Goal: Task Accomplishment & Management: Manage account settings

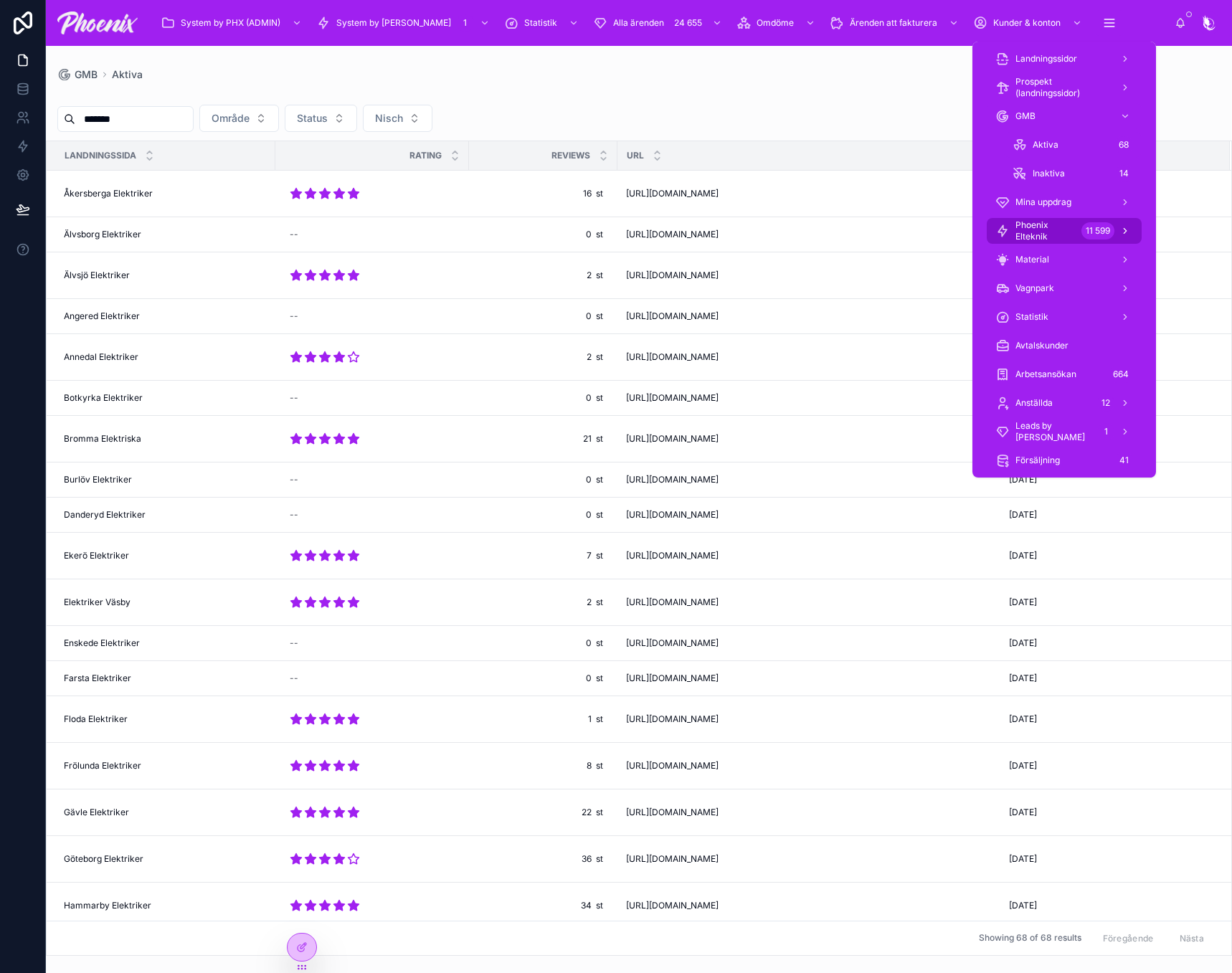
click at [1051, 231] on span "Phoenix Elteknik" at bounding box center [1046, 231] width 61 height 23
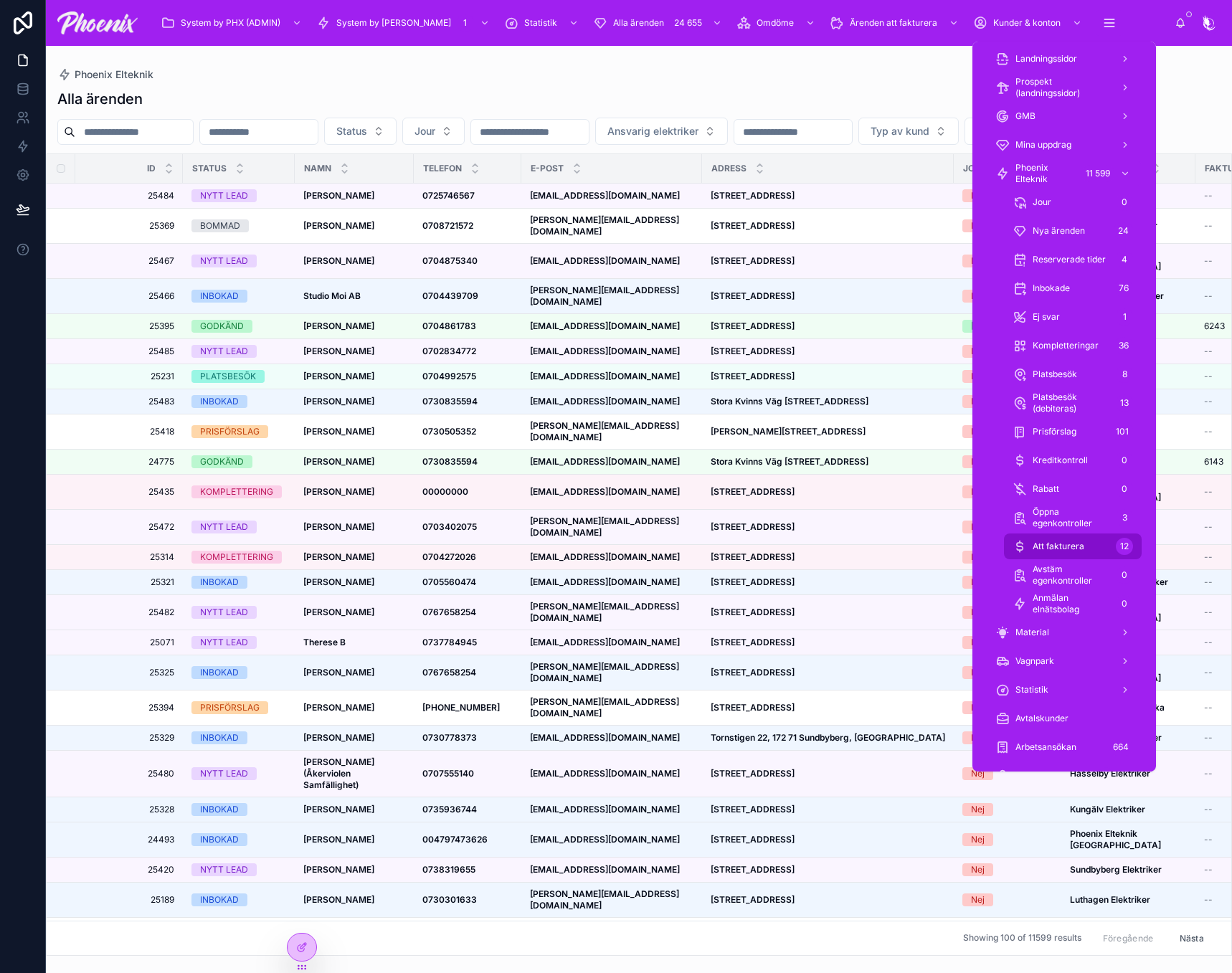
click at [1119, 543] on div "12" at bounding box center [1125, 546] width 17 height 17
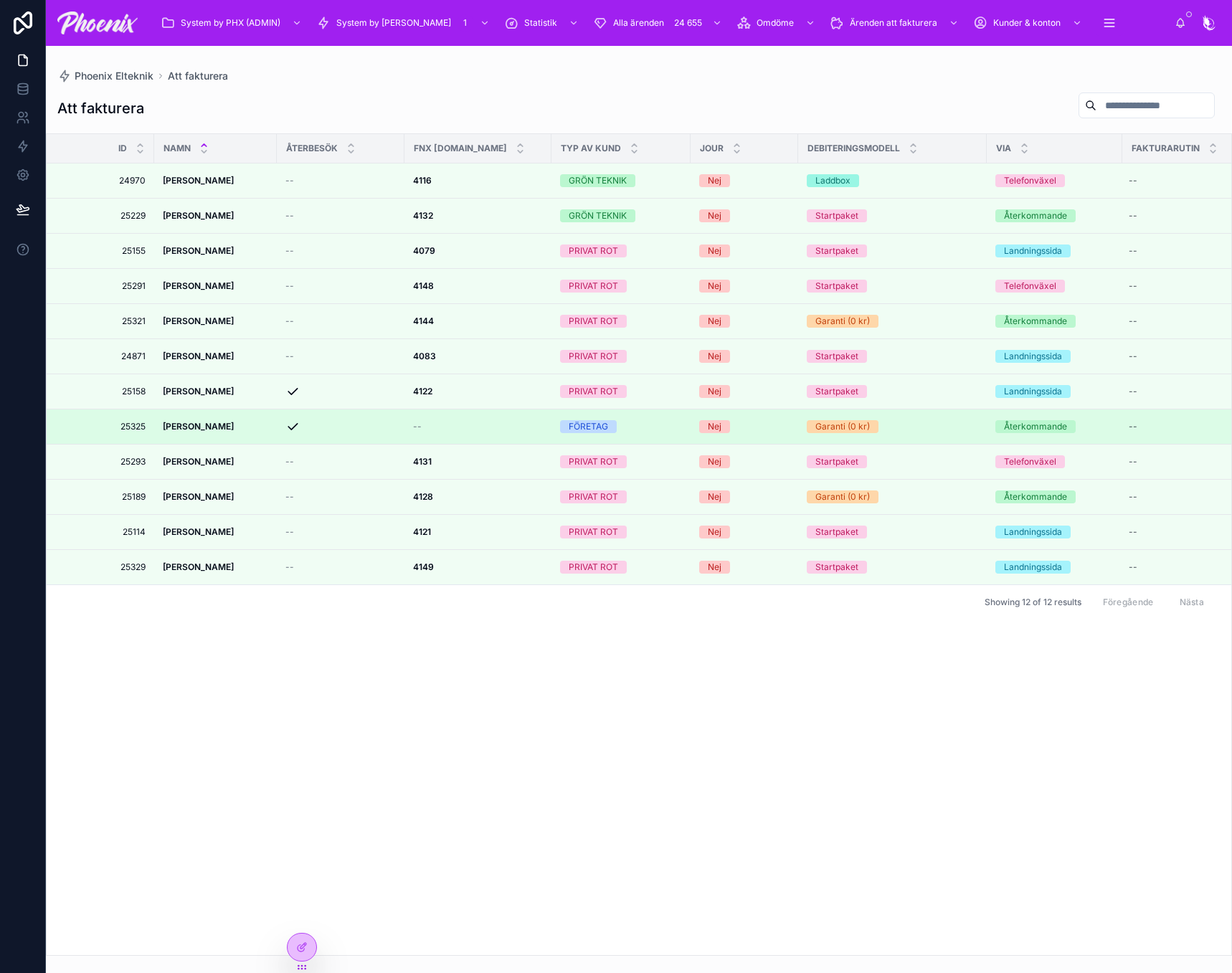
click at [843, 426] on div "Garanti (0 kr)" at bounding box center [842, 426] width 55 height 13
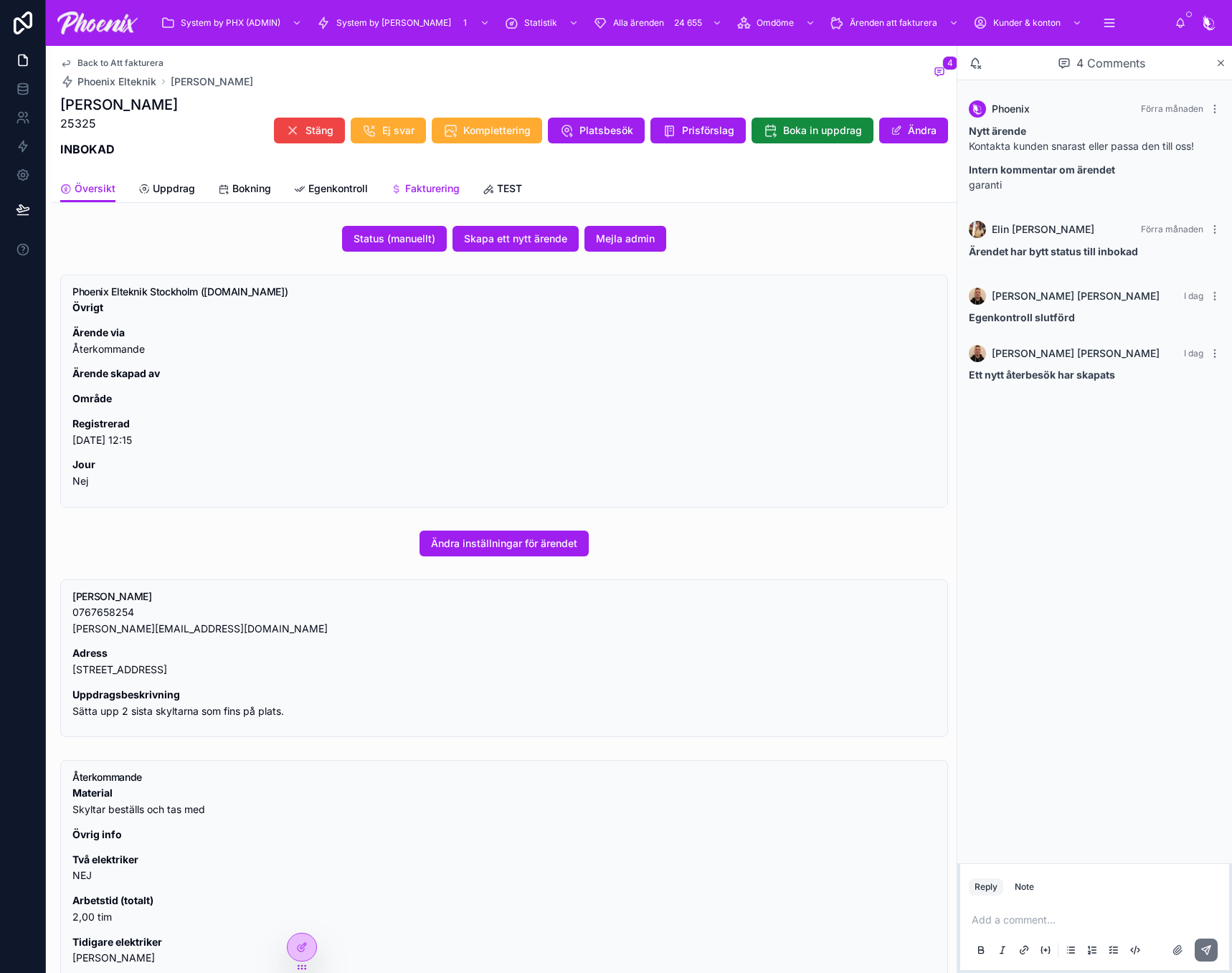
click at [413, 187] on span "Fakturering" at bounding box center [433, 189] width 55 height 14
drag, startPoint x: 617, startPoint y: 352, endPoint x: 609, endPoint y: 349, distance: 8.5
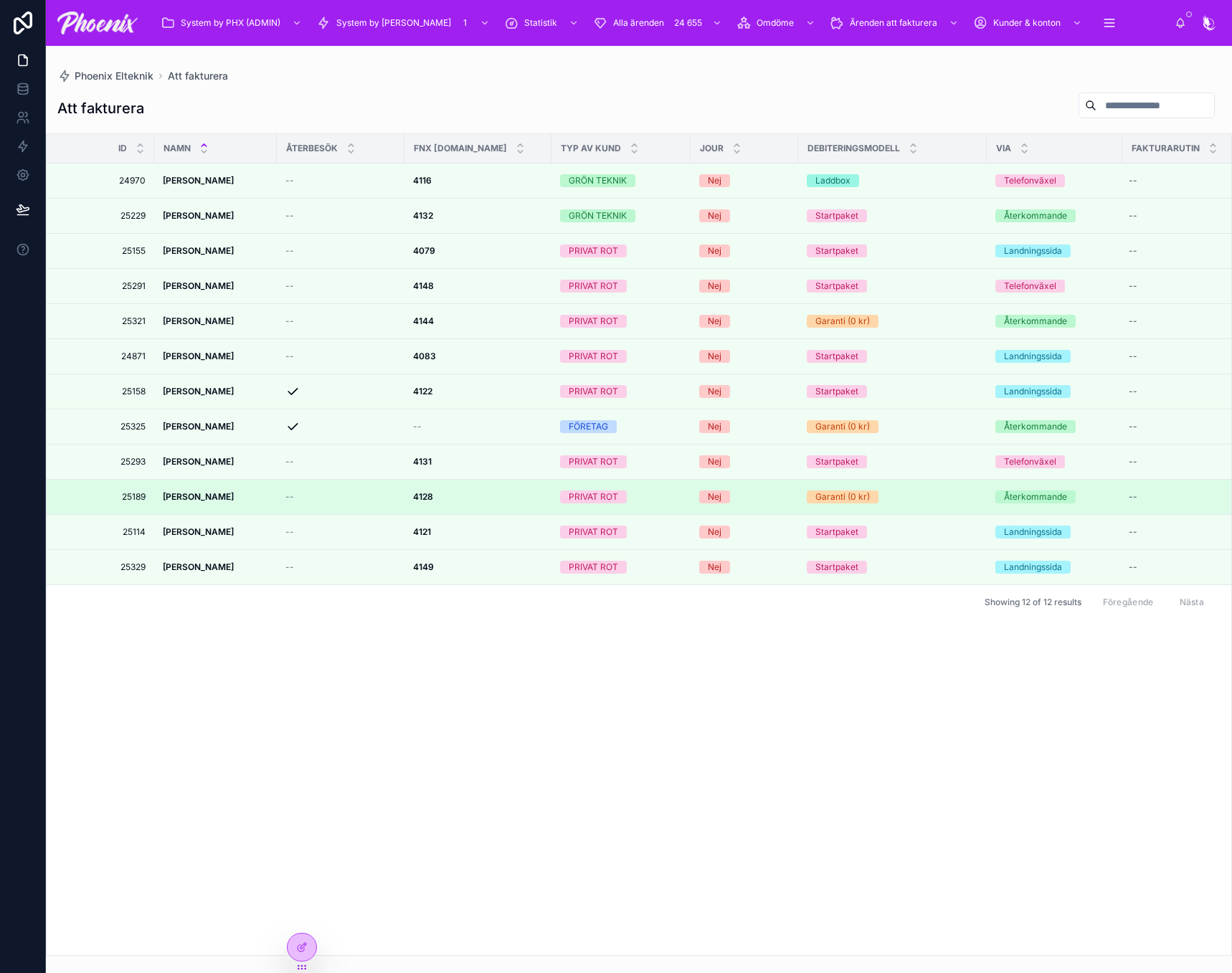
click at [847, 494] on div "Garanti (0 kr)" at bounding box center [842, 496] width 55 height 13
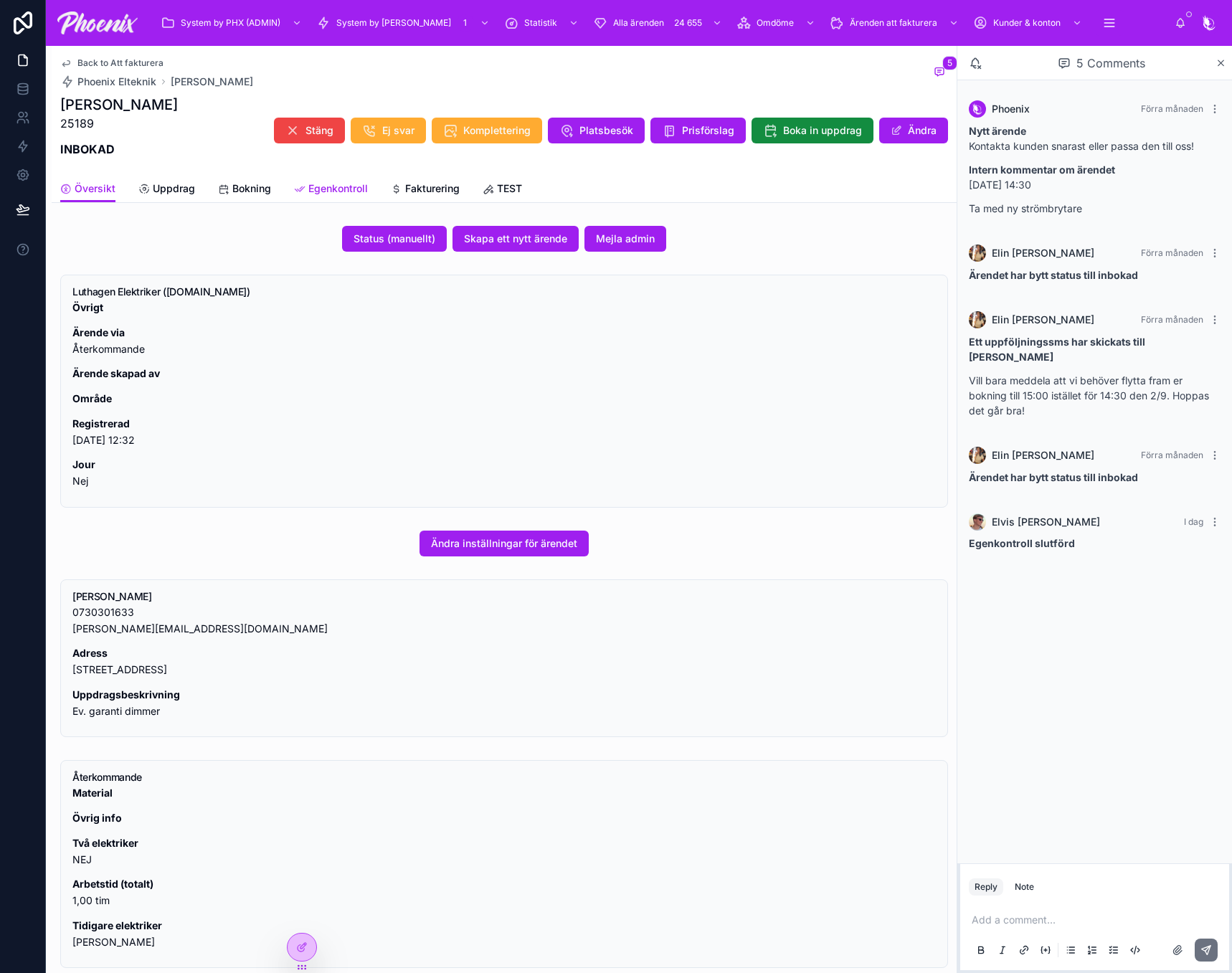
click at [351, 189] on span "Egenkontroll" at bounding box center [338, 189] width 60 height 14
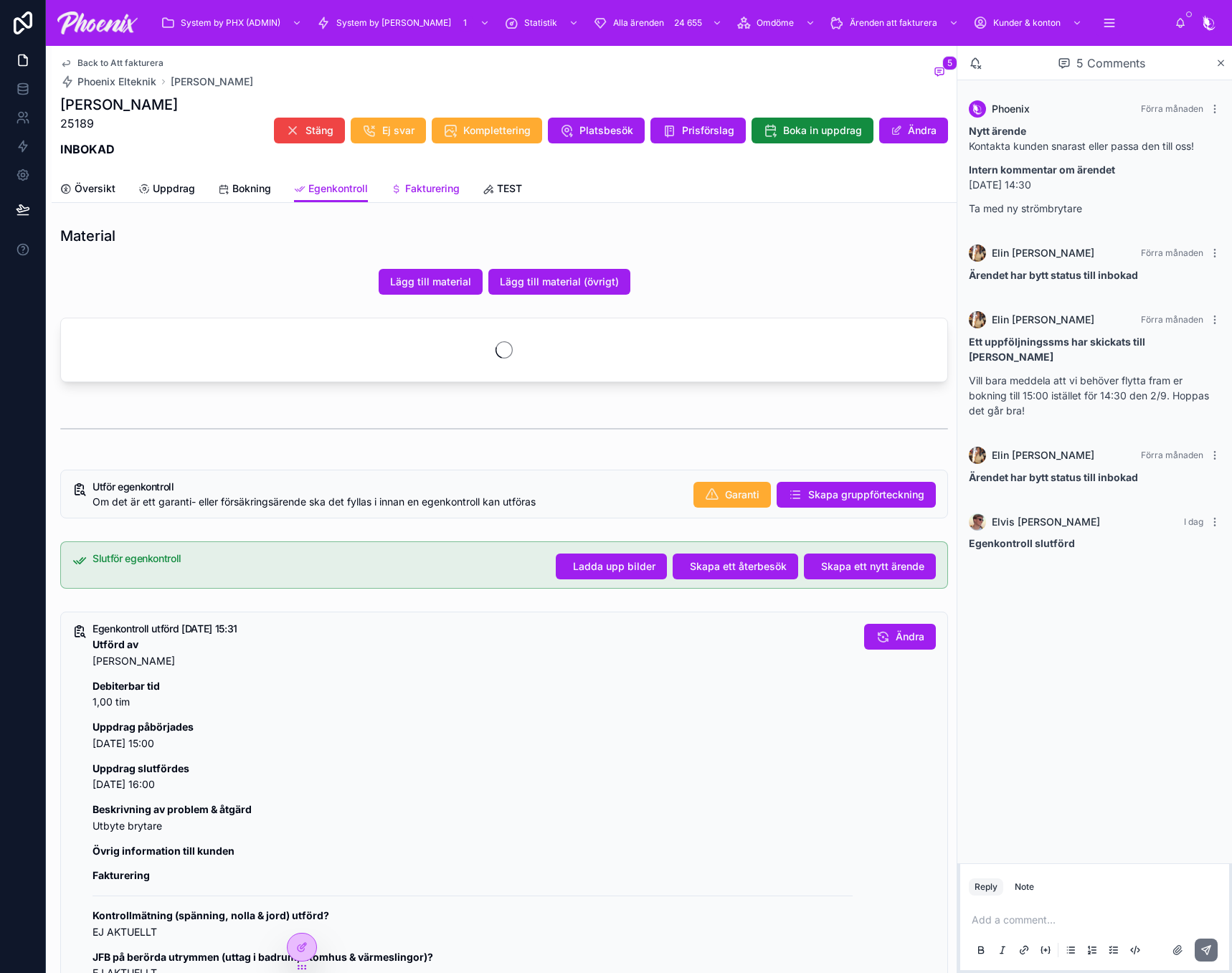
click at [445, 188] on span "Fakturering" at bounding box center [433, 189] width 55 height 14
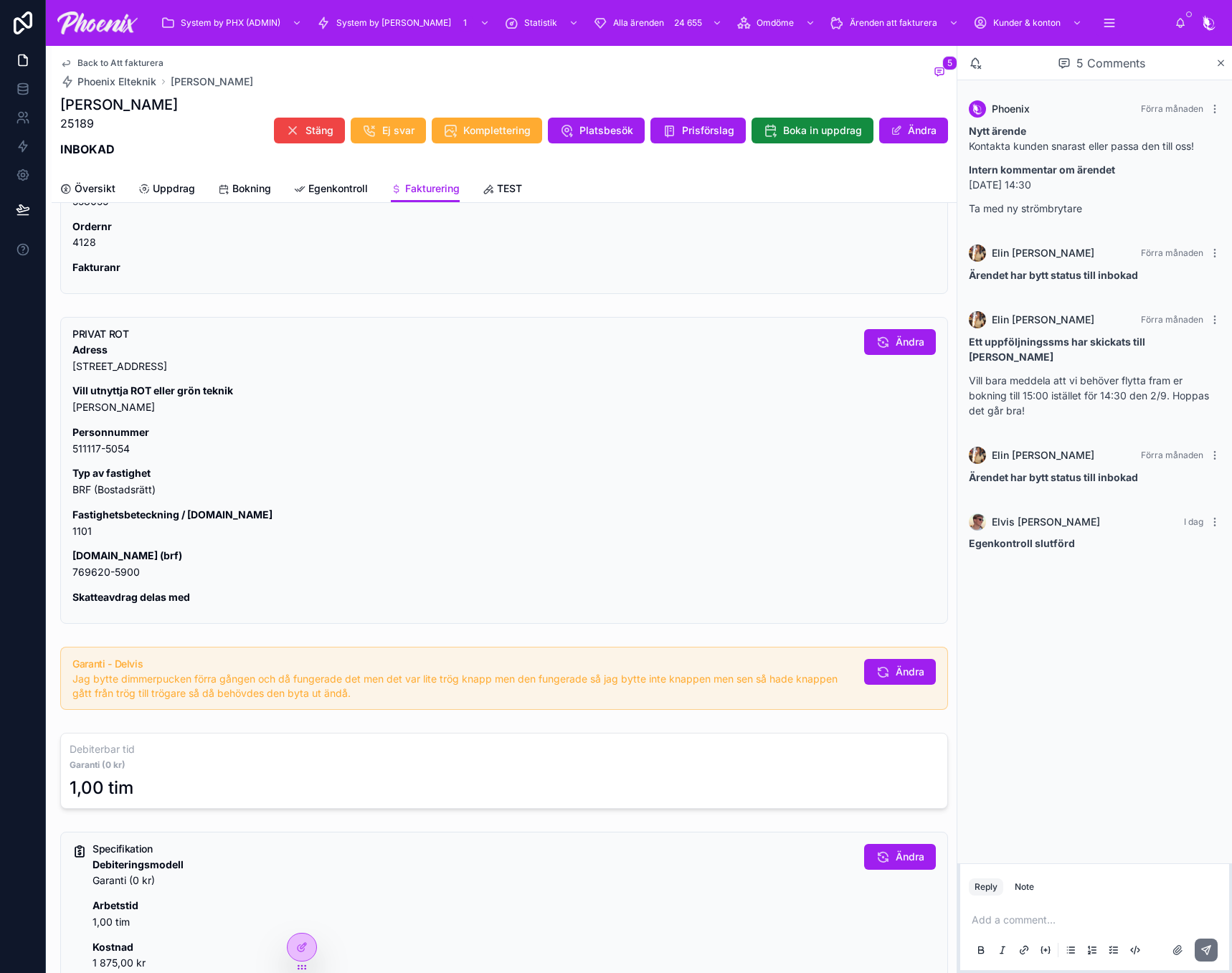
scroll to position [143, 0]
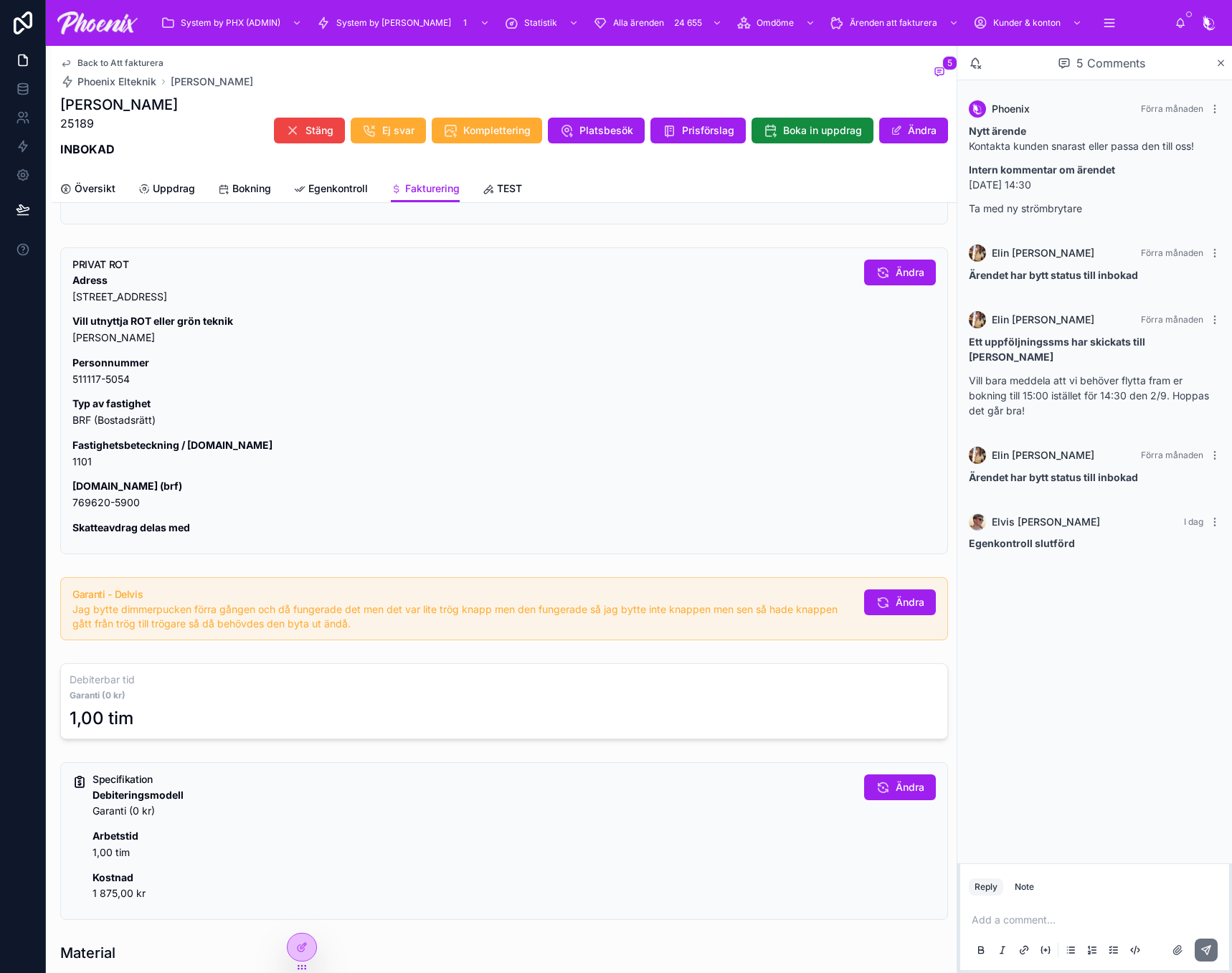
drag, startPoint x: 1018, startPoint y: 892, endPoint x: 1020, endPoint y: 927, distance: 35.1
click at [1019, 892] on div "Note" at bounding box center [1024, 888] width 19 height 12
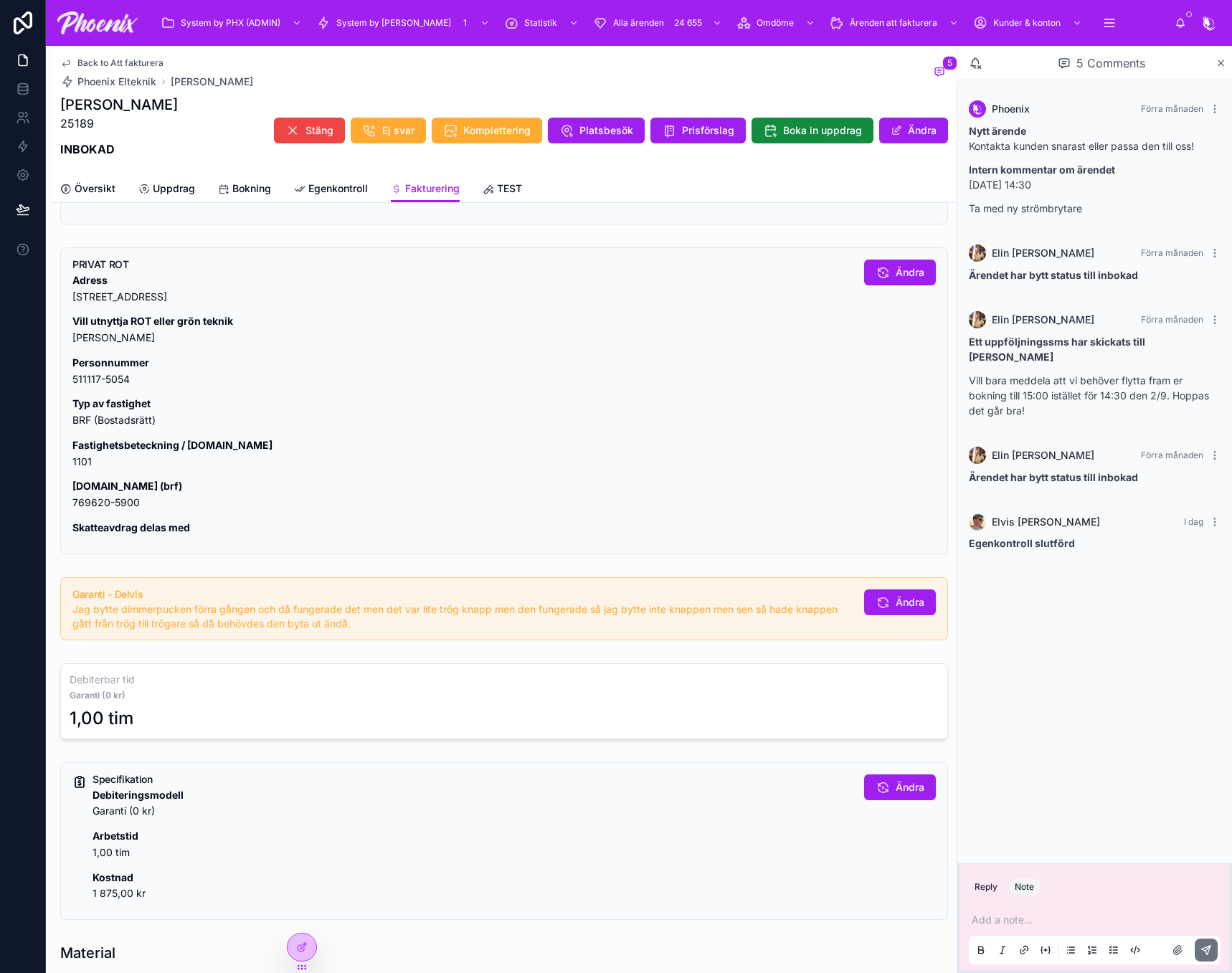
click at [1020, 924] on p at bounding box center [1098, 919] width 252 height 14
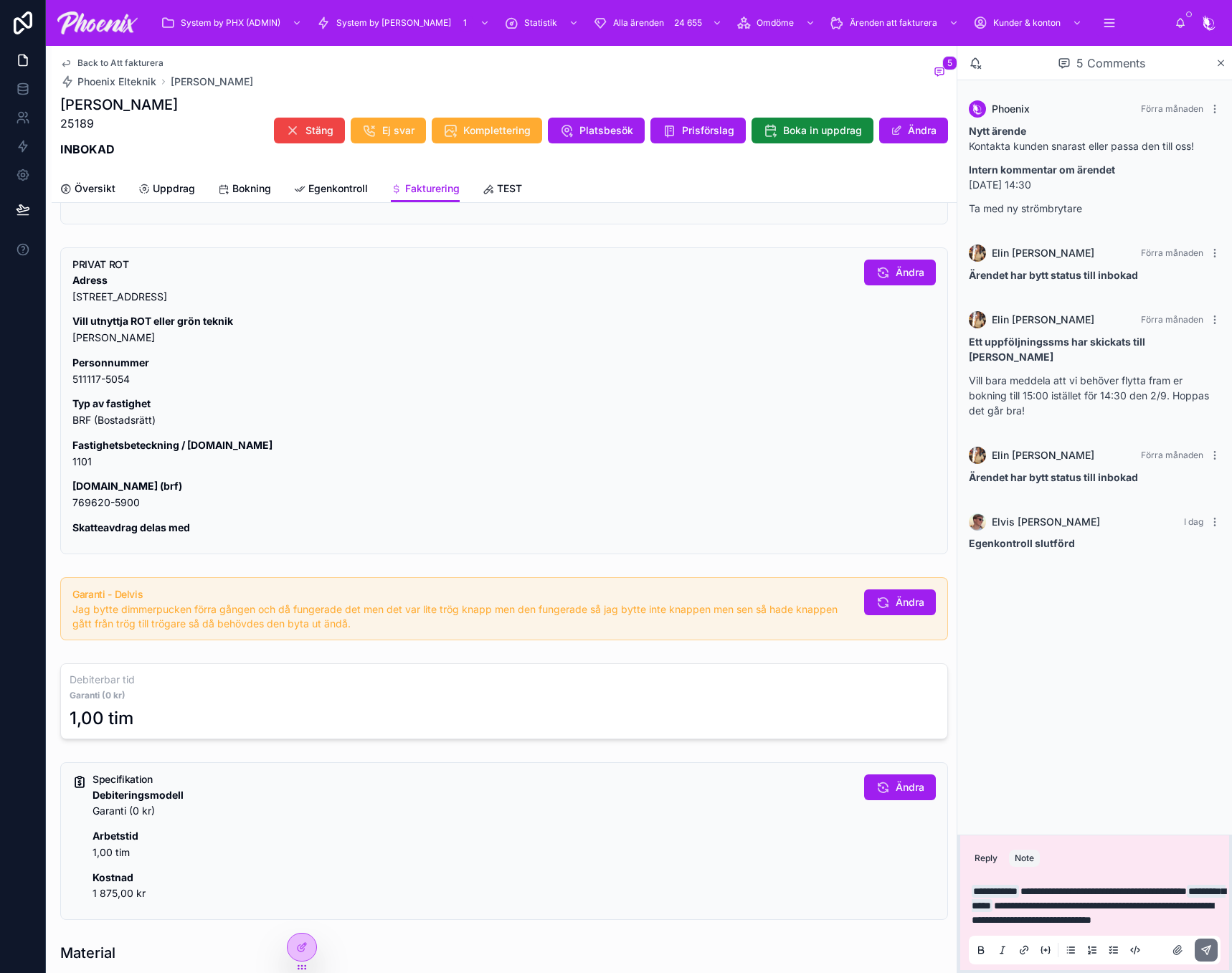
click at [1143, 904] on span "**********" at bounding box center [1093, 912] width 242 height 25
click at [1213, 959] on button at bounding box center [1206, 949] width 23 height 23
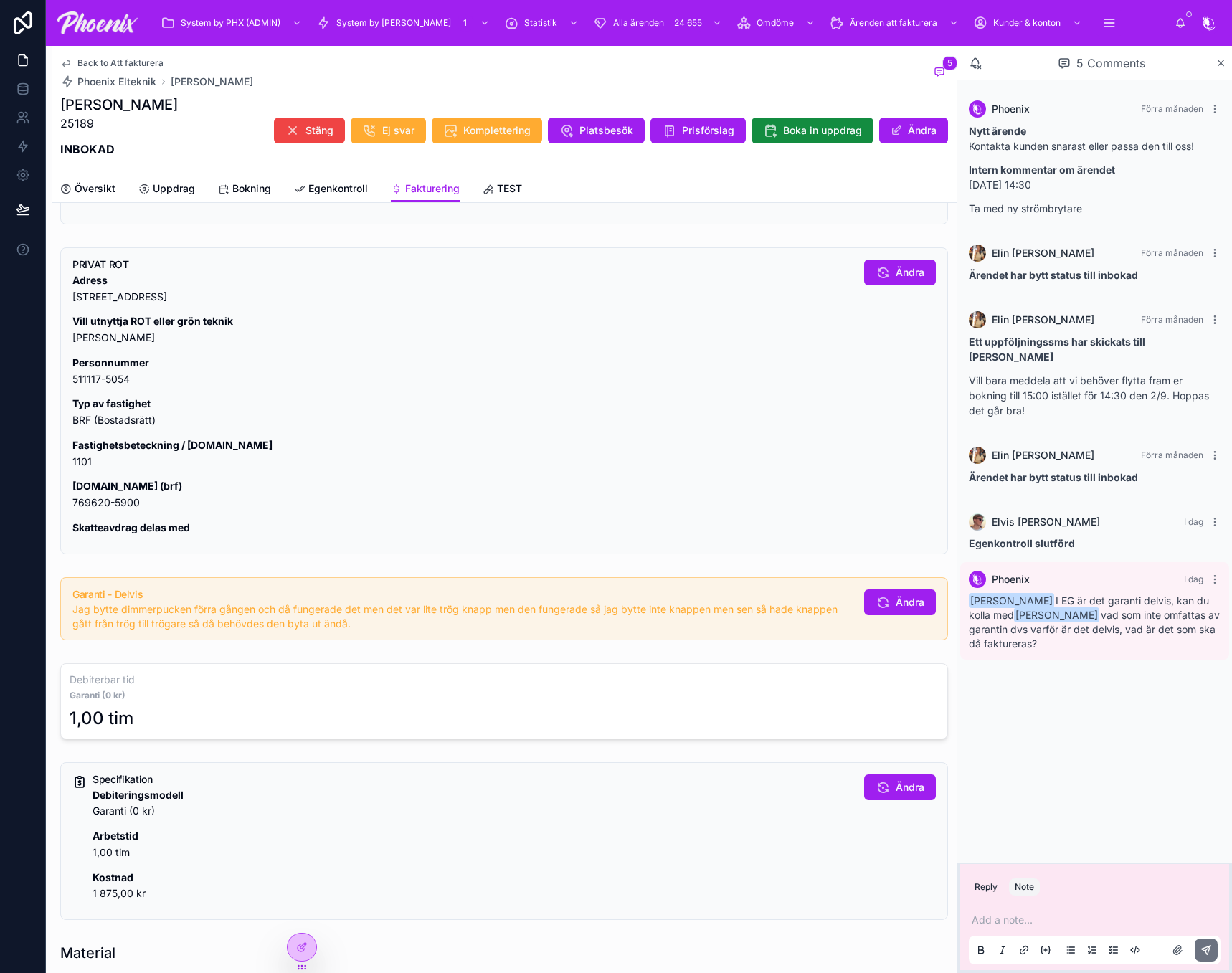
click at [143, 61] on span "Back to Att fakturera" at bounding box center [120, 64] width 87 height 12
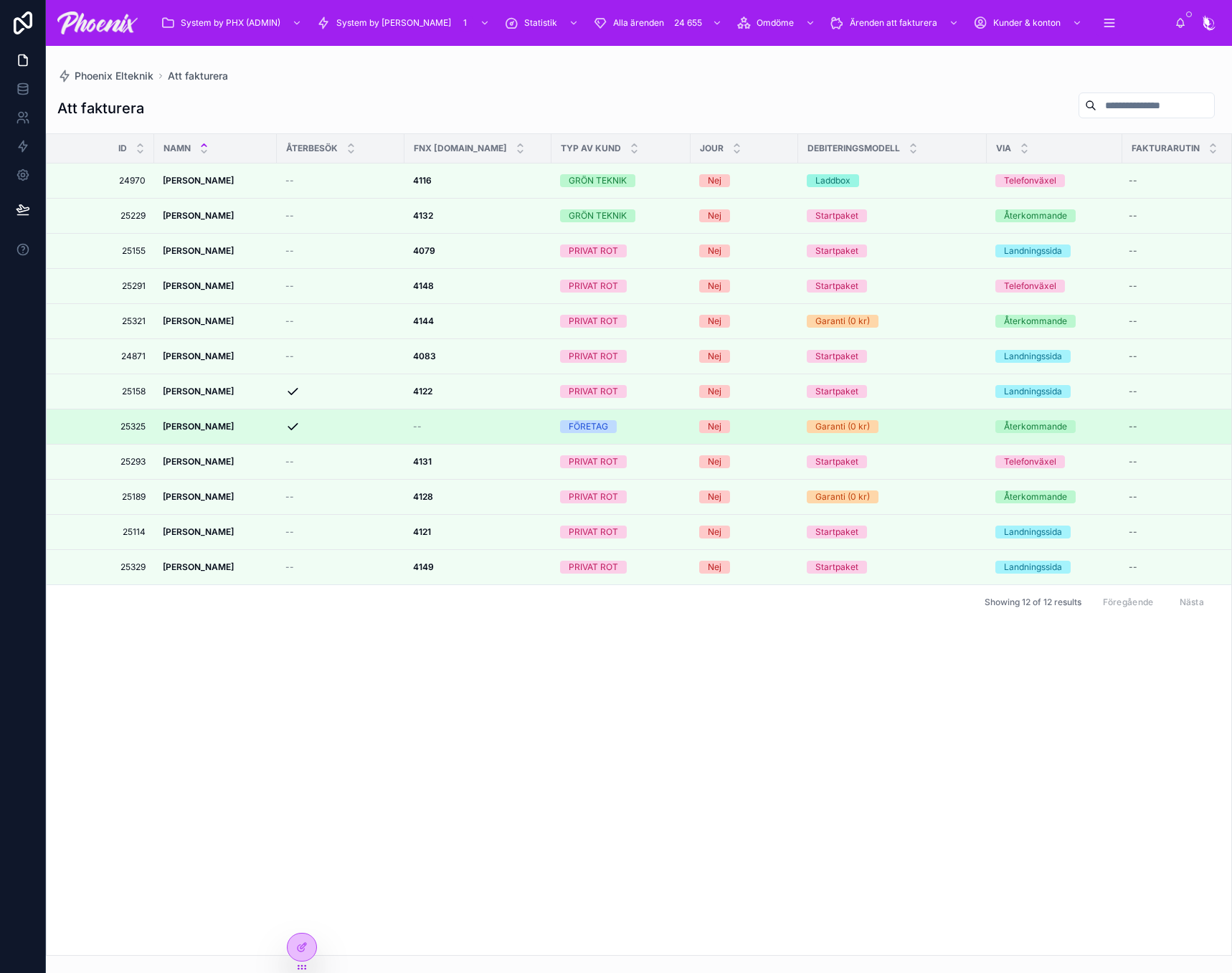
click at [838, 431] on div "Garanti (0 kr)" at bounding box center [842, 426] width 55 height 13
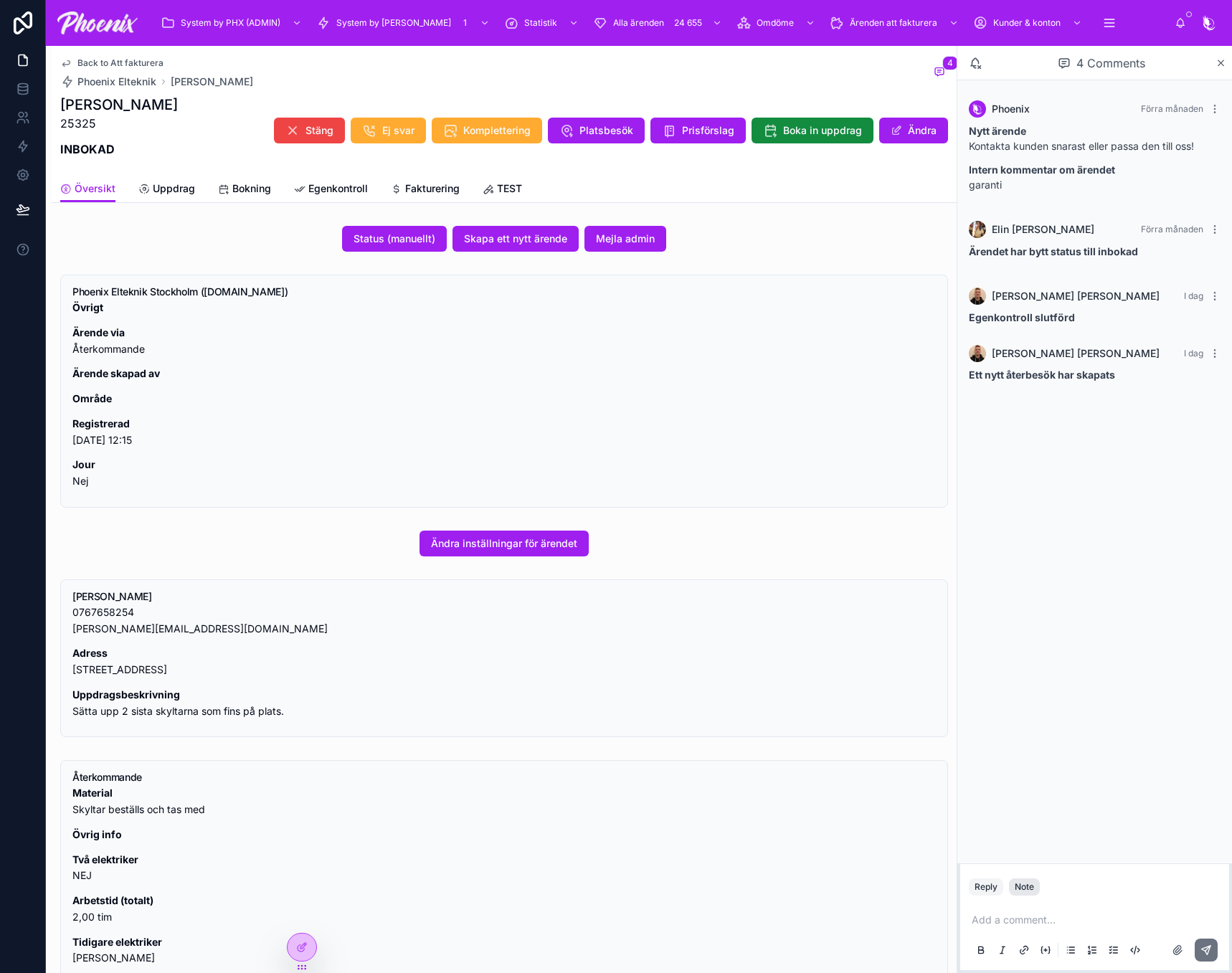
click at [1026, 879] on button "Note" at bounding box center [1024, 887] width 31 height 17
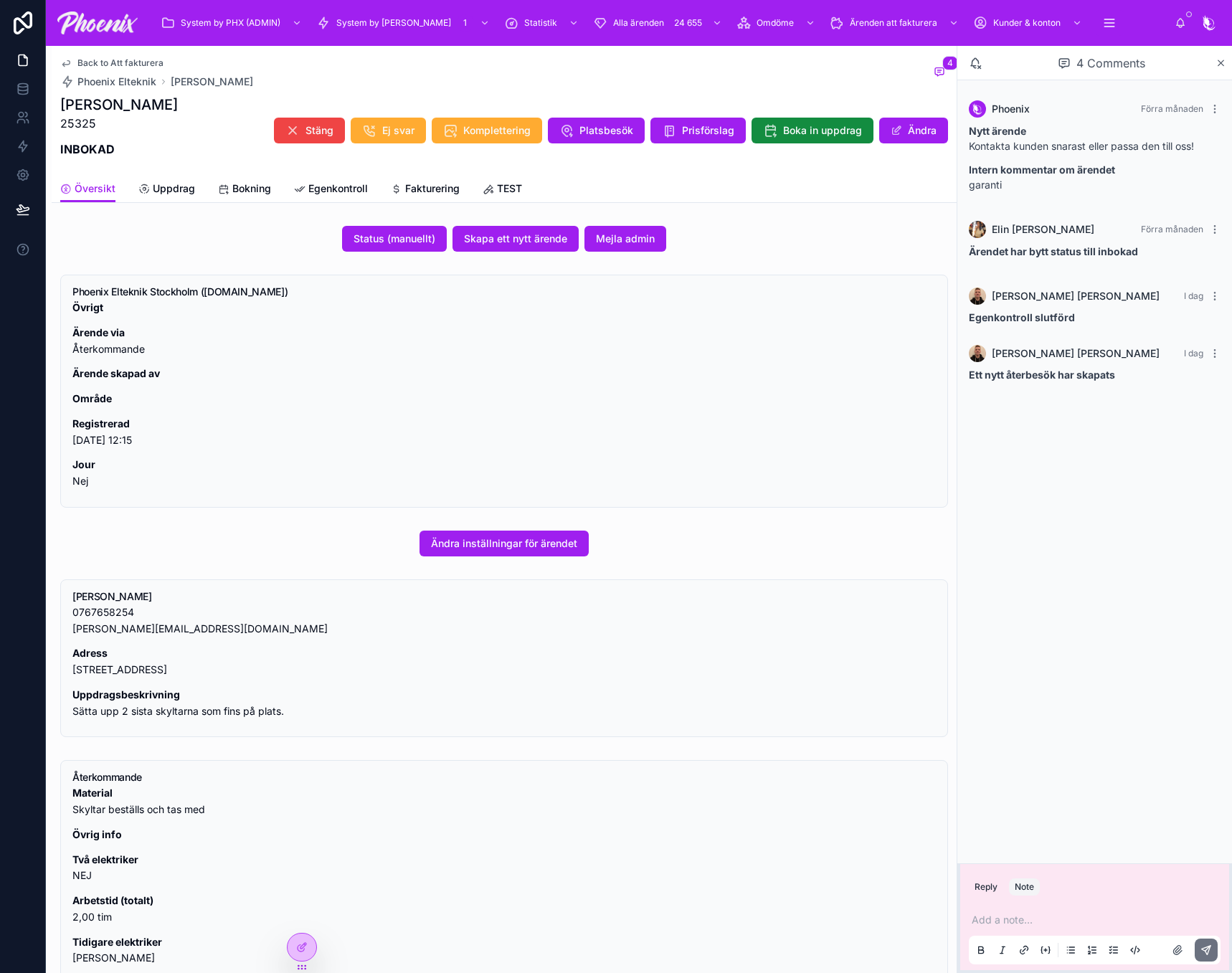
click at [1034, 928] on div "Add a note..." at bounding box center [1095, 934] width 252 height 61
click at [1040, 913] on p at bounding box center [1098, 919] width 252 height 14
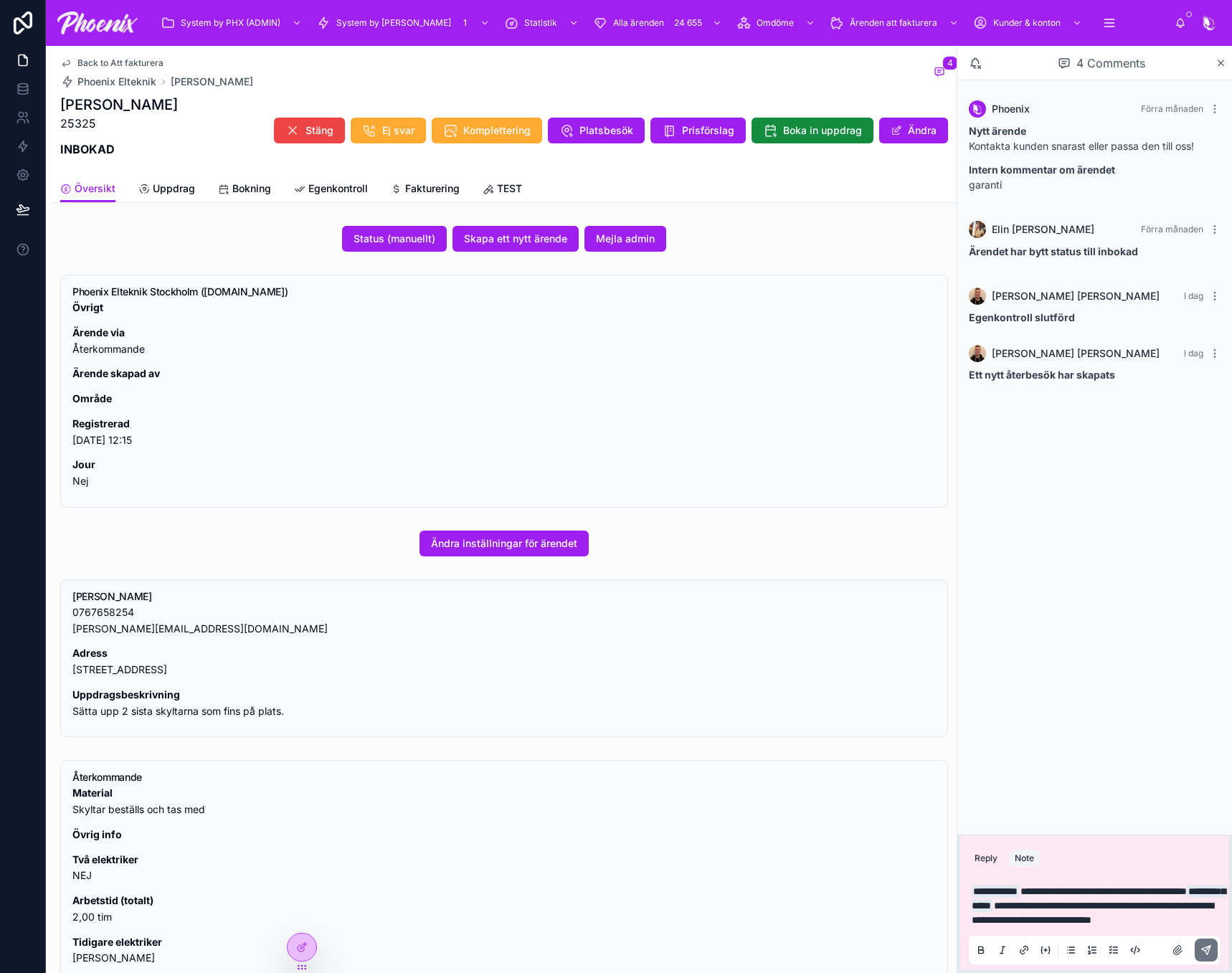
click at [1030, 889] on span "**********" at bounding box center [1099, 897] width 254 height 27
drag, startPoint x: 1075, startPoint y: 887, endPoint x: 1003, endPoint y: 891, distance: 72.1
click at [1010, 891] on span "**********" at bounding box center [1099, 898] width 254 height 25
drag, startPoint x: 998, startPoint y: 891, endPoint x: 1059, endPoint y: 892, distance: 61.0
click at [1058, 891] on span "**********" at bounding box center [1099, 897] width 254 height 27
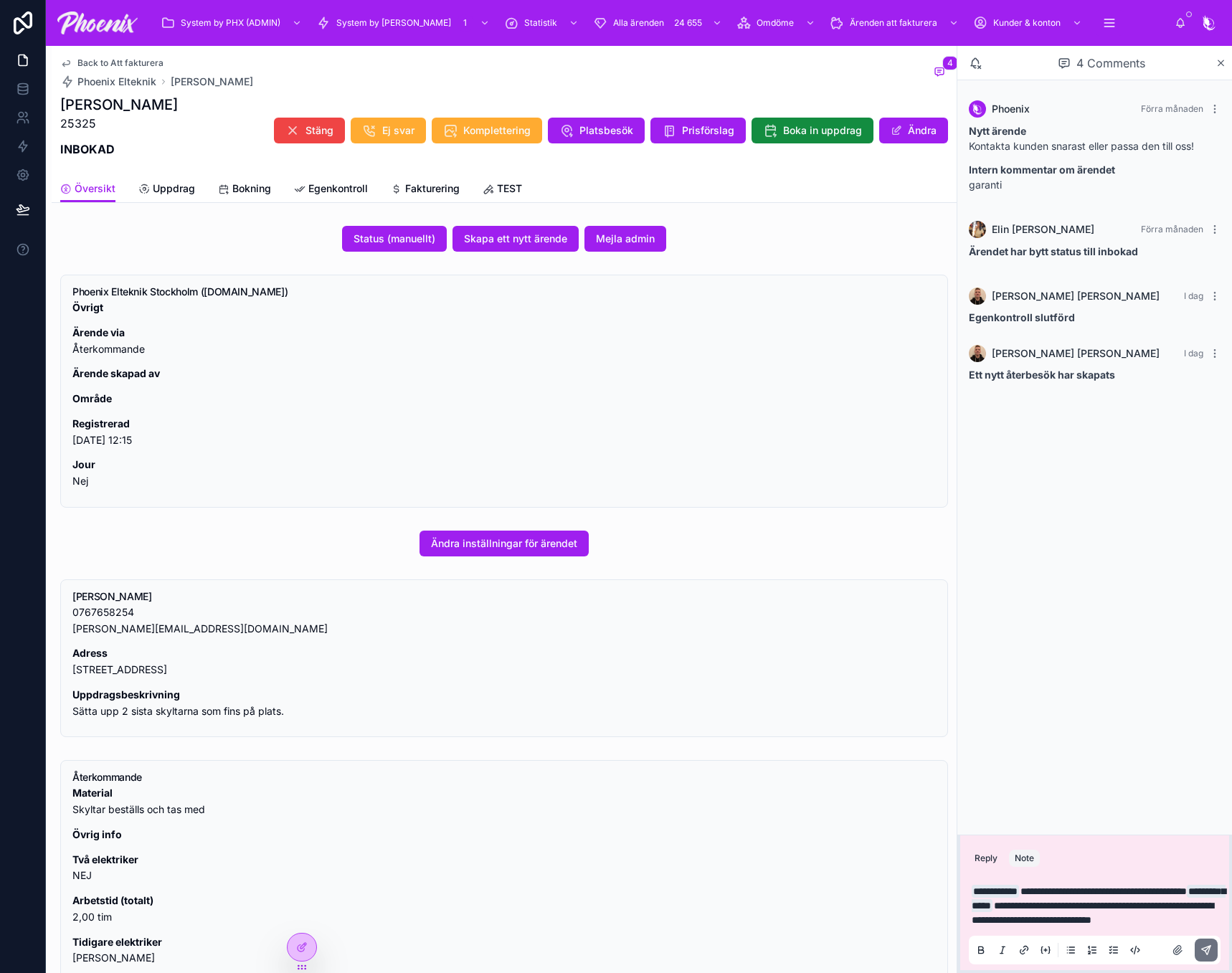
click at [1075, 892] on span "**********" at bounding box center [1099, 897] width 254 height 27
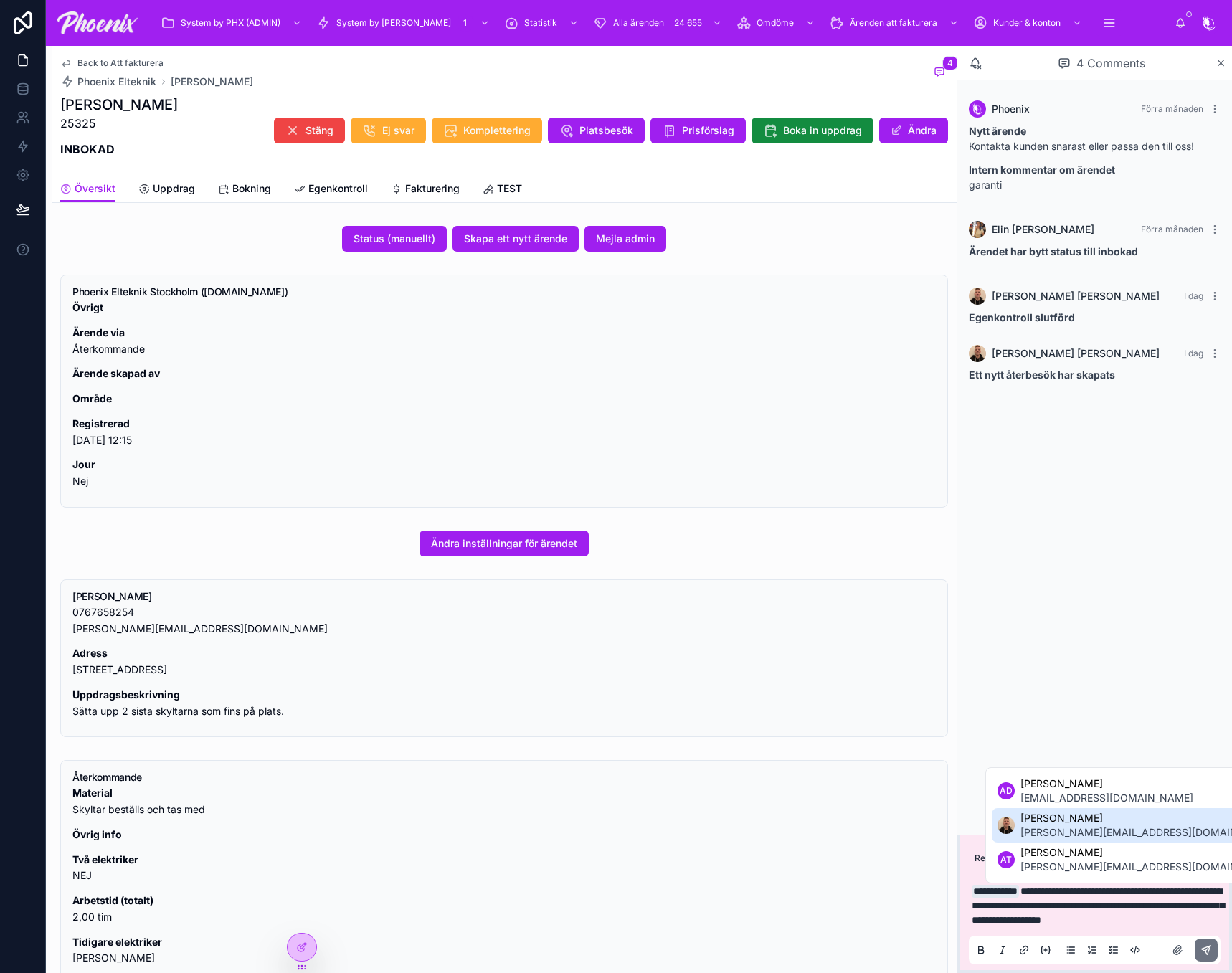
click at [1039, 814] on span "[PERSON_NAME]" at bounding box center [1148, 818] width 256 height 14
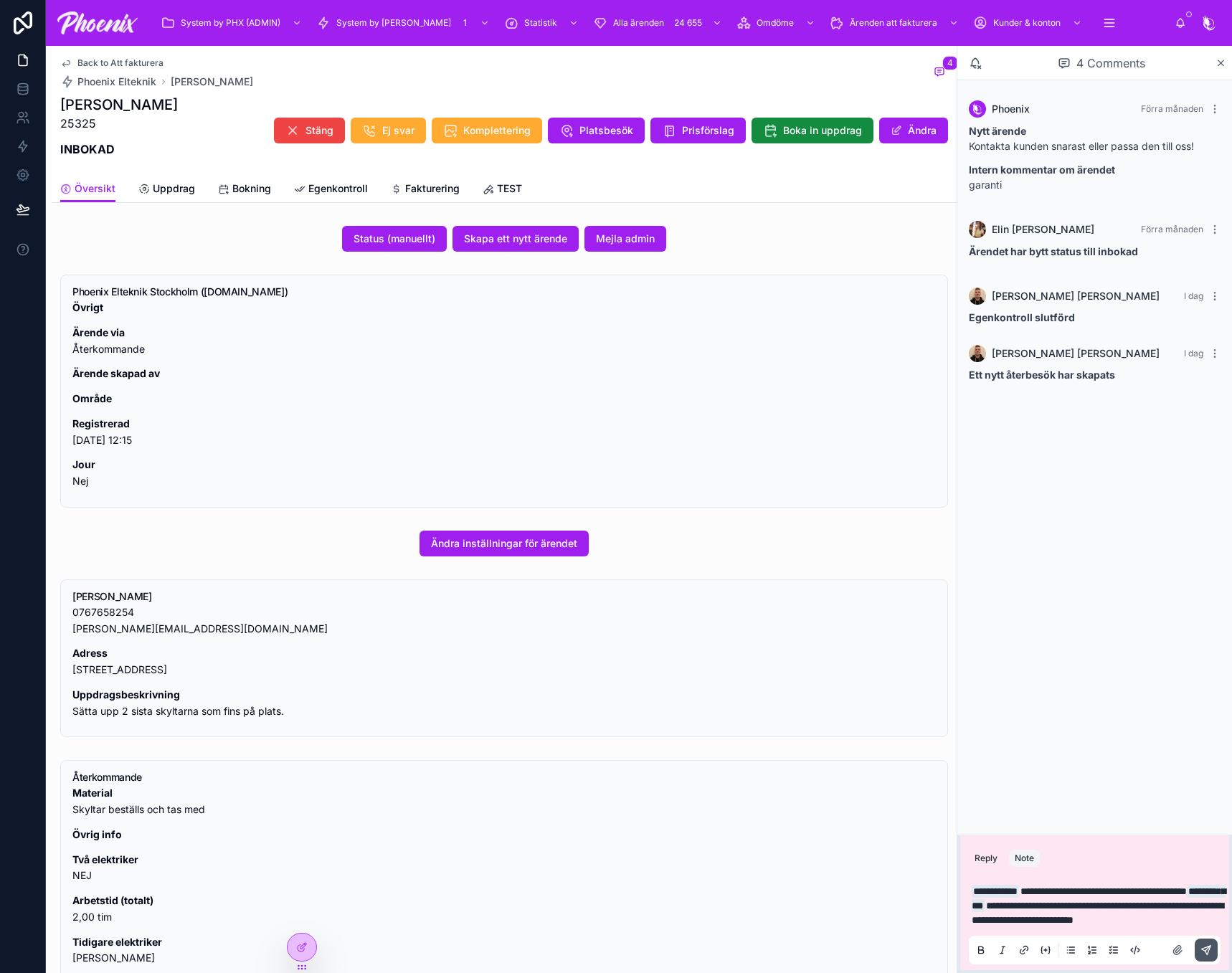
click at [1211, 951] on icon at bounding box center [1207, 950] width 12 height 12
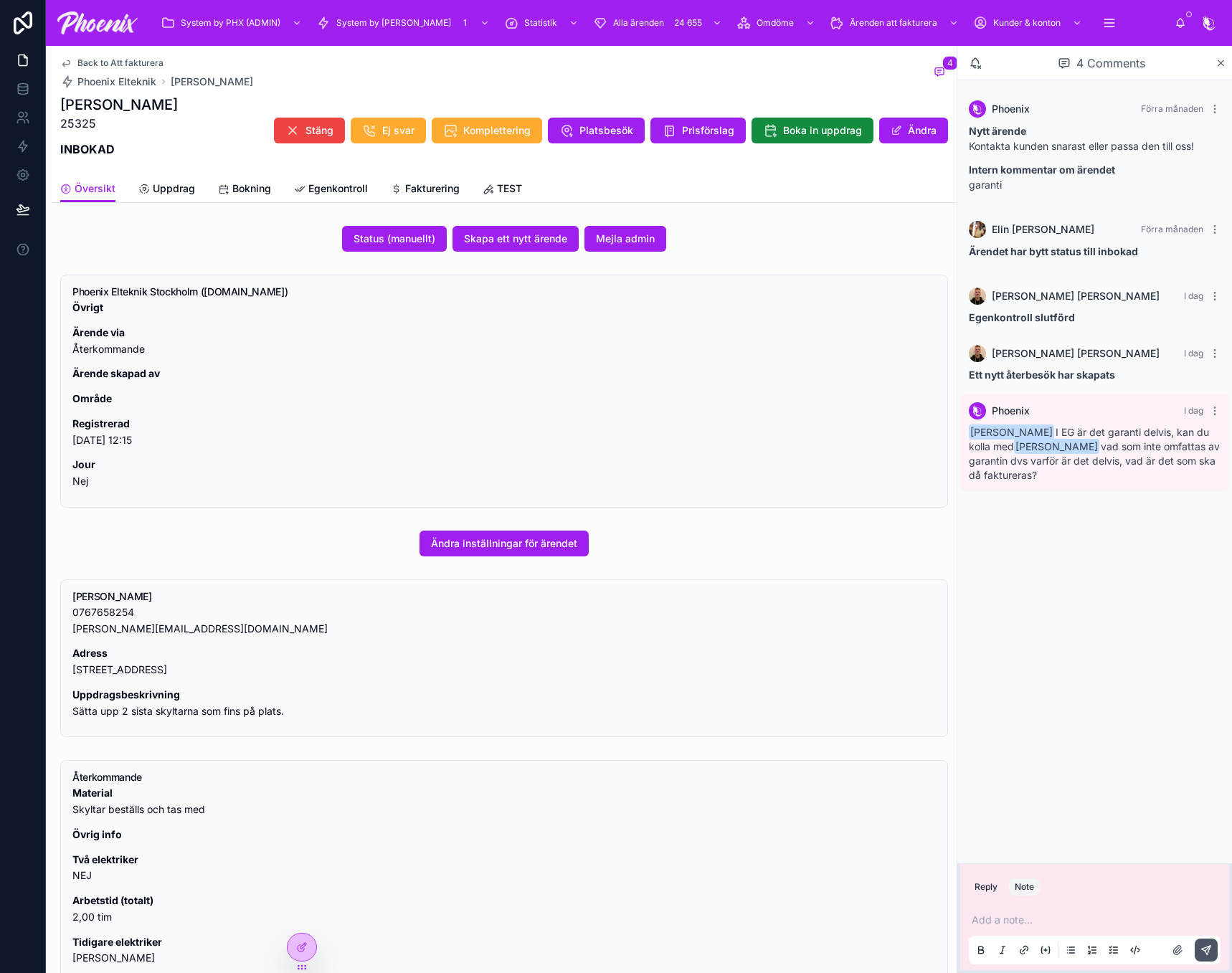
click at [132, 60] on span "Back to Att fakturera" at bounding box center [120, 64] width 87 height 12
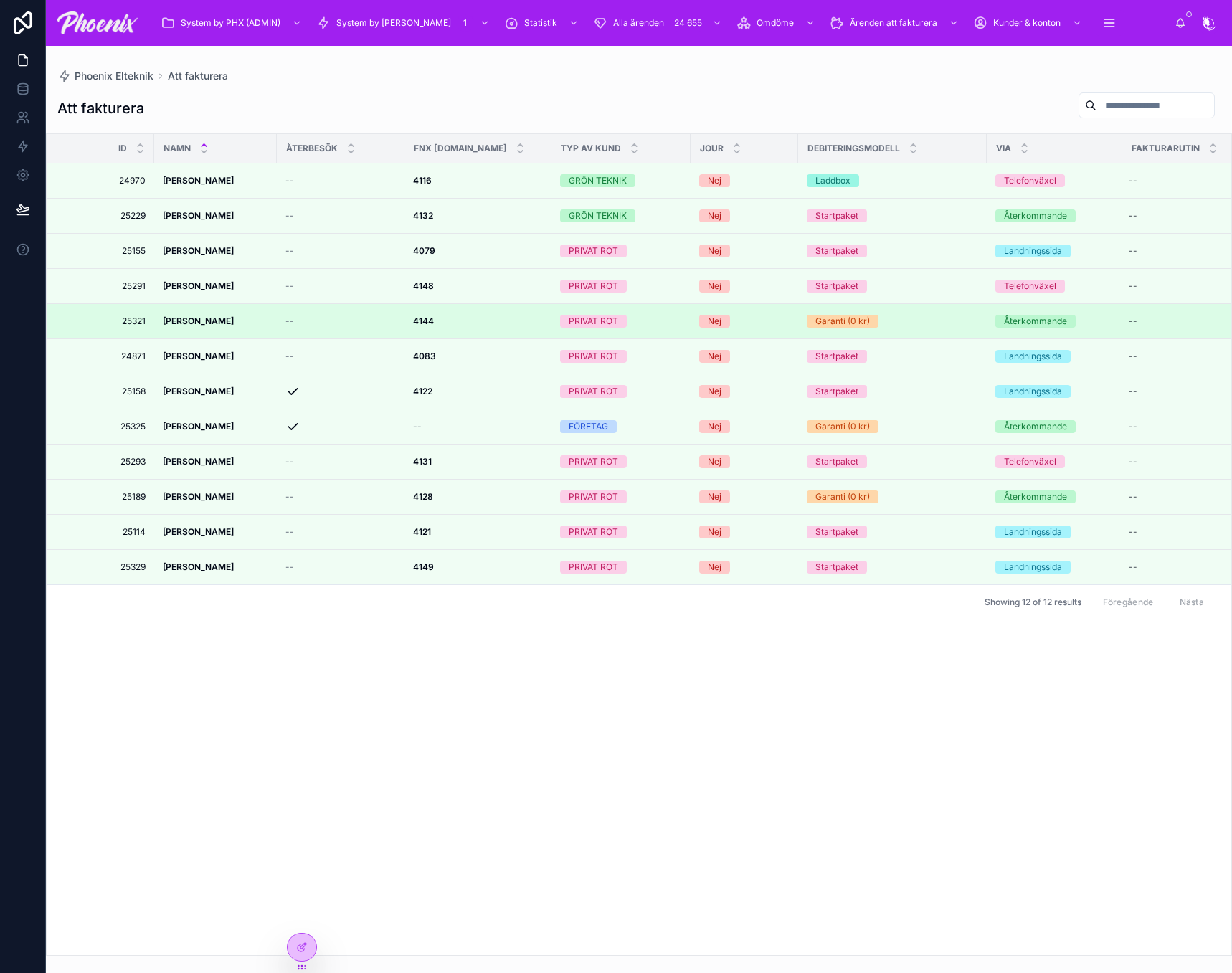
drag, startPoint x: 861, startPoint y: 305, endPoint x: 858, endPoint y: 318, distance: 13.3
click at [861, 305] on td "Garanti (0 kr)" at bounding box center [893, 321] width 189 height 35
click at [858, 318] on div "Garanti (0 kr)" at bounding box center [842, 321] width 55 height 13
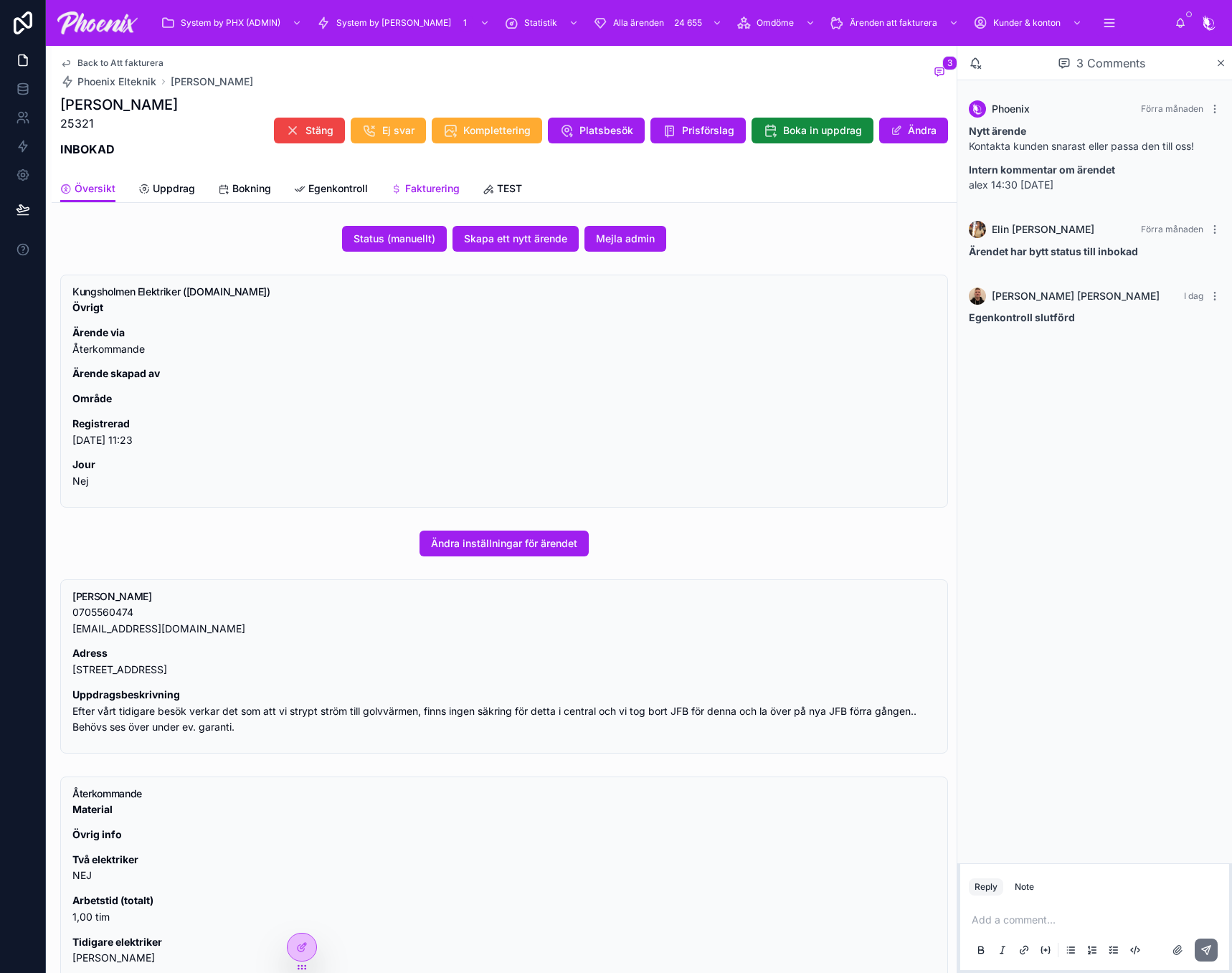
click at [434, 192] on span "Fakturering" at bounding box center [433, 189] width 55 height 14
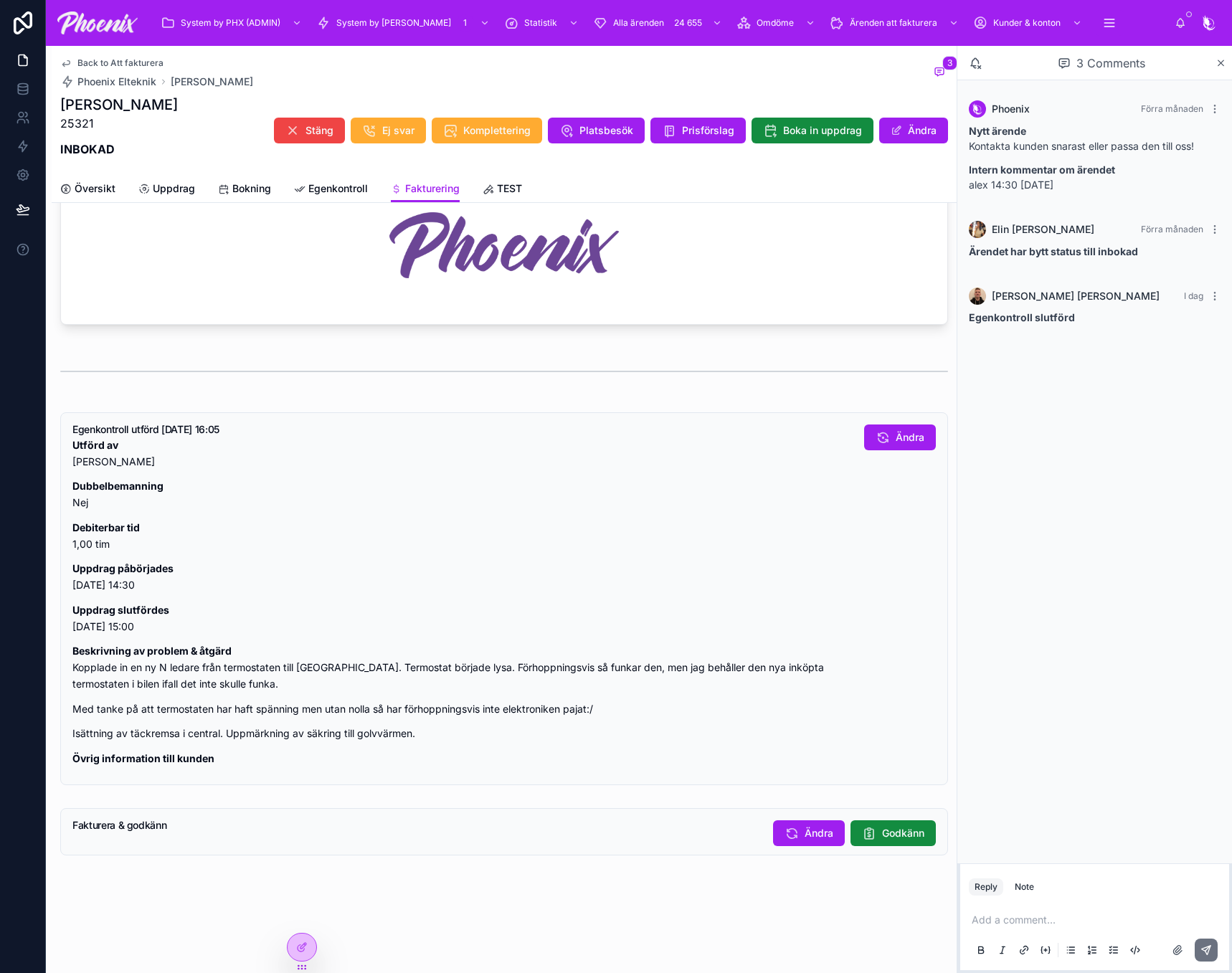
scroll to position [1081, 0]
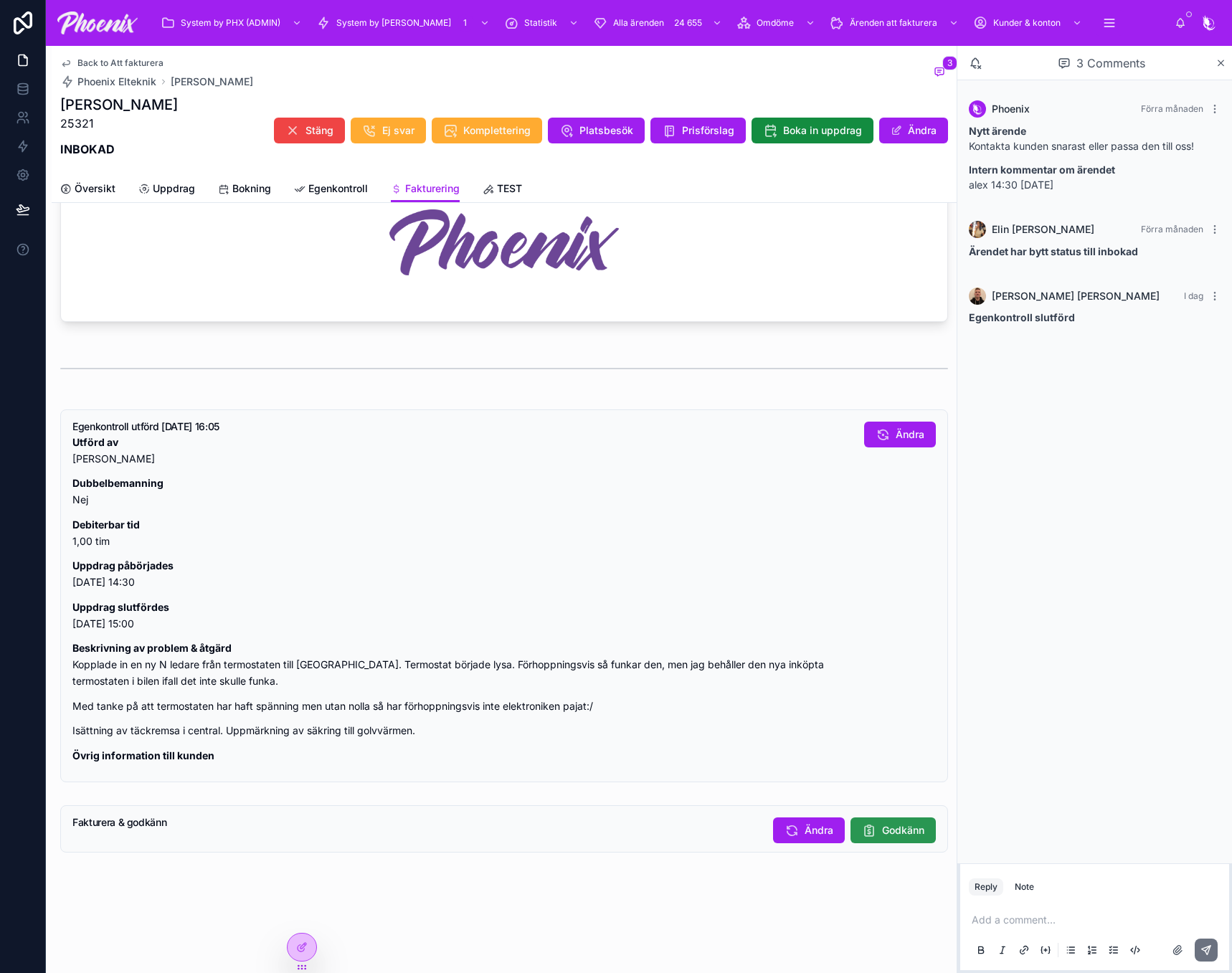
click at [882, 834] on span "Godkänn" at bounding box center [903, 830] width 43 height 14
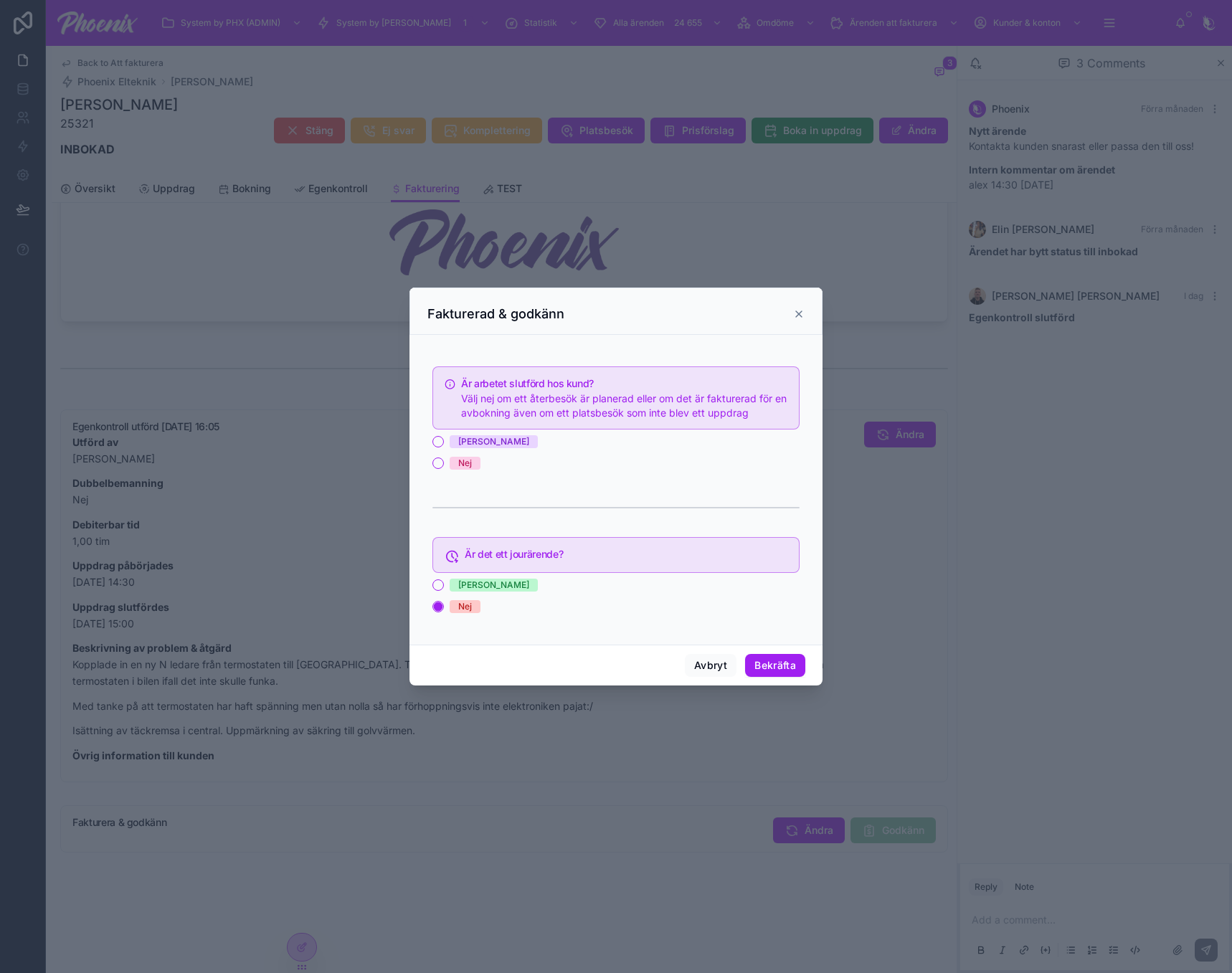
click at [470, 444] on span "[PERSON_NAME]" at bounding box center [493, 441] width 88 height 13
click at [444, 444] on button "[PERSON_NAME]" at bounding box center [439, 442] width 12 height 12
click at [761, 665] on button "Bekräfta" at bounding box center [776, 665] width 61 height 23
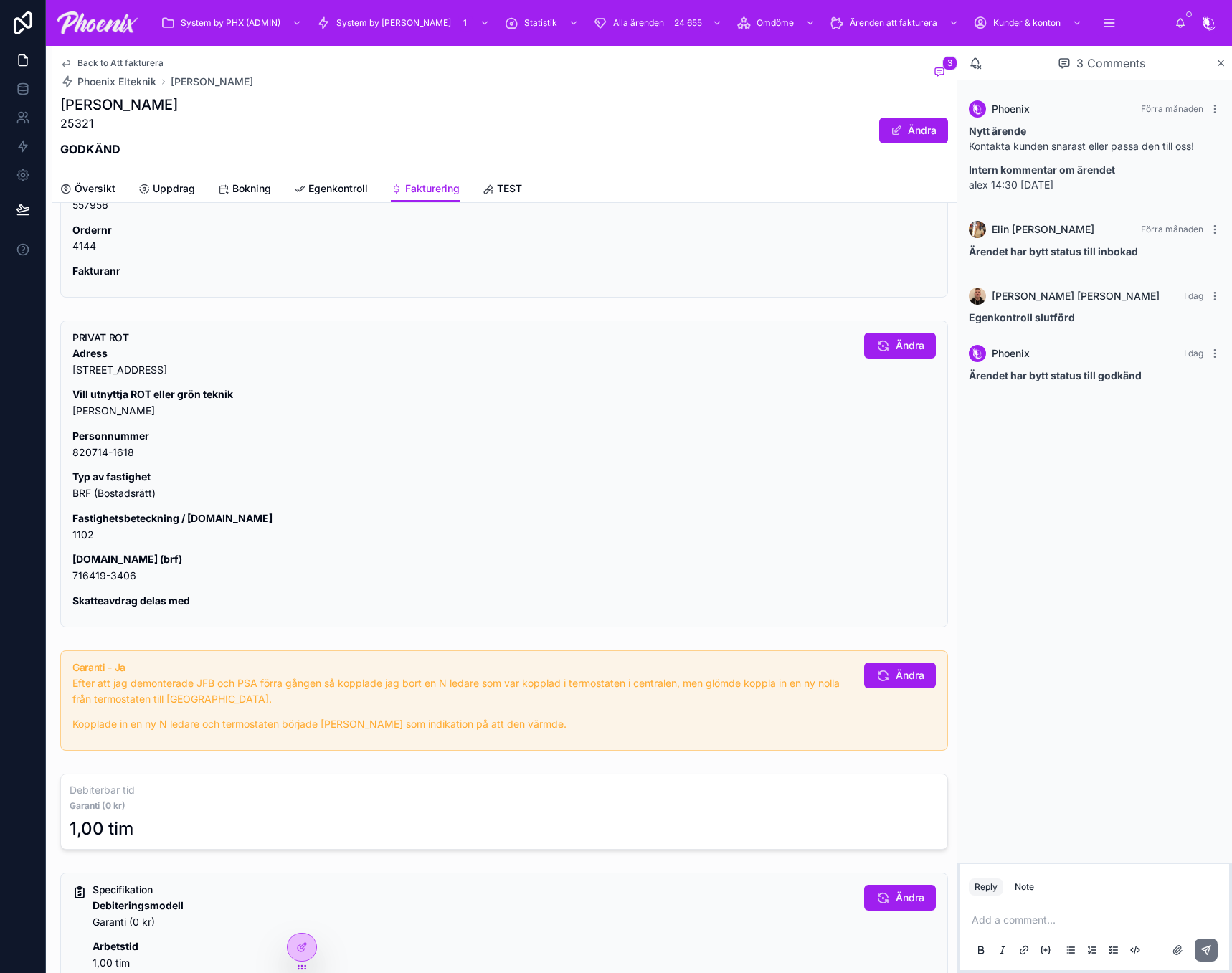
scroll to position [65, 0]
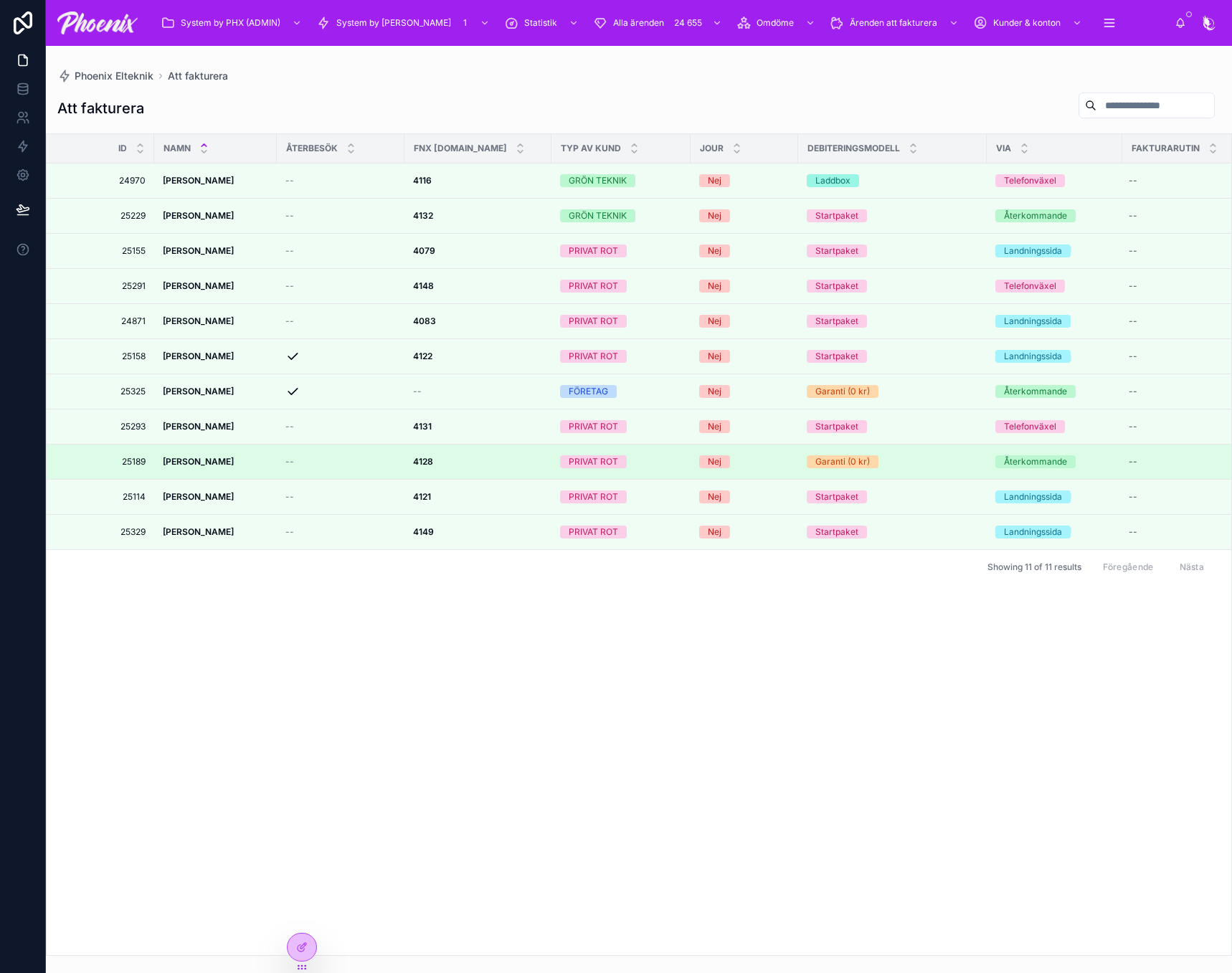
click at [582, 464] on div "PRIVAT ROT" at bounding box center [594, 461] width 50 height 13
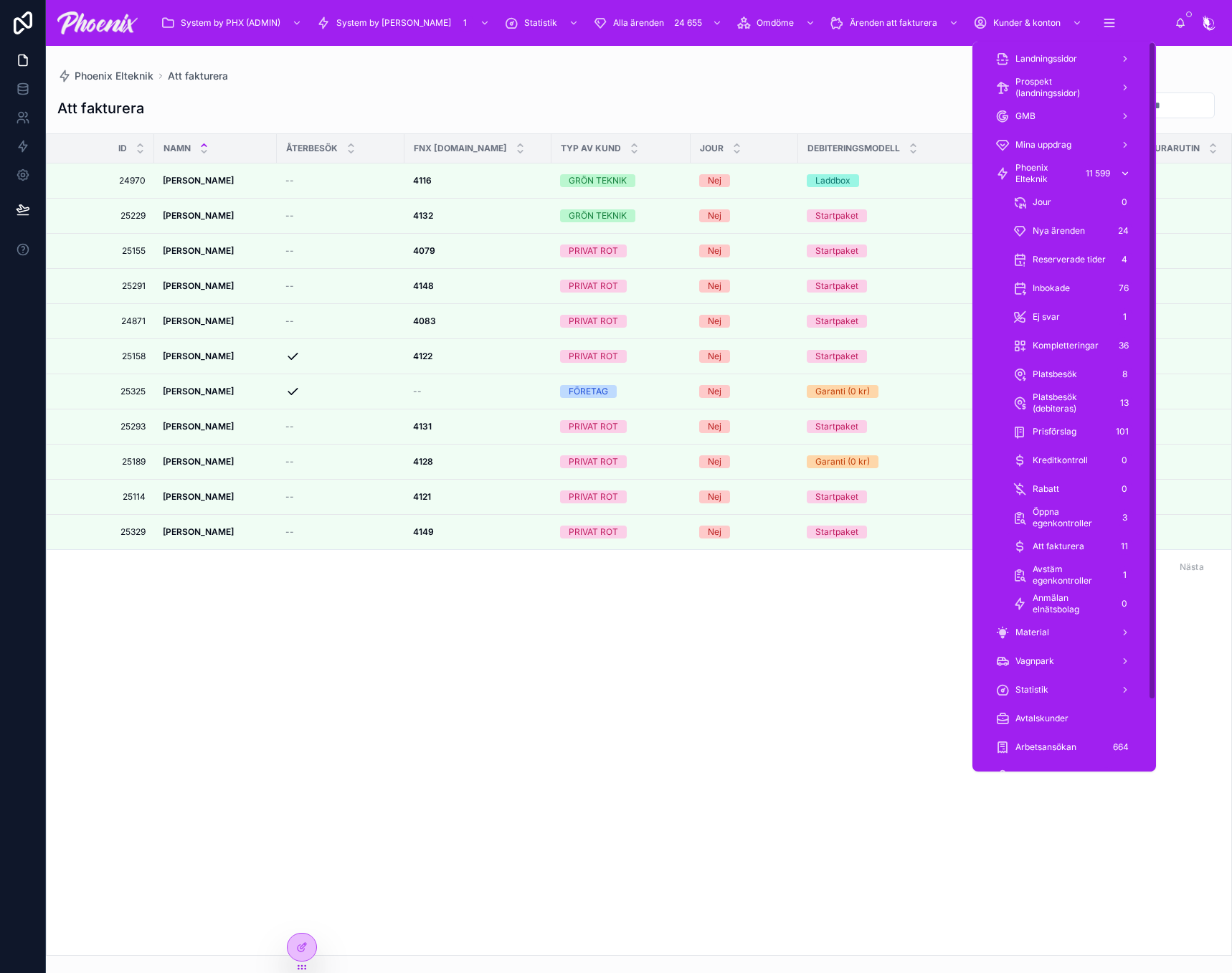
click at [1075, 169] on div "Phoenix Elteknik 11 599" at bounding box center [1064, 173] width 138 height 23
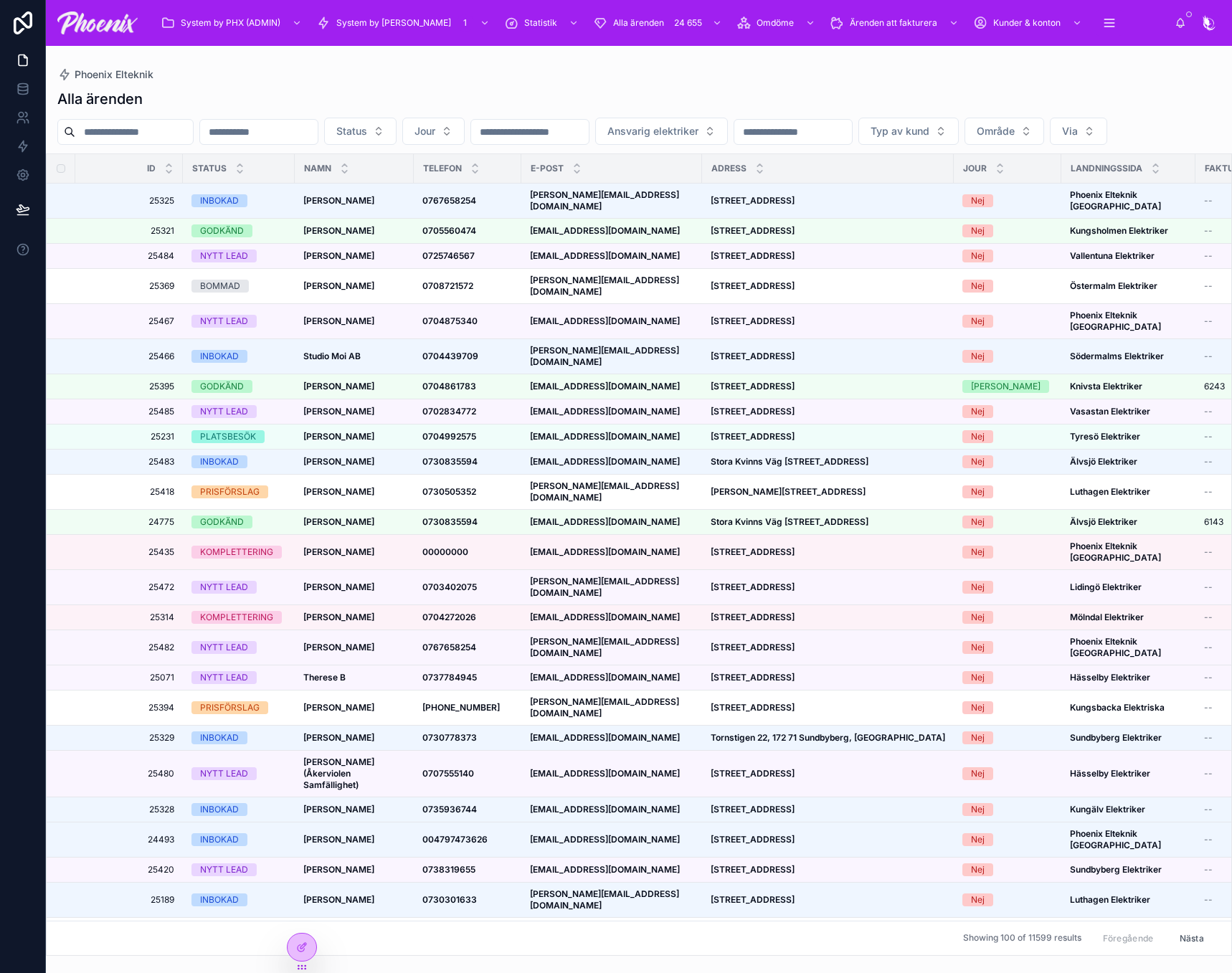
click at [127, 130] on input "text" at bounding box center [134, 132] width 117 height 20
paste input "*****"
type input "*****"
click at [236, 96] on div "Alla ärenden" at bounding box center [639, 98] width 1163 height 20
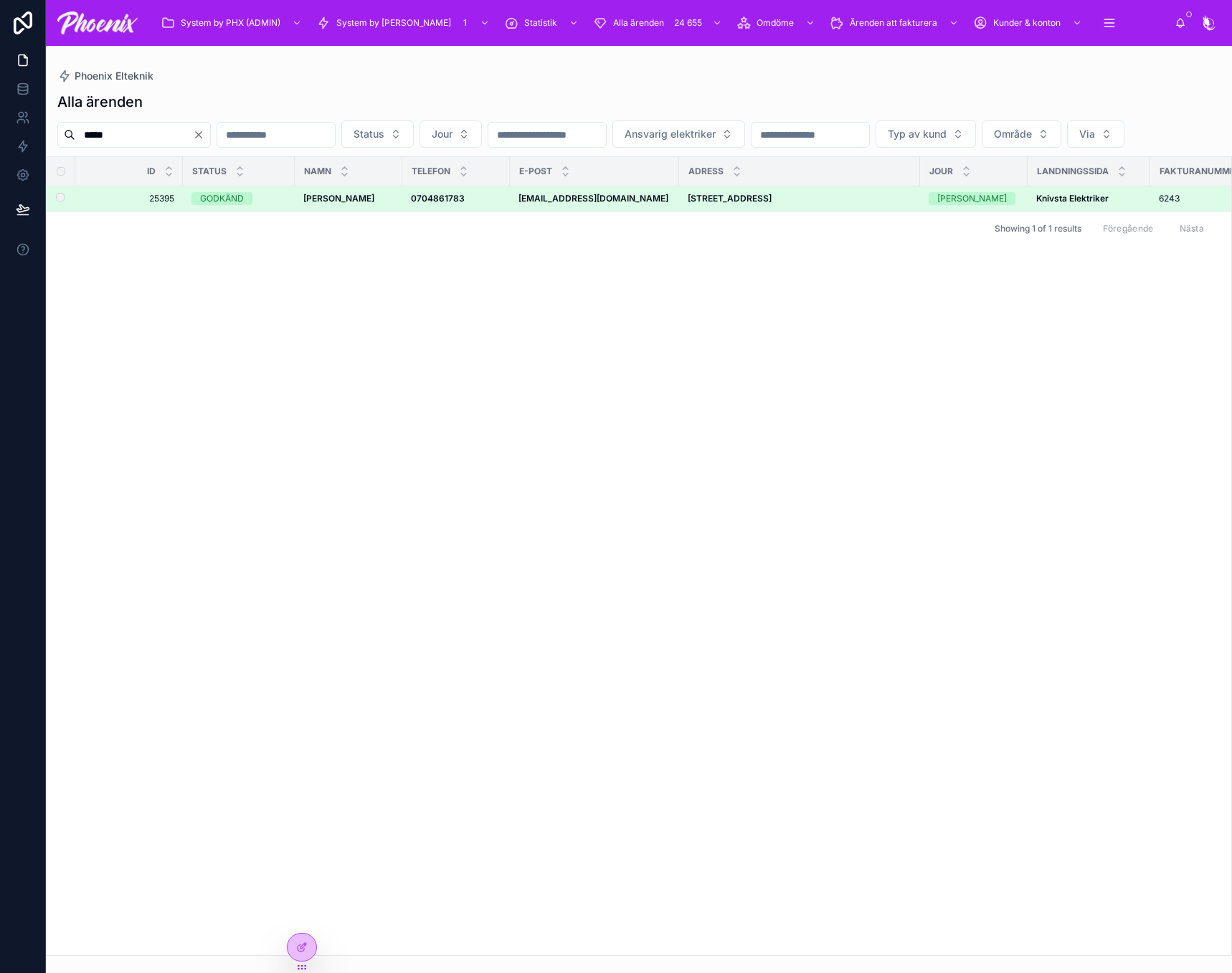
click at [232, 205] on div "GODKÄND" at bounding box center [222, 198] width 44 height 13
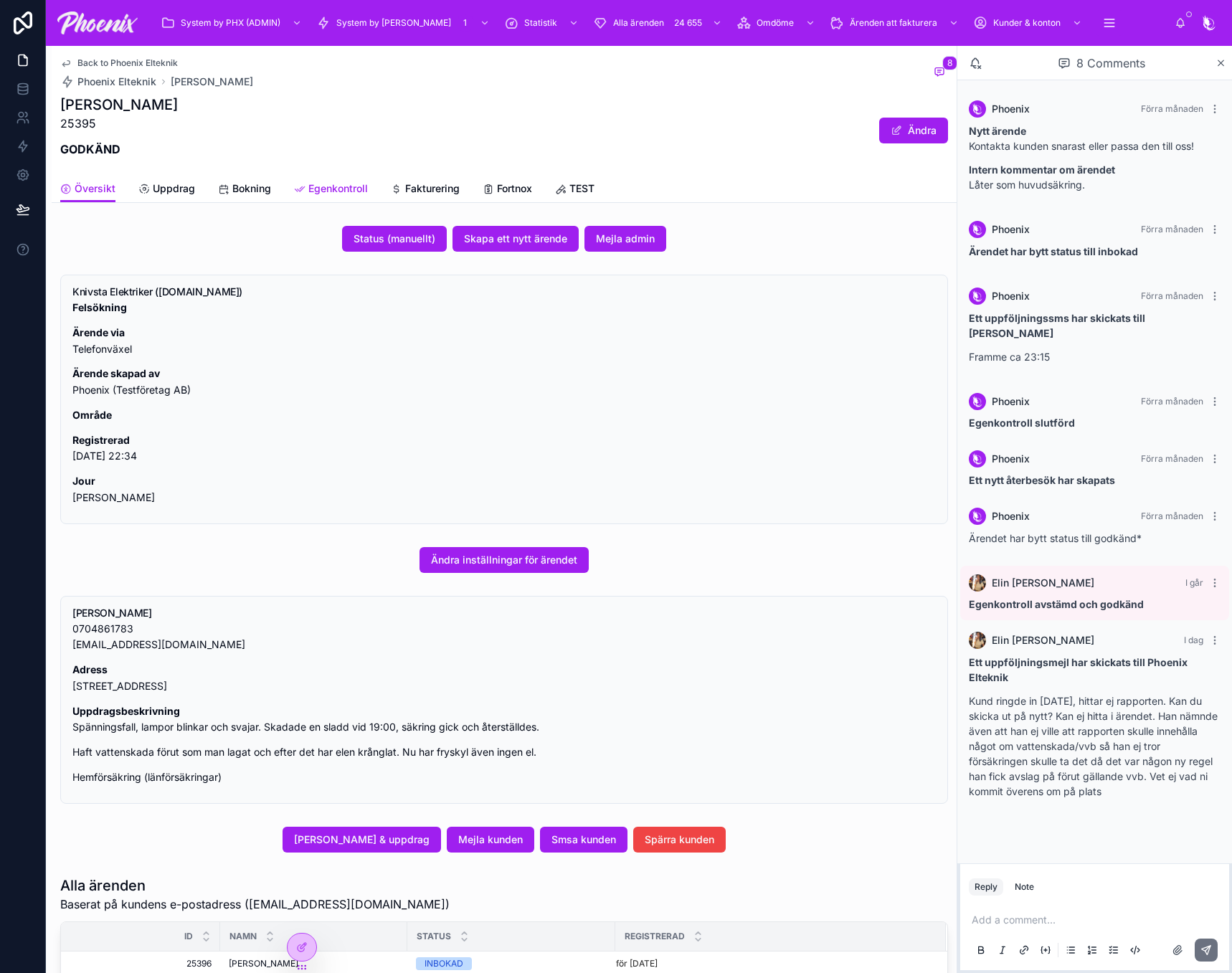
click at [338, 192] on span "Egenkontroll" at bounding box center [338, 189] width 60 height 14
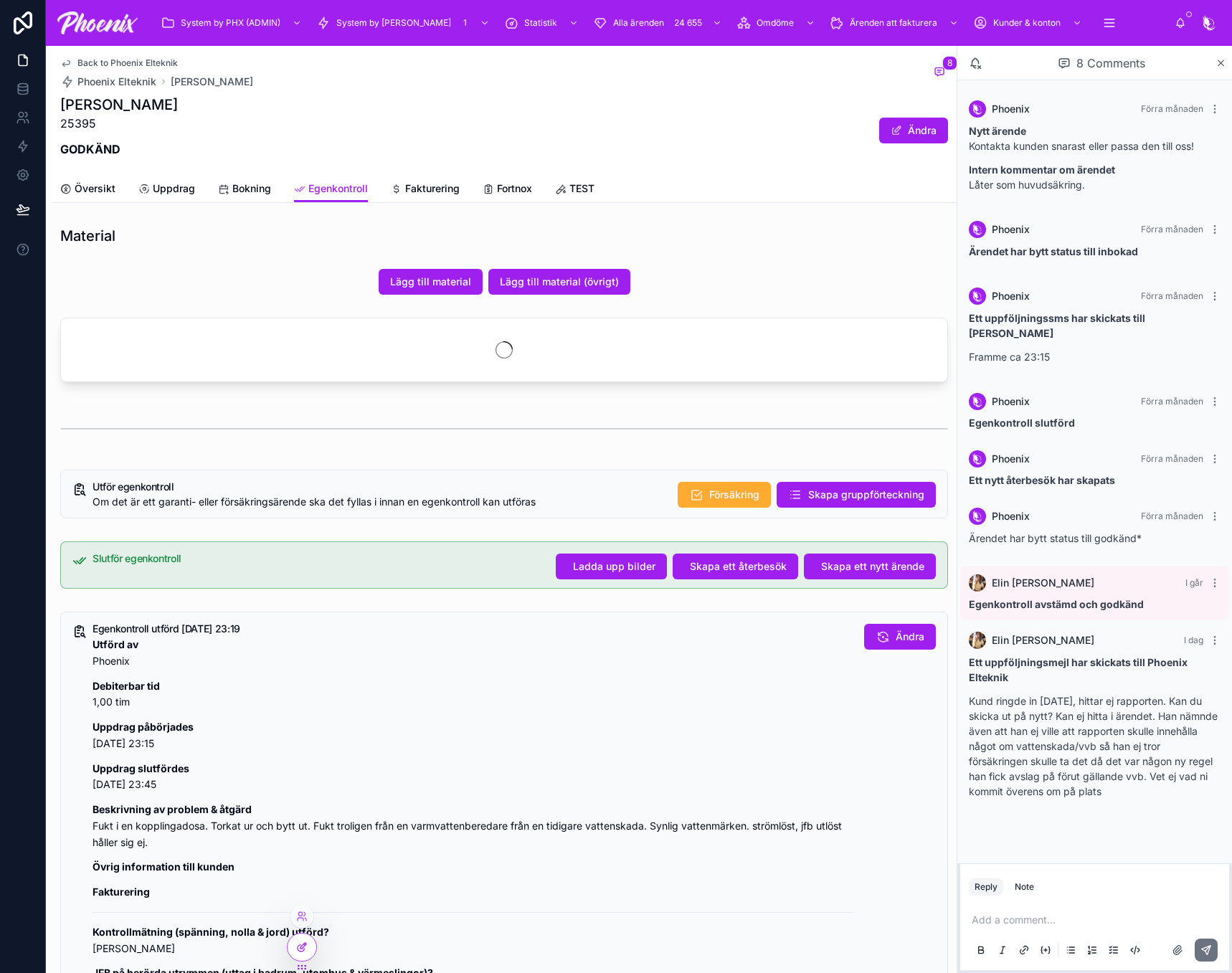
click at [304, 946] on icon at bounding box center [302, 947] width 12 height 12
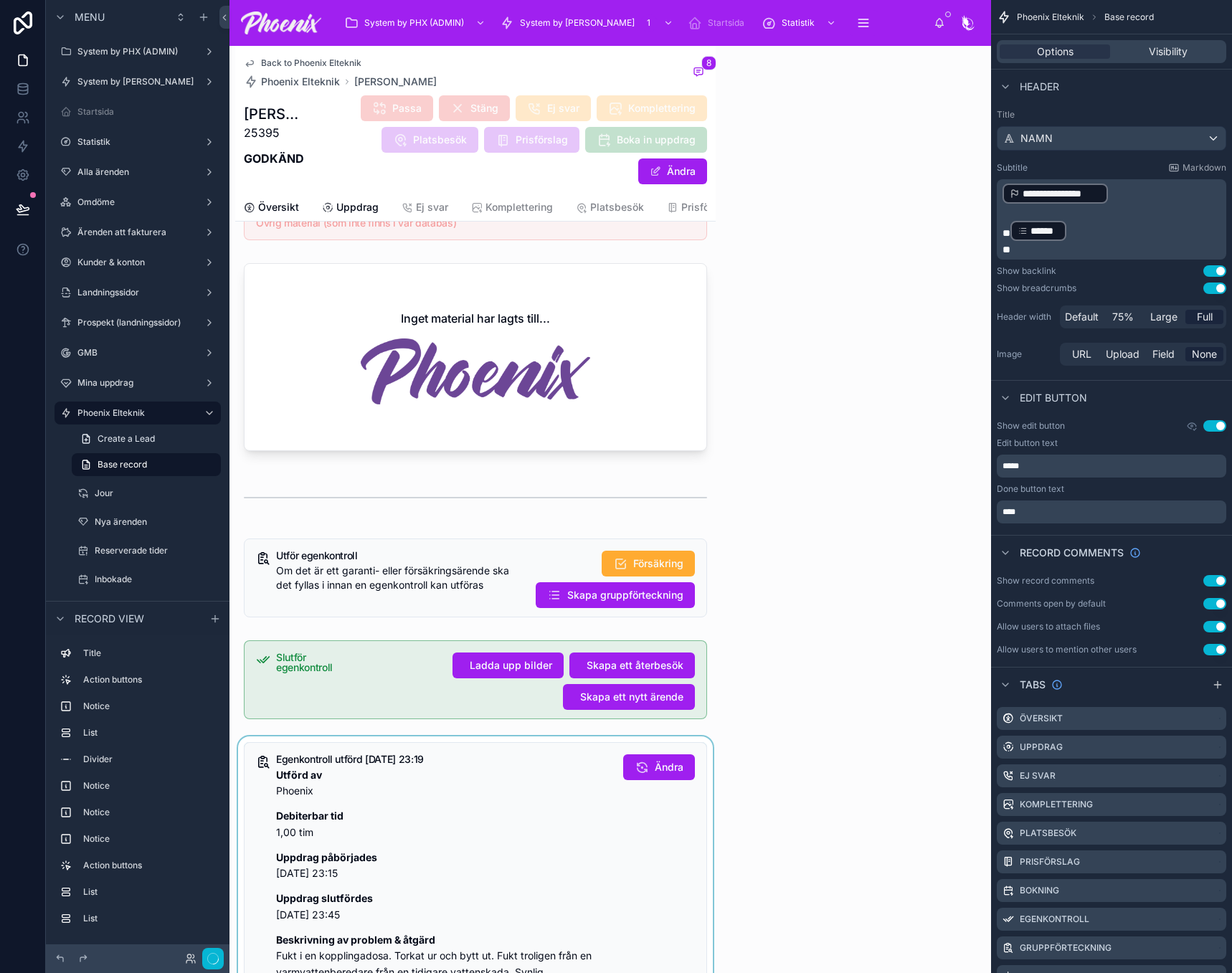
scroll to position [143, 0]
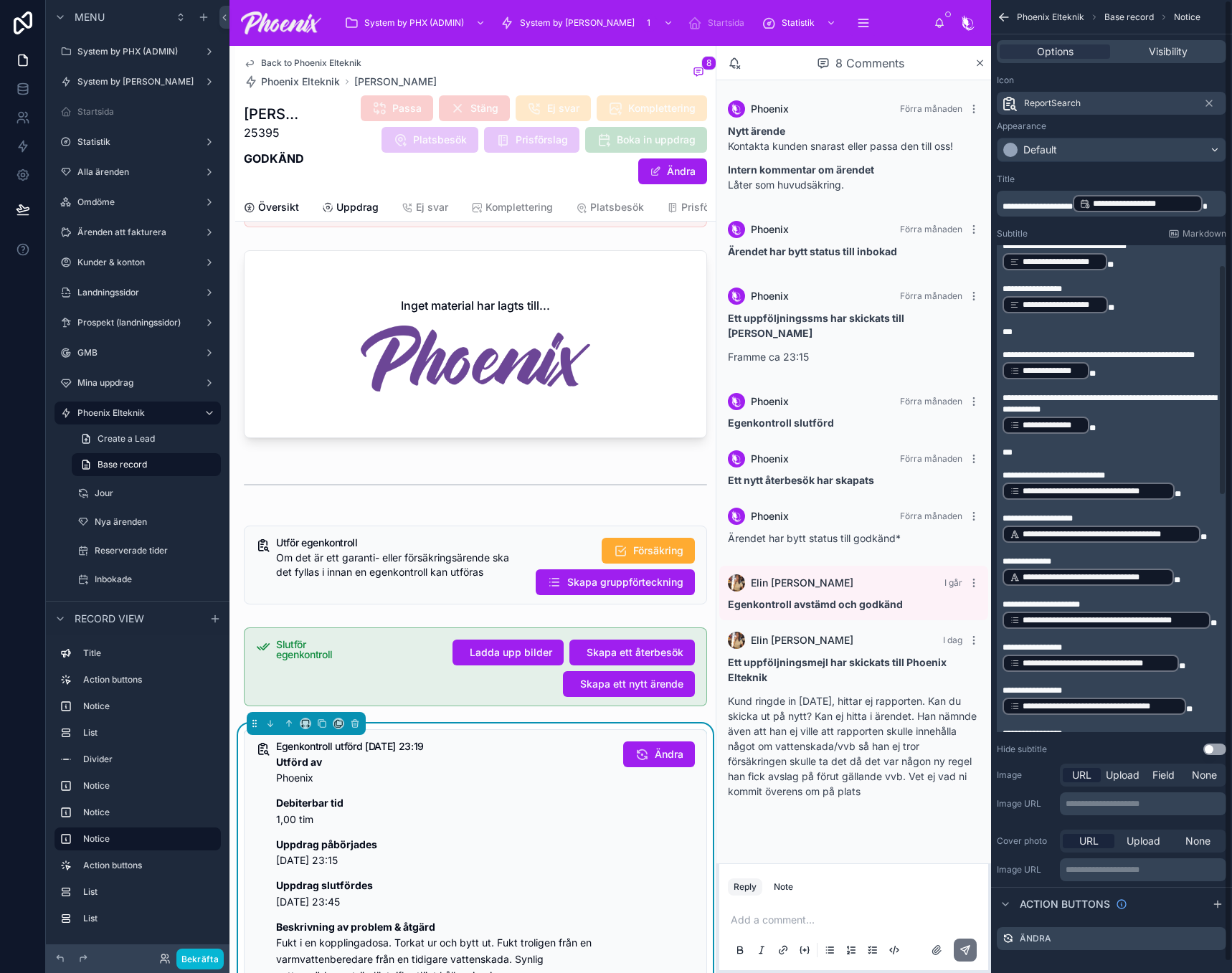
scroll to position [430, 0]
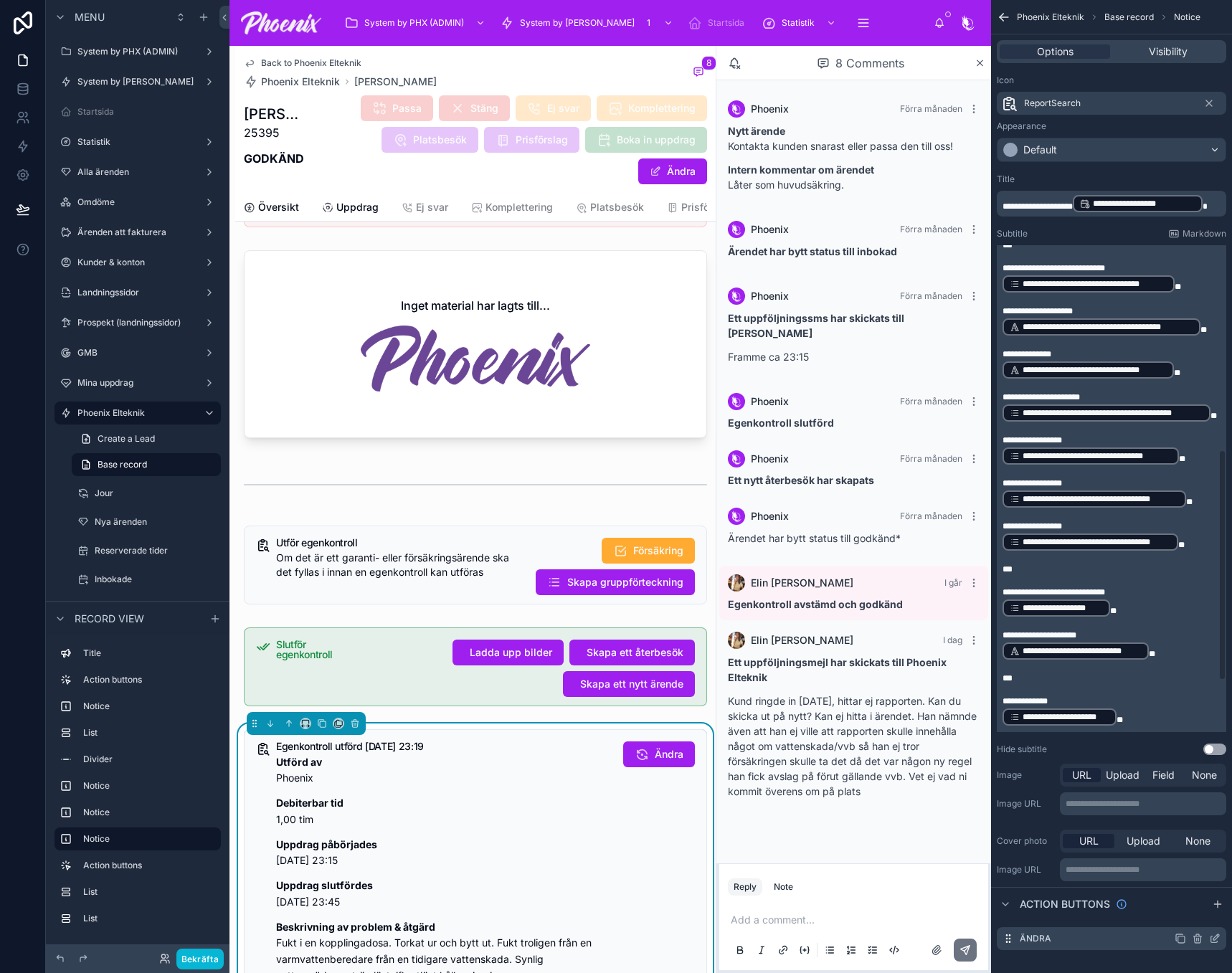
click at [1214, 941] on icon "scrollable content" at bounding box center [1215, 939] width 12 height 12
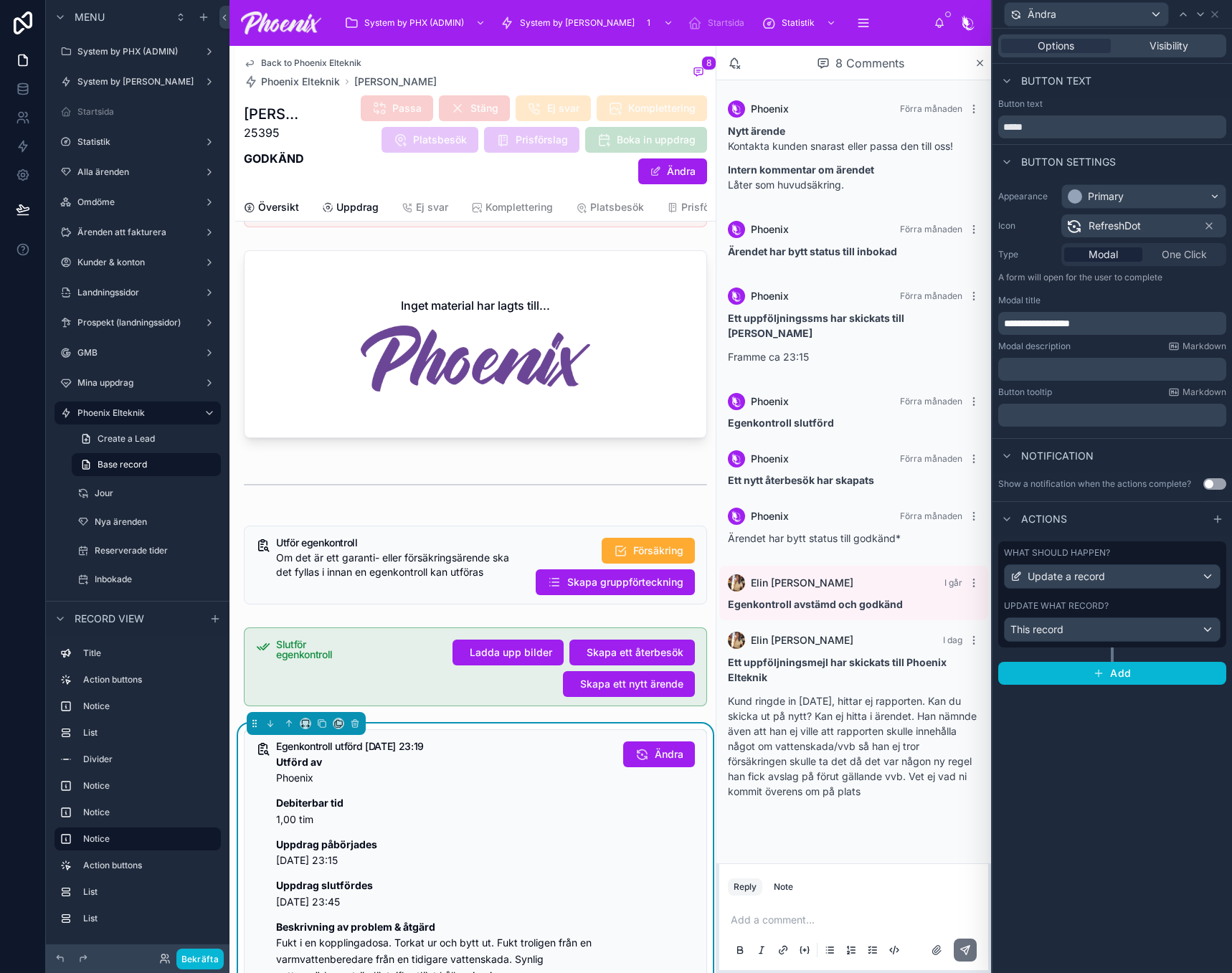
click at [1130, 603] on div "Update what record?" at bounding box center [1113, 606] width 217 height 12
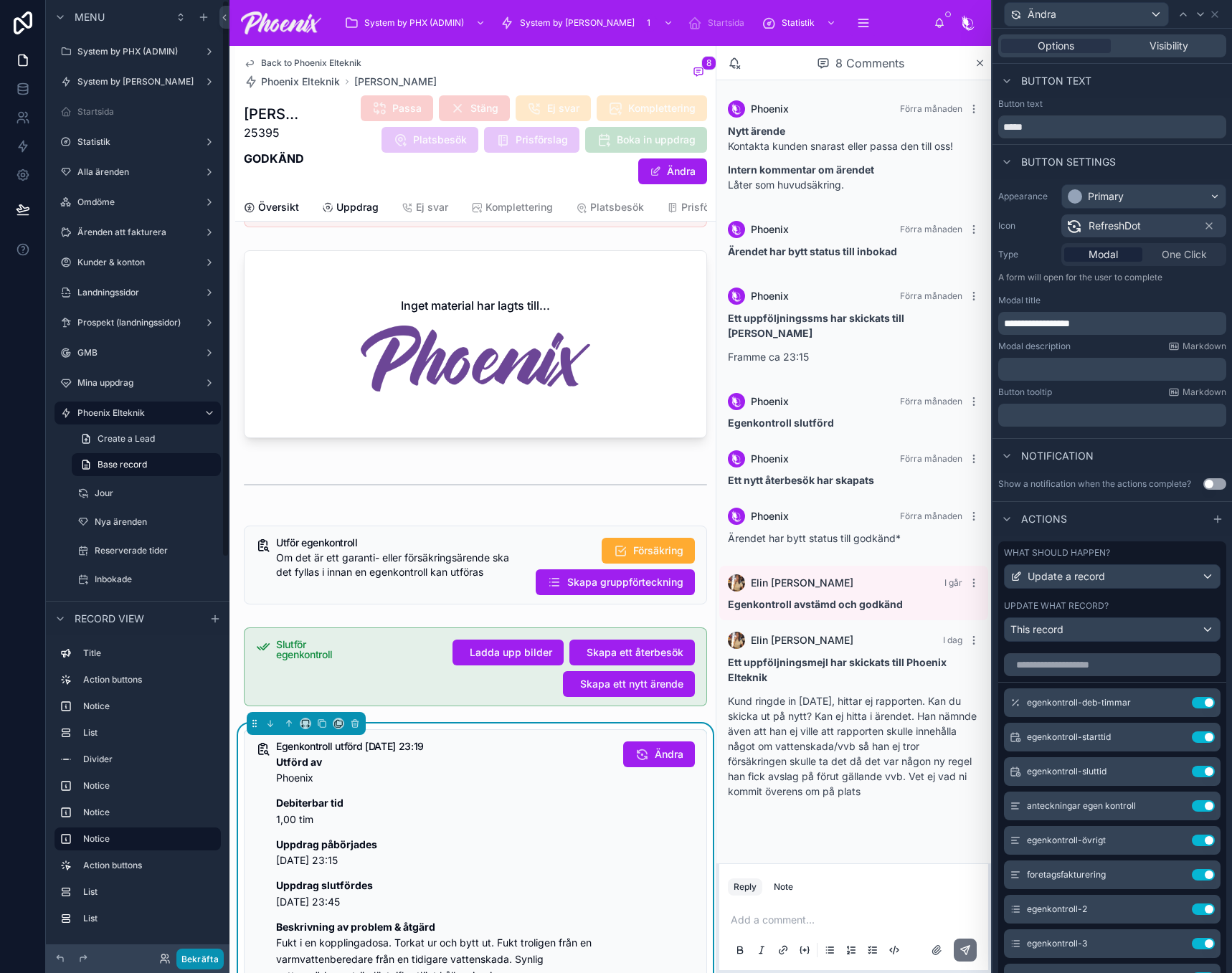
click at [207, 956] on button "Bekräfta" at bounding box center [200, 958] width 48 height 21
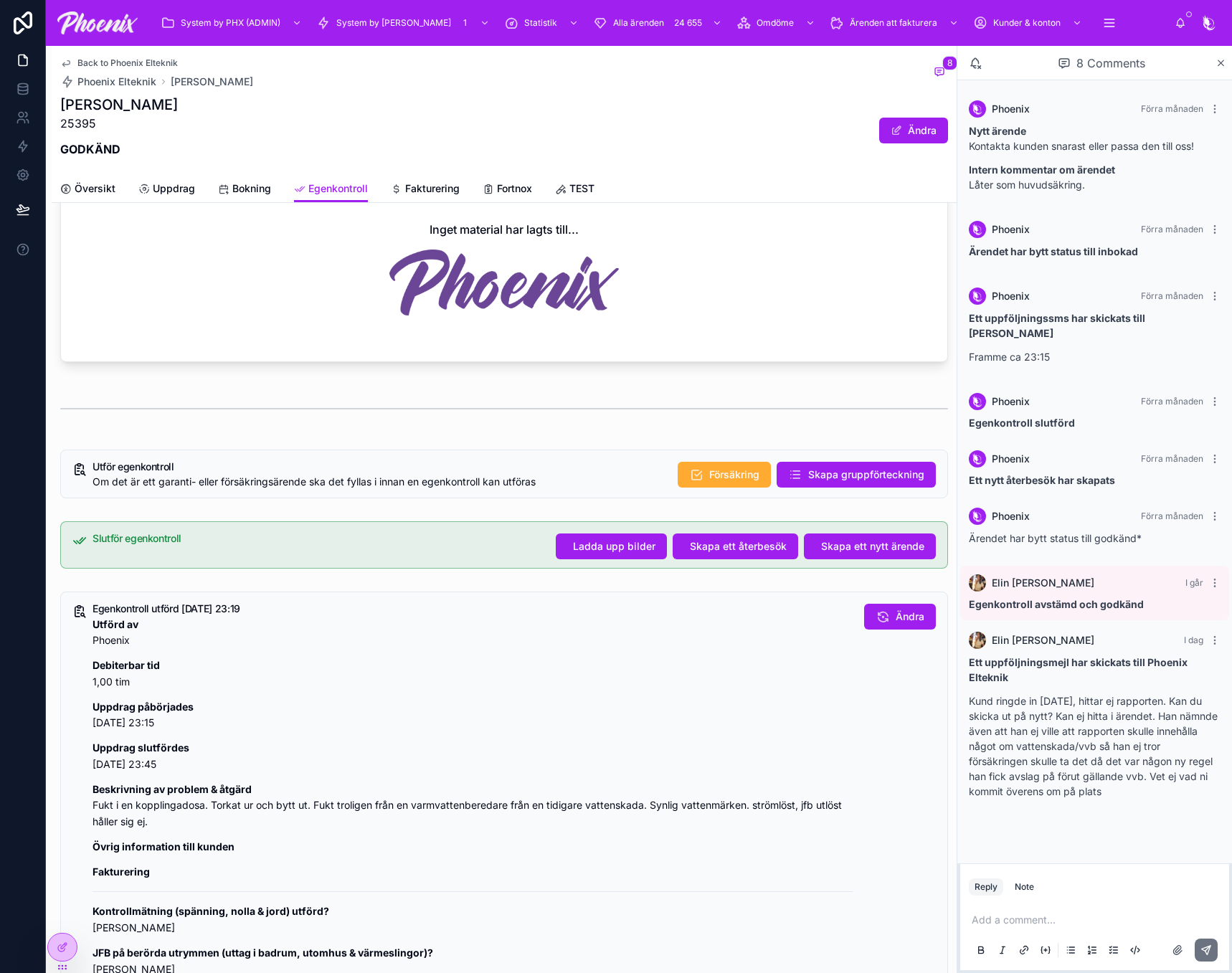
click at [681, 688] on p "Debiterbar tid 1,00 tim" at bounding box center [472, 674] width 761 height 33
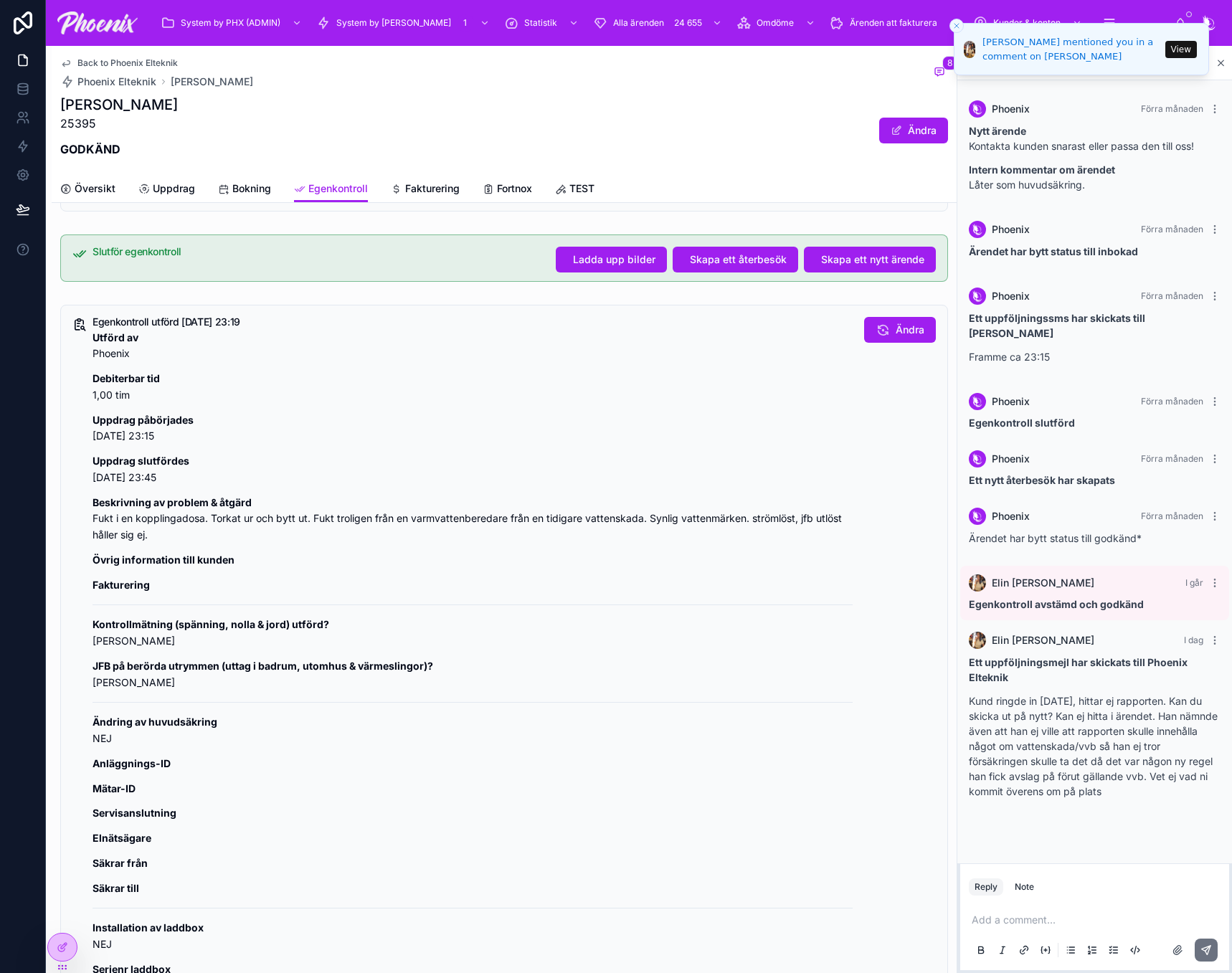
click at [882, 344] on div "Egenkontroll utförd [DATE] 23:19 Utförd av Phoenix Debiterbar tid 1,00 tim Uppd…" at bounding box center [514, 713] width 843 height 791
click at [896, 331] on span "Ändra" at bounding box center [910, 330] width 29 height 14
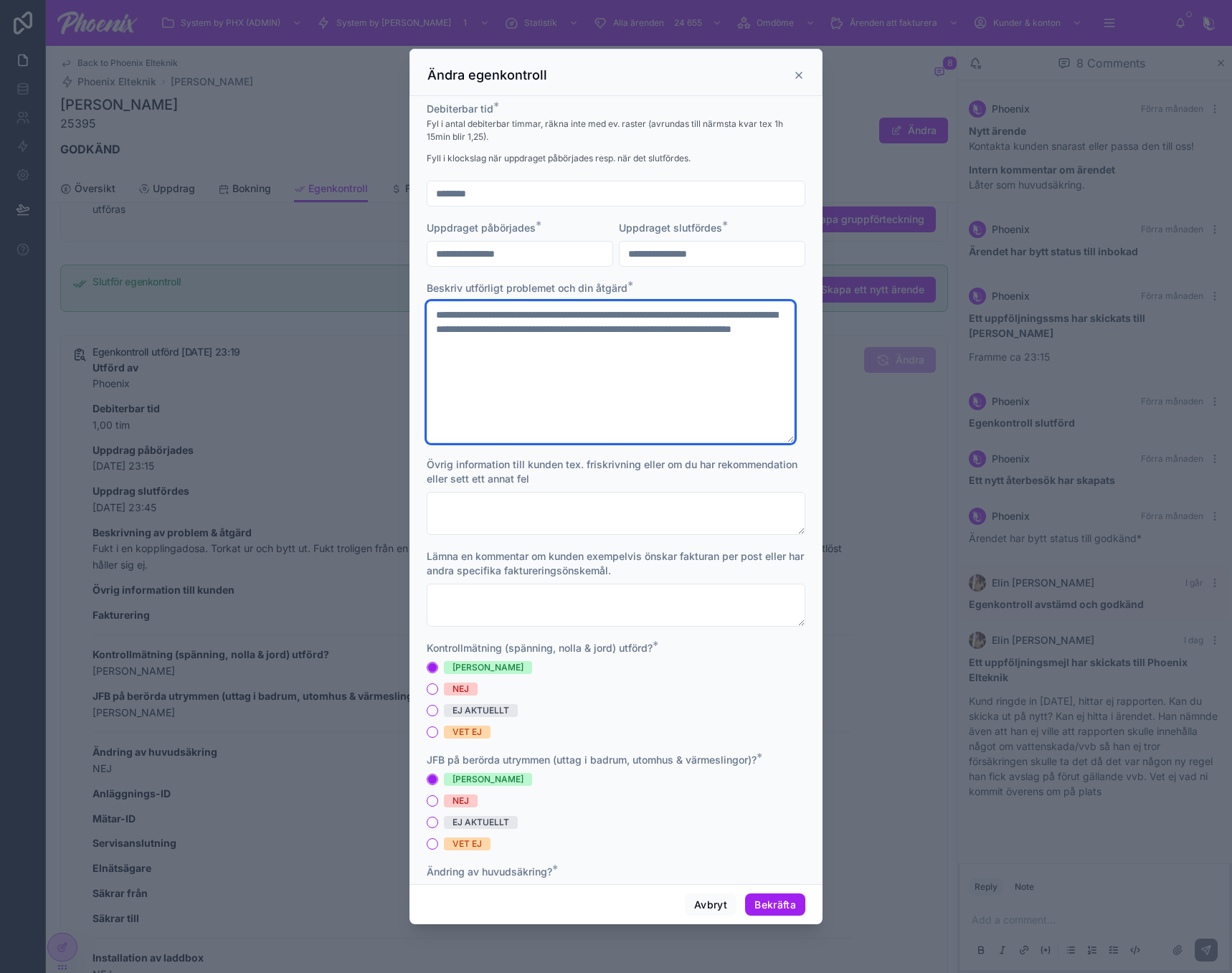
drag, startPoint x: 598, startPoint y: 346, endPoint x: 320, endPoint y: 333, distance: 278.3
click at [320, 333] on div "**********" at bounding box center [616, 486] width 1232 height 973
click at [320, 333] on div at bounding box center [616, 486] width 1232 height 973
click at [560, 344] on textarea "**********" at bounding box center [611, 372] width 368 height 142
drag, startPoint x: 612, startPoint y: 336, endPoint x: 568, endPoint y: 341, distance: 44.3
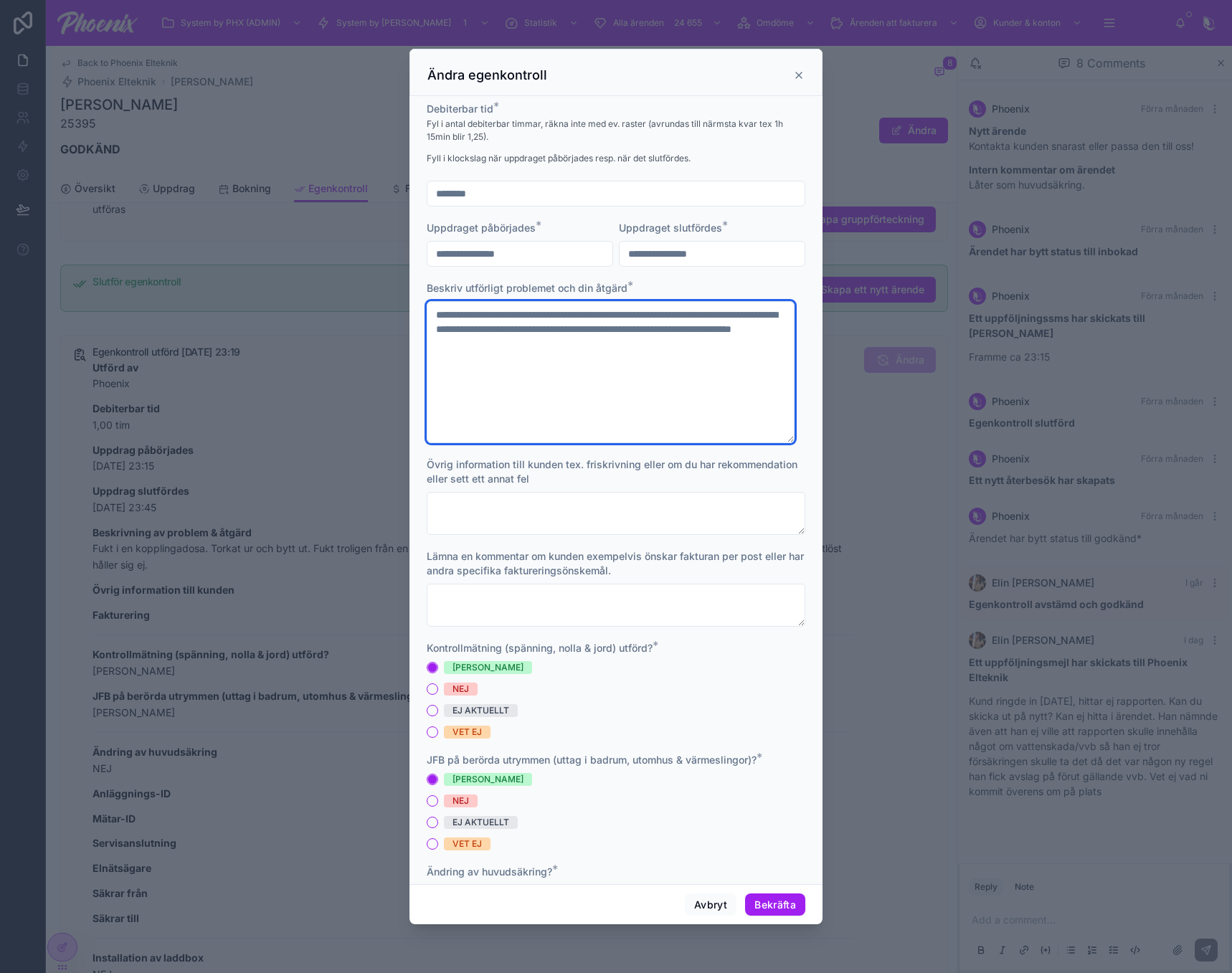
click at [413, 305] on div "**********" at bounding box center [616, 490] width 414 height 788
click at [696, 362] on textarea "**********" at bounding box center [611, 372] width 368 height 142
drag, startPoint x: 636, startPoint y: 346, endPoint x: 411, endPoint y: 303, distance: 229.1
click at [412, 304] on div "**********" at bounding box center [616, 490] width 414 height 788
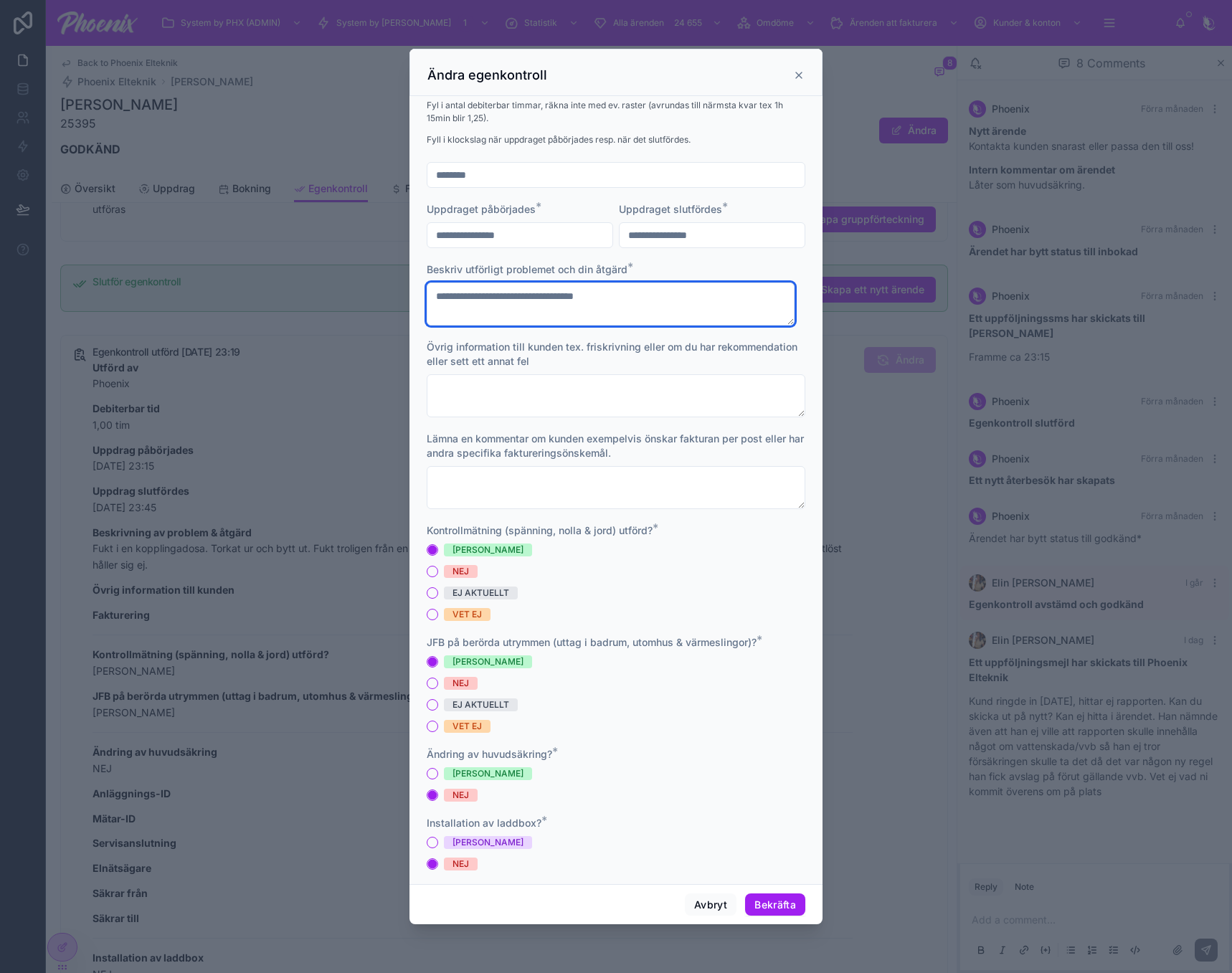
scroll to position [0, 0]
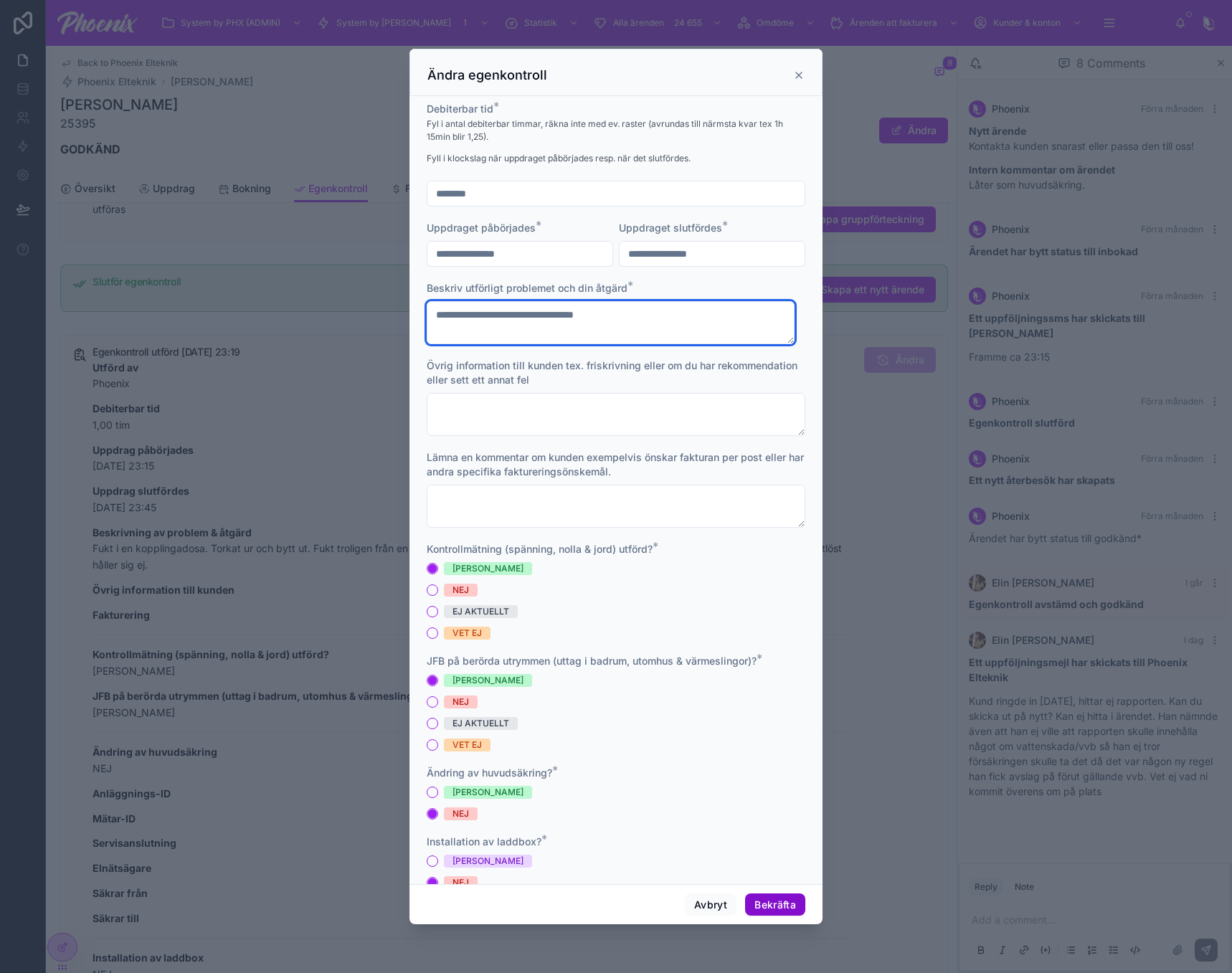
type textarea "**********"
click at [777, 906] on button "Bekräfta" at bounding box center [776, 904] width 61 height 23
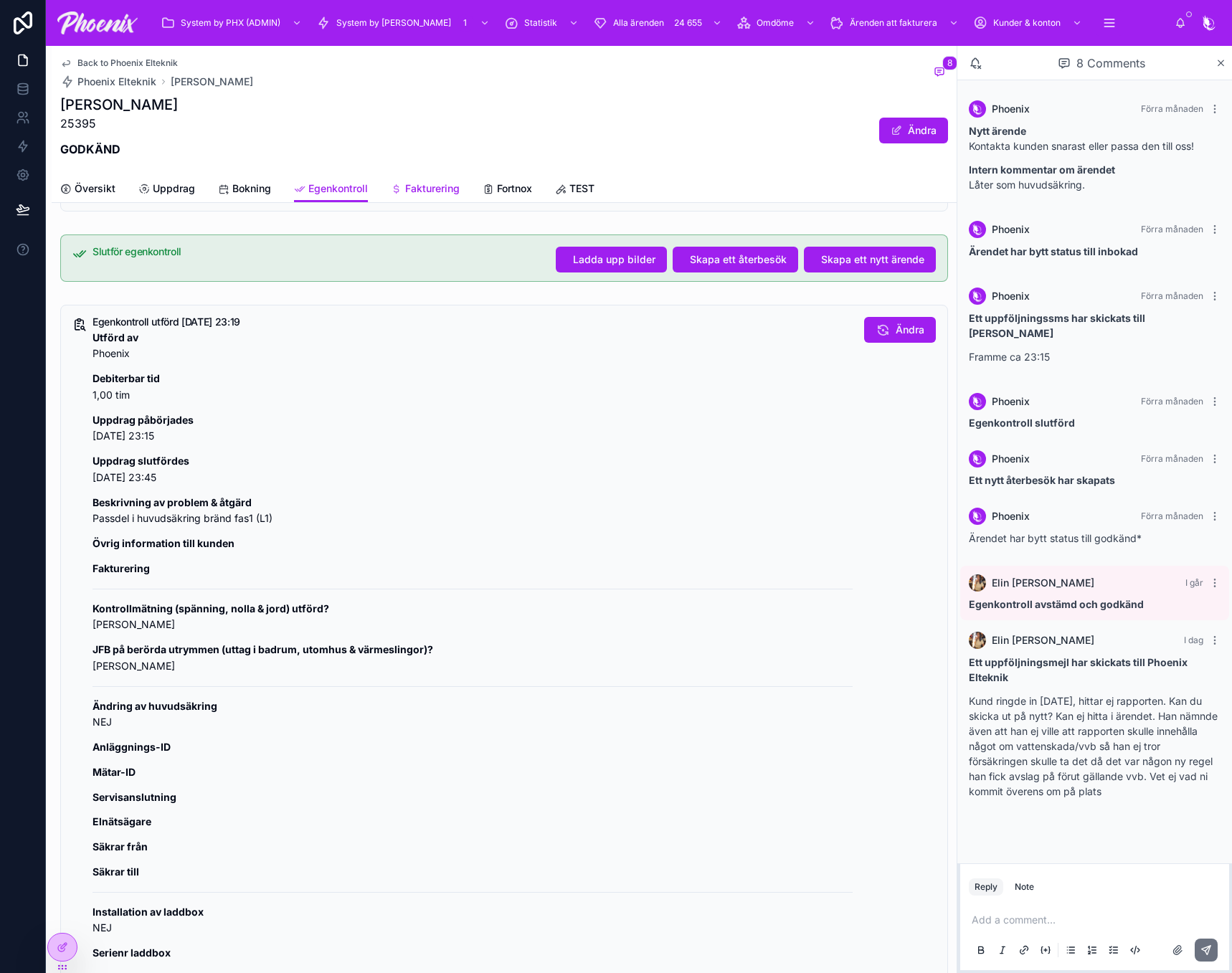
click at [436, 191] on span "Fakturering" at bounding box center [433, 189] width 55 height 14
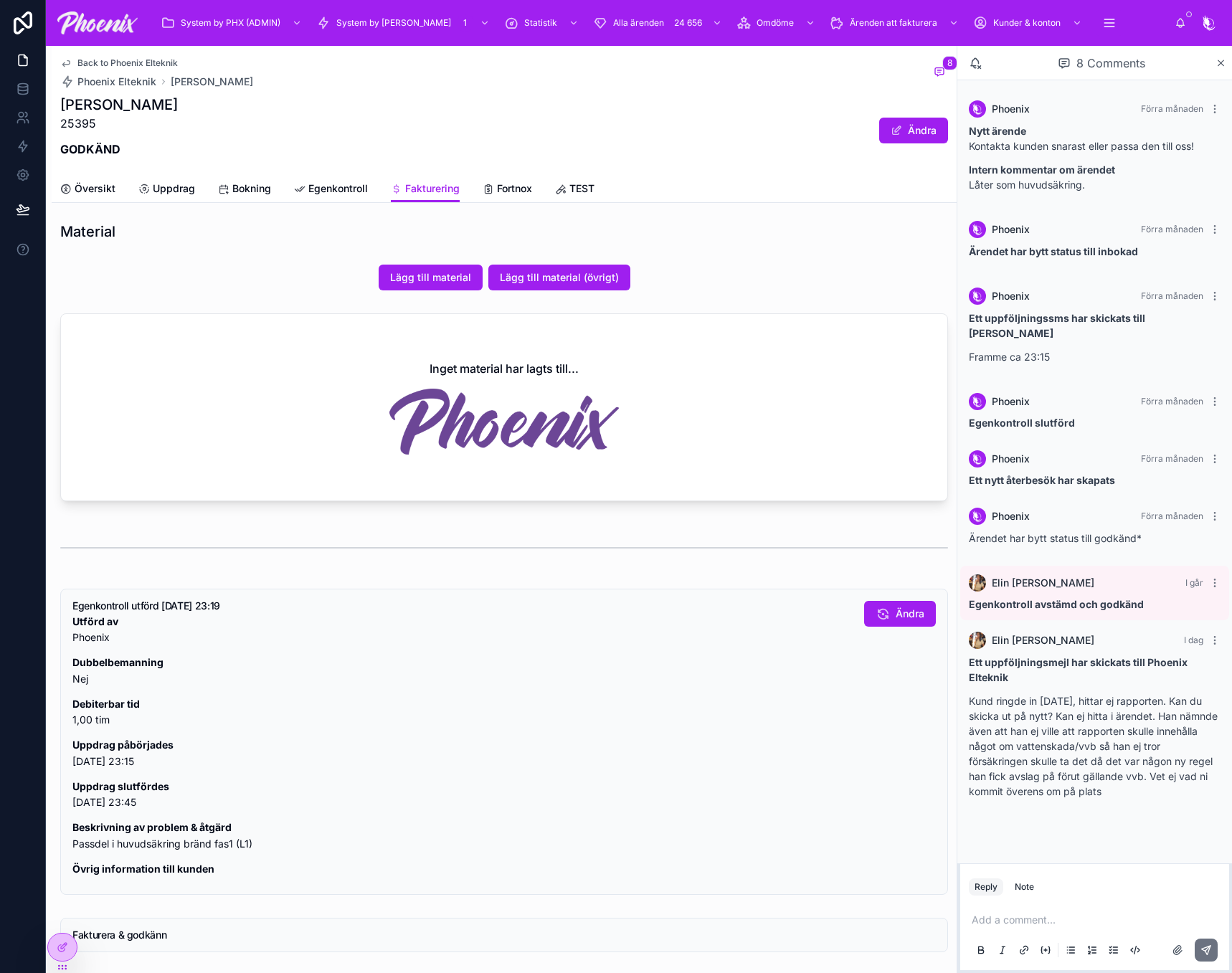
scroll to position [565, 0]
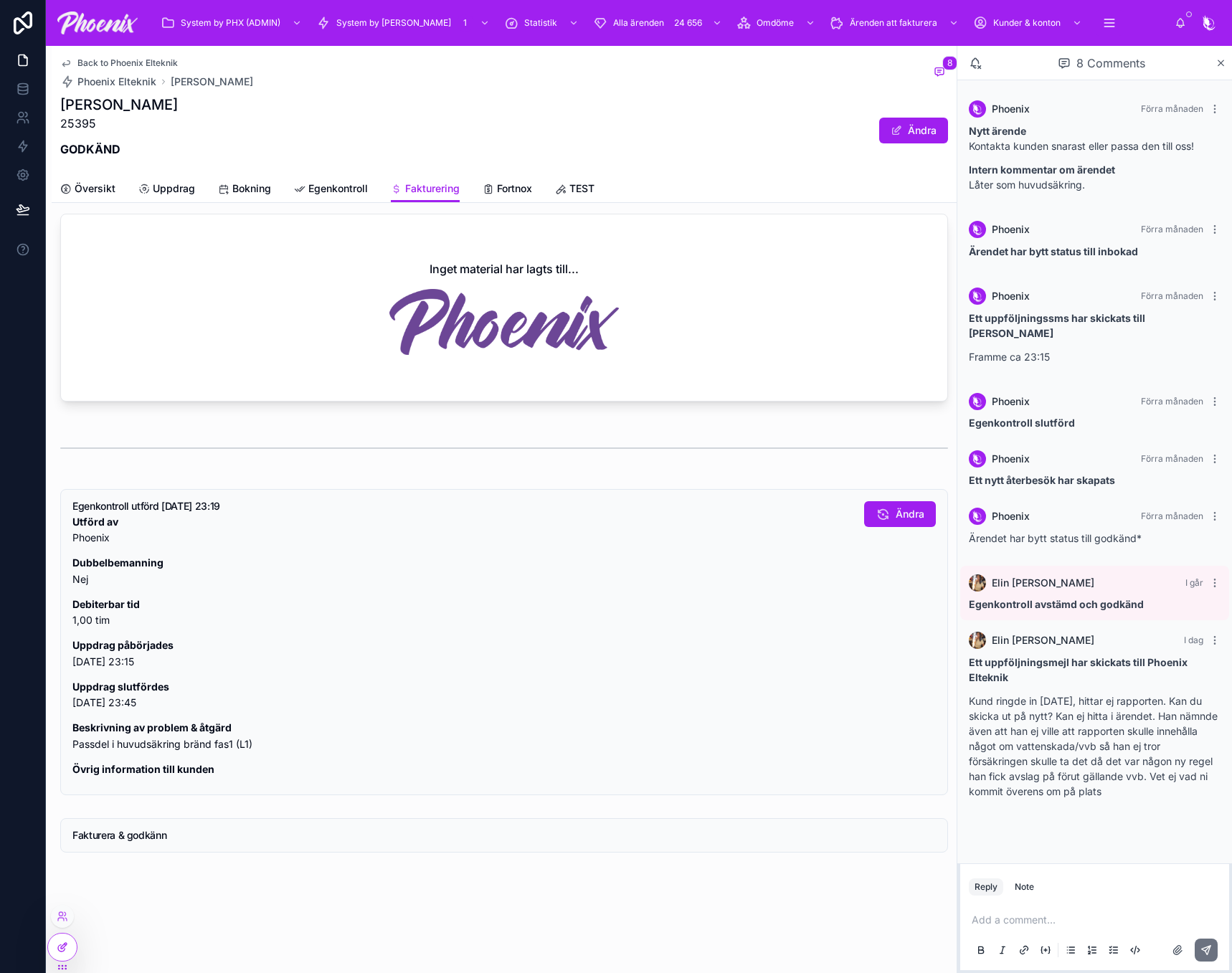
click at [74, 944] on div at bounding box center [62, 946] width 29 height 27
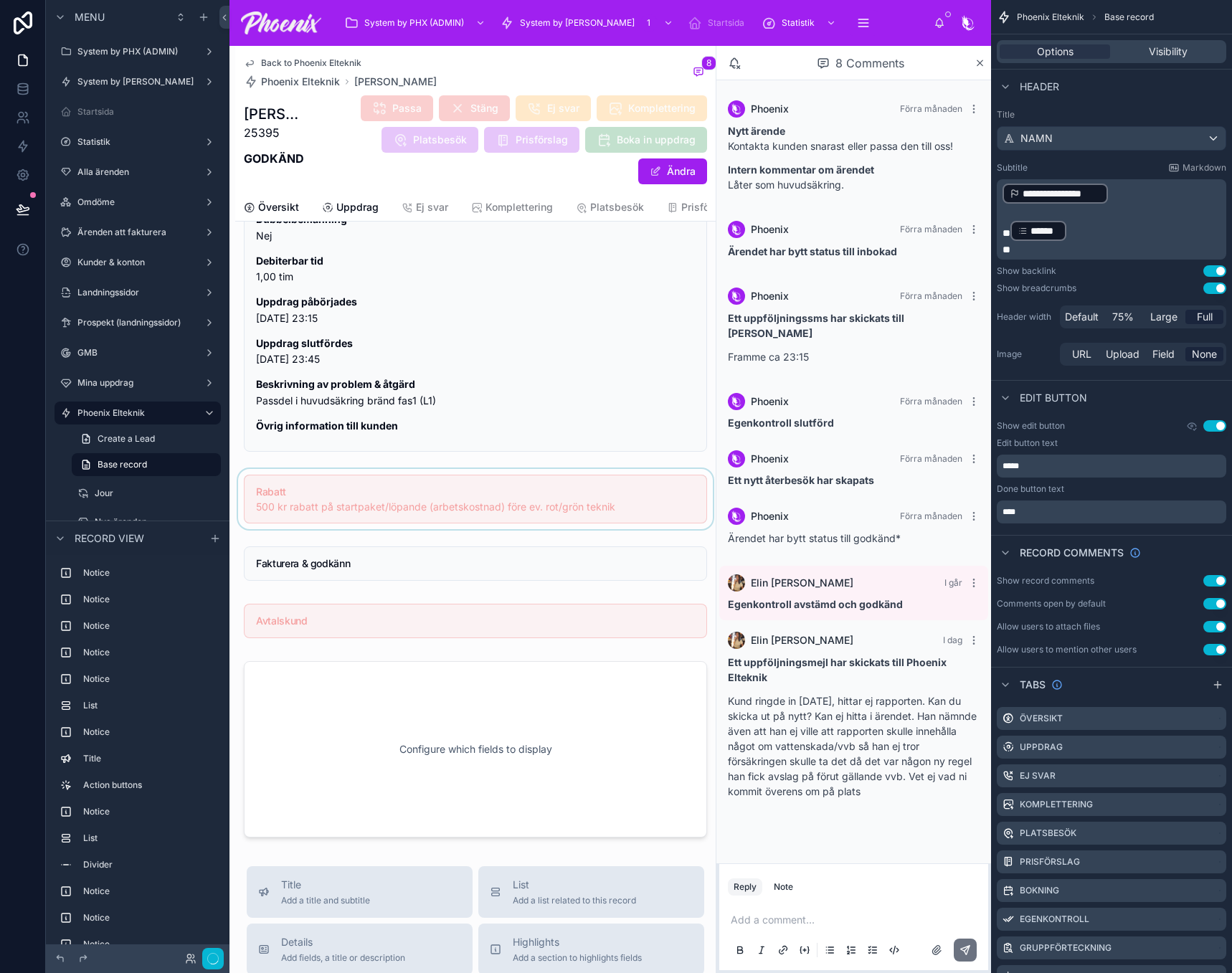
scroll to position [1568, 0]
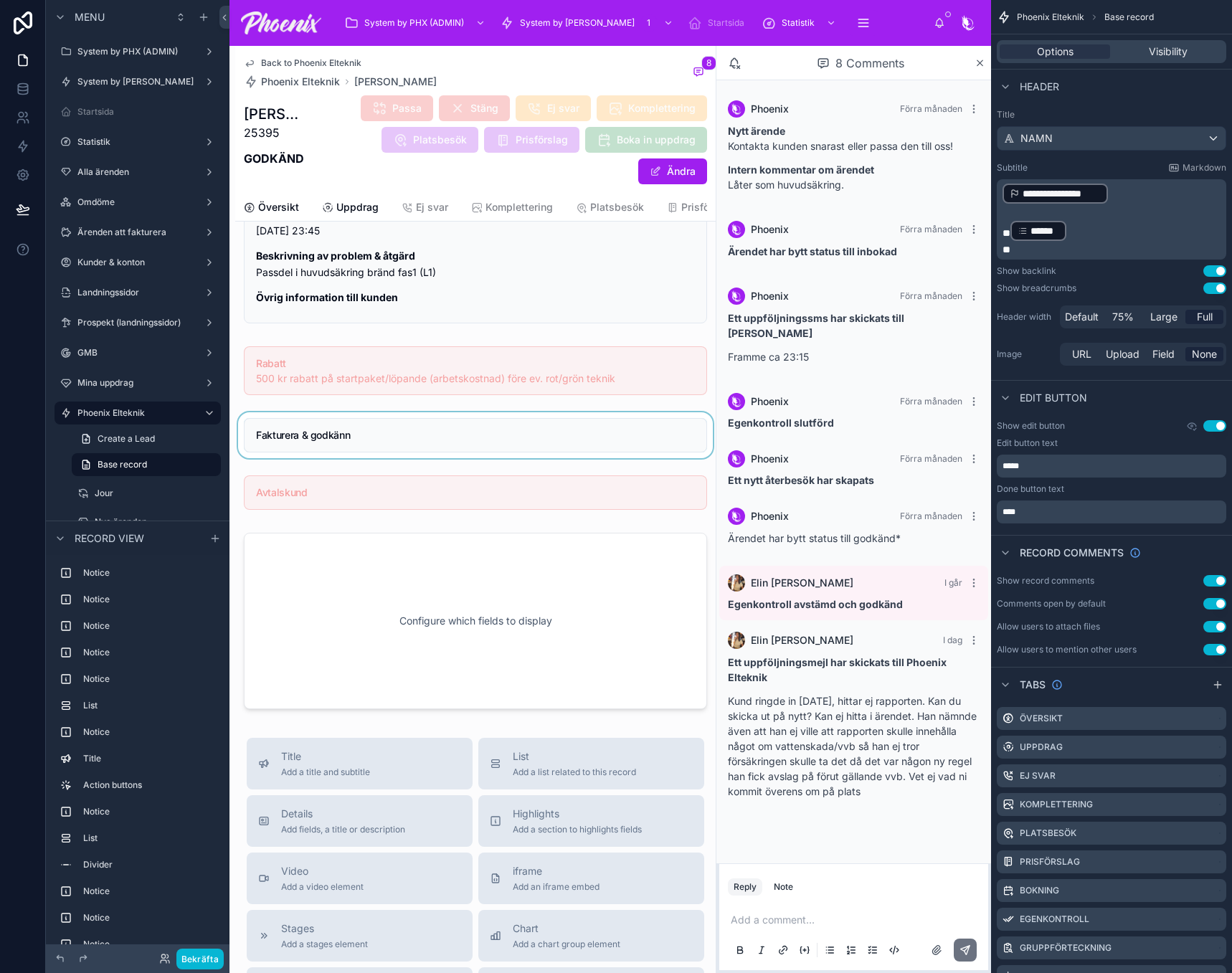
click at [500, 428] on div at bounding box center [475, 435] width 480 height 46
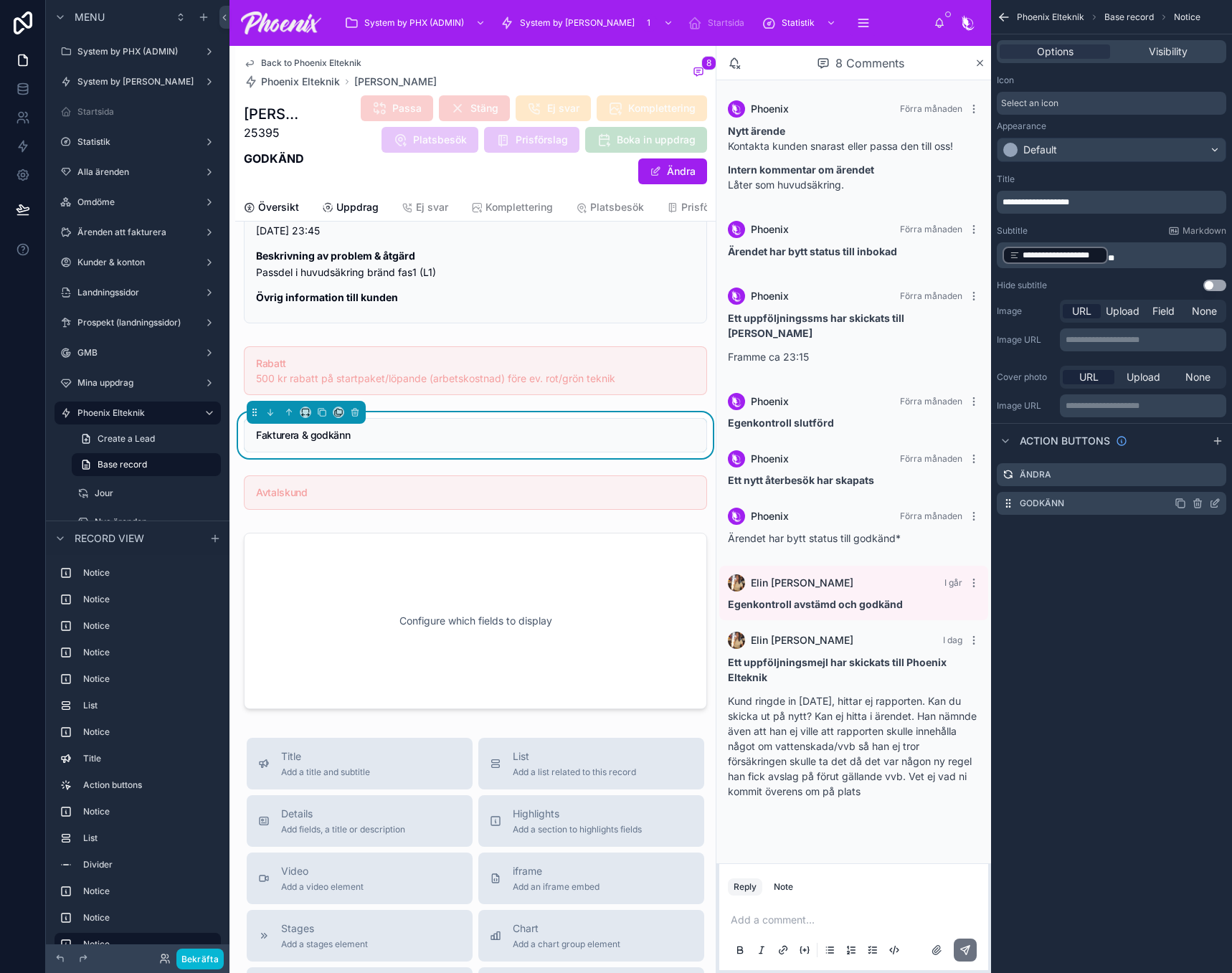
click at [1218, 505] on icon "scrollable content" at bounding box center [1215, 504] width 12 height 12
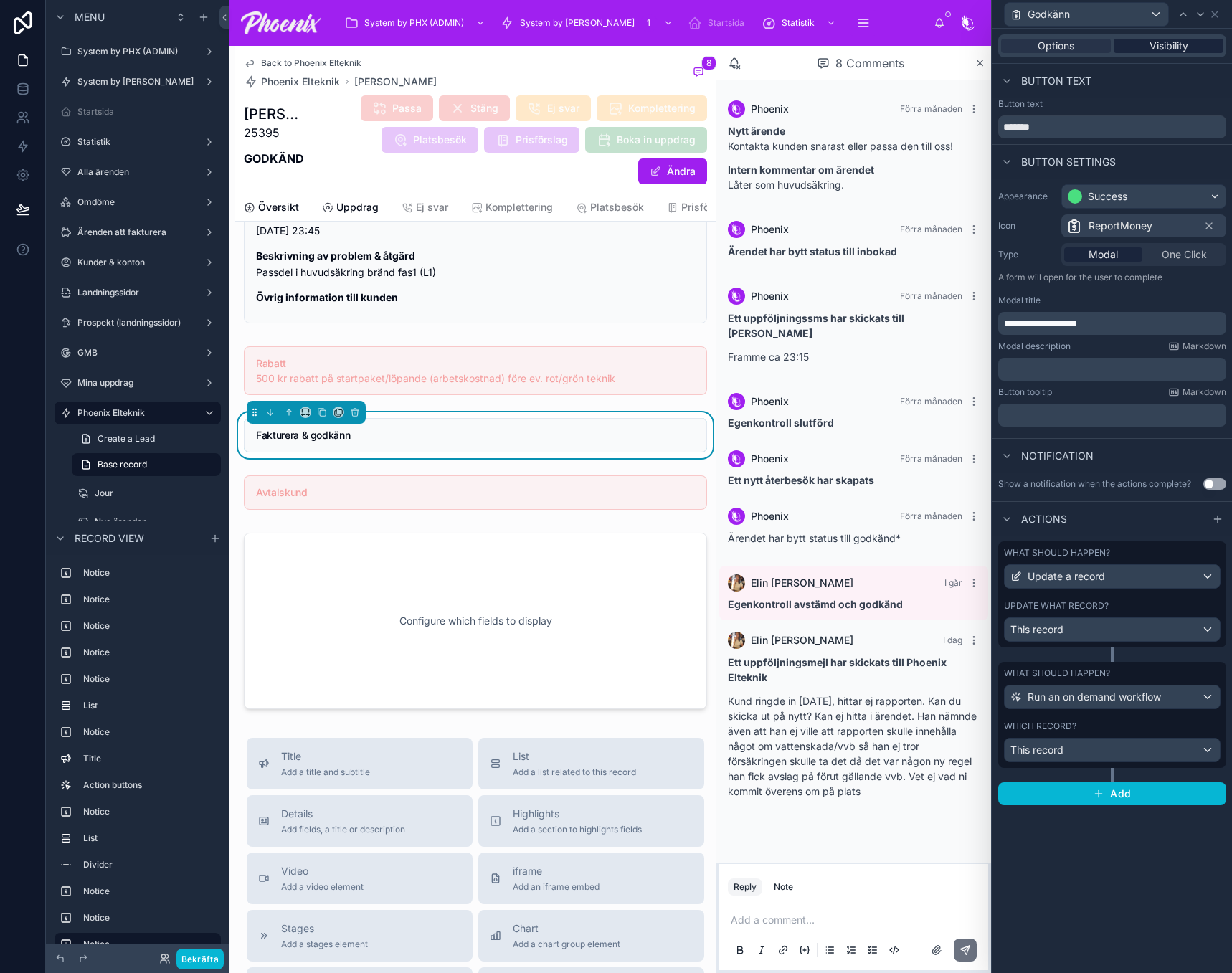
click at [1185, 52] on span "Visibility" at bounding box center [1168, 46] width 39 height 14
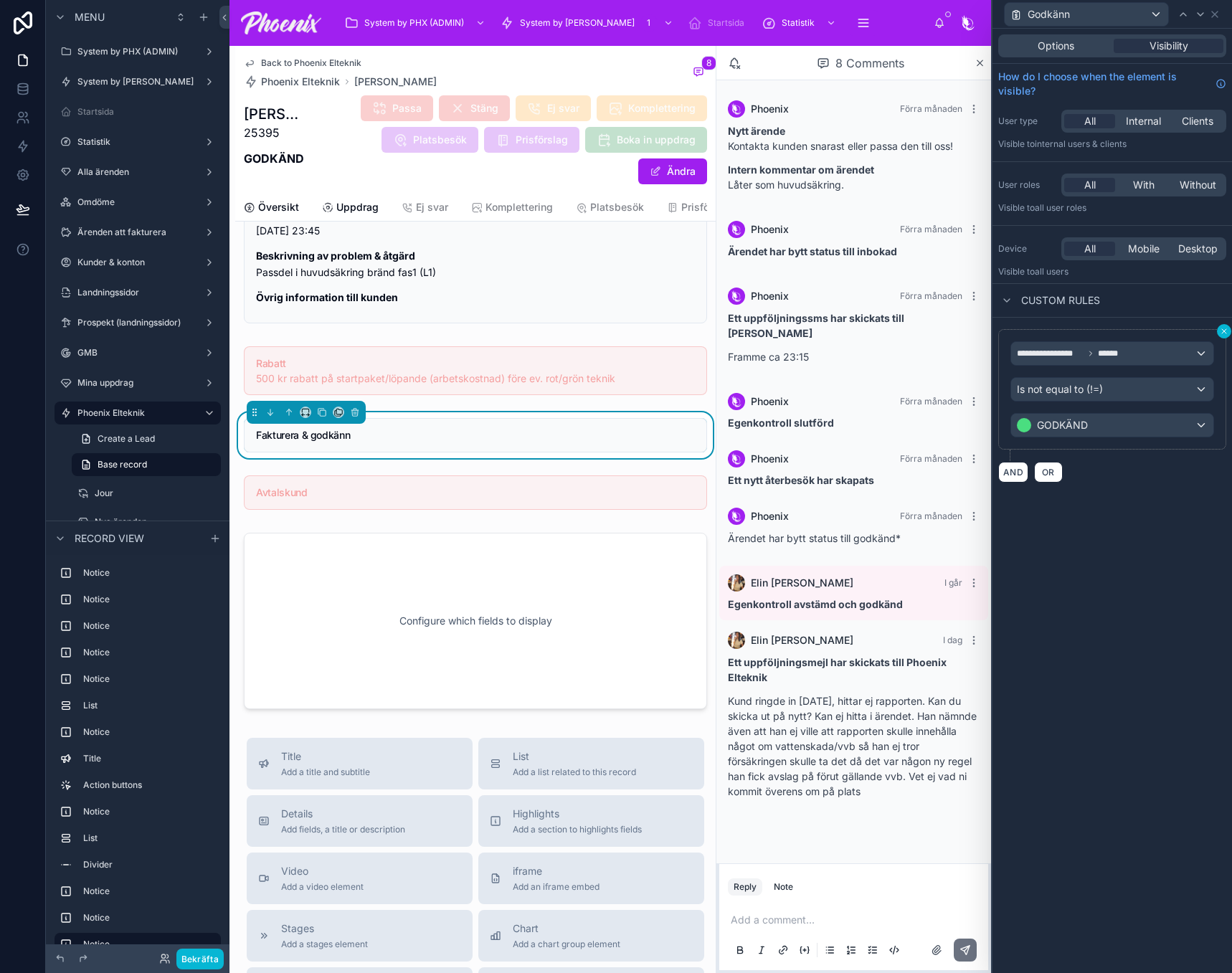
click at [1226, 331] on icon at bounding box center [1224, 331] width 9 height 9
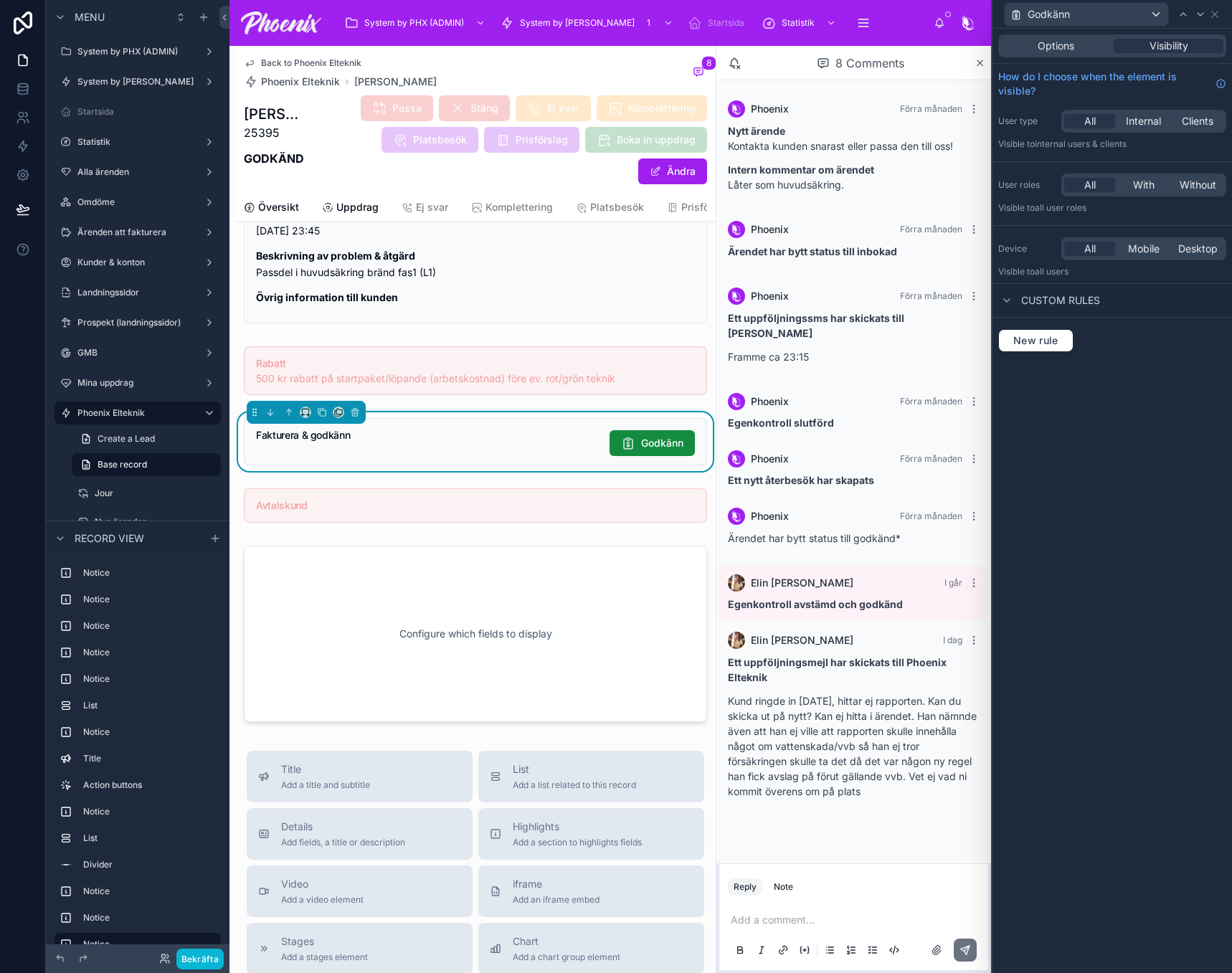
click at [674, 440] on button "Godkänn" at bounding box center [652, 443] width 86 height 26
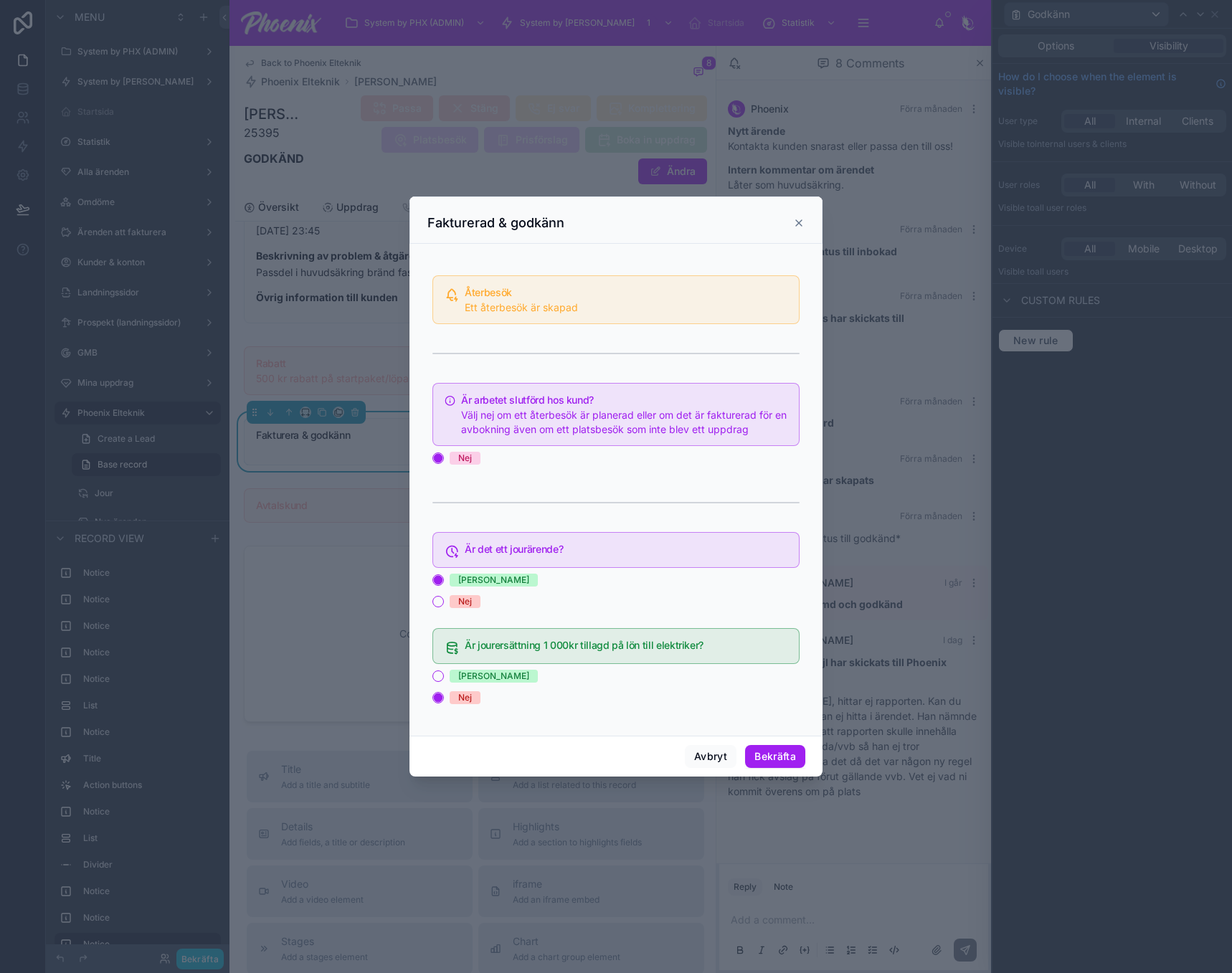
scroll to position [1976, 0]
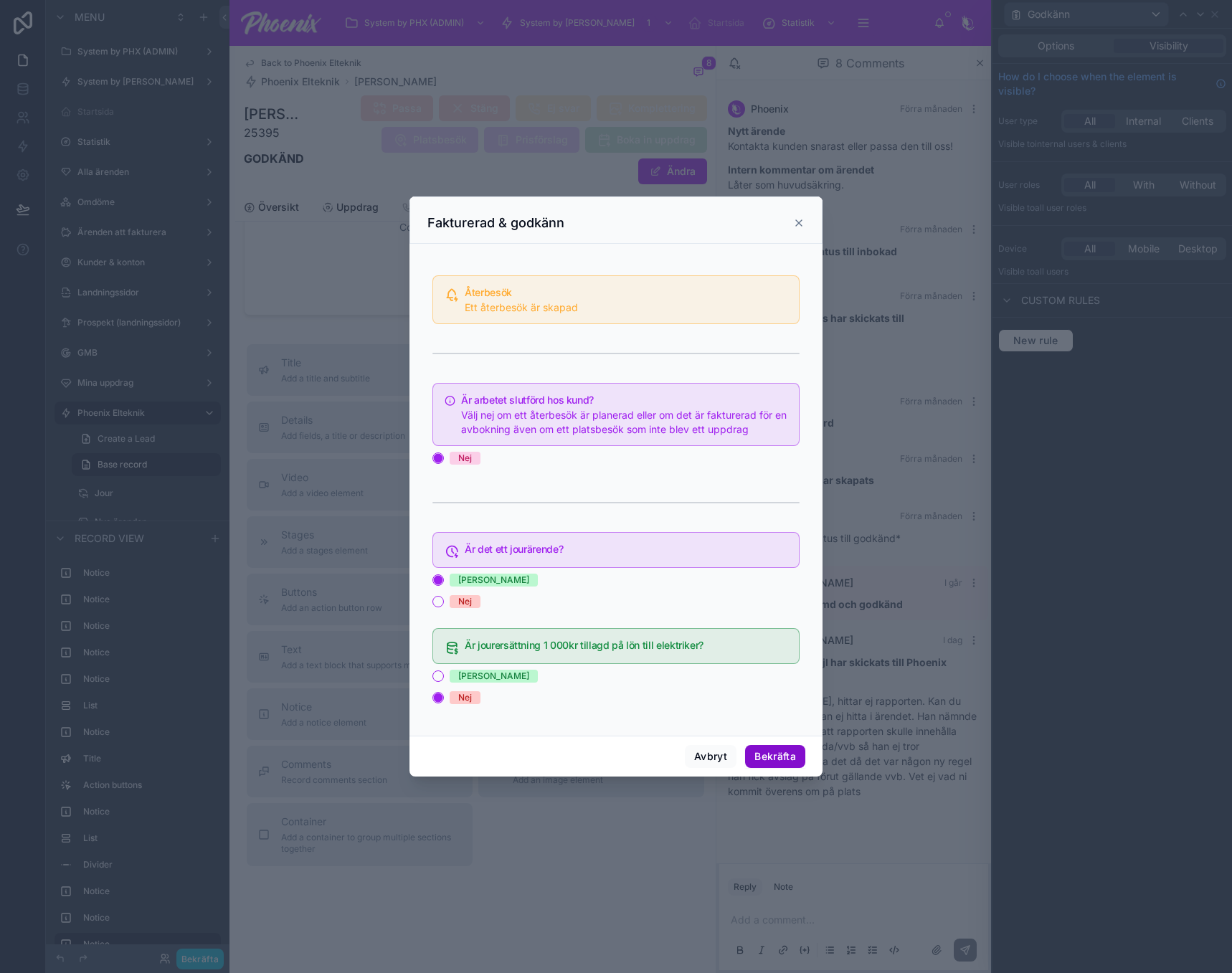
click at [783, 755] on button "Bekräfta" at bounding box center [776, 756] width 61 height 23
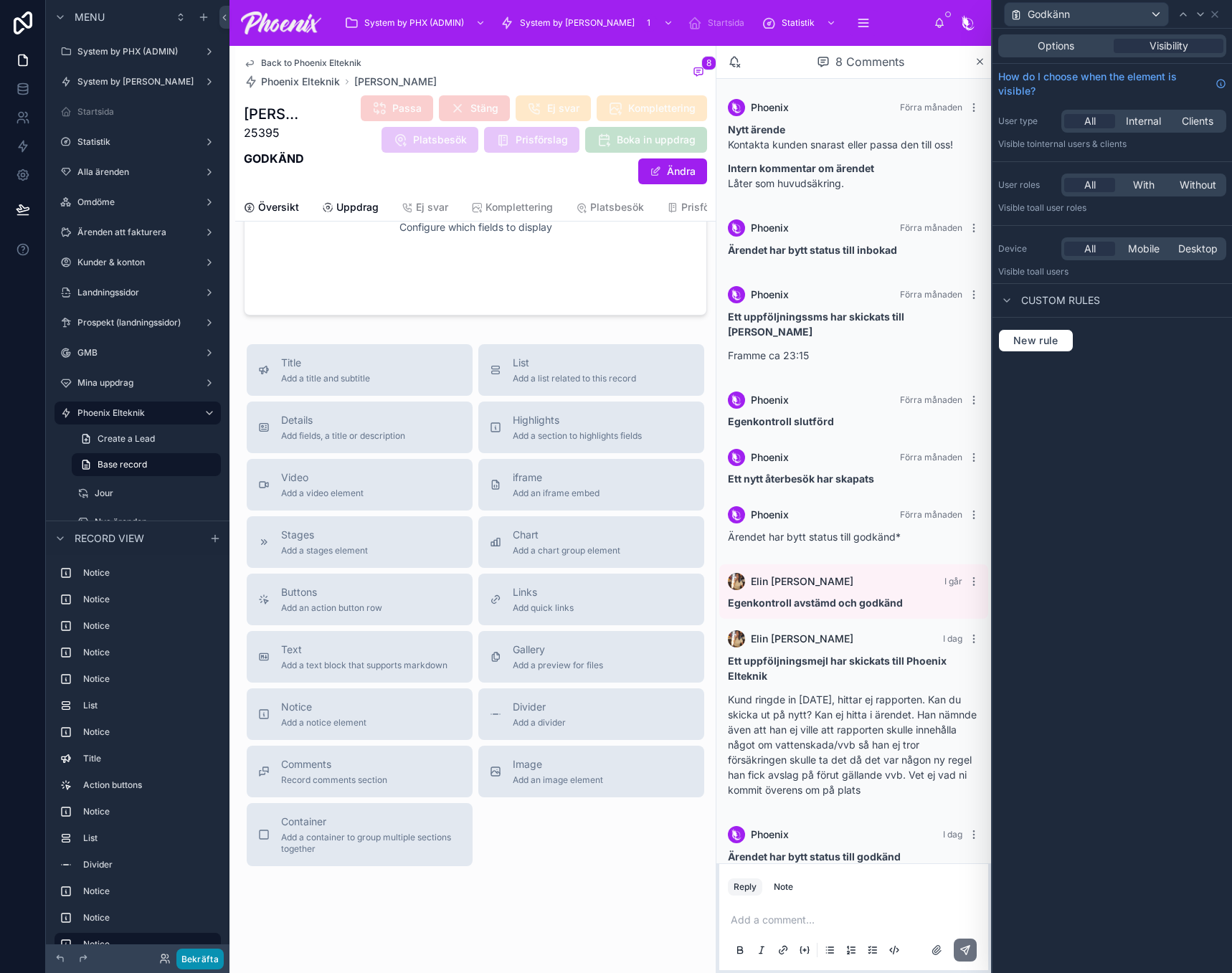
click at [211, 949] on button "Bekräfta" at bounding box center [200, 958] width 48 height 21
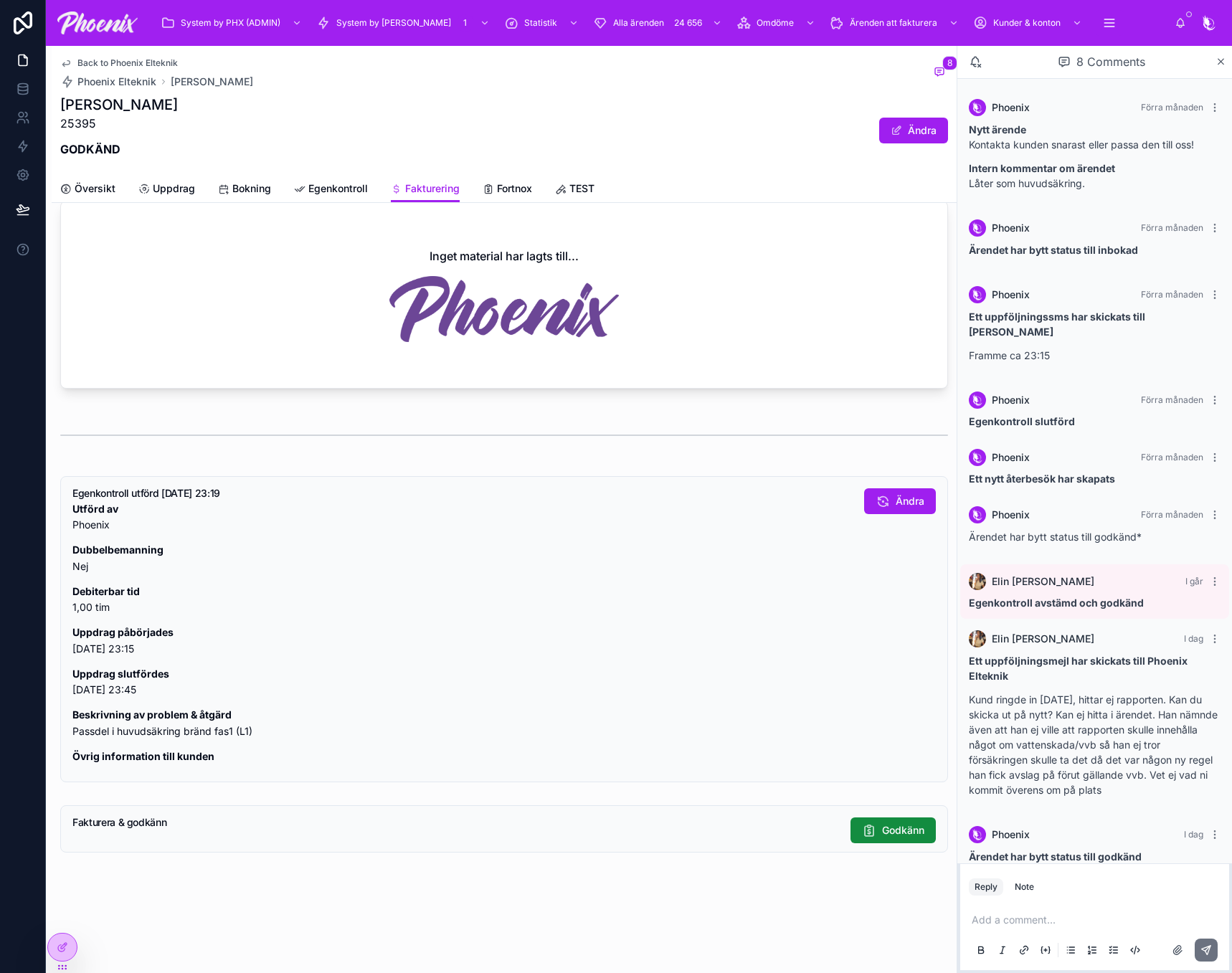
scroll to position [15, 0]
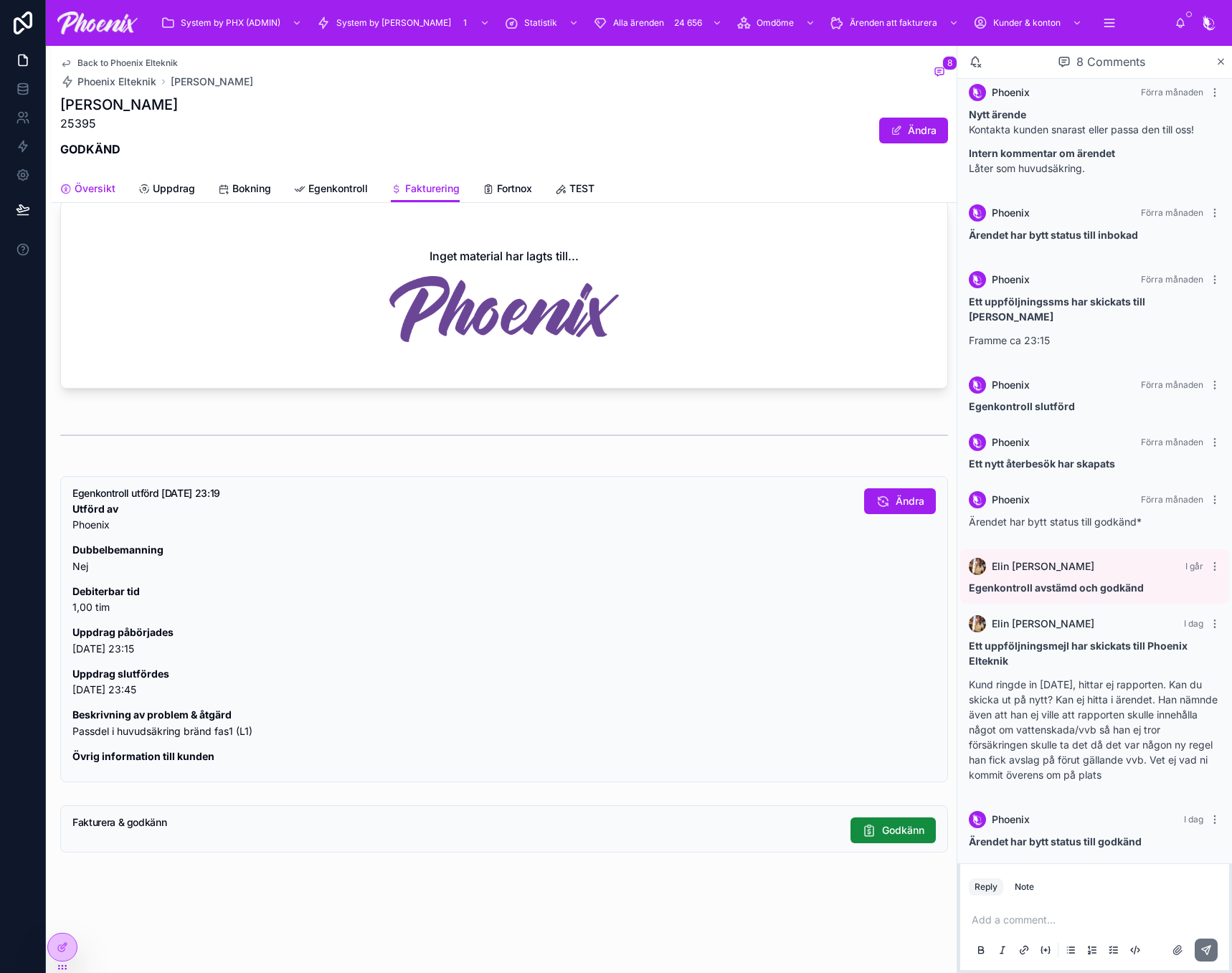
click at [71, 190] on icon at bounding box center [67, 190] width 12 height 12
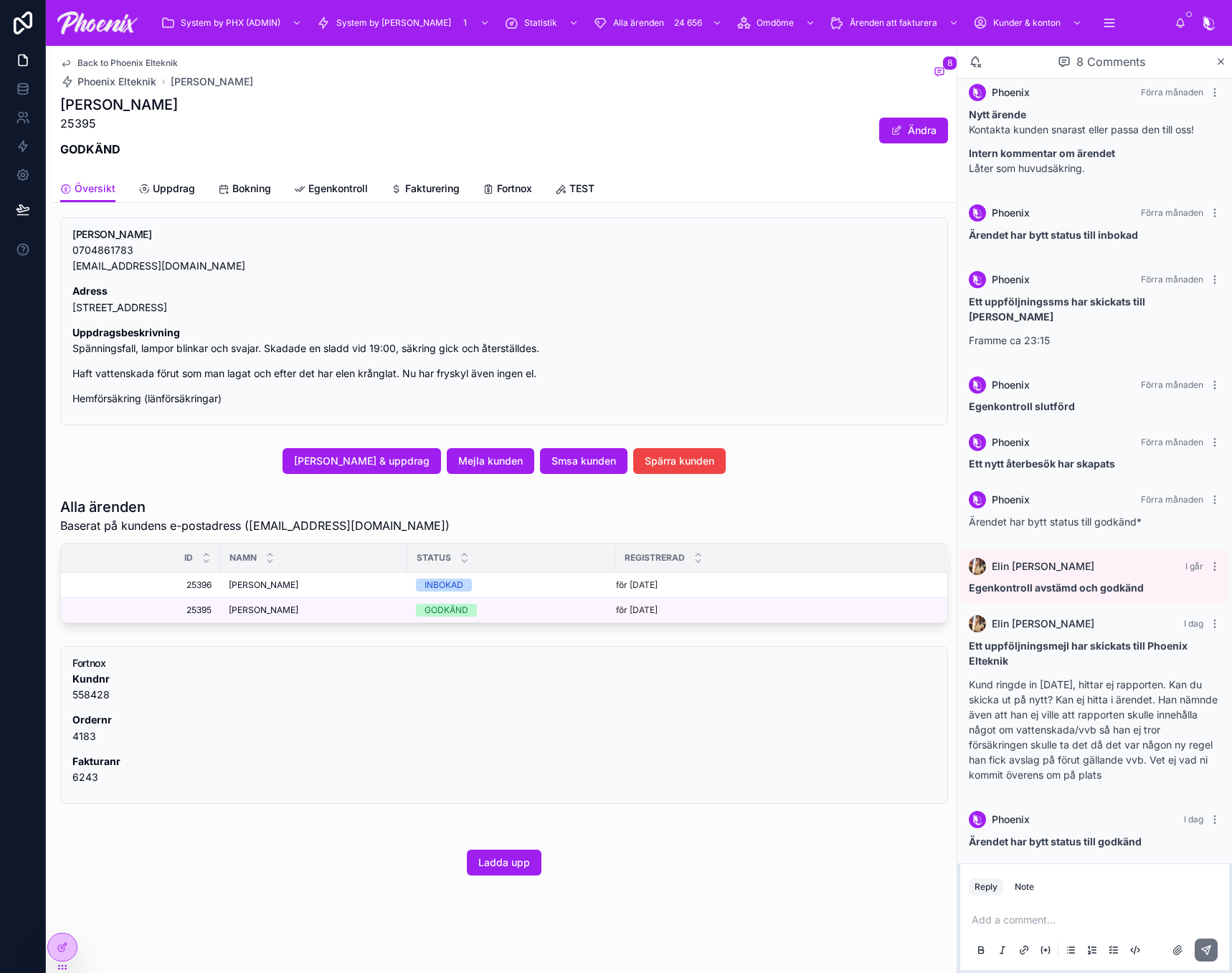
scroll to position [379, 0]
click at [594, 465] on span "Smsa kunden" at bounding box center [584, 461] width 65 height 14
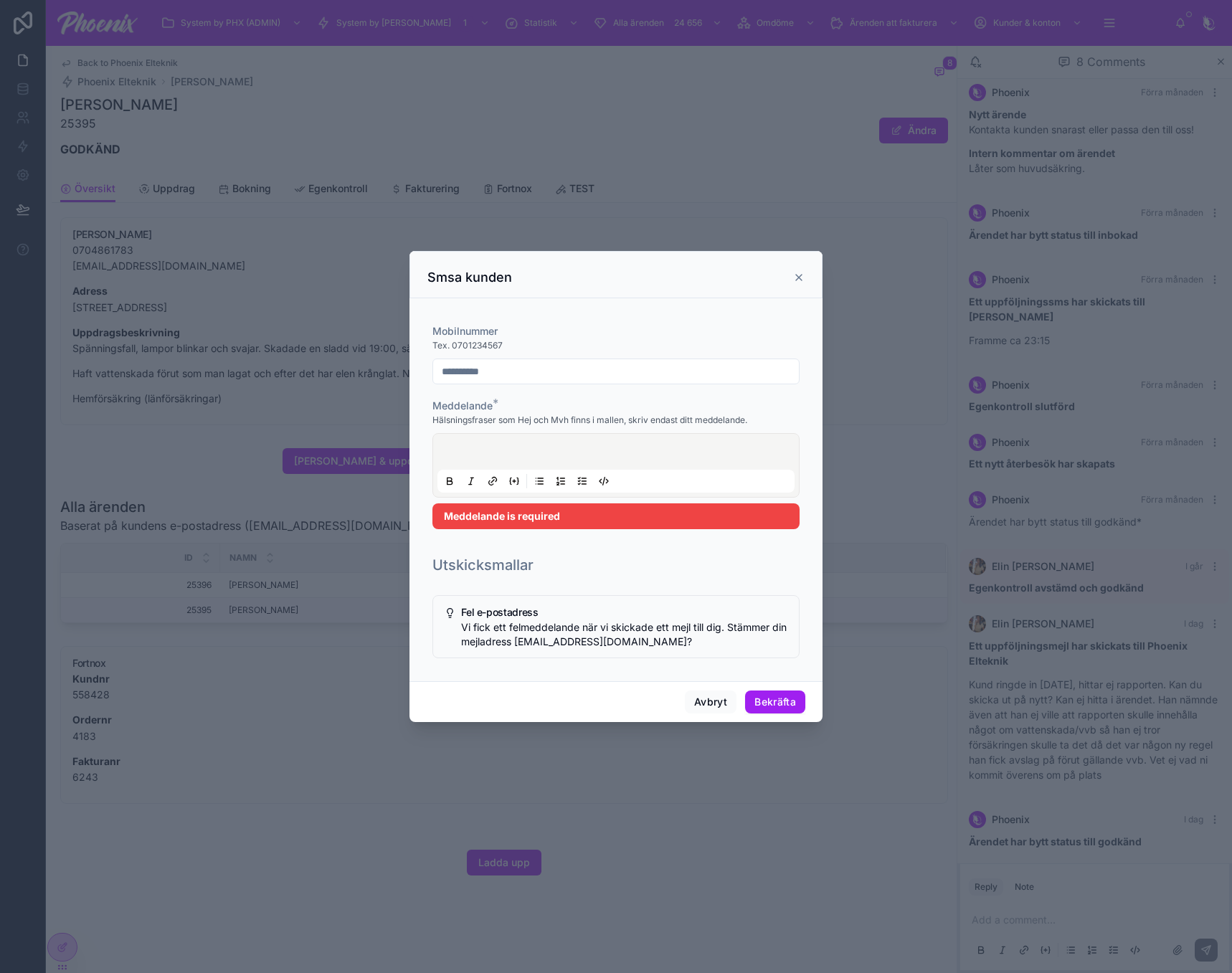
click at [507, 472] on div at bounding box center [616, 465] width 357 height 55
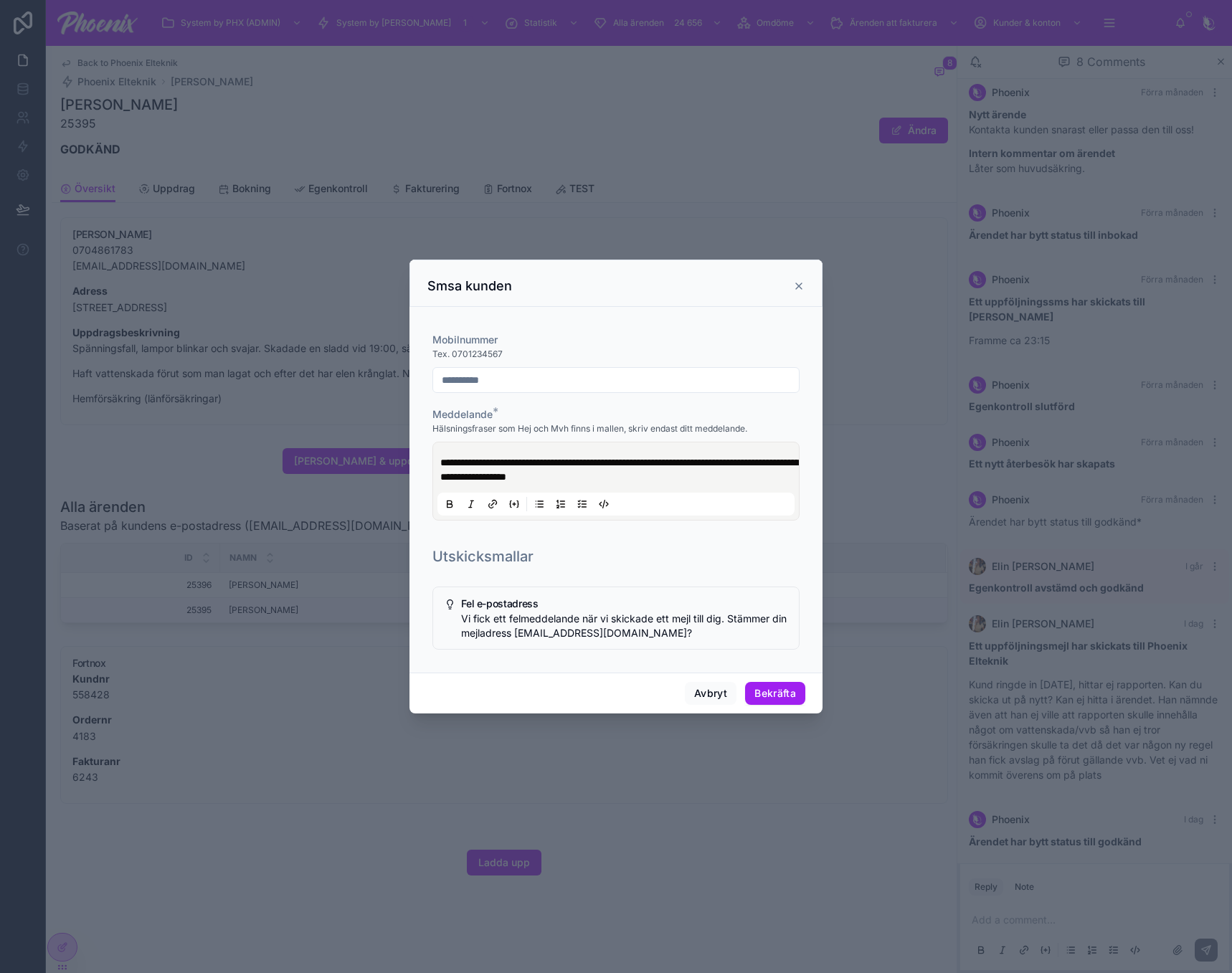
click at [722, 478] on p "**********" at bounding box center [618, 469] width 357 height 29
click at [792, 697] on button "Bekräfta" at bounding box center [776, 693] width 61 height 23
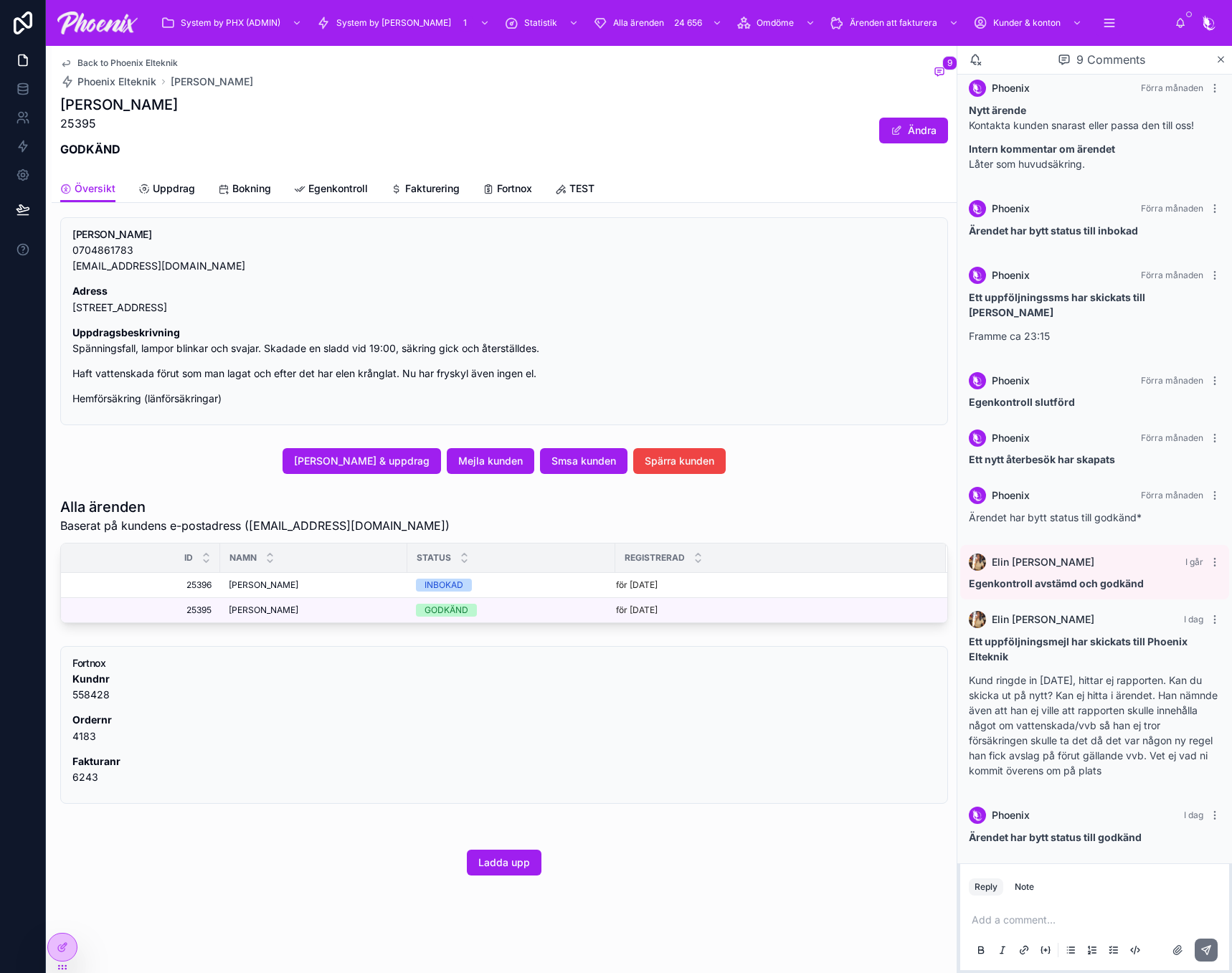
drag, startPoint x: 697, startPoint y: 287, endPoint x: 687, endPoint y: 286, distance: 10.0
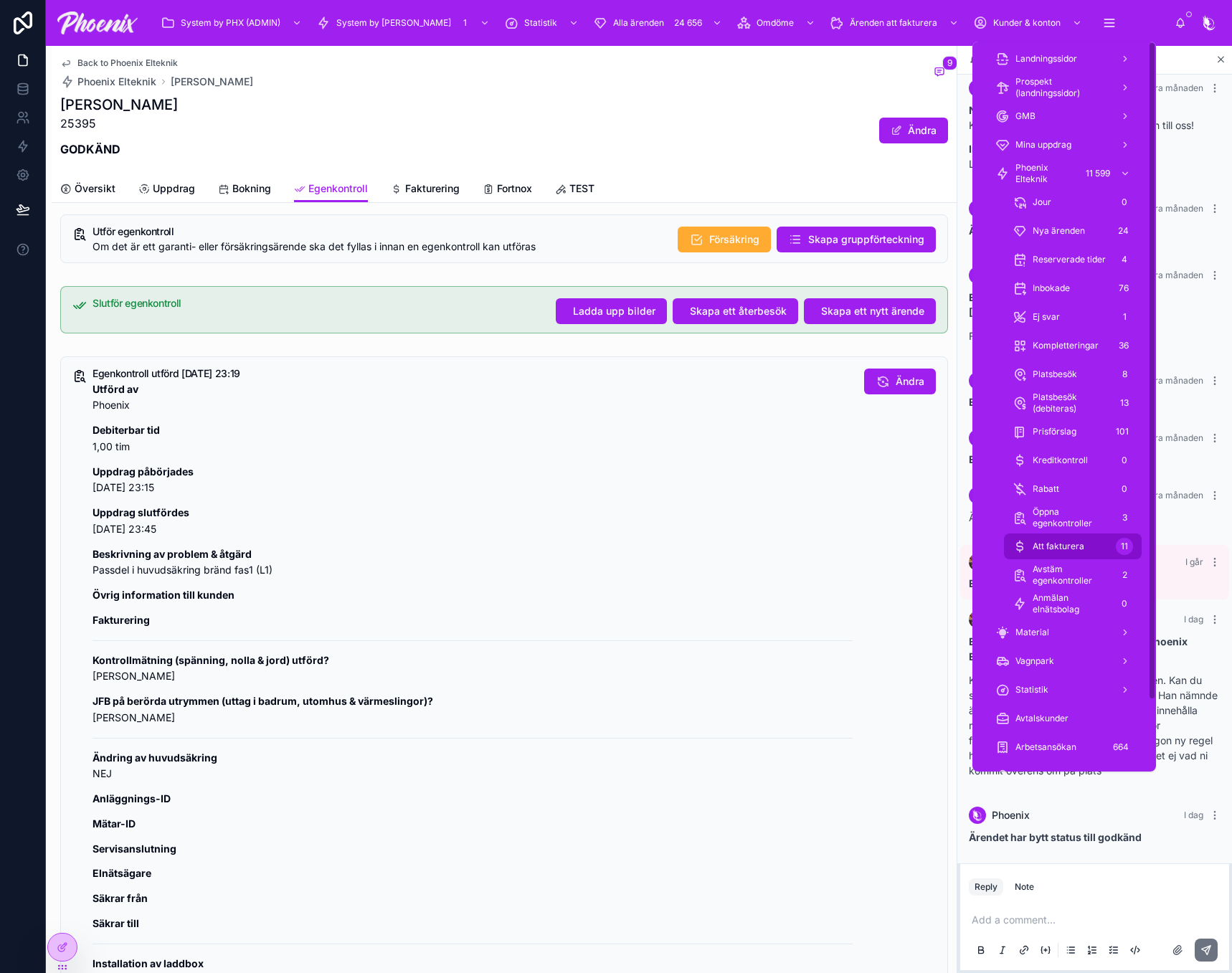
click at [1070, 542] on span "Att fakturera" at bounding box center [1059, 547] width 52 height 12
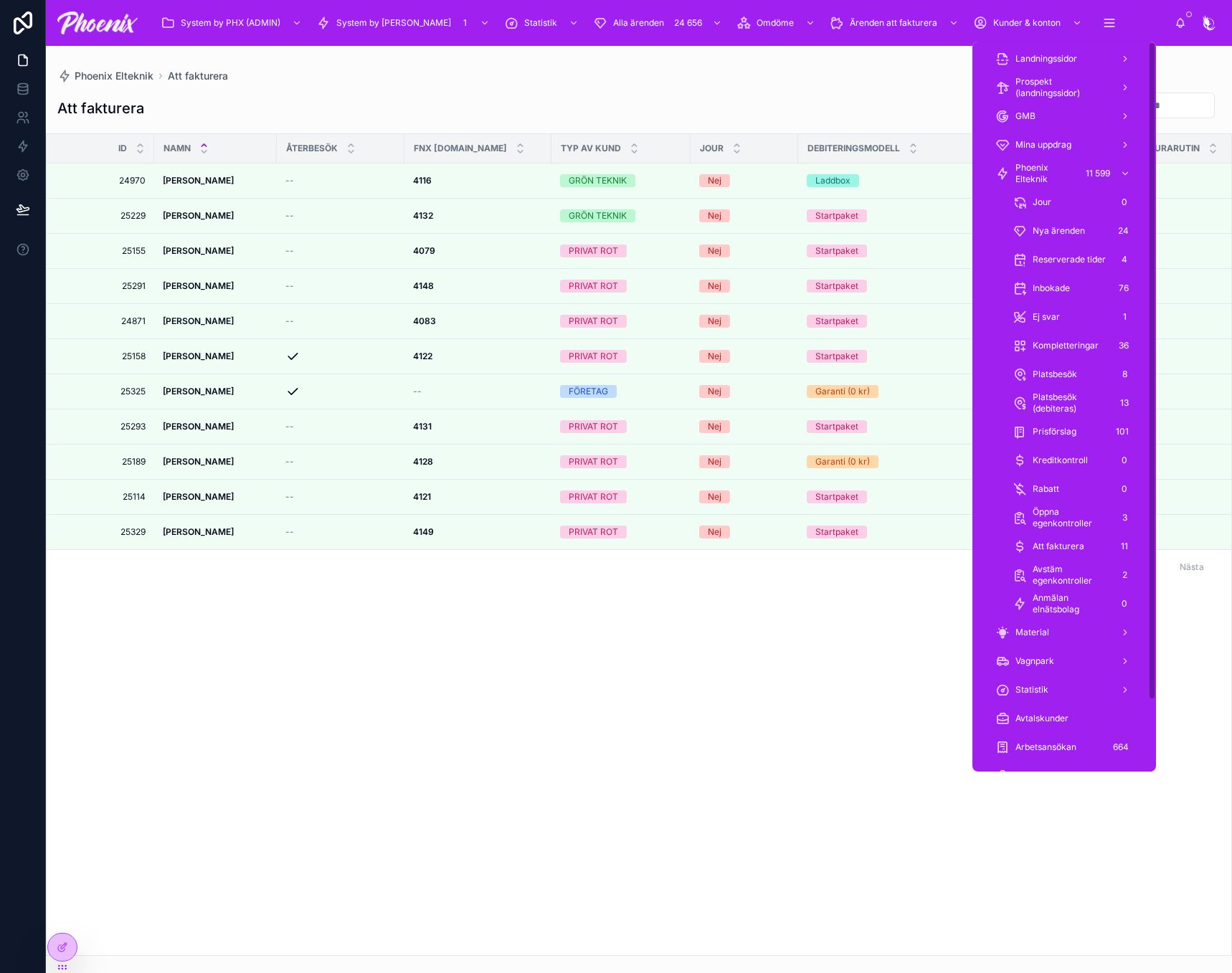
drag, startPoint x: 1052, startPoint y: 176, endPoint x: 1041, endPoint y: 158, distance: 21.1
click at [1052, 176] on span "Phoenix Elteknik" at bounding box center [1046, 173] width 61 height 23
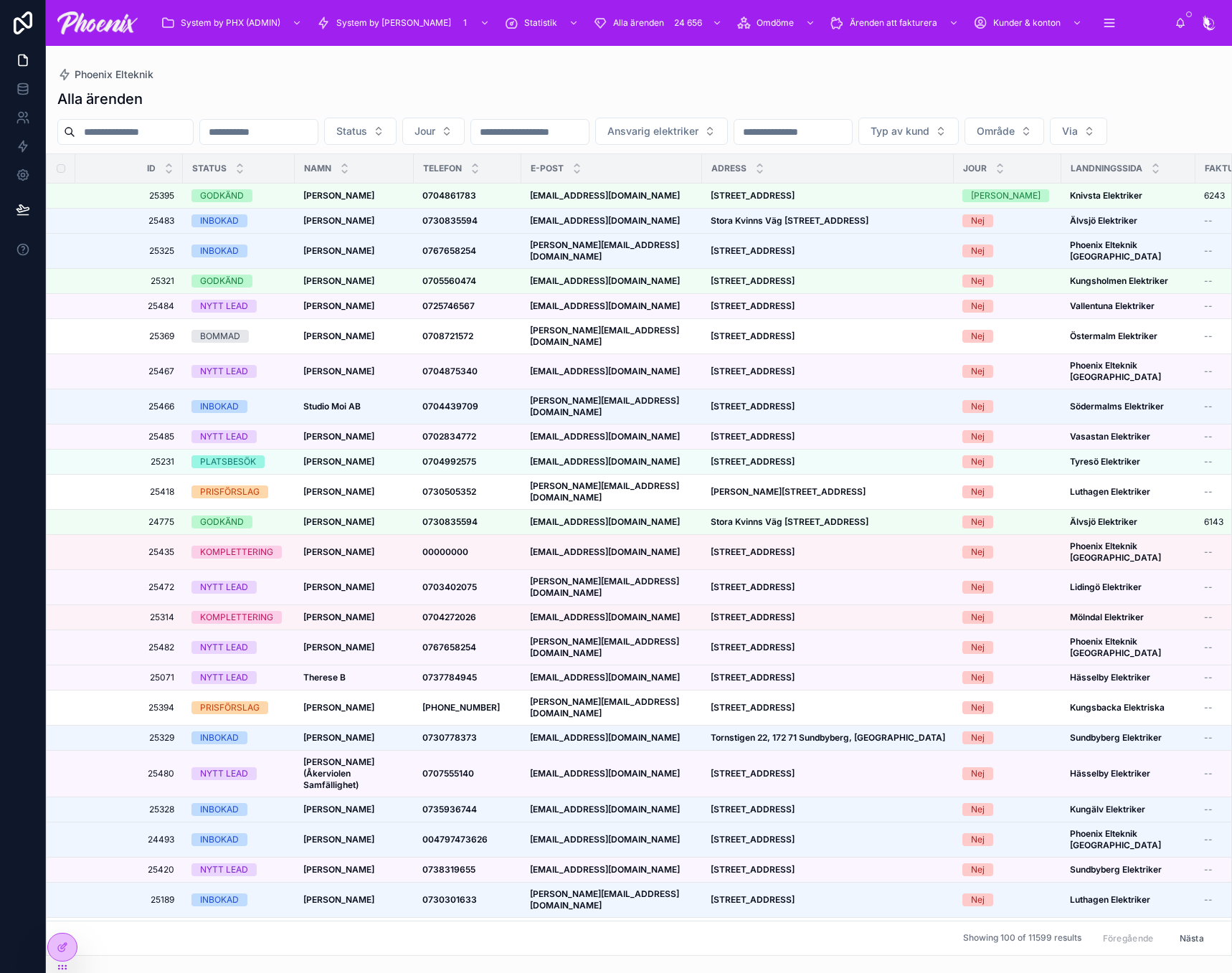
click at [150, 117] on div "Alla ärenden Status Jour Ansvarig elektriker Typ av kund Område Via Id Status N…" at bounding box center [638, 518] width 1186 height 876
drag, startPoint x: 147, startPoint y: 144, endPoint x: 158, endPoint y: 130, distance: 17.8
click at [147, 143] on div at bounding box center [125, 132] width 136 height 26
click at [158, 129] on input "text" at bounding box center [134, 132] width 117 height 20
paste input "*****"
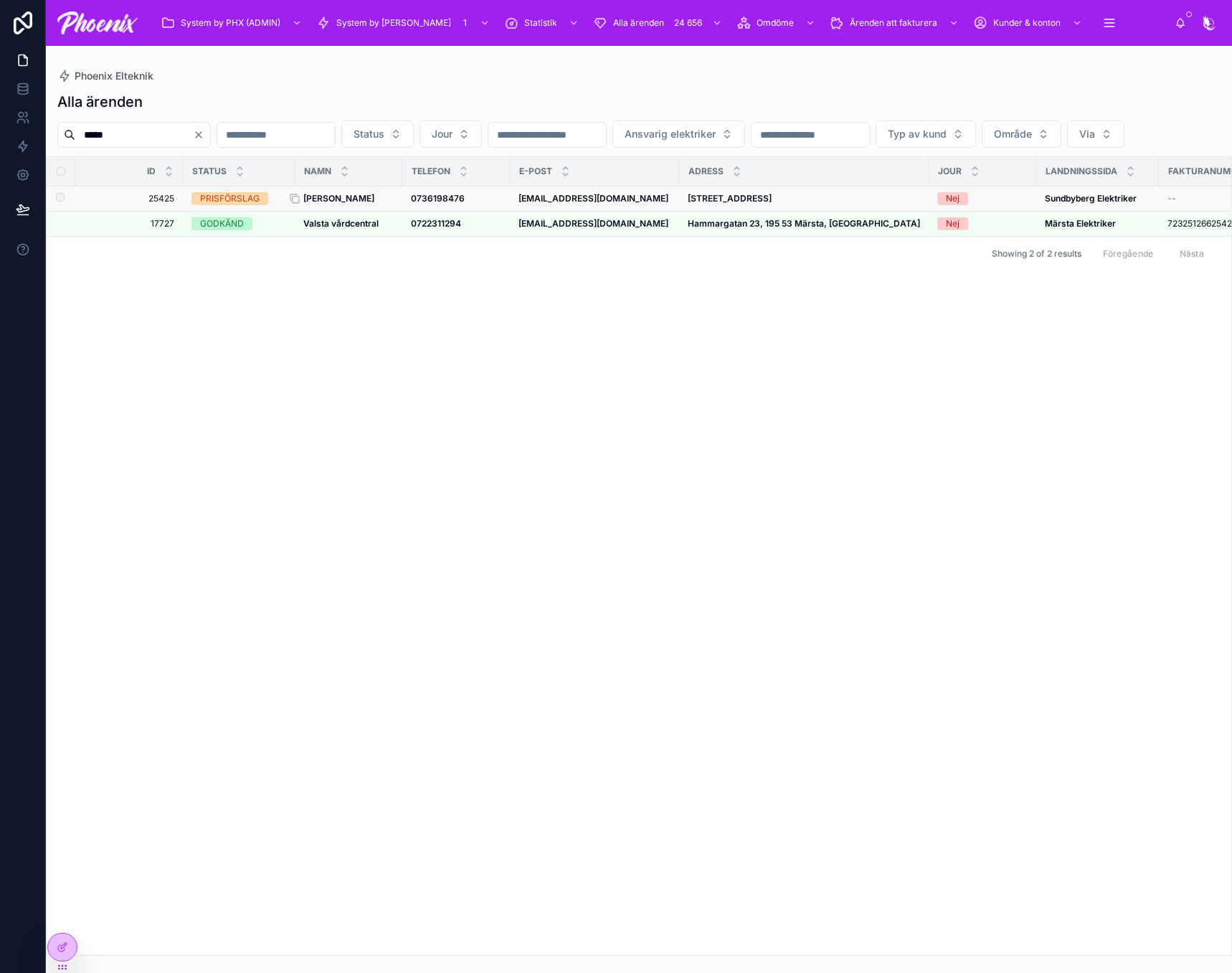
type input "*****"
click at [323, 204] on strong "[PERSON_NAME]" at bounding box center [338, 198] width 71 height 11
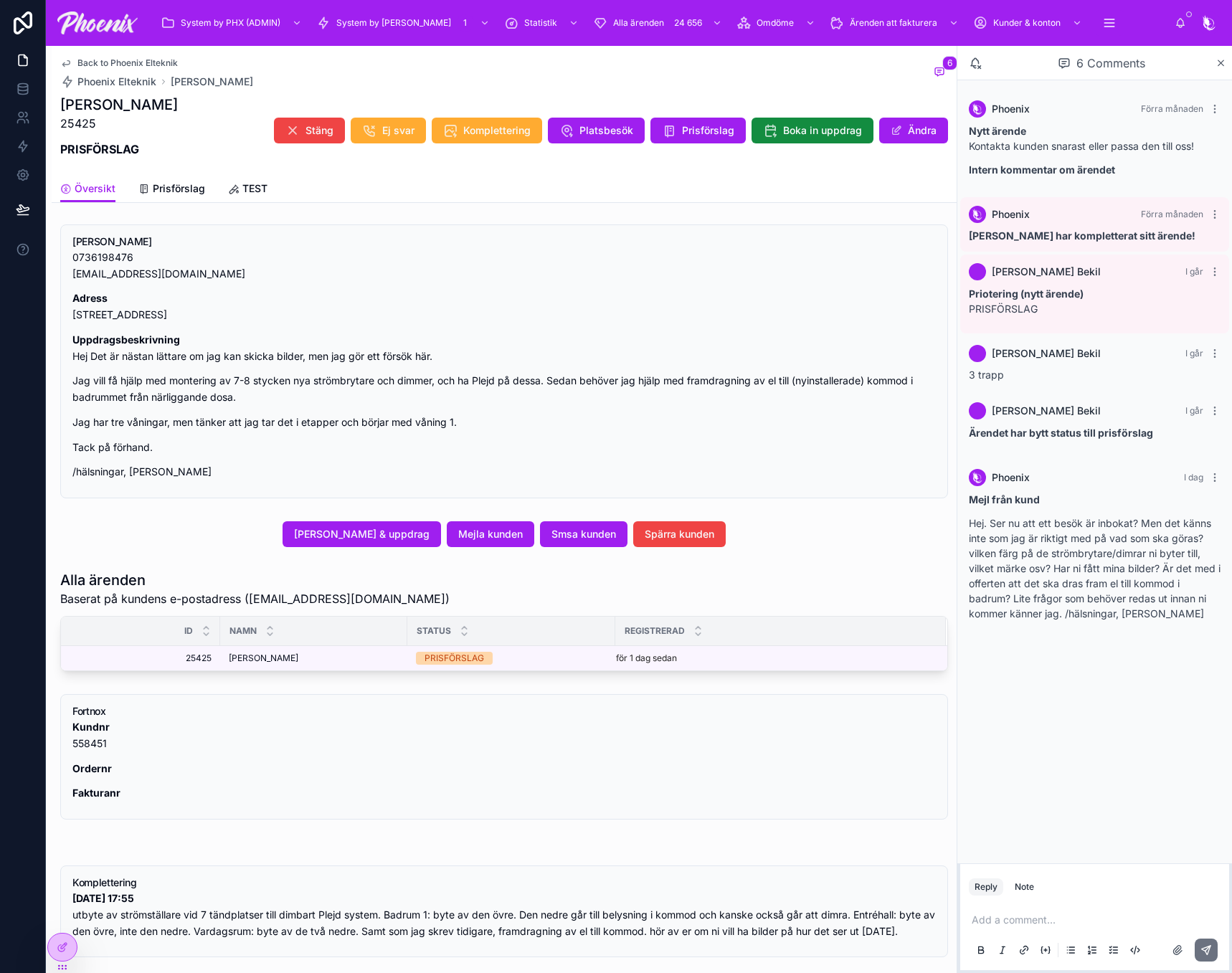
scroll to position [270, 0]
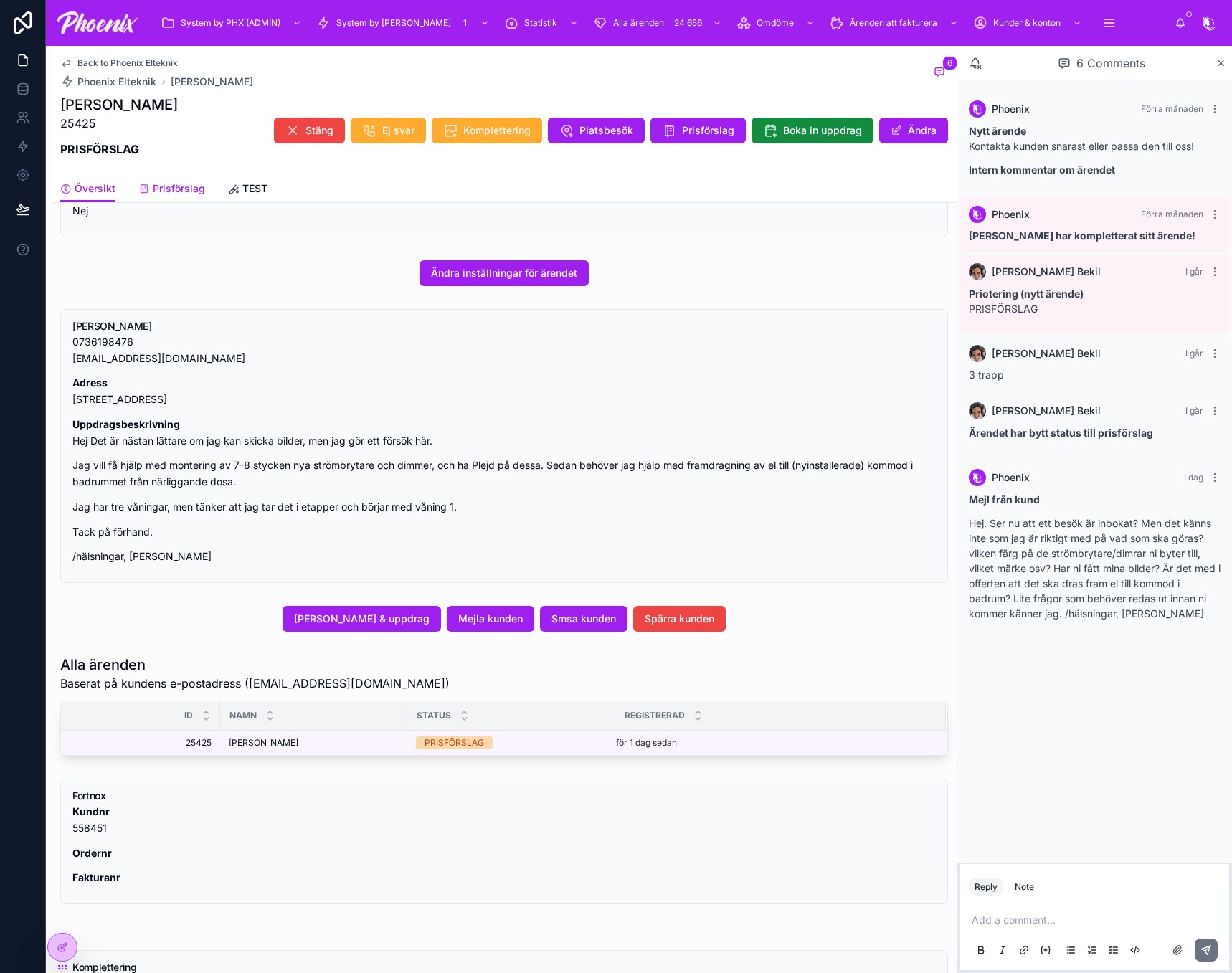
click at [166, 182] on span "Prisförslag" at bounding box center [179, 189] width 53 height 14
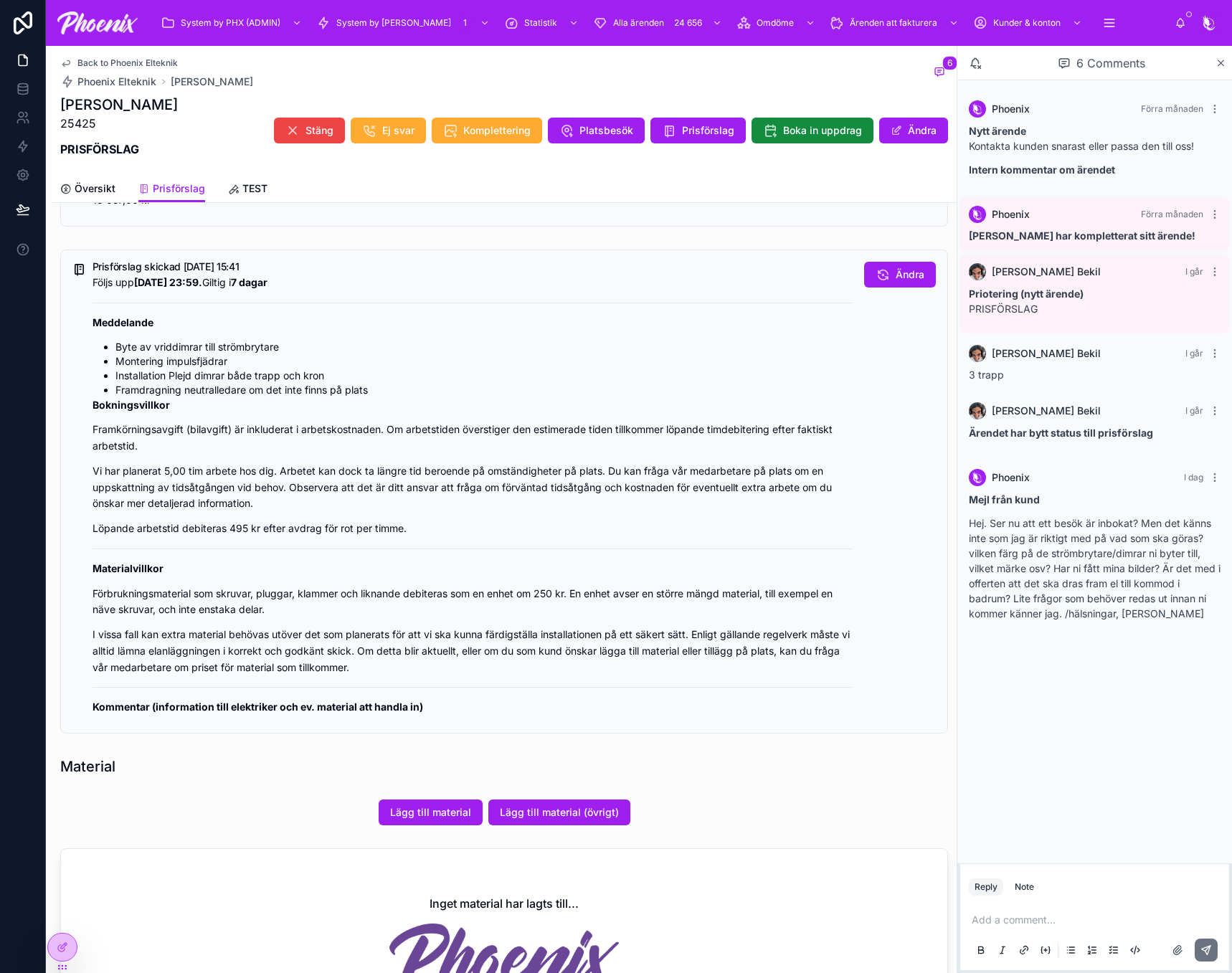
scroll to position [215, 0]
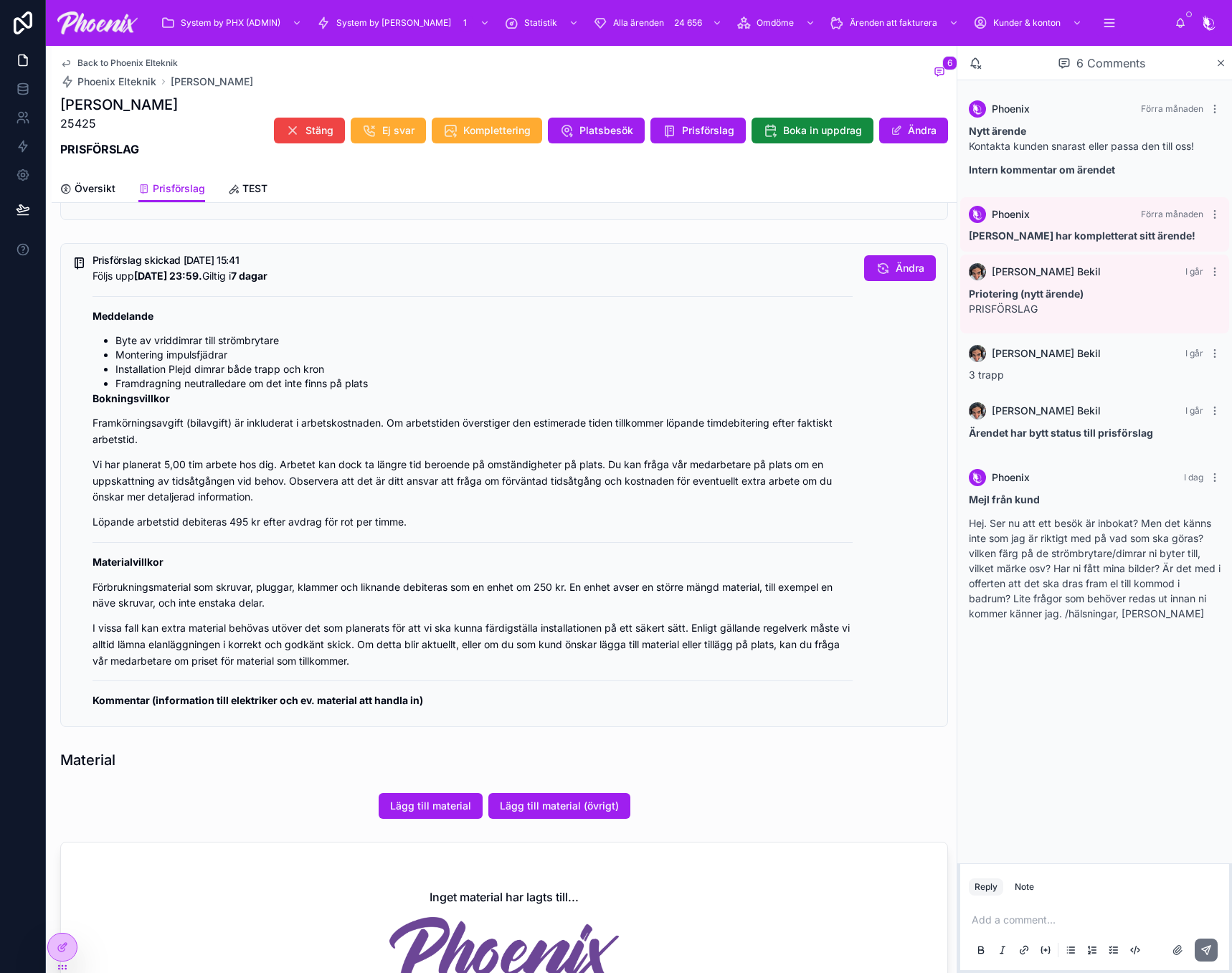
click at [1062, 920] on p at bounding box center [1098, 919] width 252 height 14
click at [1211, 953] on icon at bounding box center [1207, 950] width 12 height 12
click at [114, 187] on span "Översikt" at bounding box center [94, 189] width 41 height 14
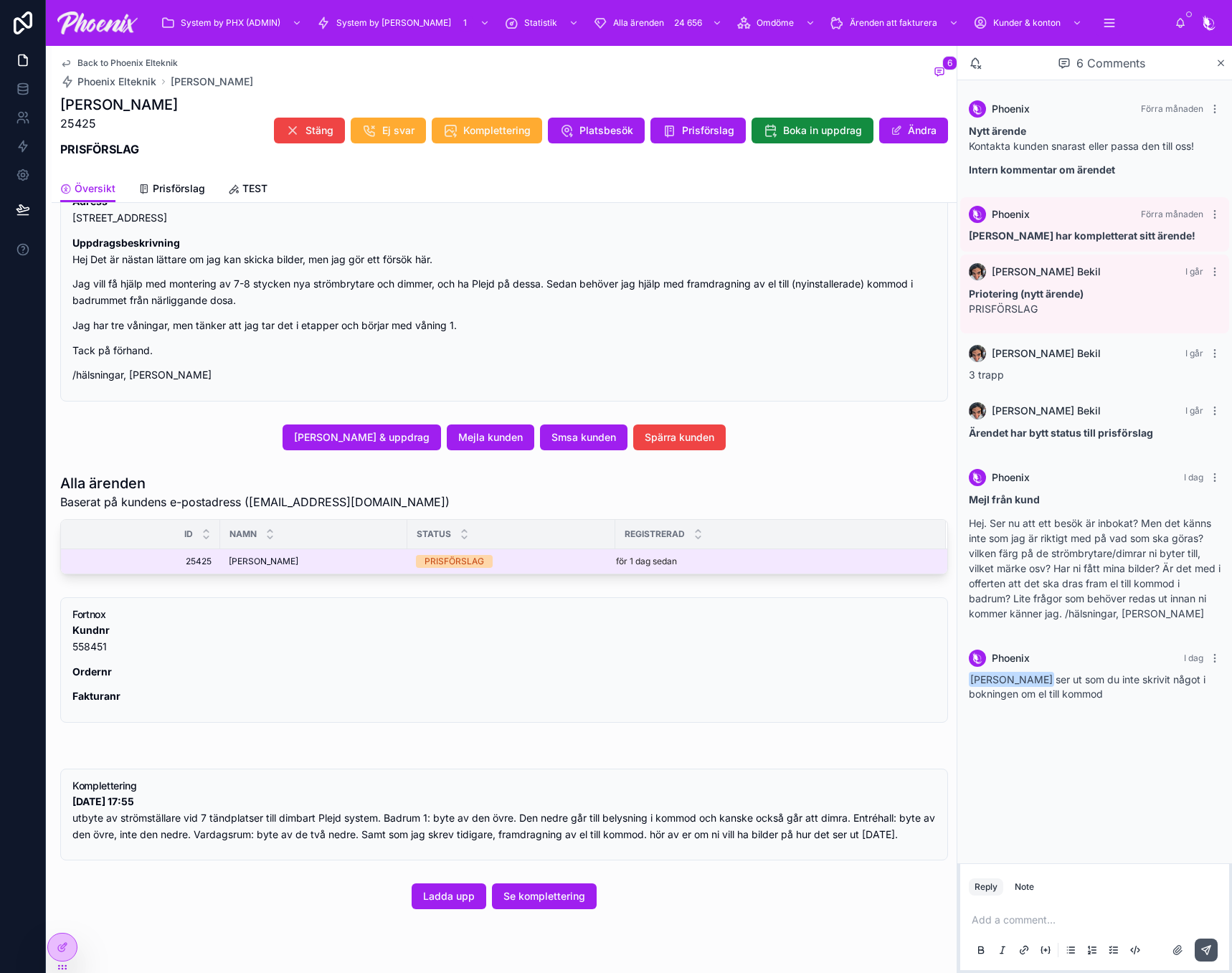
scroll to position [485, 0]
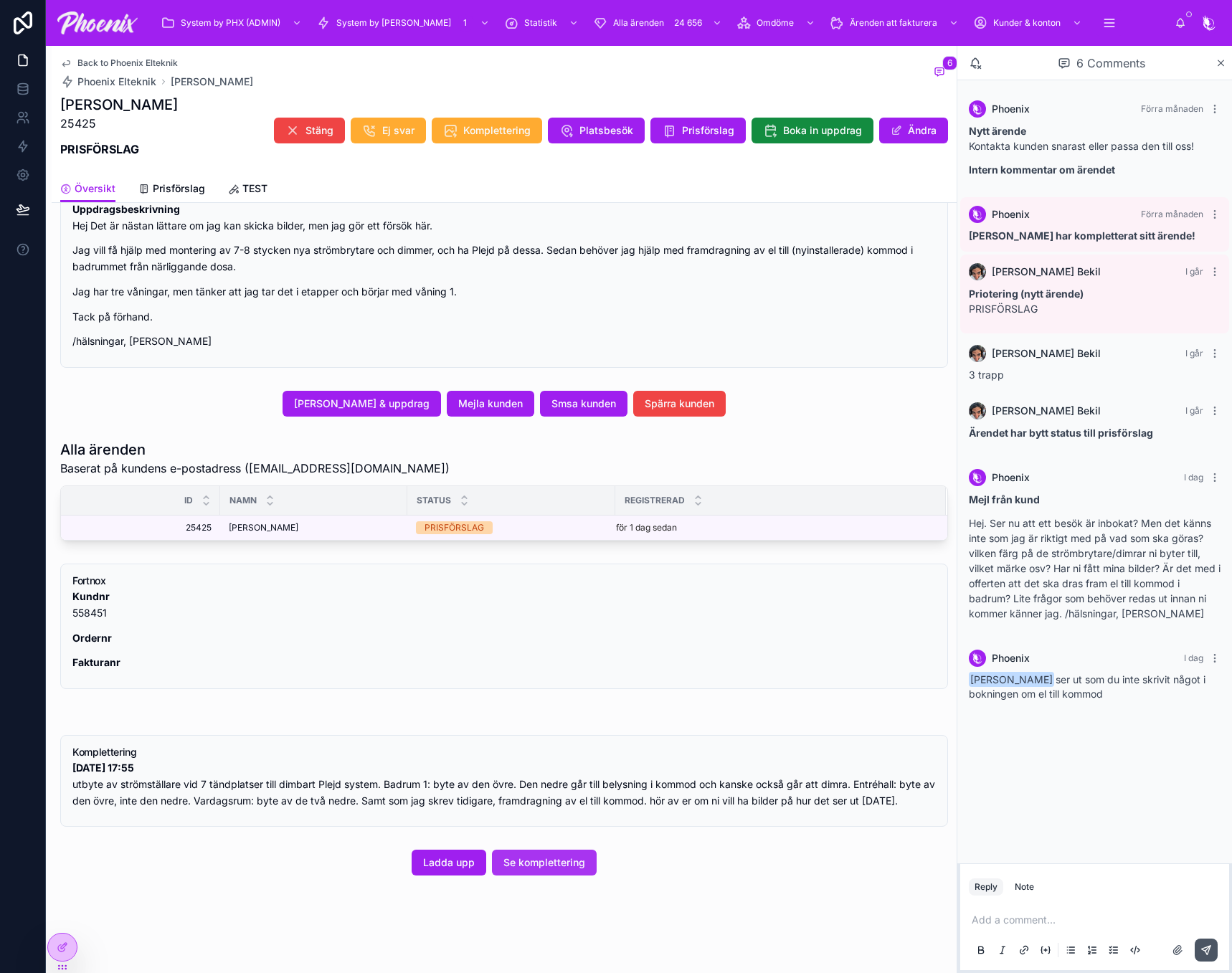
click at [552, 864] on span "Se komplettering" at bounding box center [544, 863] width 82 height 14
click at [1211, 657] on icon at bounding box center [1215, 658] width 12 height 12
click at [1222, 630] on button "Delete comment" at bounding box center [1179, 632] width 90 height 17
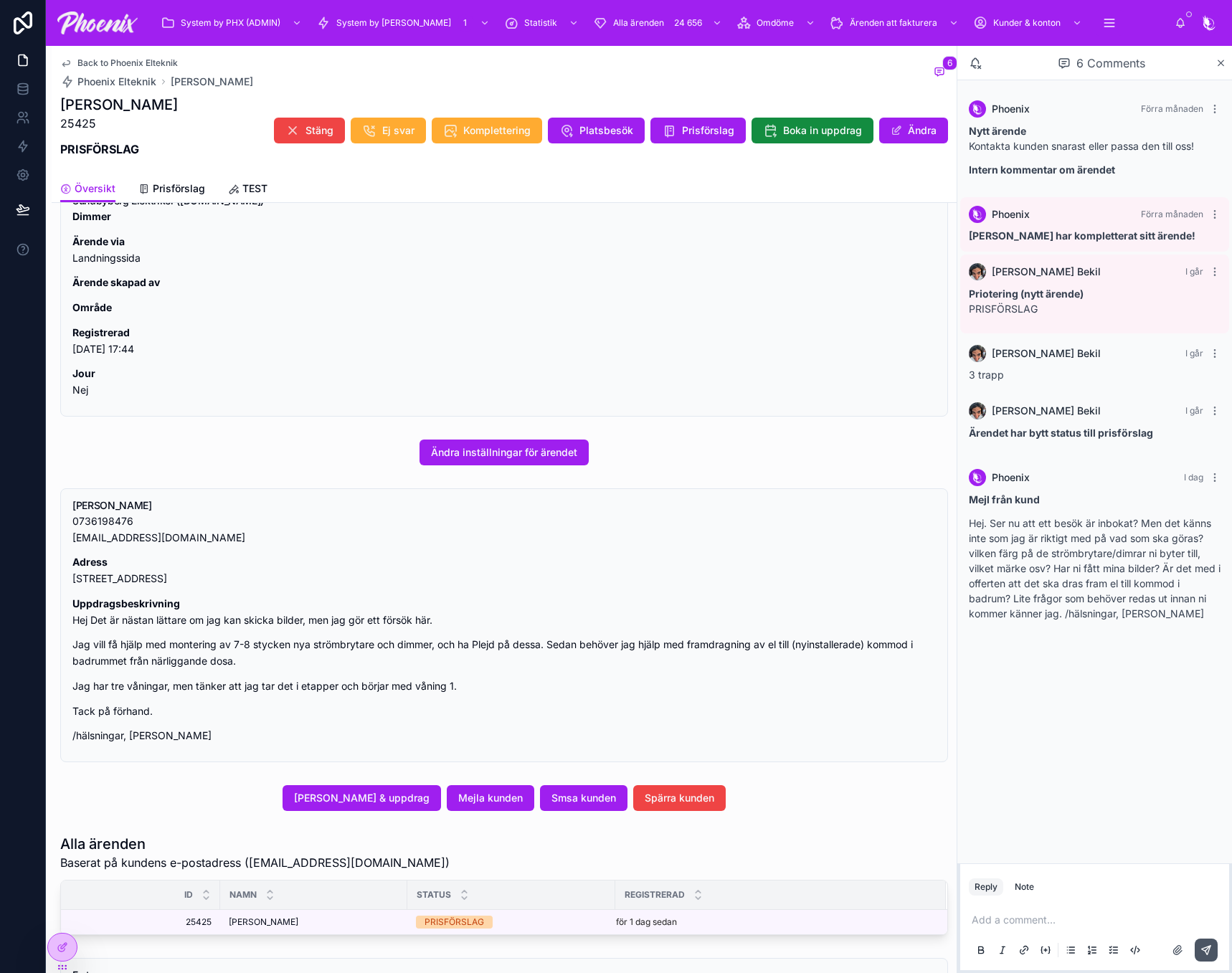
scroll to position [0, 0]
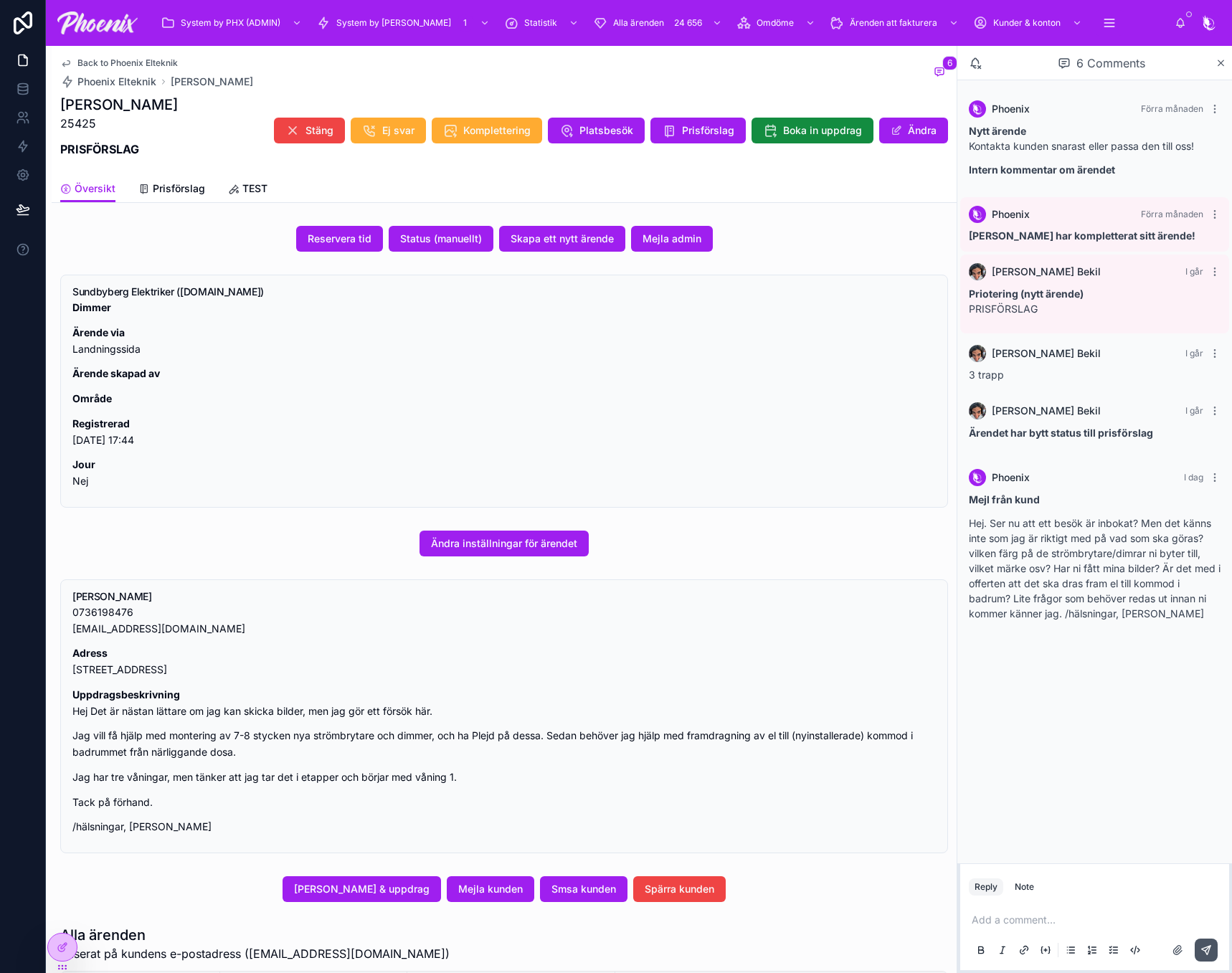
click at [92, 185] on span "Översikt" at bounding box center [94, 189] width 41 height 14
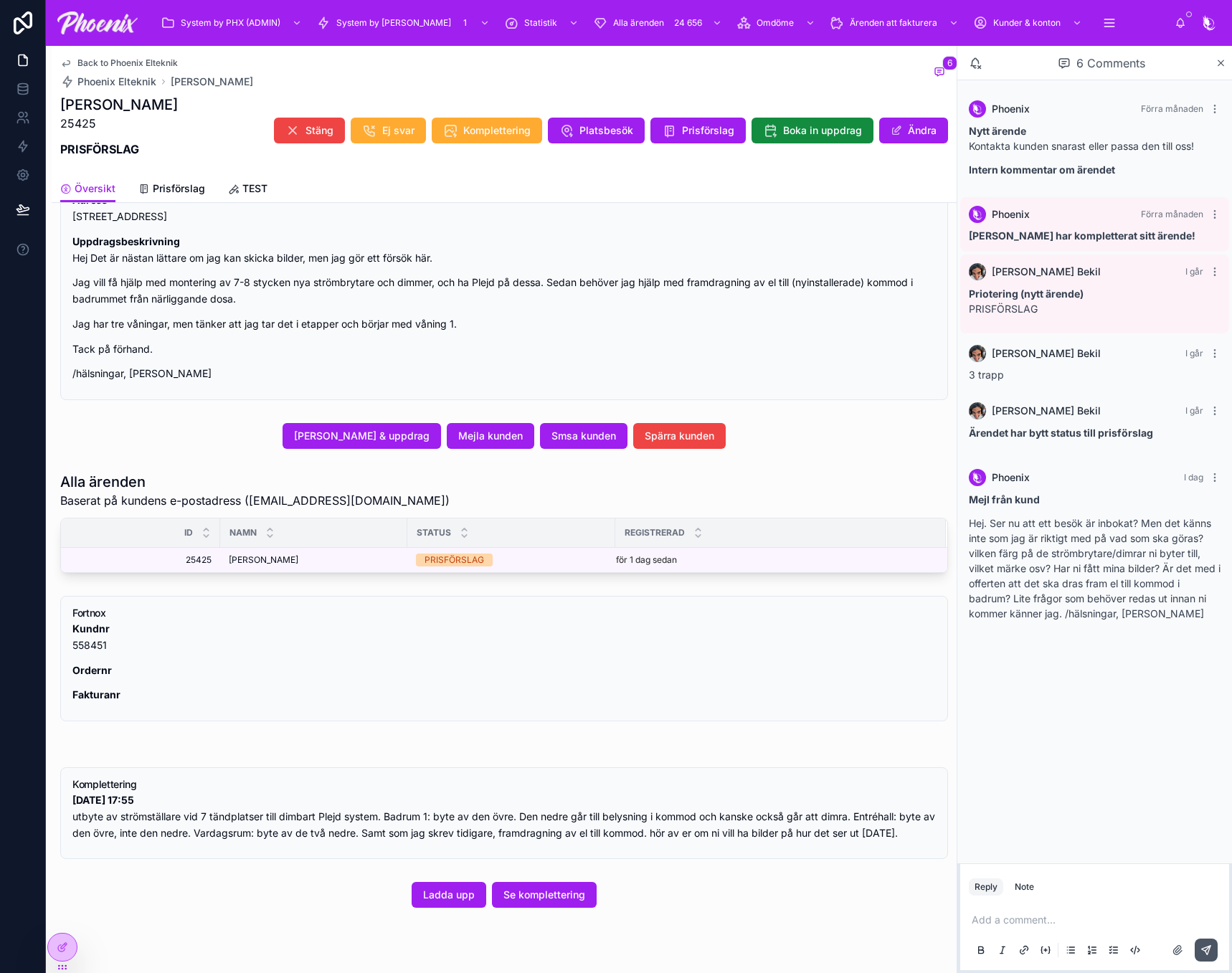
scroll to position [485, 0]
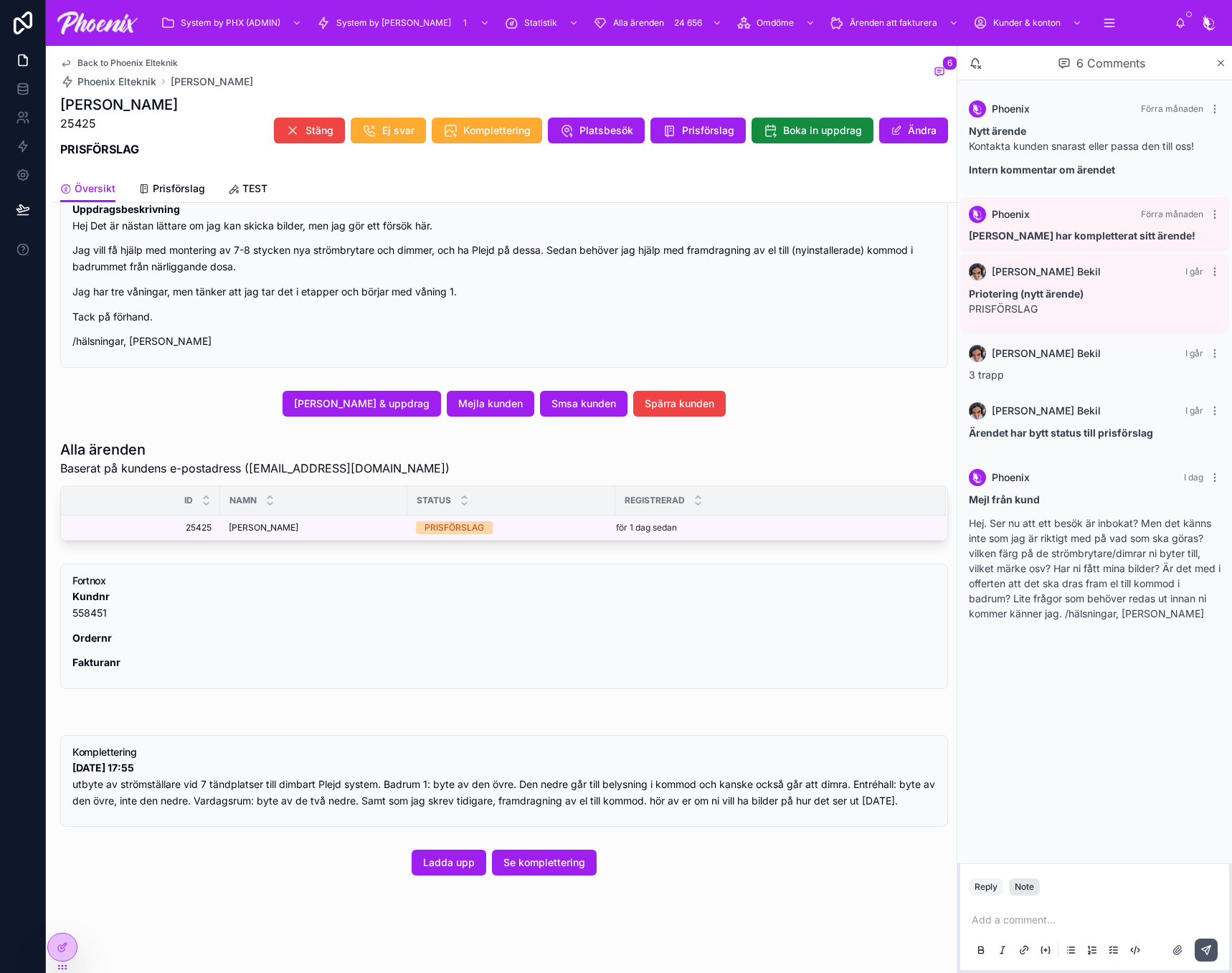
click at [1026, 882] on div "Note" at bounding box center [1024, 888] width 19 height 12
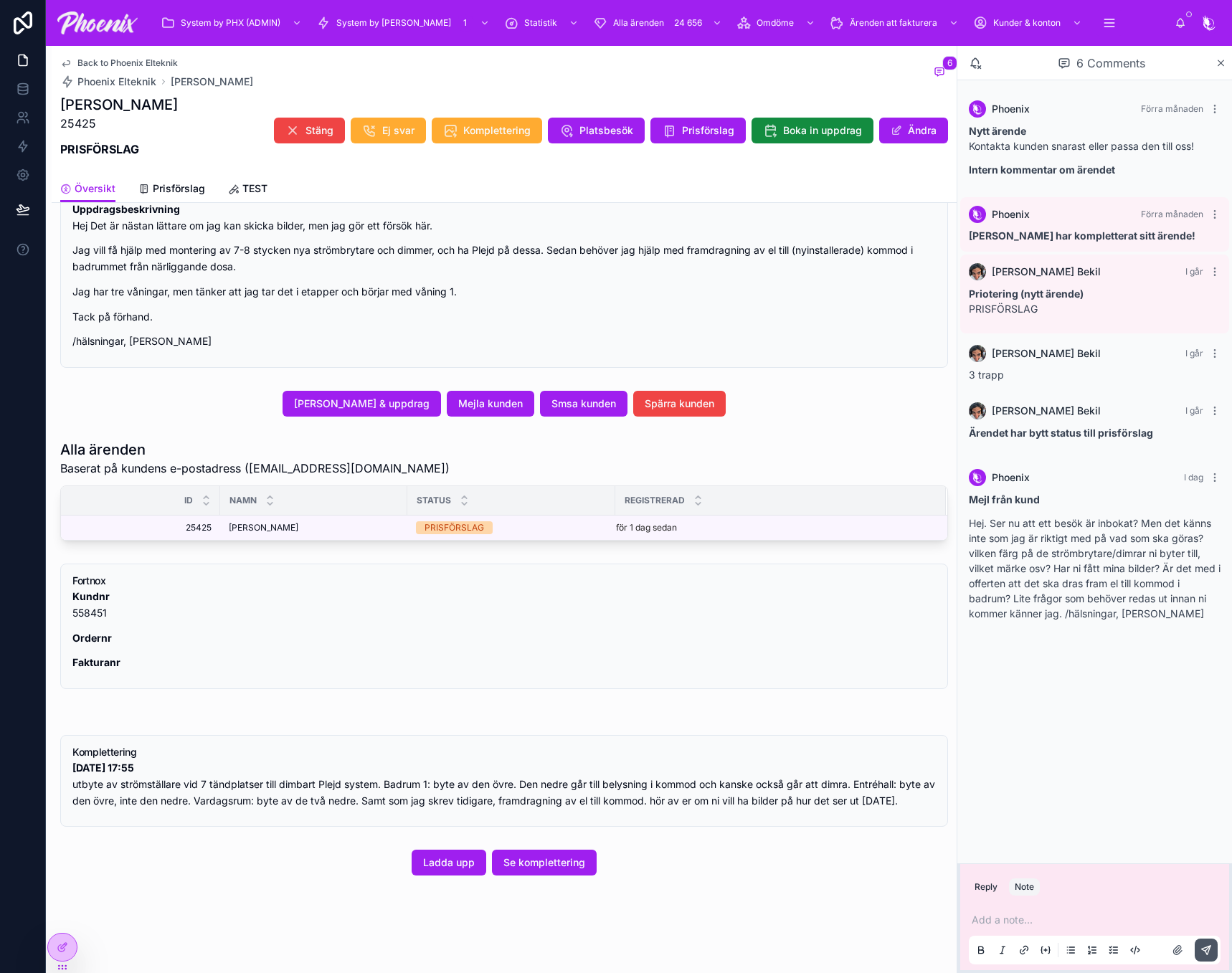
click at [1014, 920] on p at bounding box center [1098, 919] width 252 height 14
drag, startPoint x: 1085, startPoint y: 912, endPoint x: 1105, endPoint y: 934, distance: 29.7
click at [1105, 934] on div "**********" at bounding box center [1095, 926] width 252 height 75
click at [1201, 954] on icon at bounding box center [1207, 950] width 12 height 12
click at [493, 405] on span "Mejla kunden" at bounding box center [490, 404] width 65 height 14
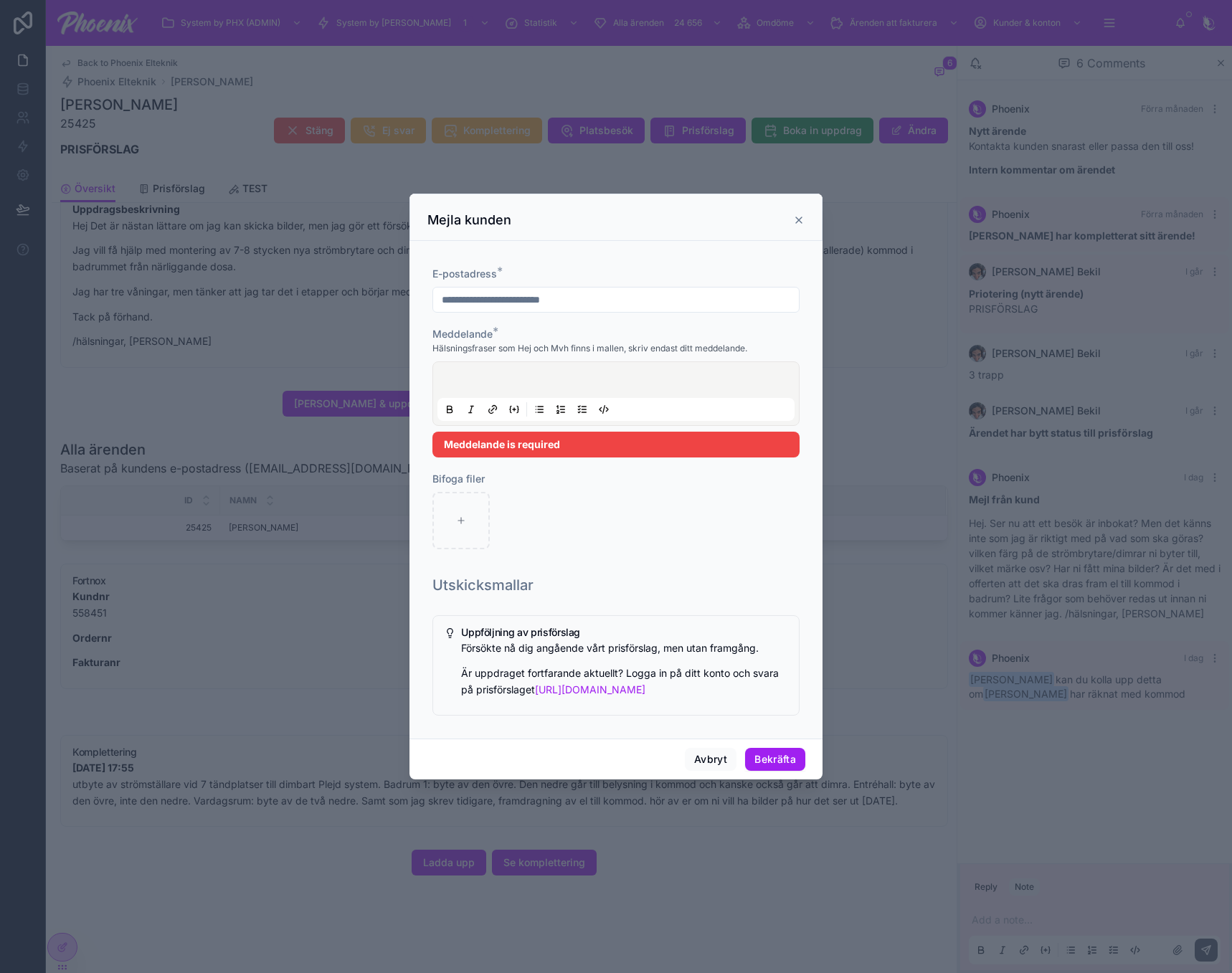
click at [521, 396] on div at bounding box center [616, 394] width 357 height 55
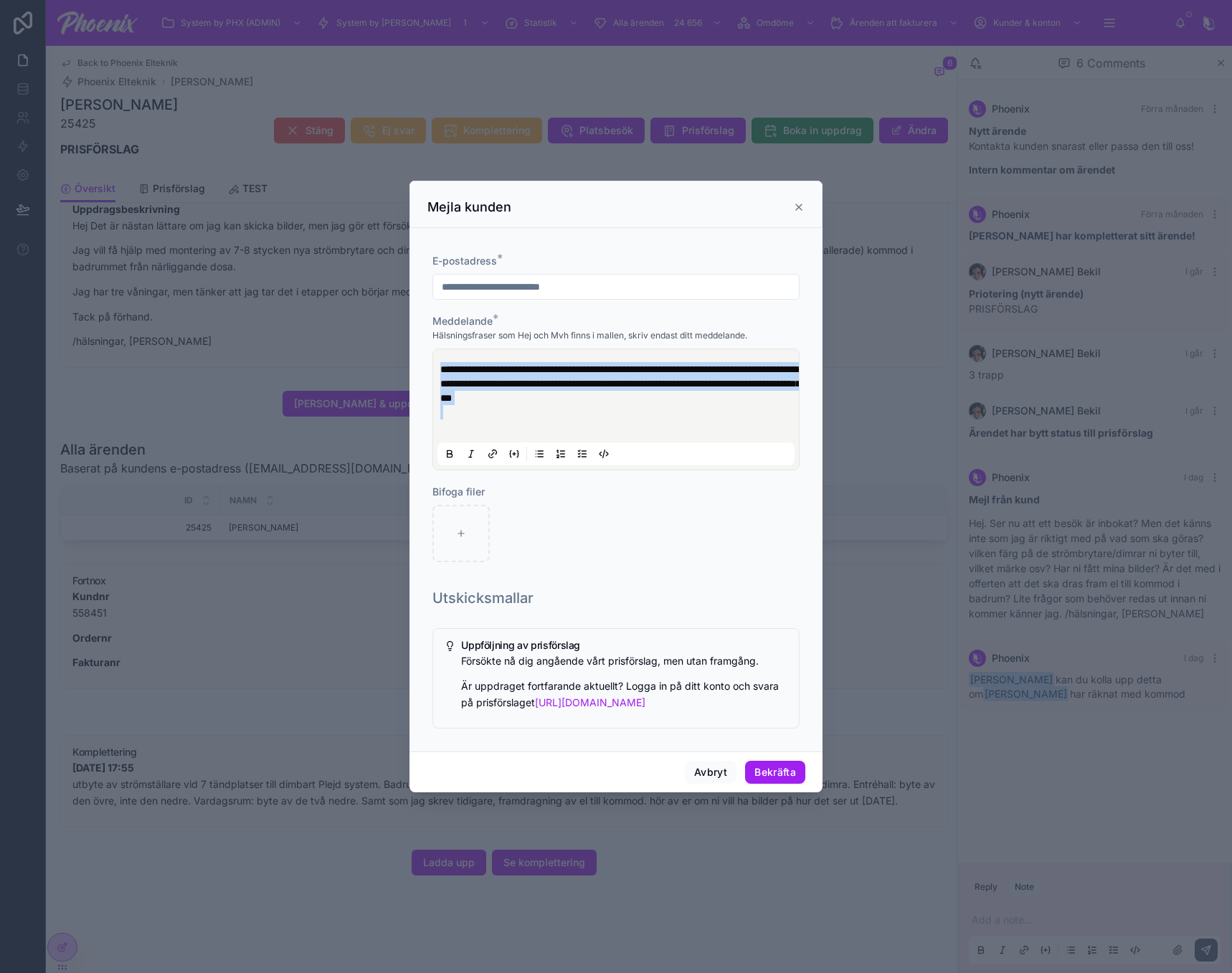
copy p "**********"
click at [699, 772] on button "Avbryt" at bounding box center [711, 771] width 52 height 23
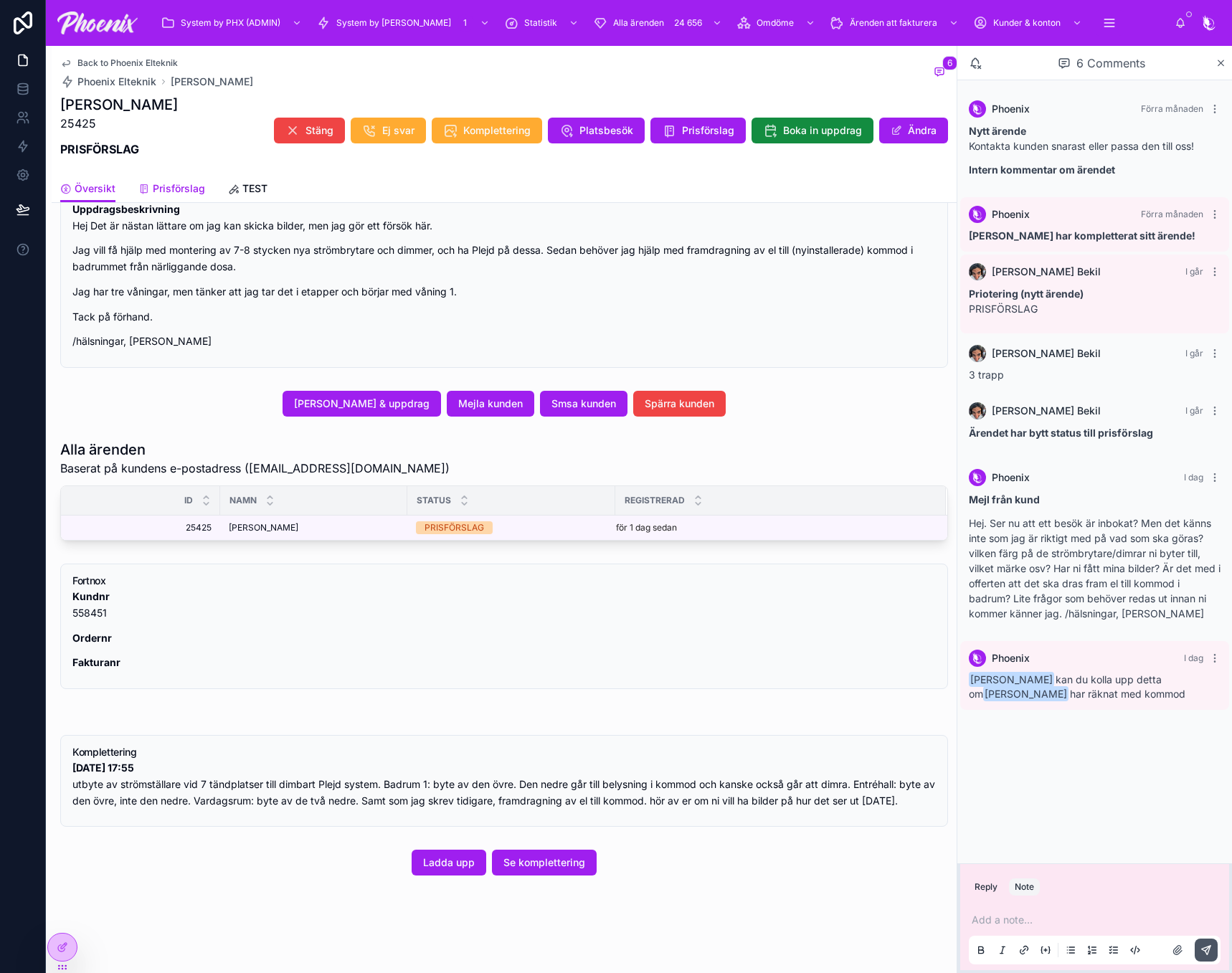
click at [195, 199] on link "Prisförslag" at bounding box center [171, 190] width 67 height 29
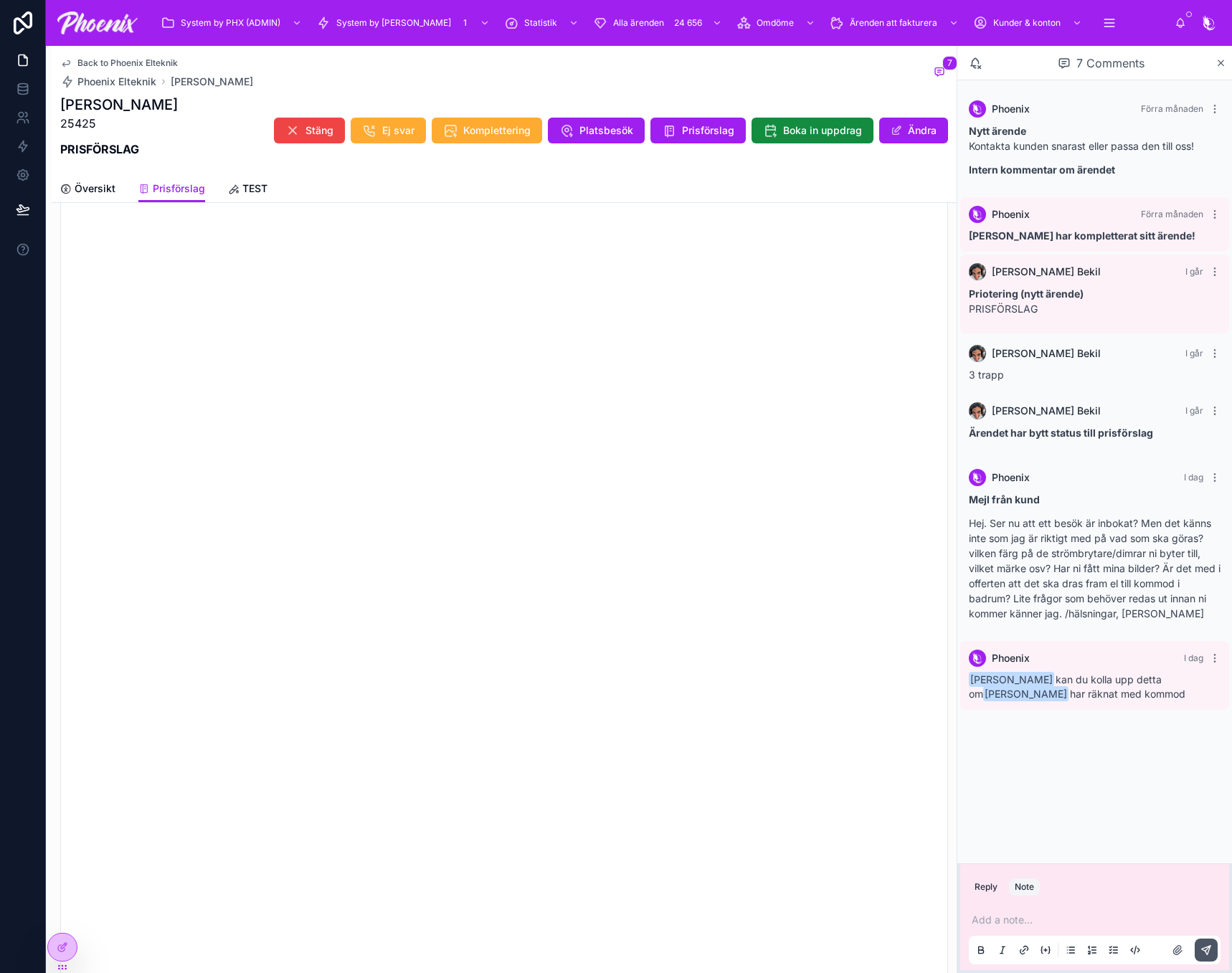
scroll to position [1131, 0]
click at [98, 199] on link "Översikt" at bounding box center [88, 190] width 56 height 29
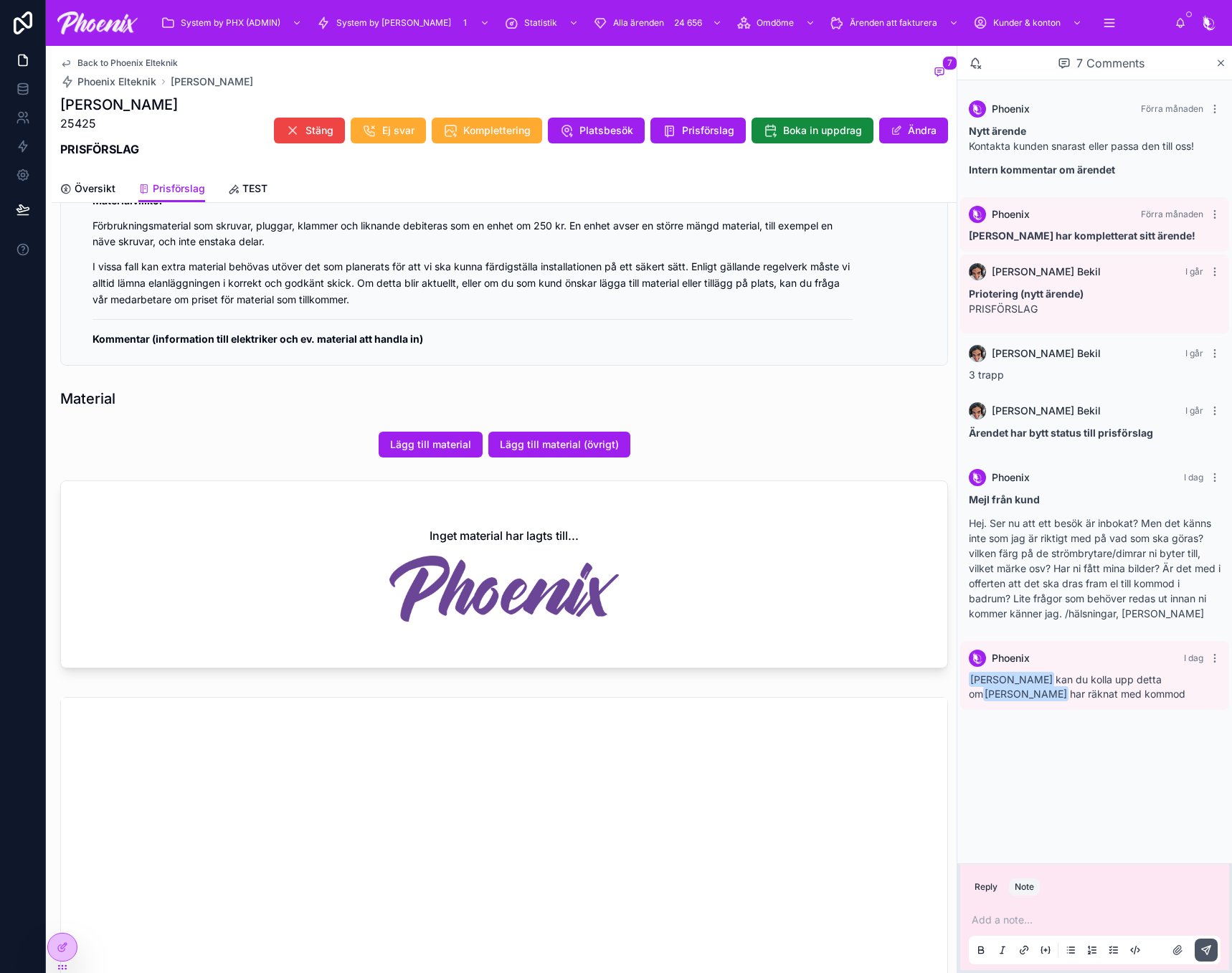
scroll to position [987, 0]
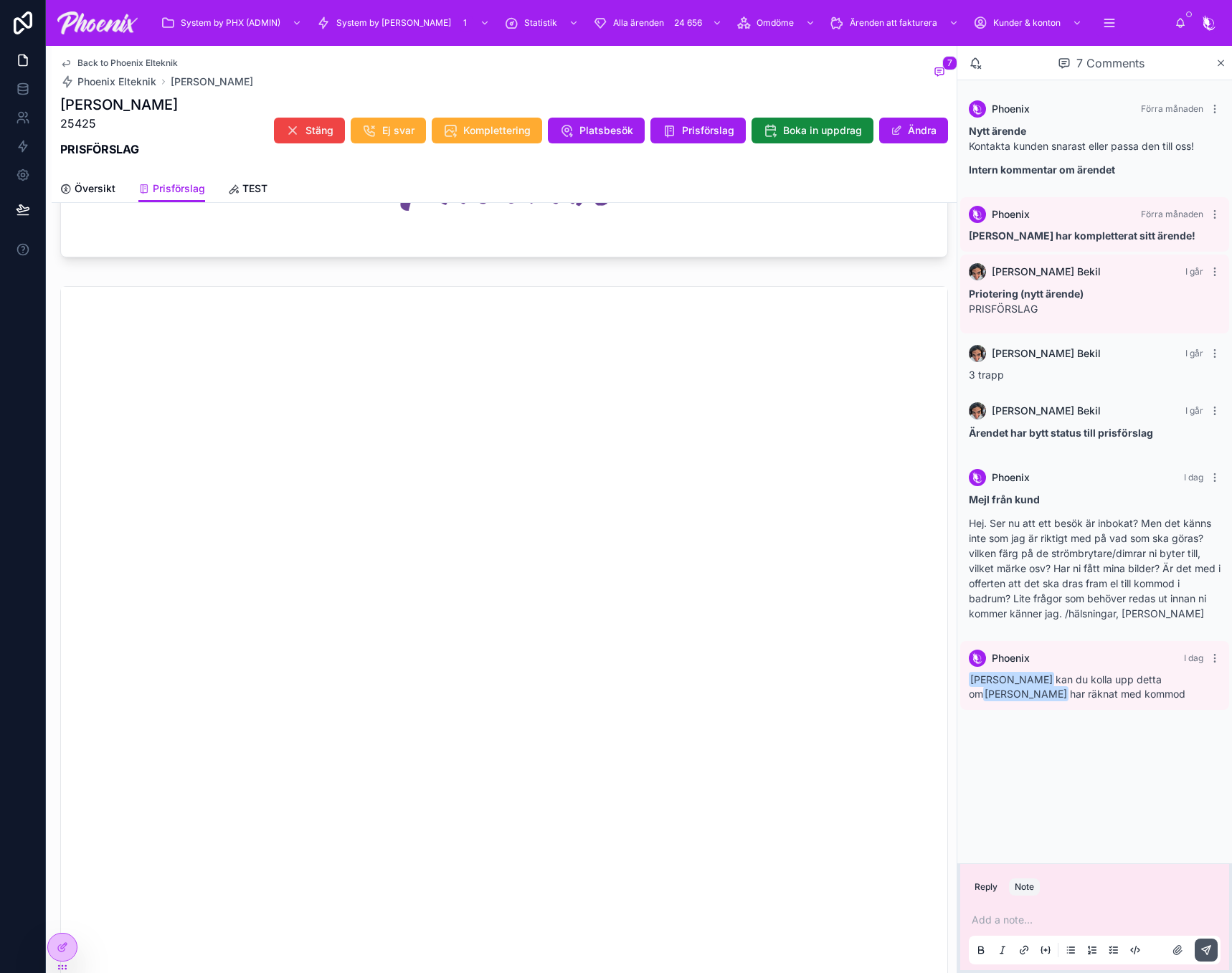
click at [1074, 922] on p at bounding box center [1098, 919] width 252 height 14
click at [1154, 912] on p "**********" at bounding box center [1098, 919] width 252 height 14
click at [1149, 912] on p "**********" at bounding box center [1098, 919] width 252 height 14
click at [1126, 930] on div "**********" at bounding box center [1095, 934] width 252 height 61
click at [1125, 925] on p "**********" at bounding box center [1098, 919] width 252 height 14
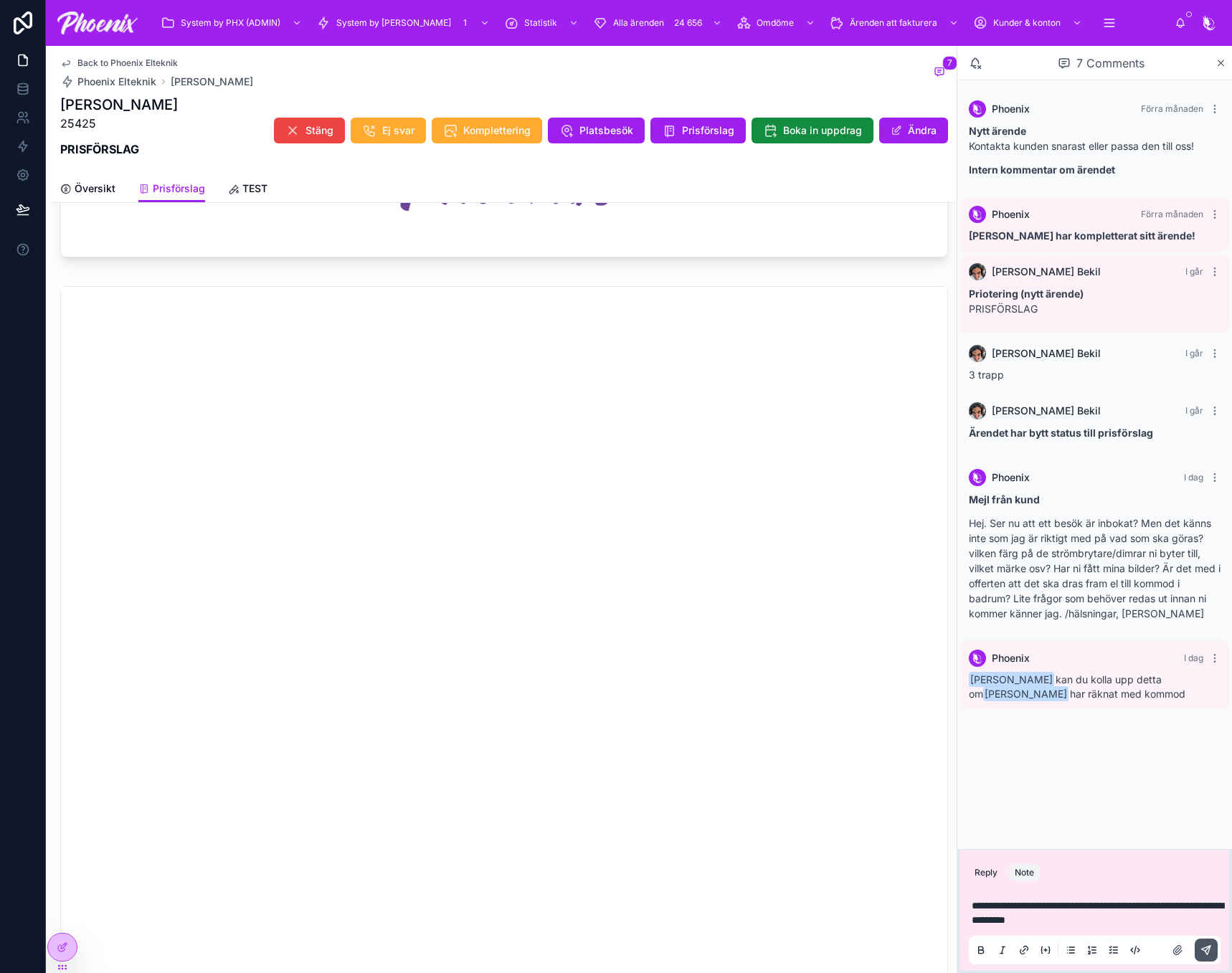
click at [1115, 916] on p "**********" at bounding box center [1098, 912] width 252 height 29
drag, startPoint x: 1106, startPoint y: 920, endPoint x: 1017, endPoint y: 920, distance: 89.0
click at [1017, 920] on p "**********" at bounding box center [1098, 912] width 252 height 29
click at [1171, 949] on label at bounding box center [1177, 949] width 23 height 23
click at [0, 0] on input "file" at bounding box center [0, 0] width 0 height 0
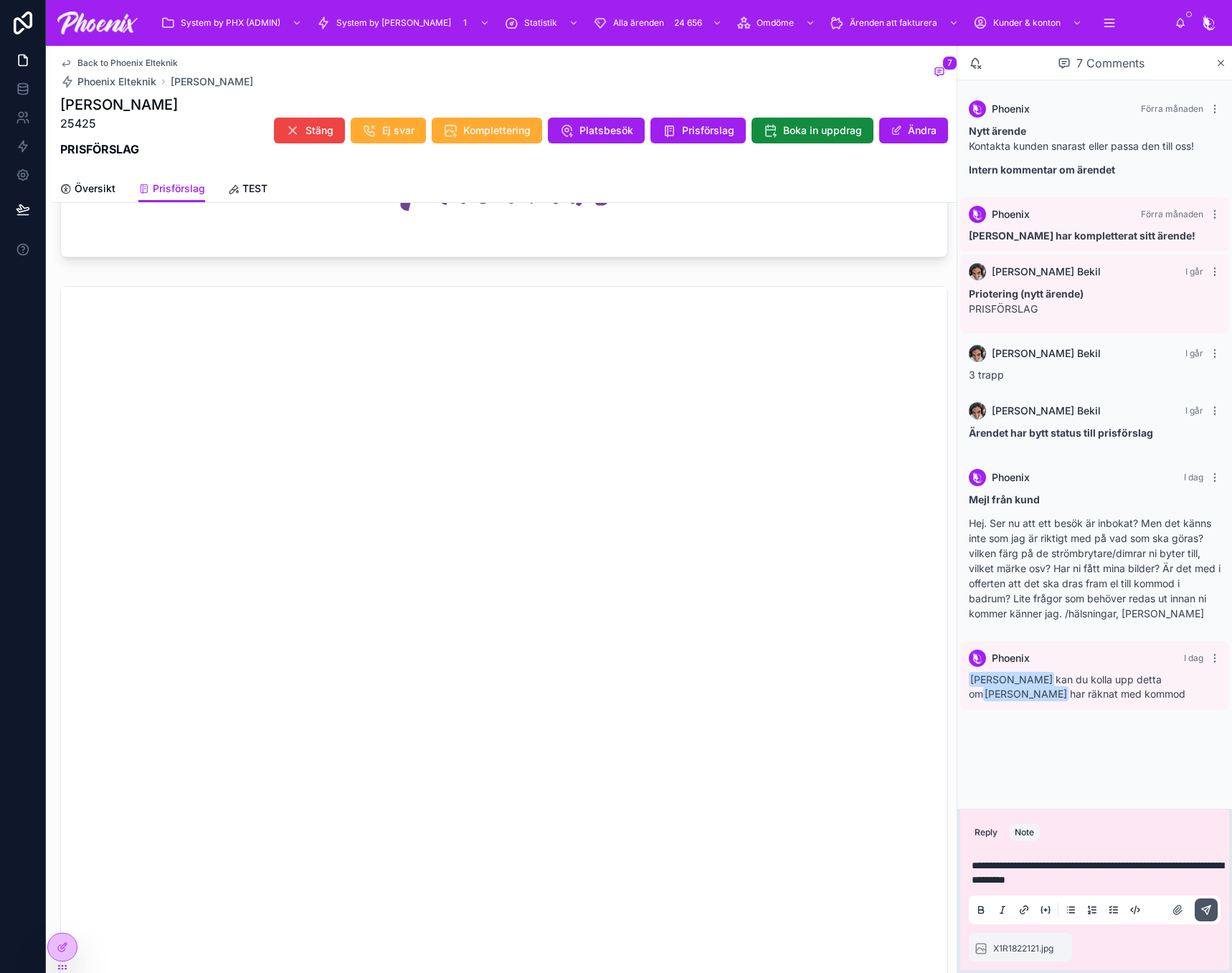
click at [1122, 885] on p "**********" at bounding box center [1098, 873] width 252 height 29
drag, startPoint x: 1114, startPoint y: 878, endPoint x: 1120, endPoint y: 870, distance: 10.0
click at [1120, 870] on p "**********" at bounding box center [1098, 873] width 252 height 29
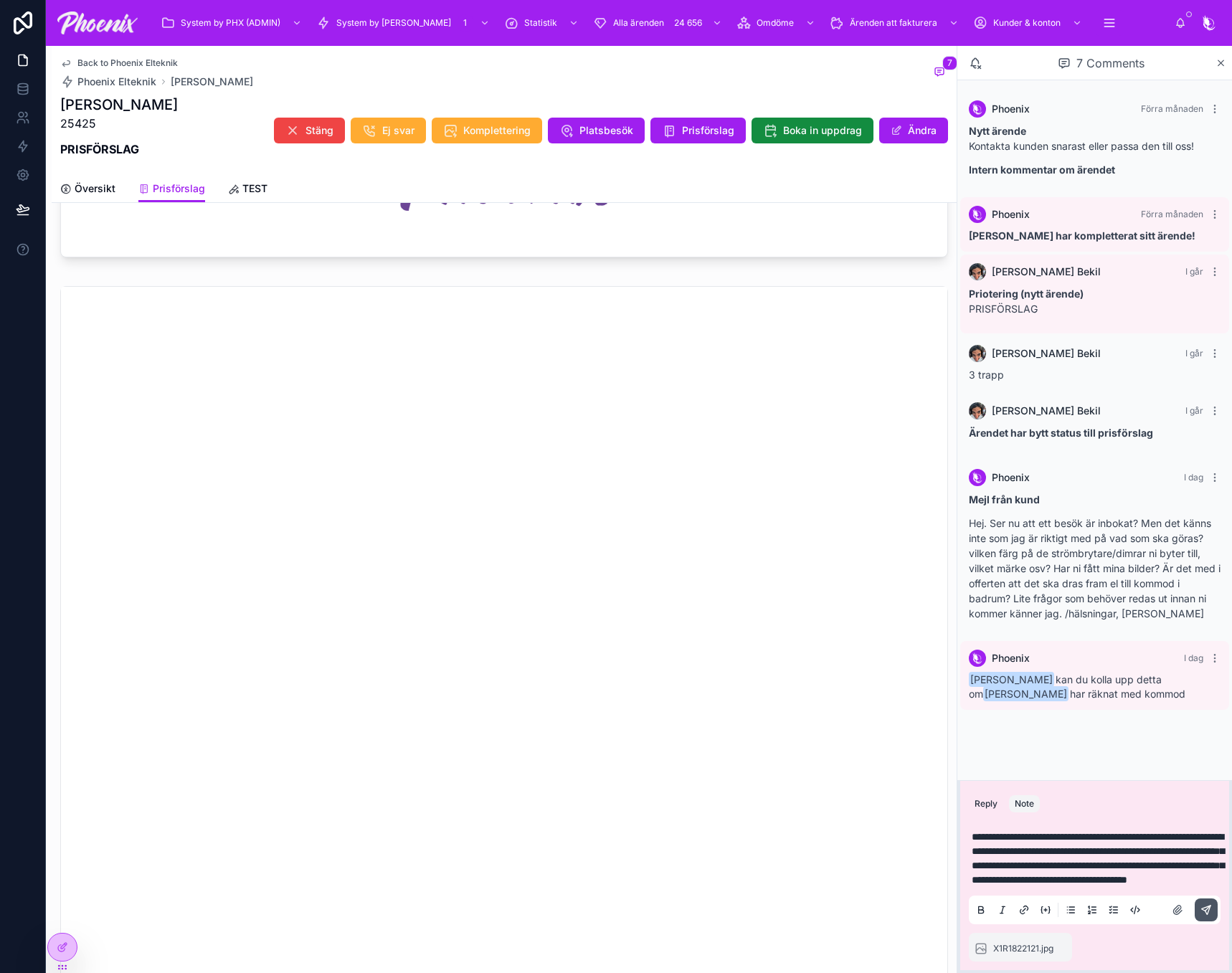
click at [1210, 917] on button at bounding box center [1206, 909] width 23 height 23
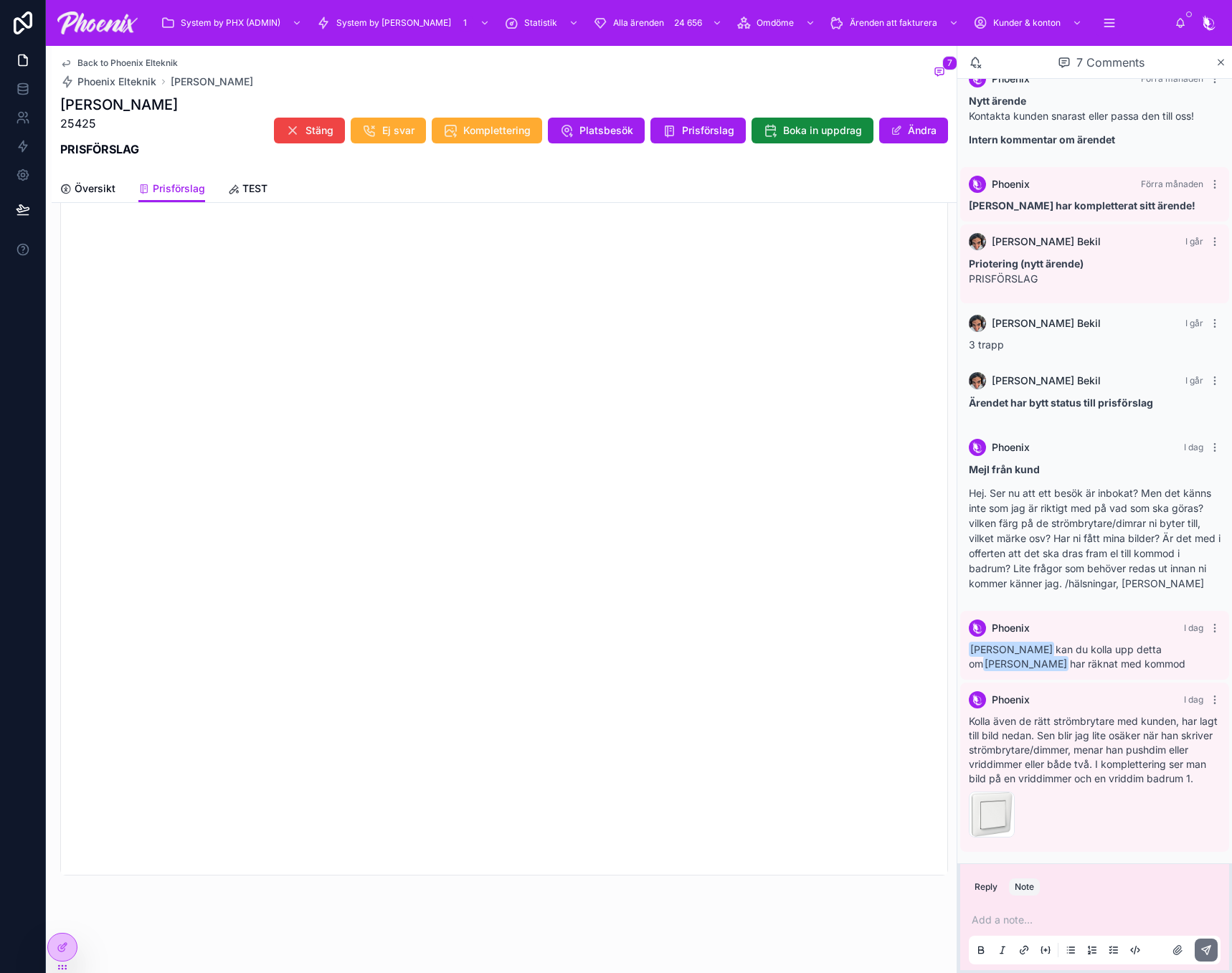
scroll to position [58, 0]
drag, startPoint x: 984, startPoint y: 815, endPoint x: 962, endPoint y: 803, distance: 25.1
click at [962, 803] on div "Phoenix [DATE] Kolla även de rätt strömbrytare med kunden, har lagt till bild n…" at bounding box center [1095, 767] width 269 height 169
drag, startPoint x: 993, startPoint y: 804, endPoint x: 1022, endPoint y: 824, distance: 35.2
click at [1047, 834] on div "X1R1822121 .jpg" at bounding box center [1095, 814] width 252 height 46
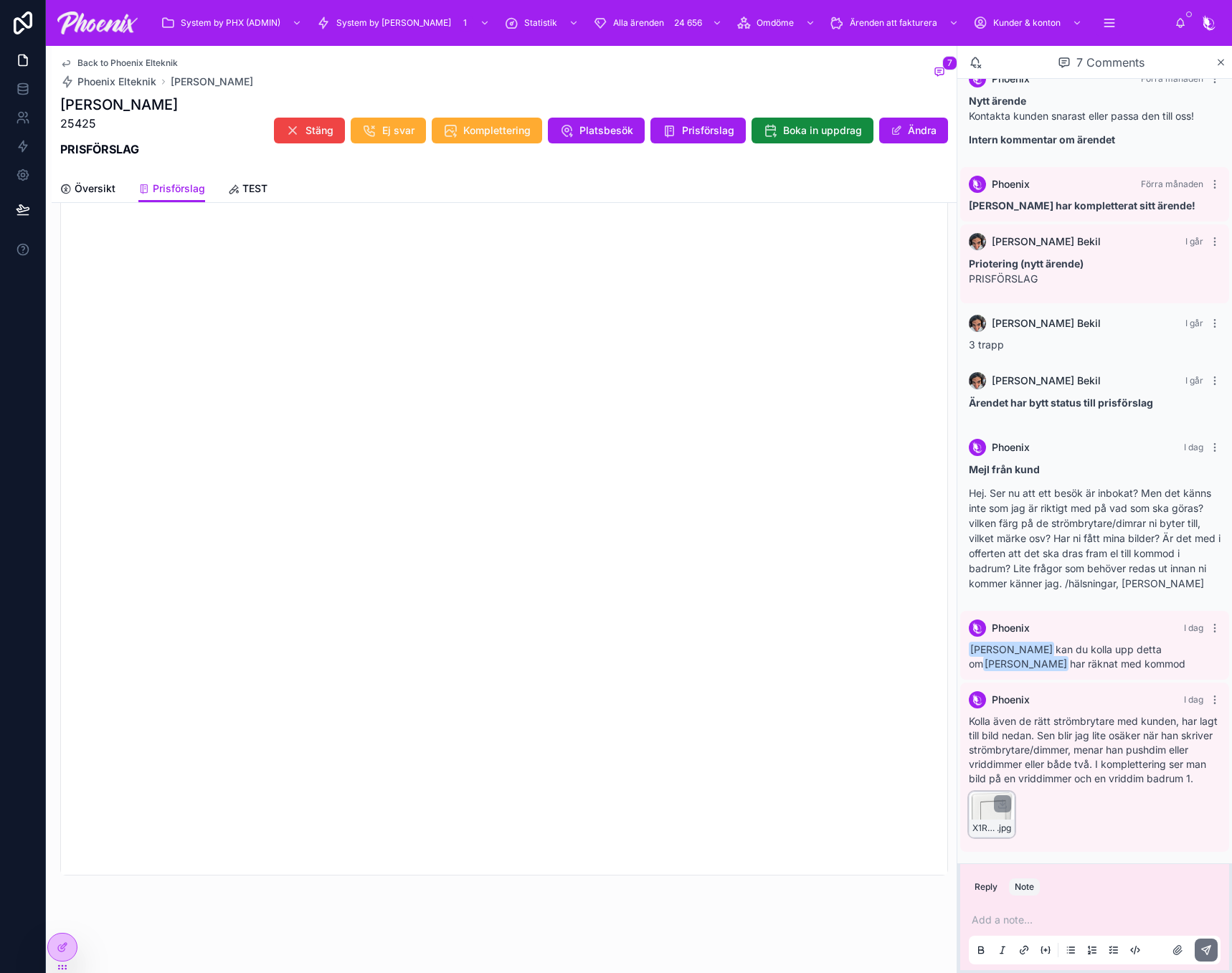
click at [980, 809] on div "X1R1822121 .jpg" at bounding box center [992, 814] width 46 height 46
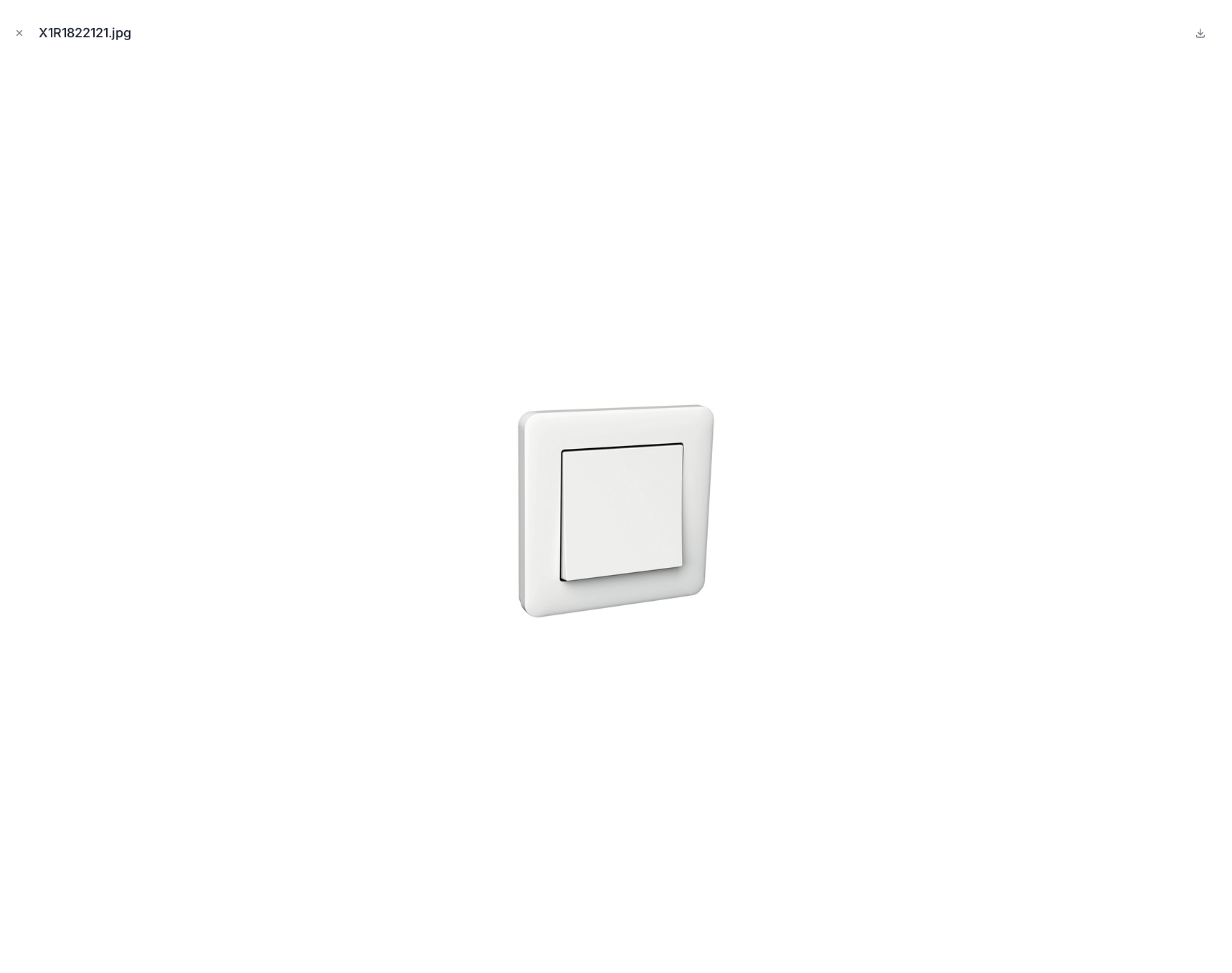
drag, startPoint x: 712, startPoint y: 488, endPoint x: 679, endPoint y: 492, distance: 33.2
drag, startPoint x: 679, startPoint y: 492, endPoint x: 17, endPoint y: 32, distance: 806.1
click at [17, 32] on icon "Close modal" at bounding box center [19, 33] width 10 height 10
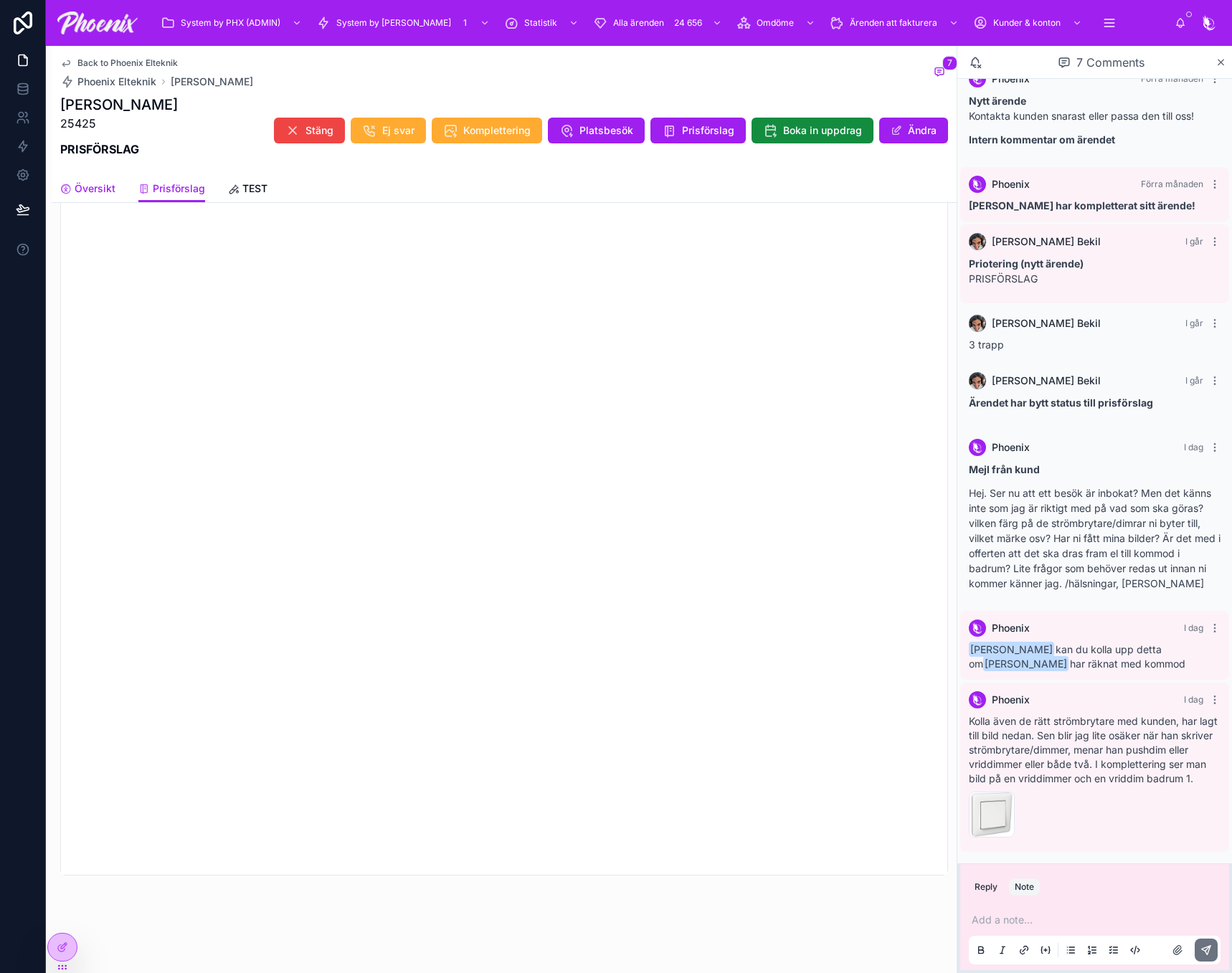
click at [95, 187] on span "Översikt" at bounding box center [94, 189] width 41 height 14
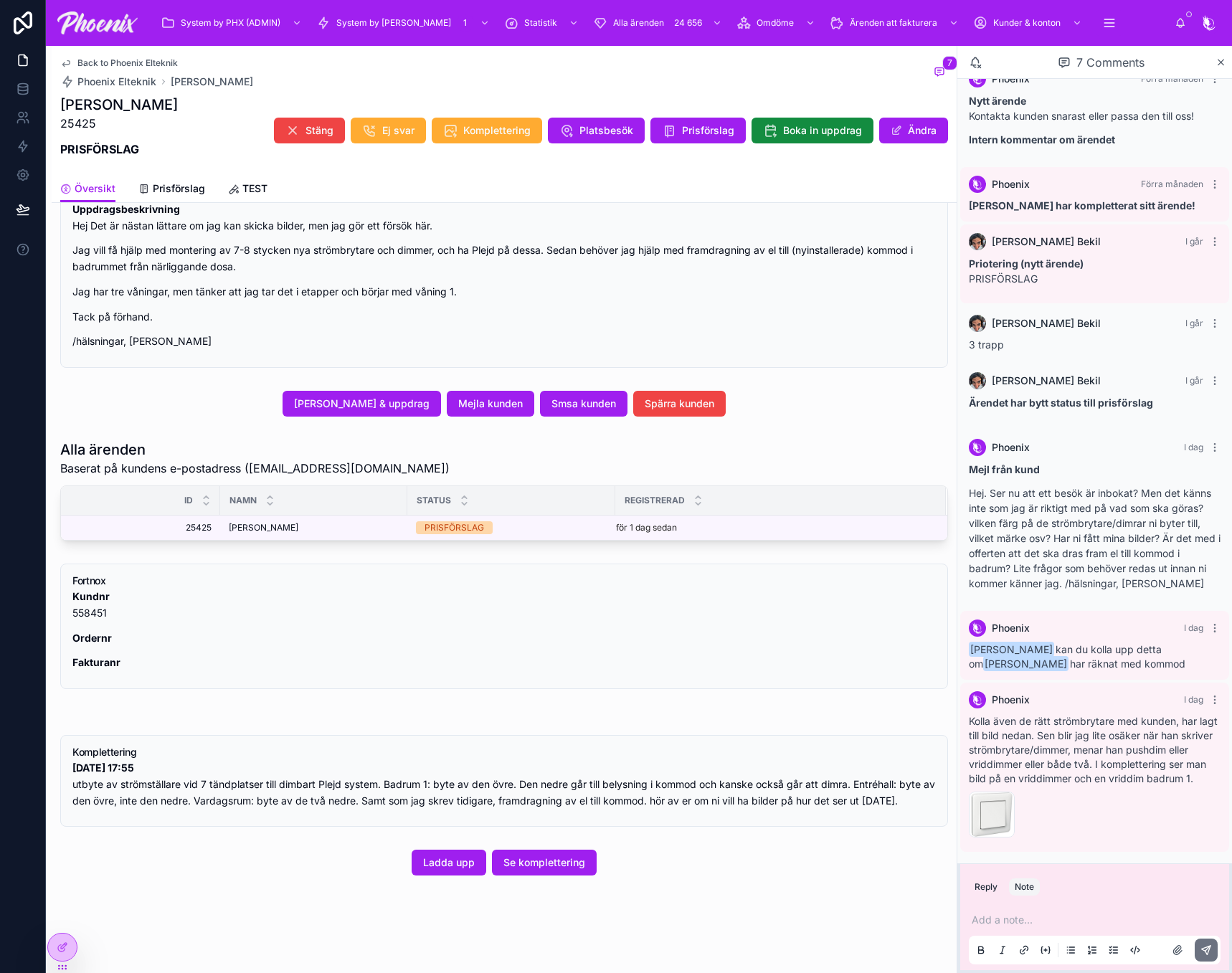
scroll to position [485, 0]
click at [502, 398] on span "Mejla kunden" at bounding box center [490, 404] width 65 height 14
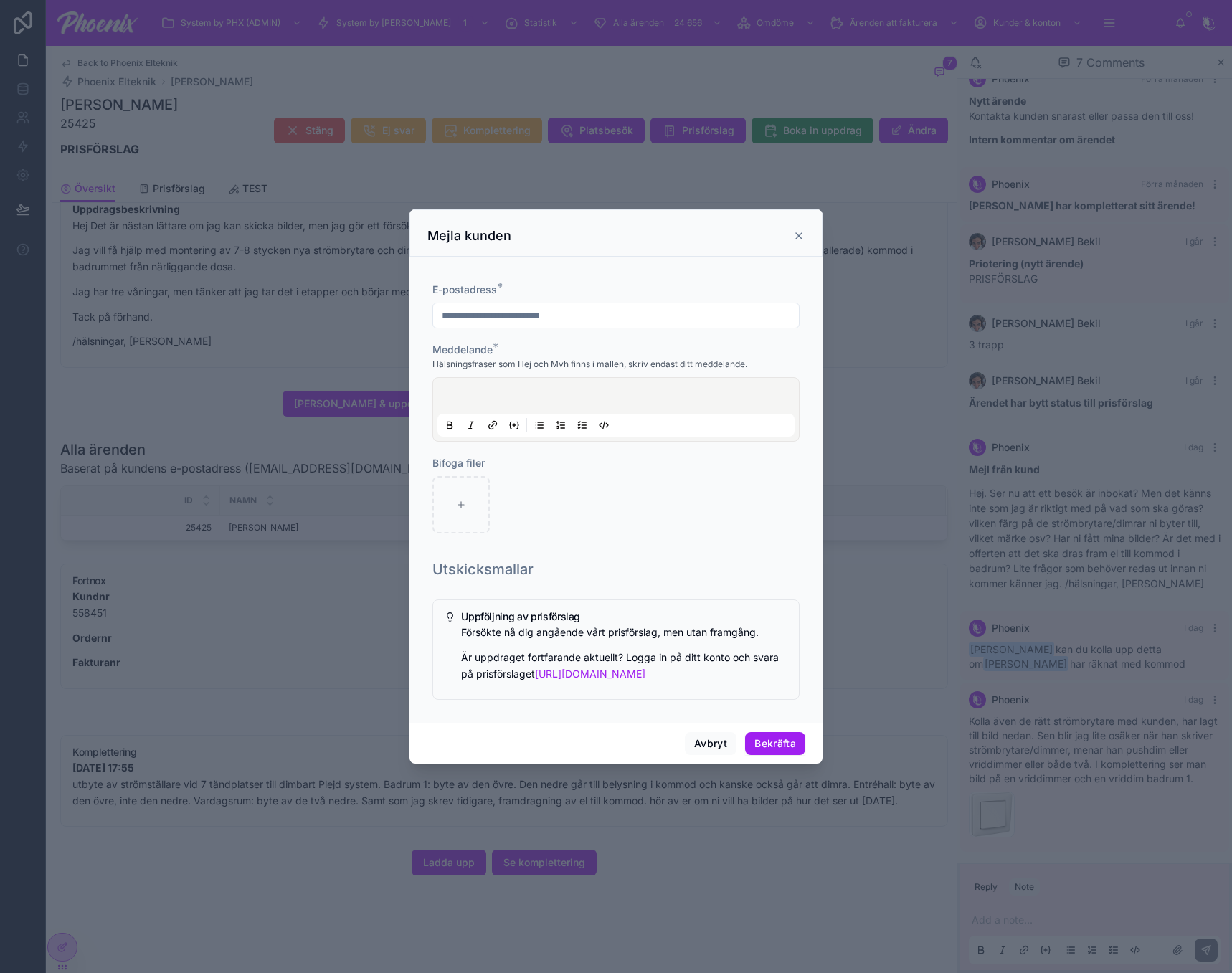
drag, startPoint x: 501, startPoint y: 380, endPoint x: 489, endPoint y: 401, distance: 24.2
click at [494, 390] on div at bounding box center [616, 408] width 367 height 65
click at [489, 400] on div at bounding box center [616, 409] width 357 height 55
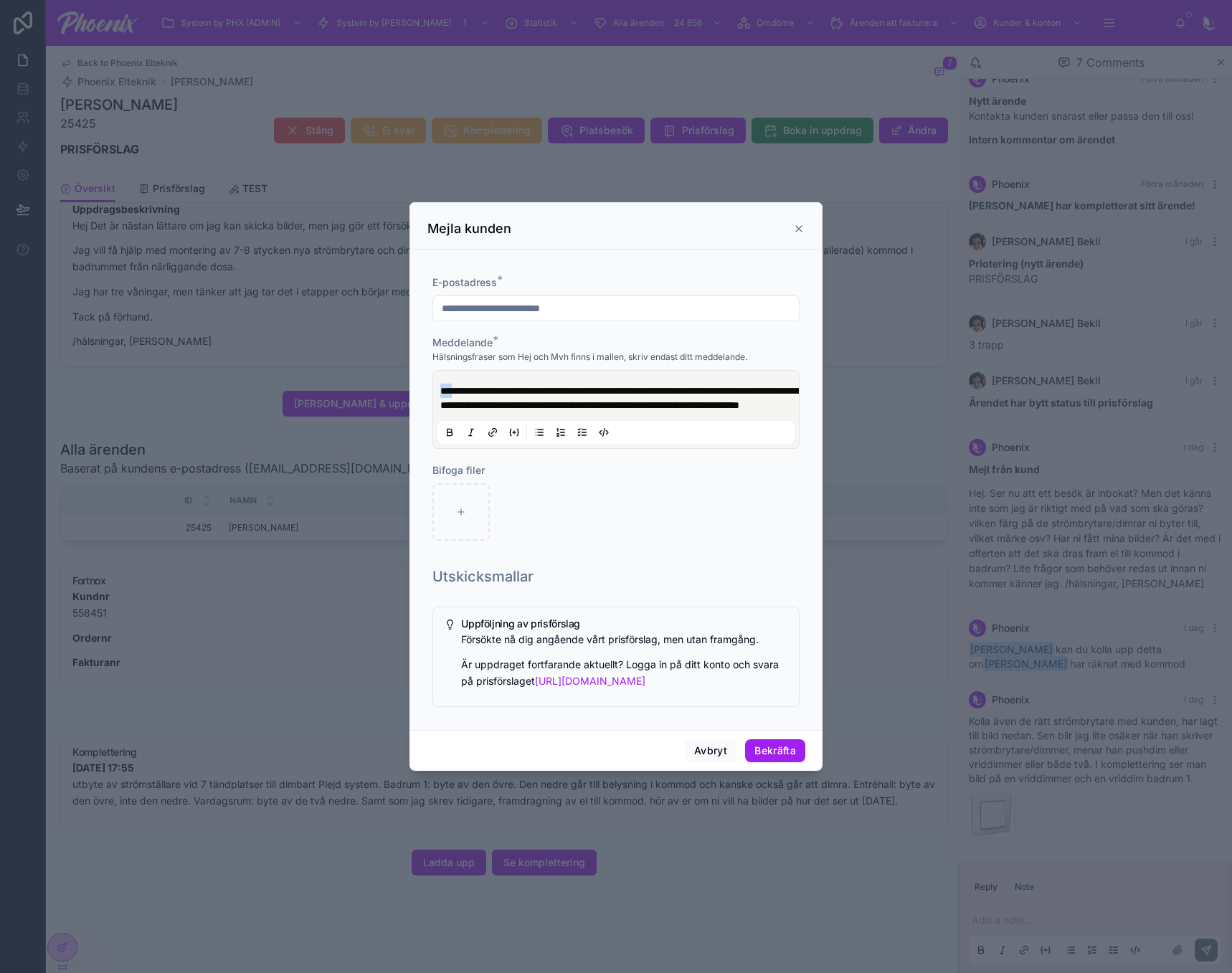
drag, startPoint x: 454, startPoint y: 384, endPoint x: 428, endPoint y: 385, distance: 26.0
click at [428, 385] on div "**********" at bounding box center [616, 407] width 379 height 305
click at [453, 509] on div at bounding box center [461, 512] width 58 height 58
type input "**********"
click at [773, 757] on button "Bekräfta" at bounding box center [776, 750] width 61 height 23
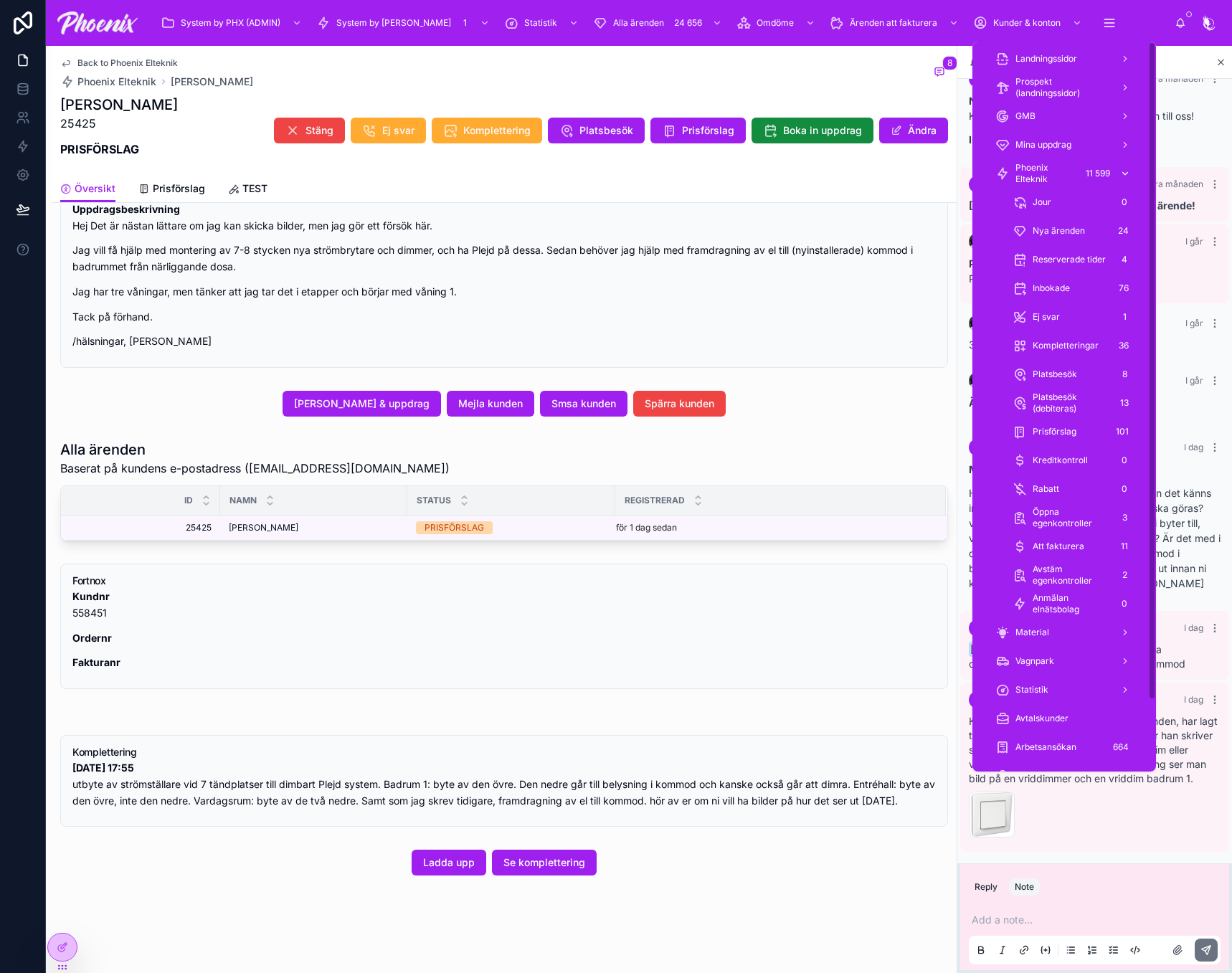
click at [1068, 161] on link "Phoenix Elteknik 11 599" at bounding box center [1065, 174] width 155 height 26
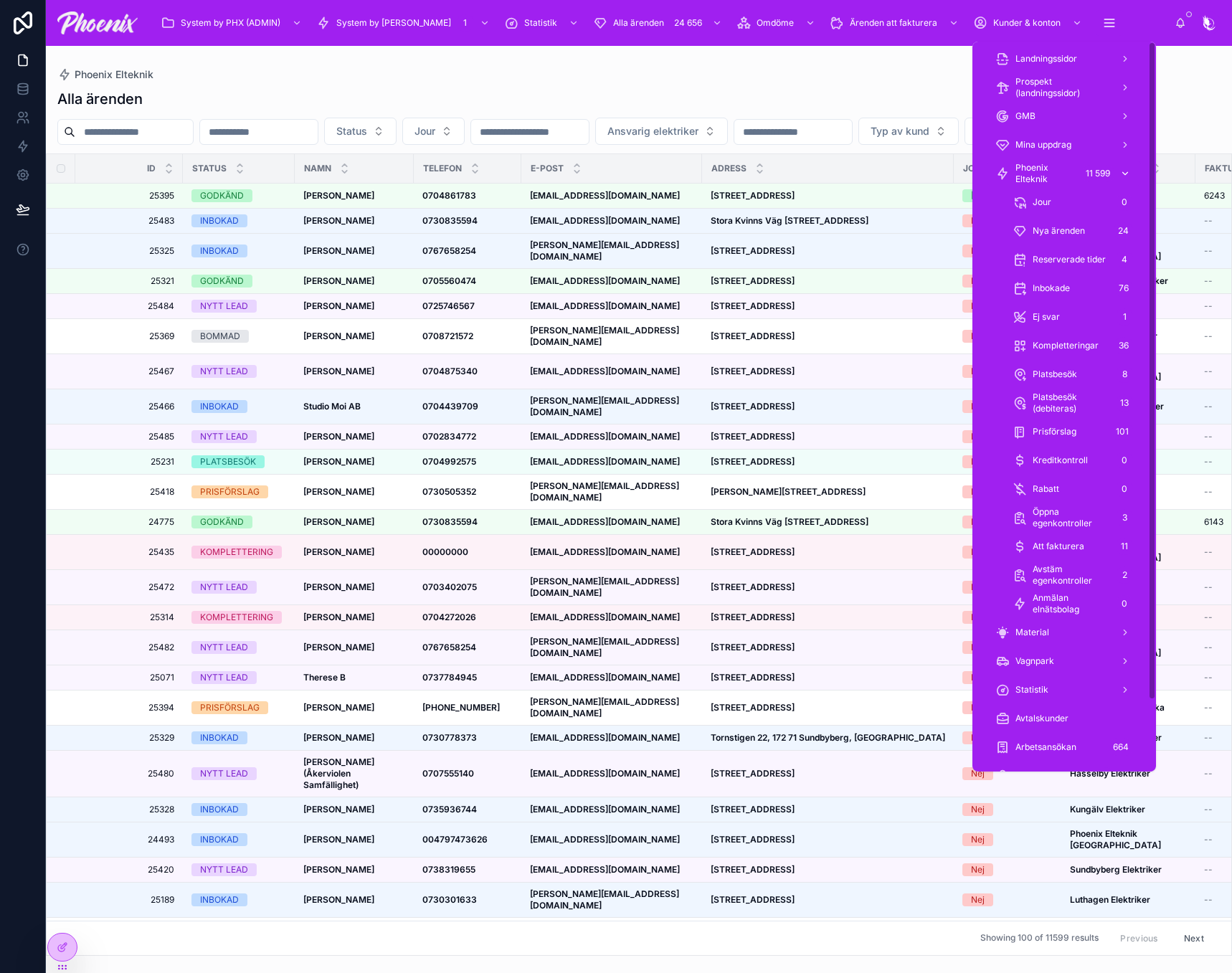
click at [1034, 176] on span "Phoenix Elteknik" at bounding box center [1046, 173] width 61 height 23
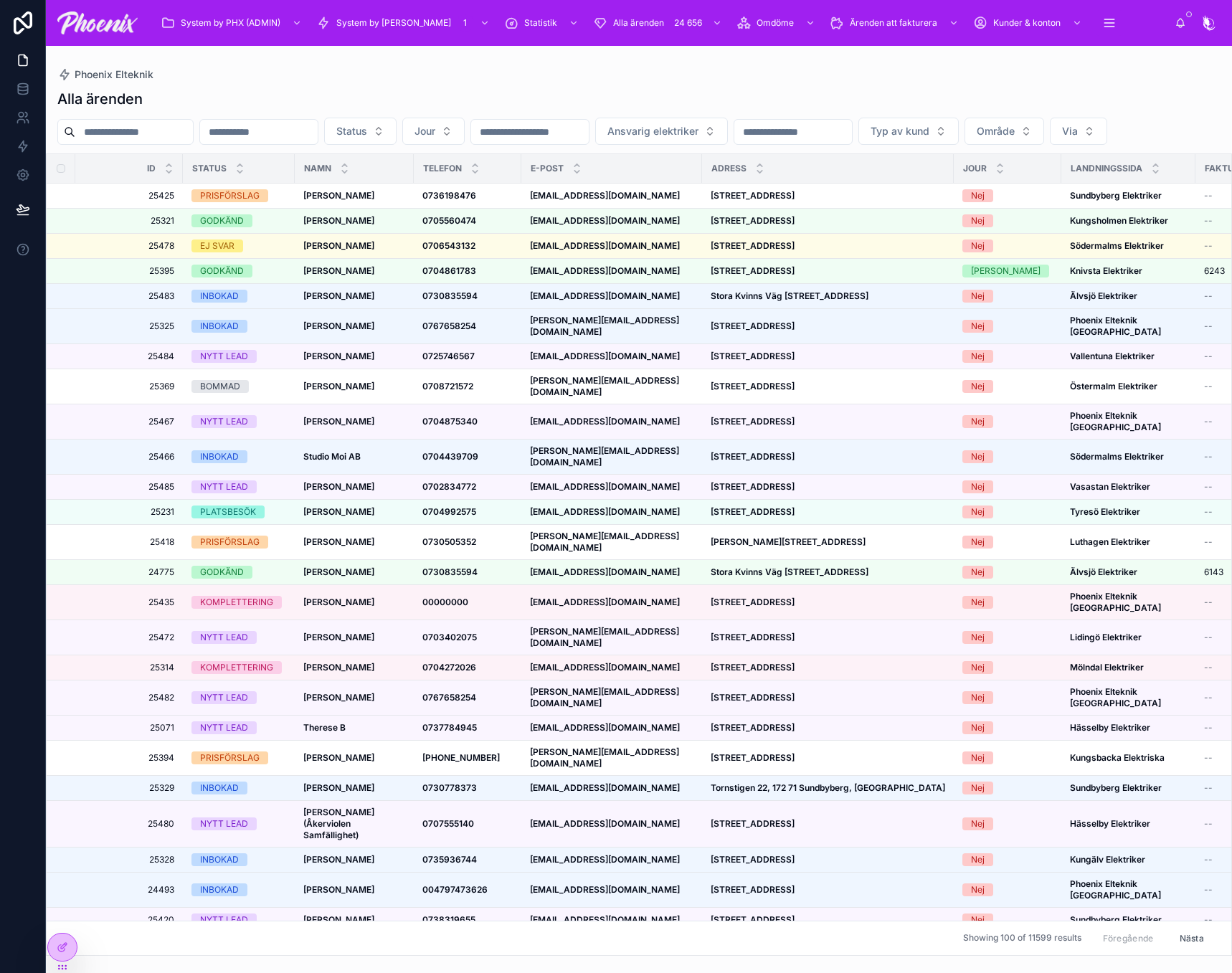
click at [686, 66] on div "[GEOGRAPHIC_DATA] ärenden Status Jour Ansvarig elektriker Typ av kund Område Vi…" at bounding box center [638, 500] width 1186 height 909
click at [372, 201] on strong "[PERSON_NAME]" at bounding box center [338, 195] width 71 height 11
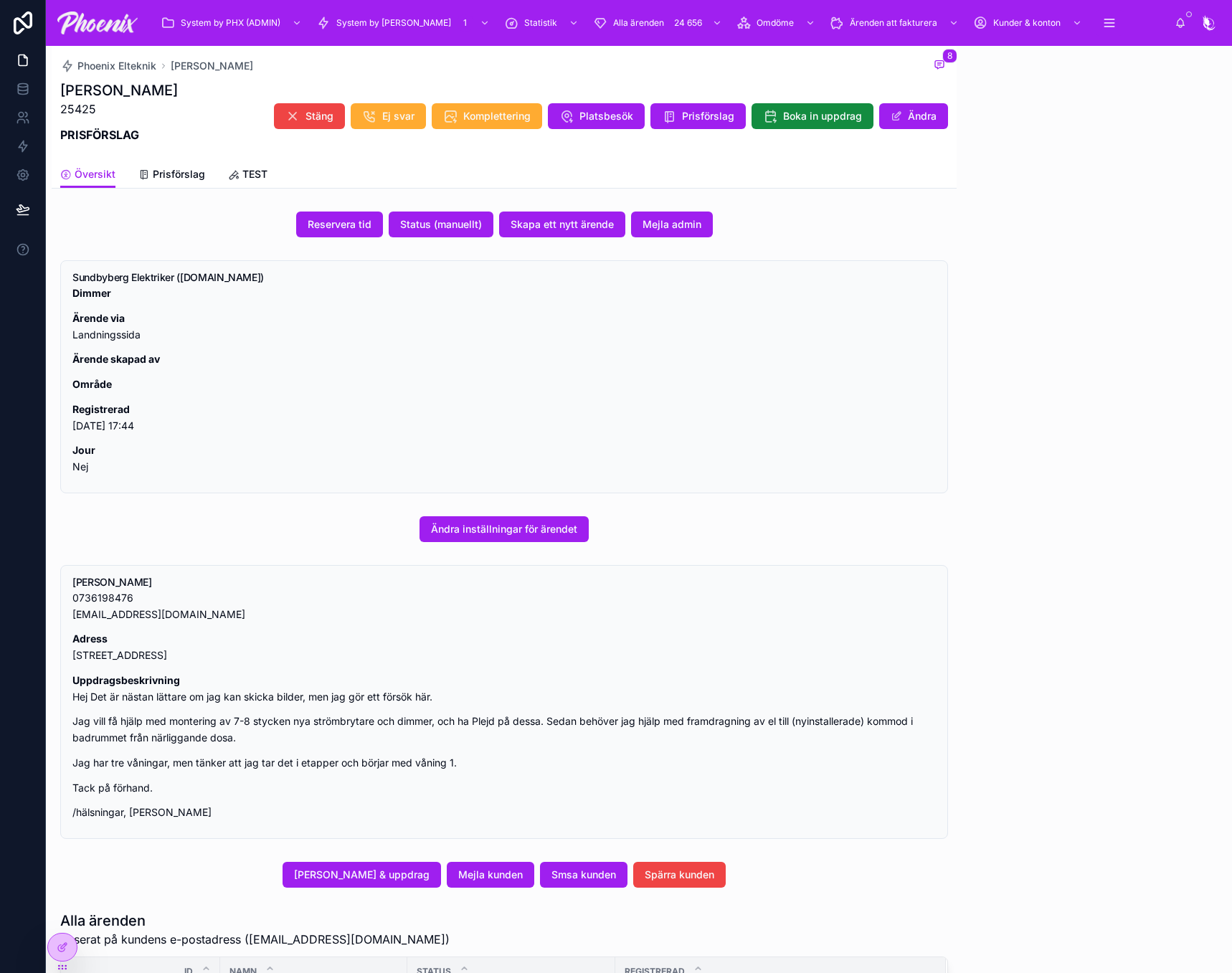
scroll to position [58, 0]
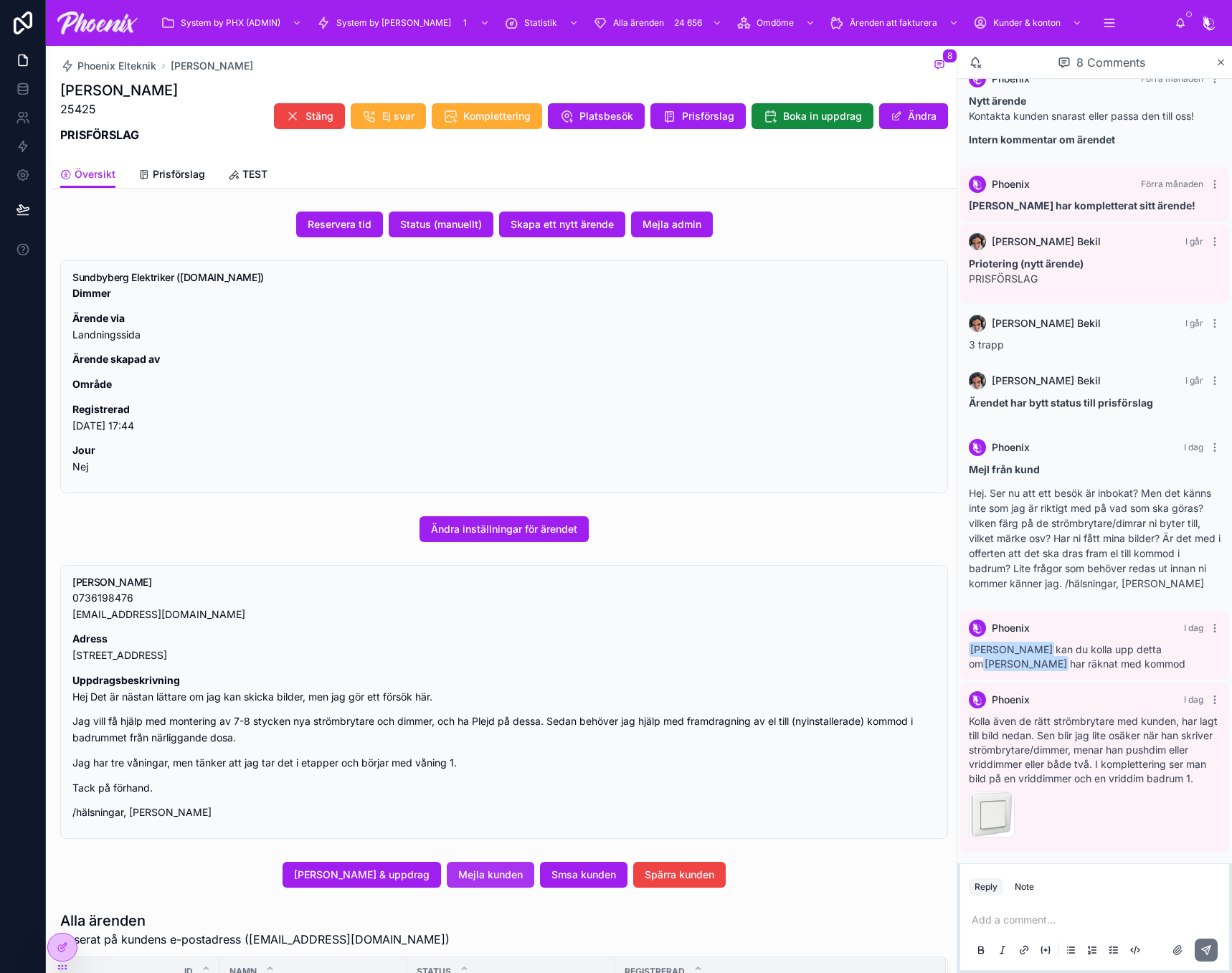
click at [524, 892] on div "Reservera tid Status (manuellt) Skapa ett nytt ärende Mejla admin Sundbyberg El…" at bounding box center [504, 779] width 905 height 1147
click at [519, 879] on span "Mejla kunden" at bounding box center [490, 875] width 65 height 14
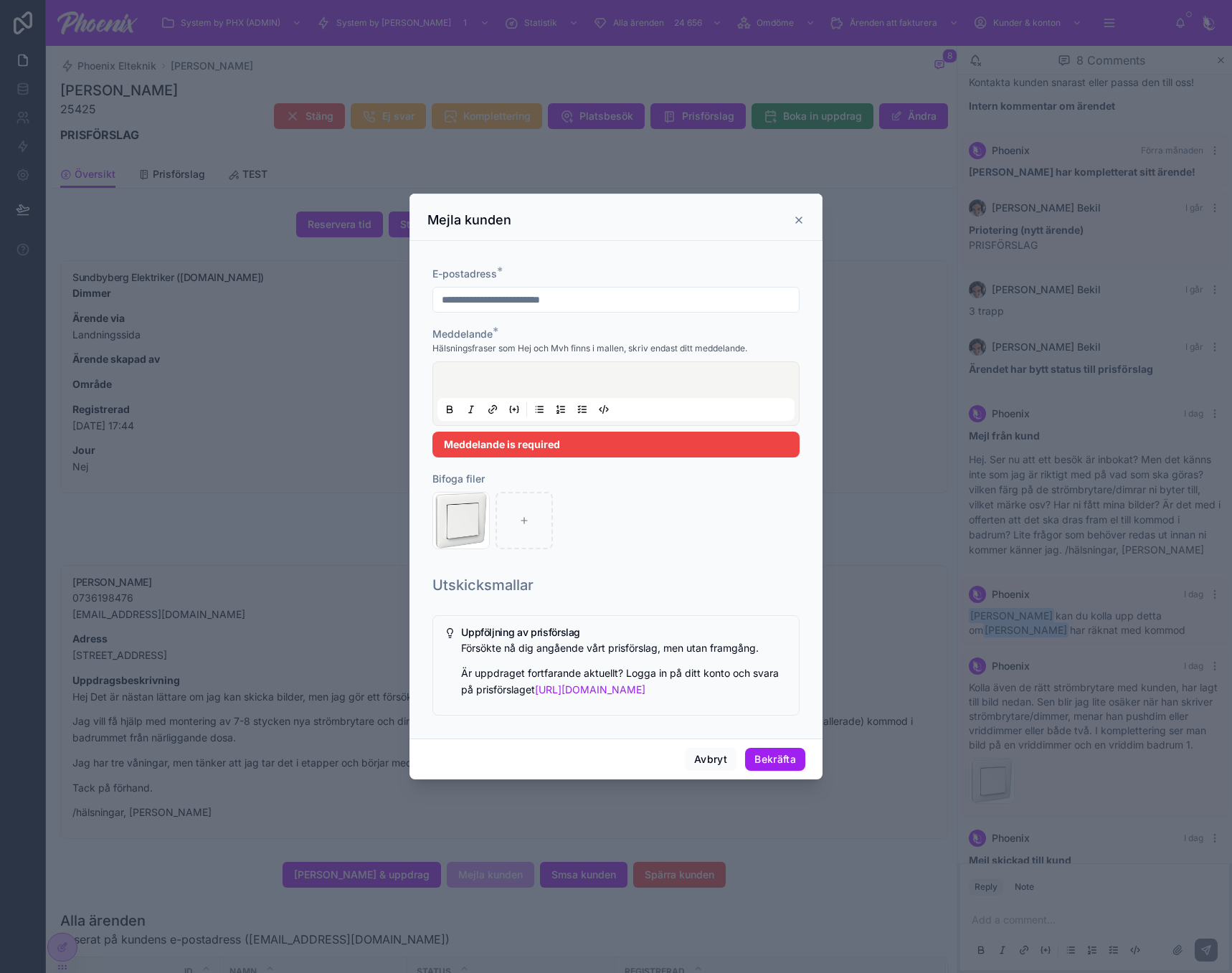
click at [537, 400] on div at bounding box center [616, 394] width 357 height 55
click at [547, 379] on p at bounding box center [618, 382] width 357 height 14
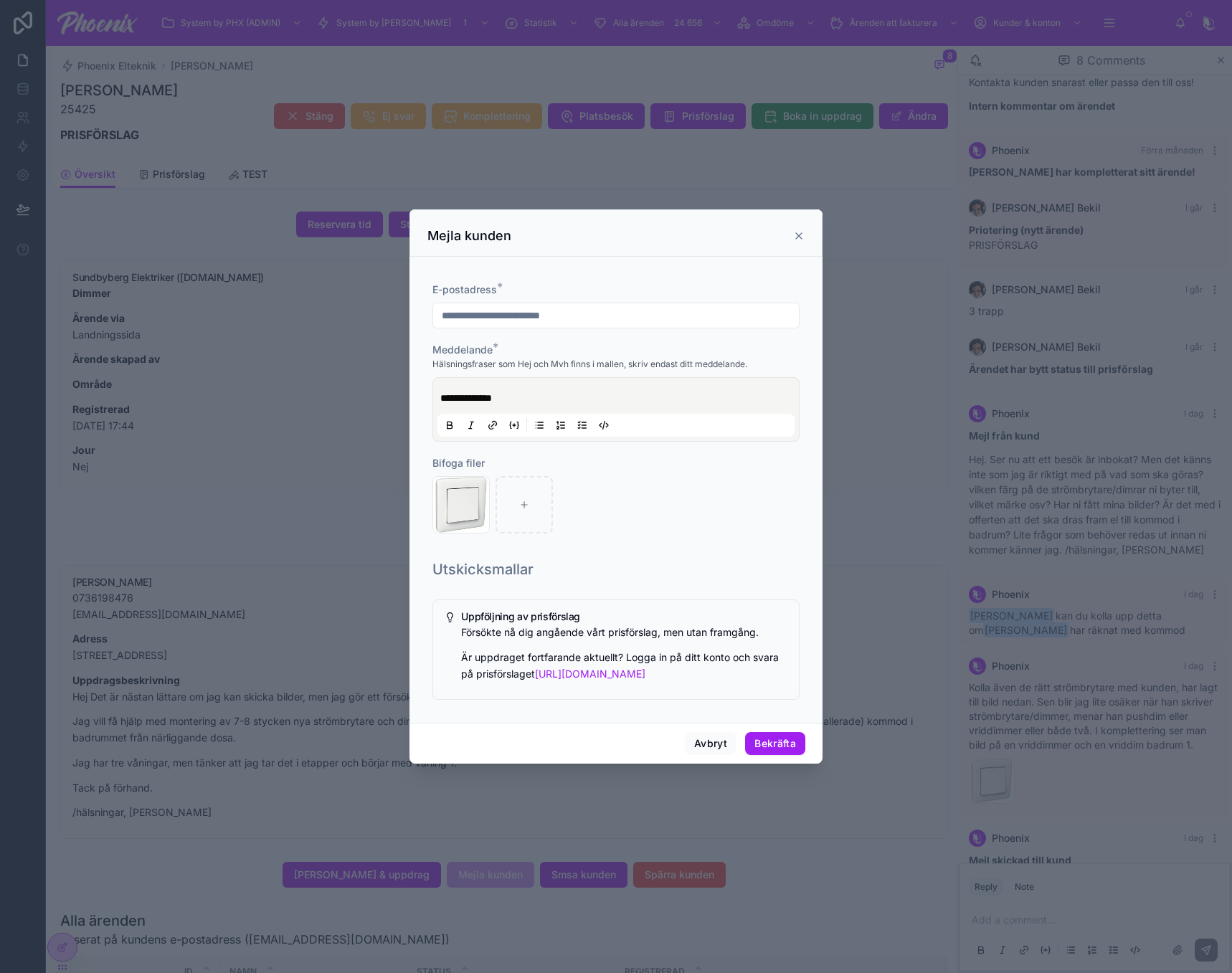
click at [646, 520] on div "X1R1822121 .jpg" at bounding box center [616, 505] width 367 height 58
click at [464, 490] on icon "button" at bounding box center [464, 489] width 0 height 3
click at [493, 462] on icon "button" at bounding box center [493, 463] width 0 height 3
click at [459, 510] on icon at bounding box center [461, 505] width 10 height 10
type input "**********"
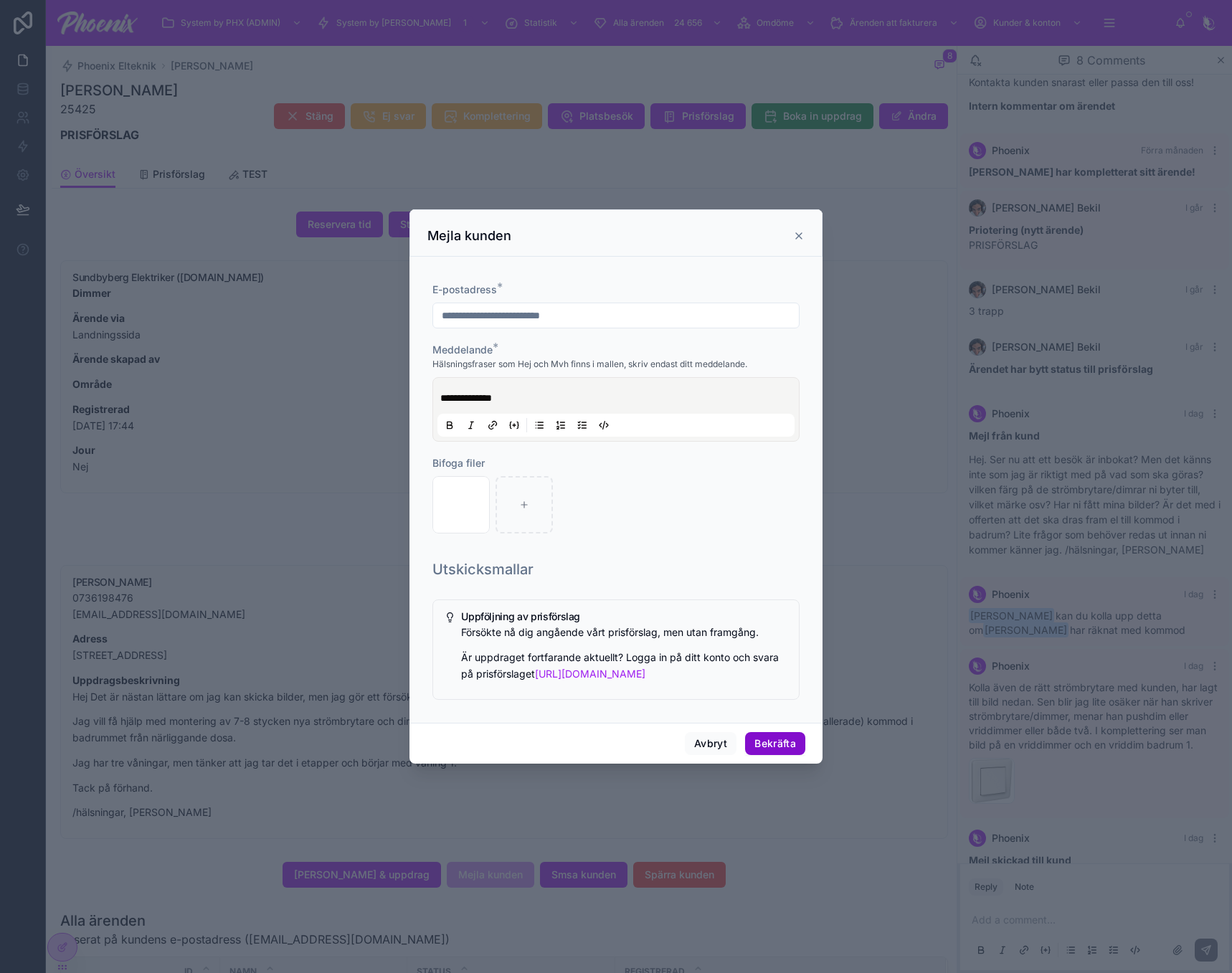
click at [779, 750] on button "Bekräfta" at bounding box center [776, 743] width 61 height 23
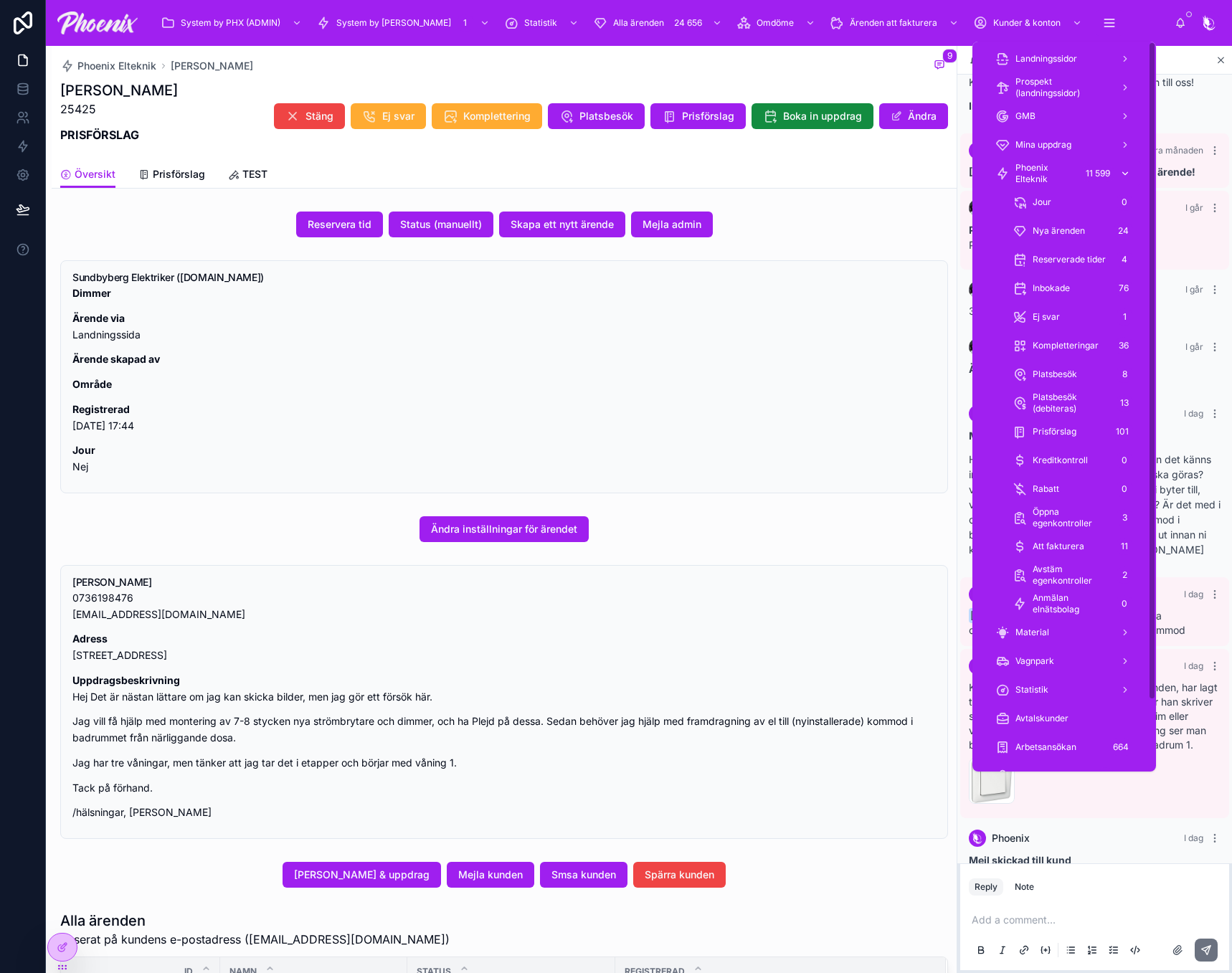
click at [1064, 166] on span "Phoenix Elteknik" at bounding box center [1046, 173] width 61 height 23
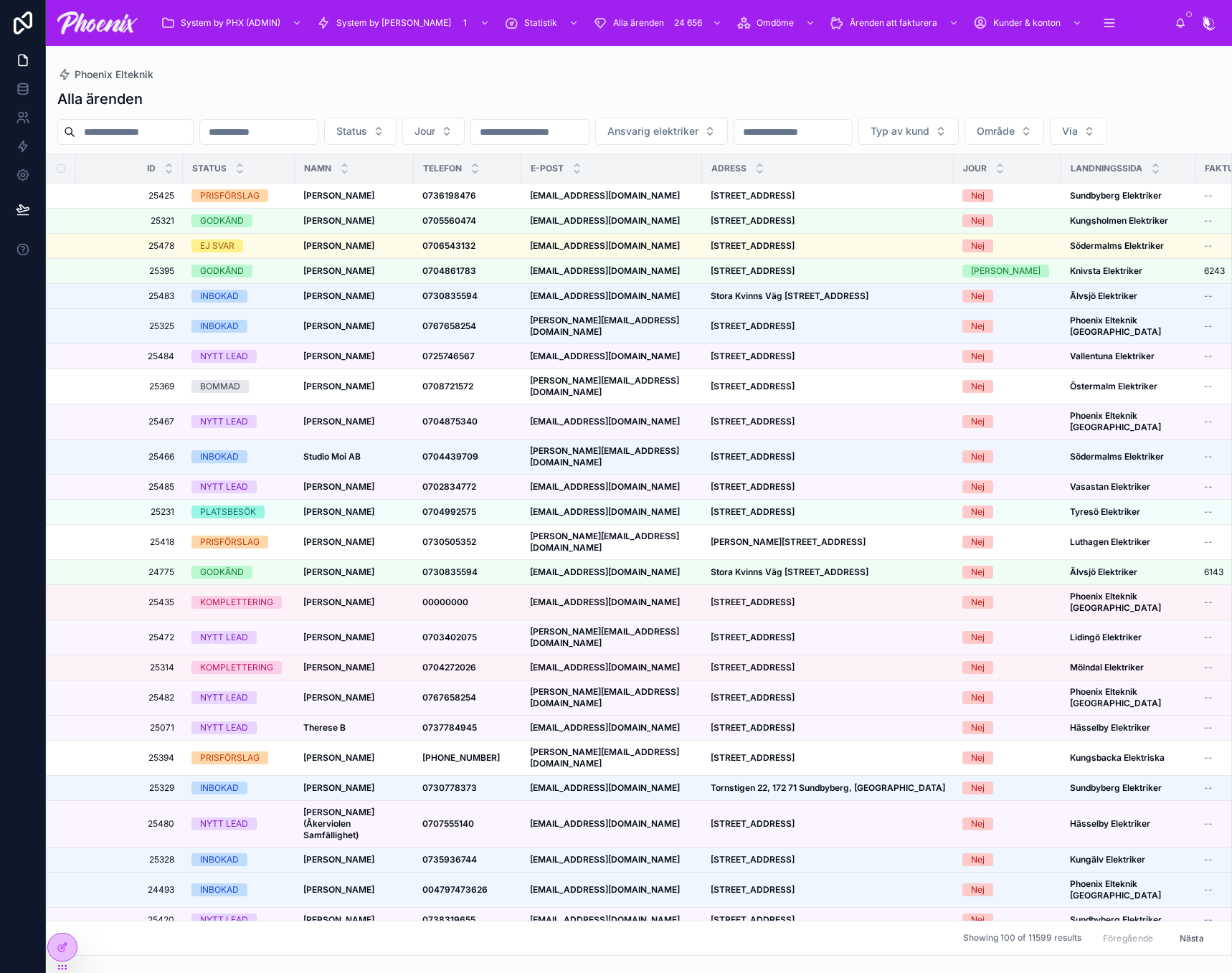
click at [193, 133] on input "text" at bounding box center [134, 132] width 117 height 20
paste input "**********"
type input "**********"
click at [283, 96] on div "Alla ärenden" at bounding box center [639, 98] width 1163 height 20
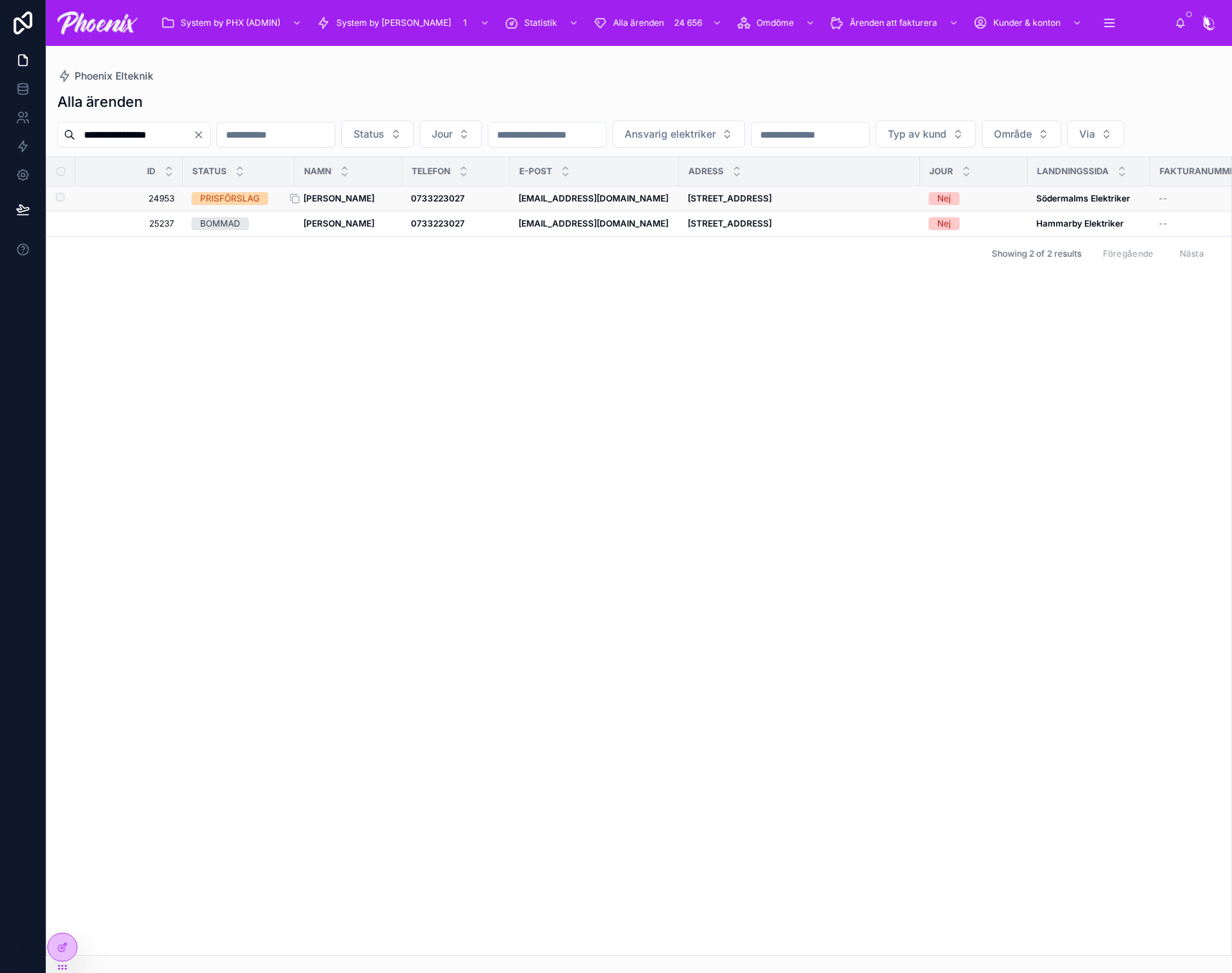
click at [338, 204] on strong "[PERSON_NAME]" at bounding box center [338, 198] width 71 height 11
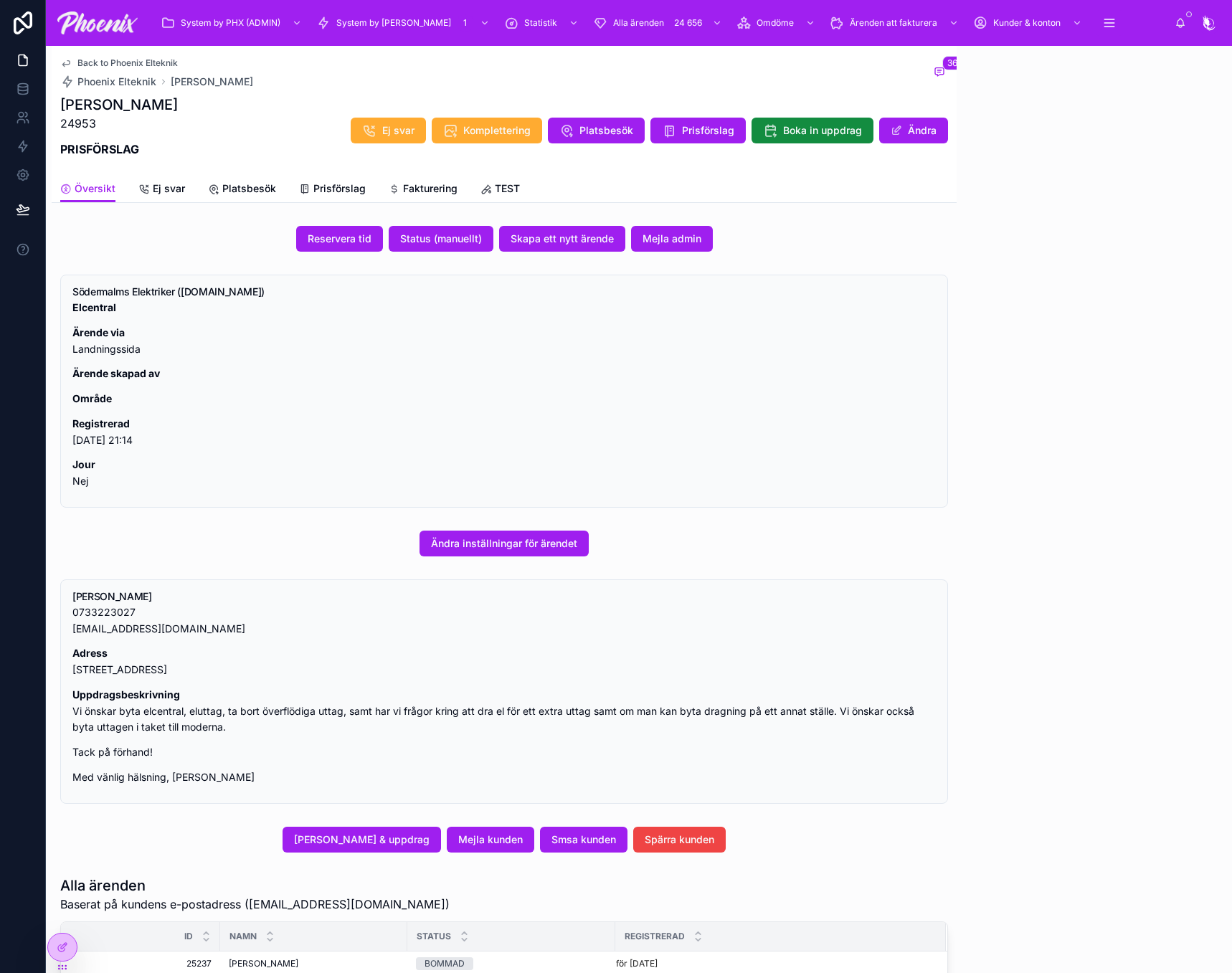
scroll to position [1795, 0]
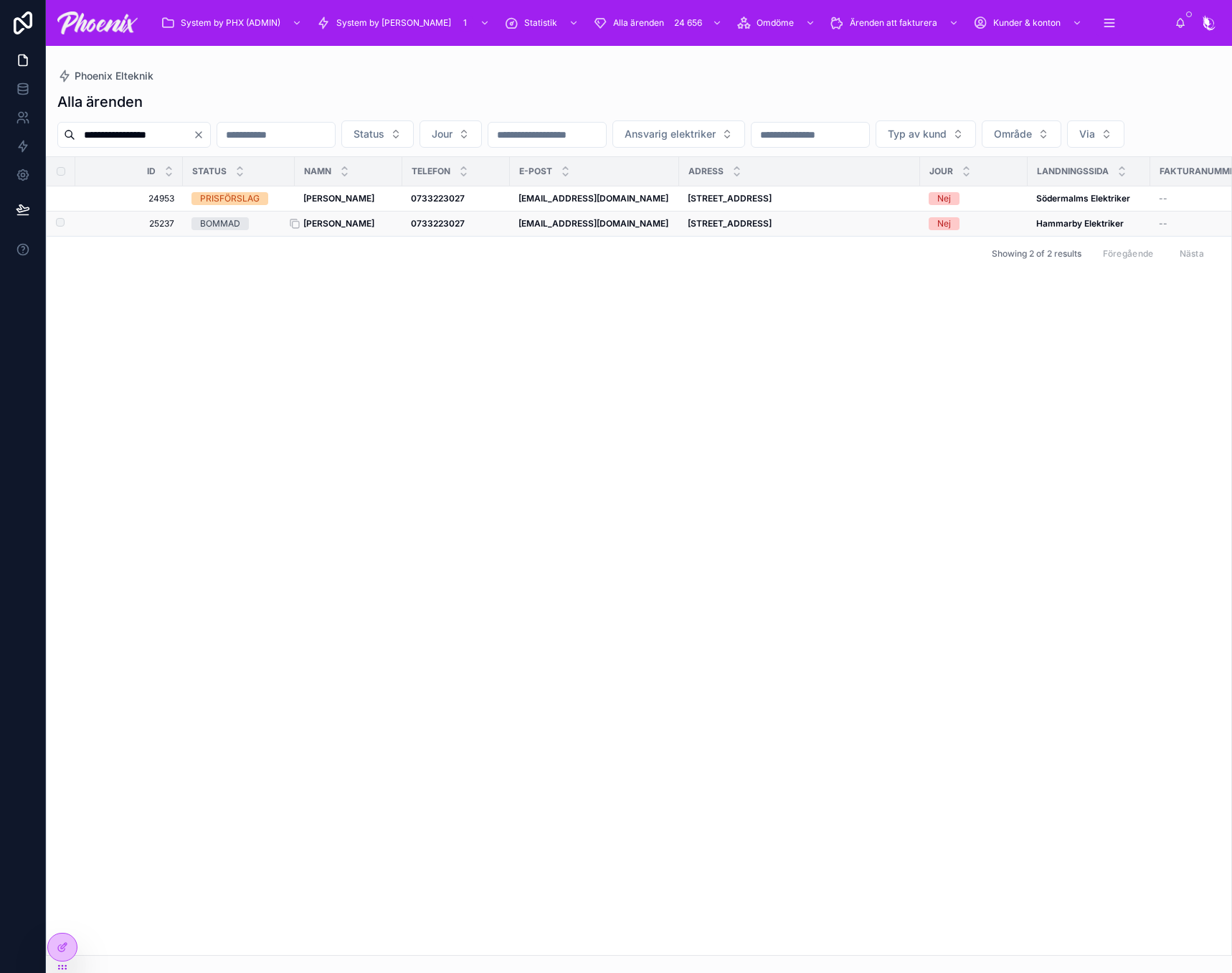
click at [343, 229] on strong "[PERSON_NAME]" at bounding box center [338, 223] width 71 height 11
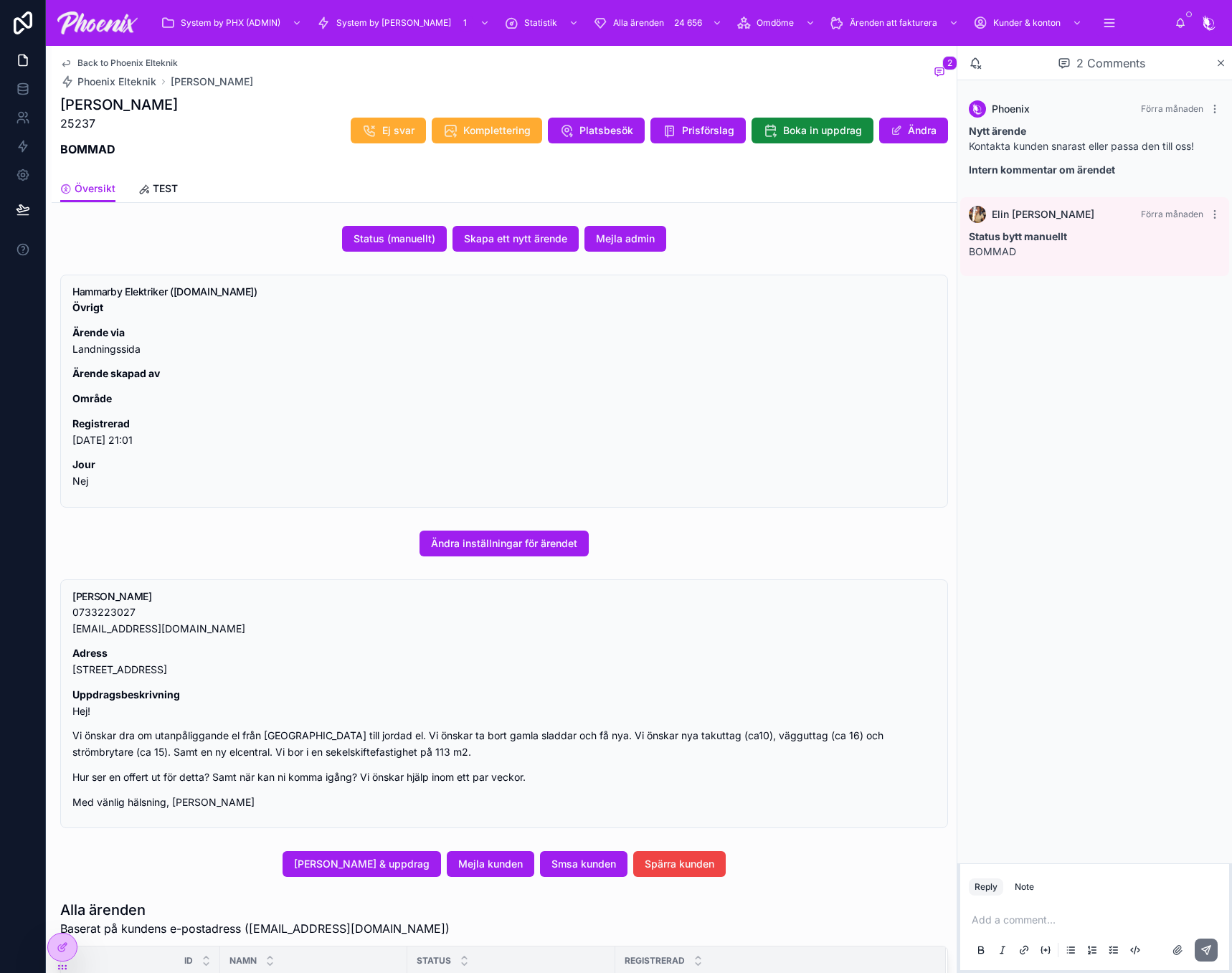
drag, startPoint x: 673, startPoint y: 578, endPoint x: 673, endPoint y: 563, distance: 15.0
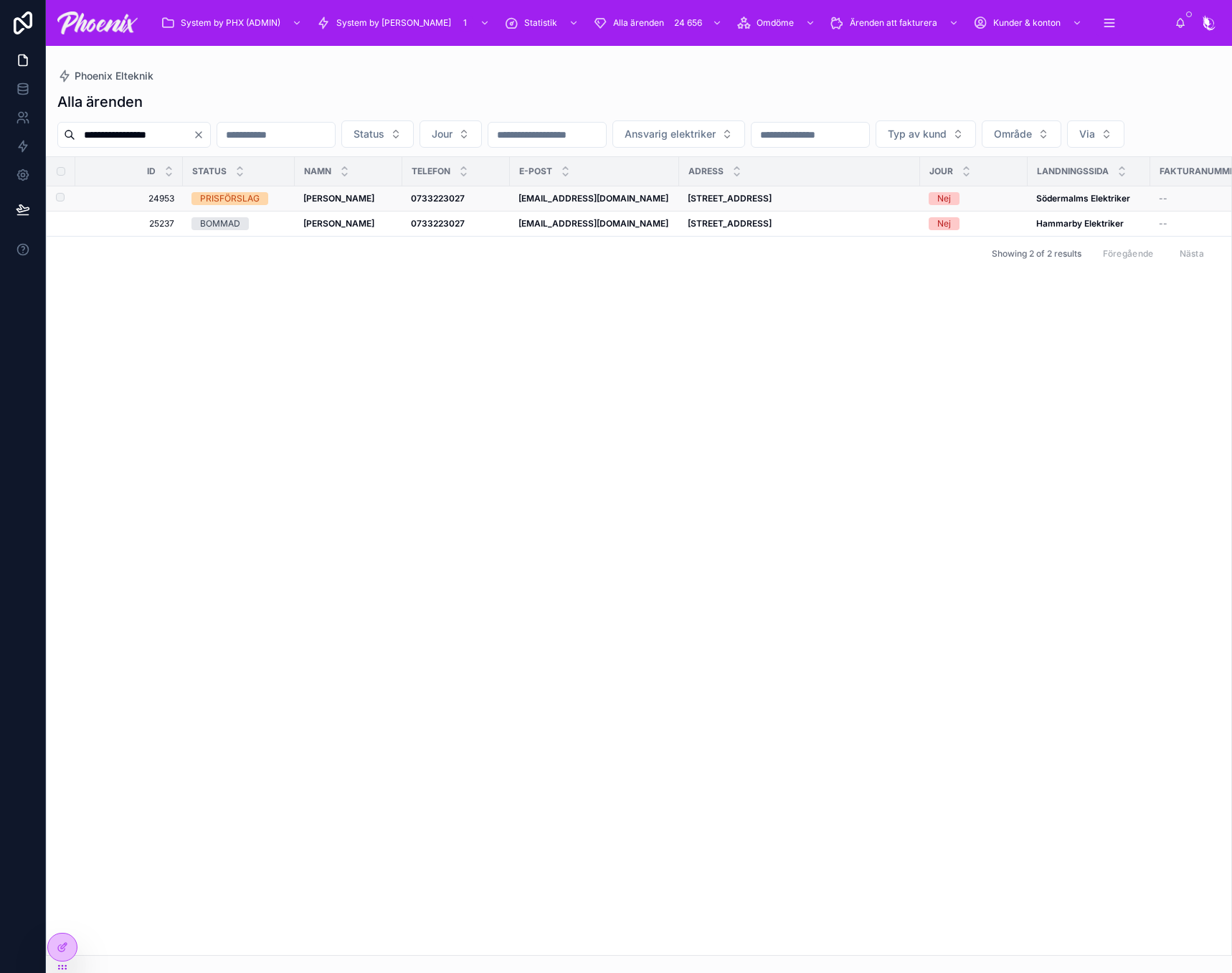
click at [326, 212] on td "[PERSON_NAME] [PERSON_NAME]" at bounding box center [349, 199] width 107 height 25
click at [326, 204] on strong "[PERSON_NAME]" at bounding box center [338, 198] width 71 height 11
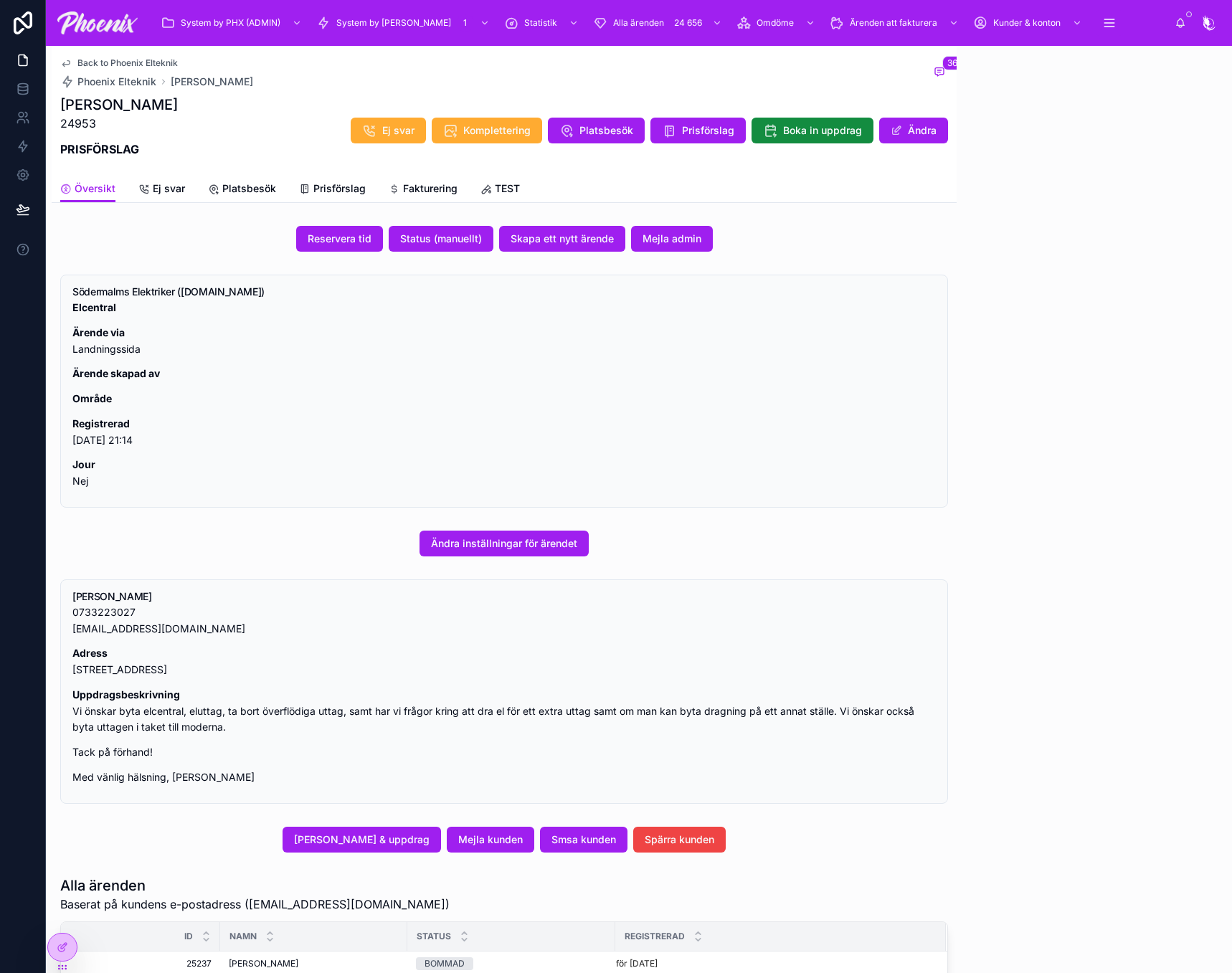
scroll to position [1795, 0]
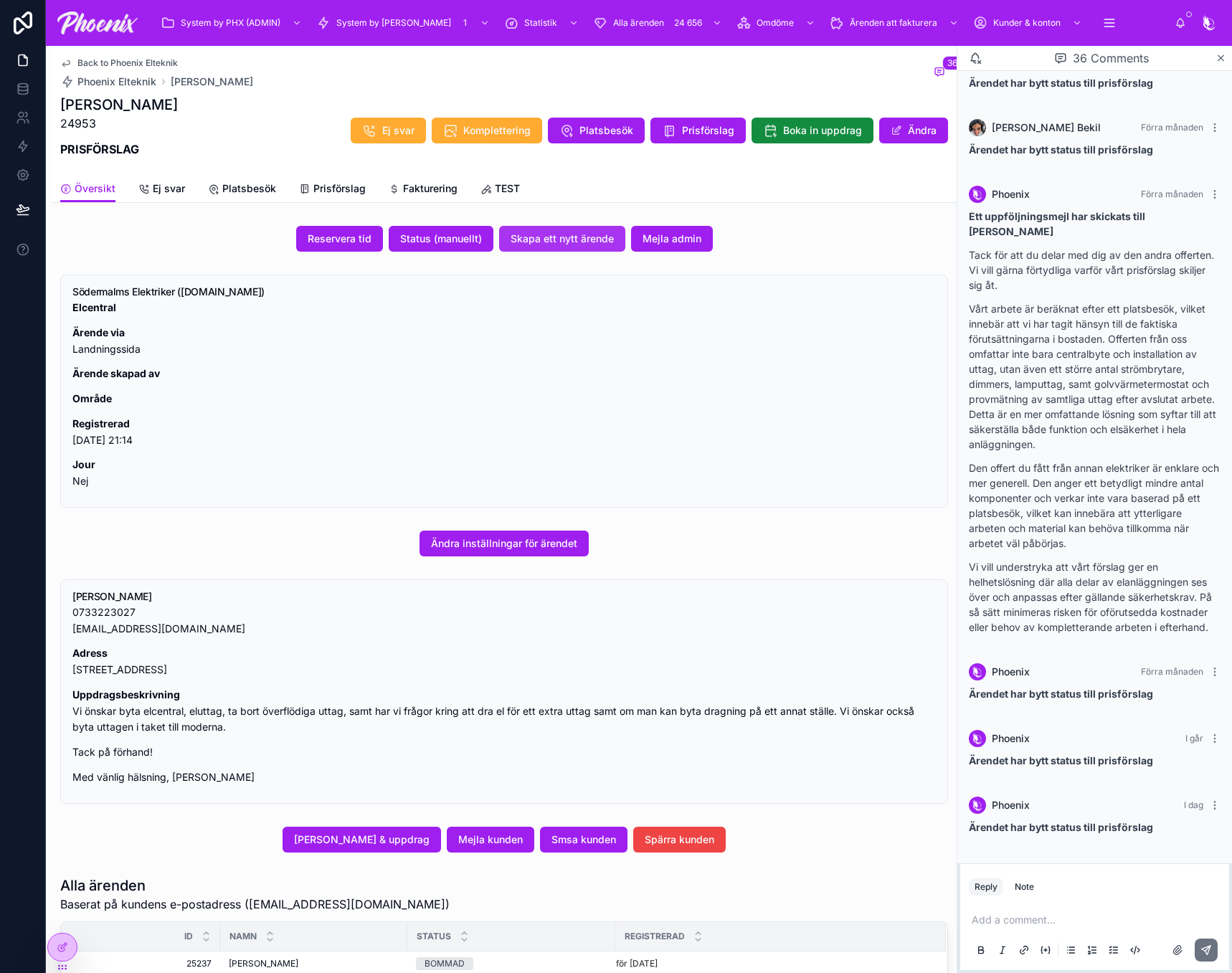
click at [599, 243] on span "Skapa ett nytt ärende" at bounding box center [563, 239] width 103 height 14
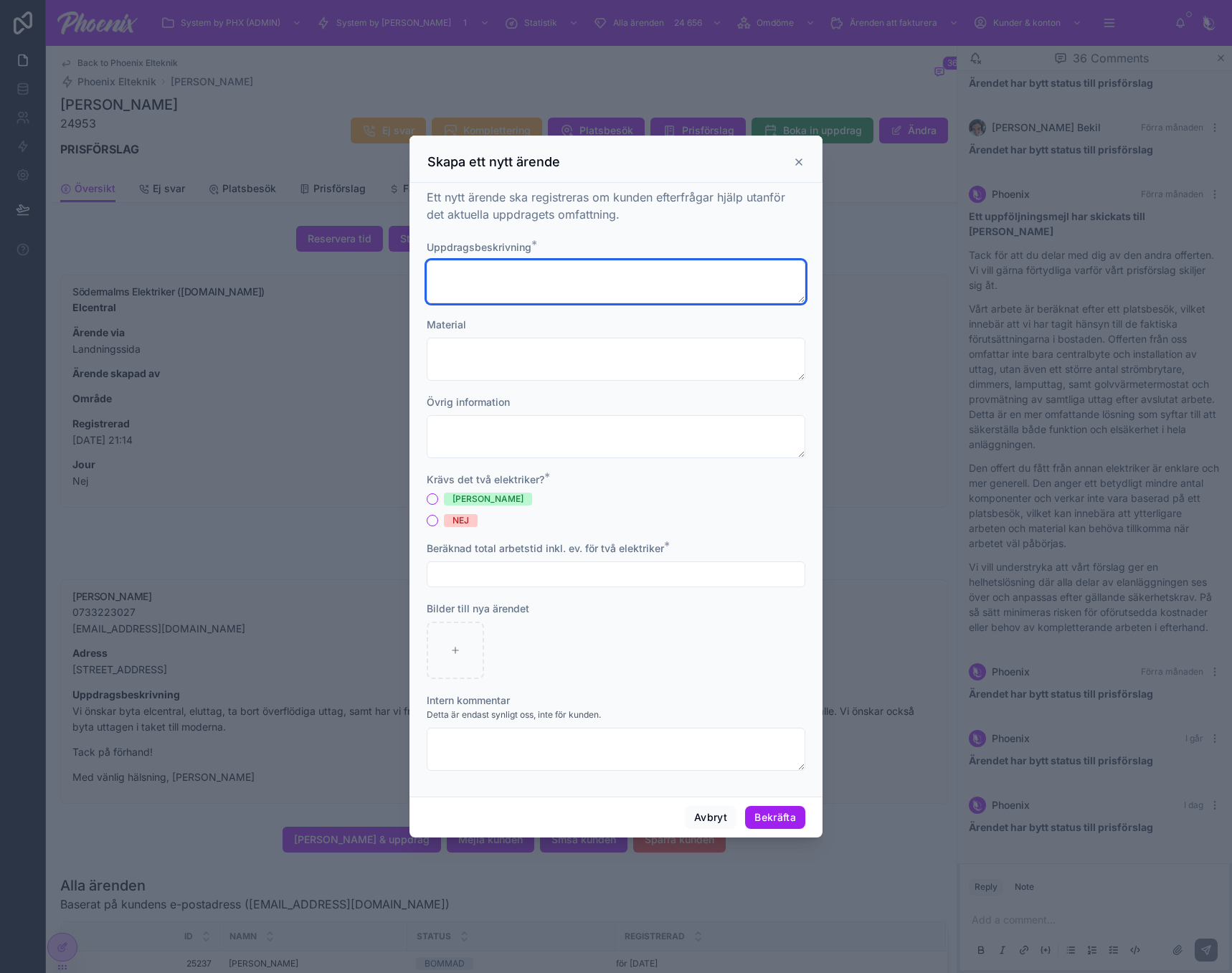
click at [501, 297] on textarea at bounding box center [616, 281] width 379 height 43
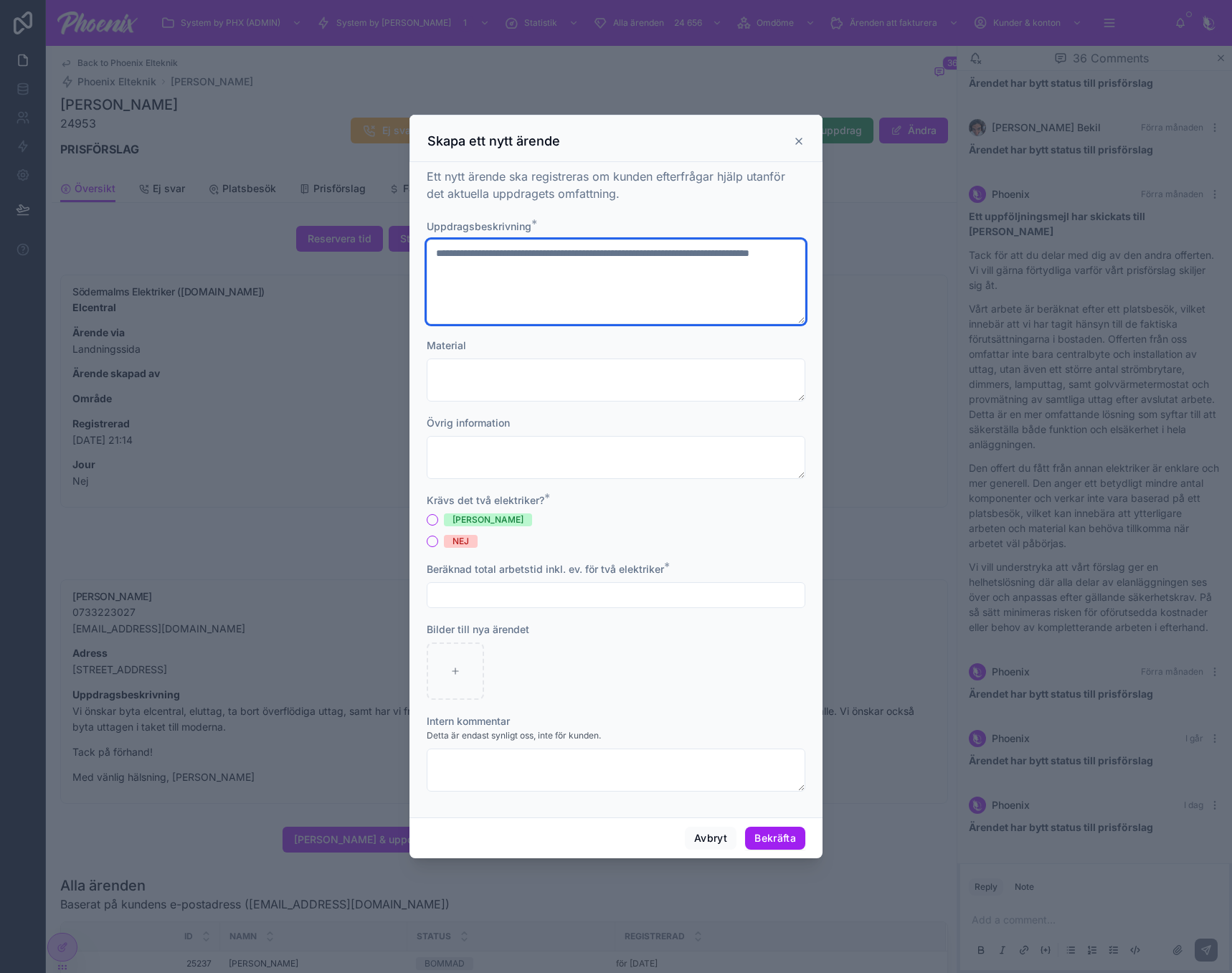
type textarea "**********"
click at [433, 539] on button "NEJ" at bounding box center [433, 542] width 12 height 12
click at [769, 831] on button "Bekräfta" at bounding box center [776, 838] width 61 height 23
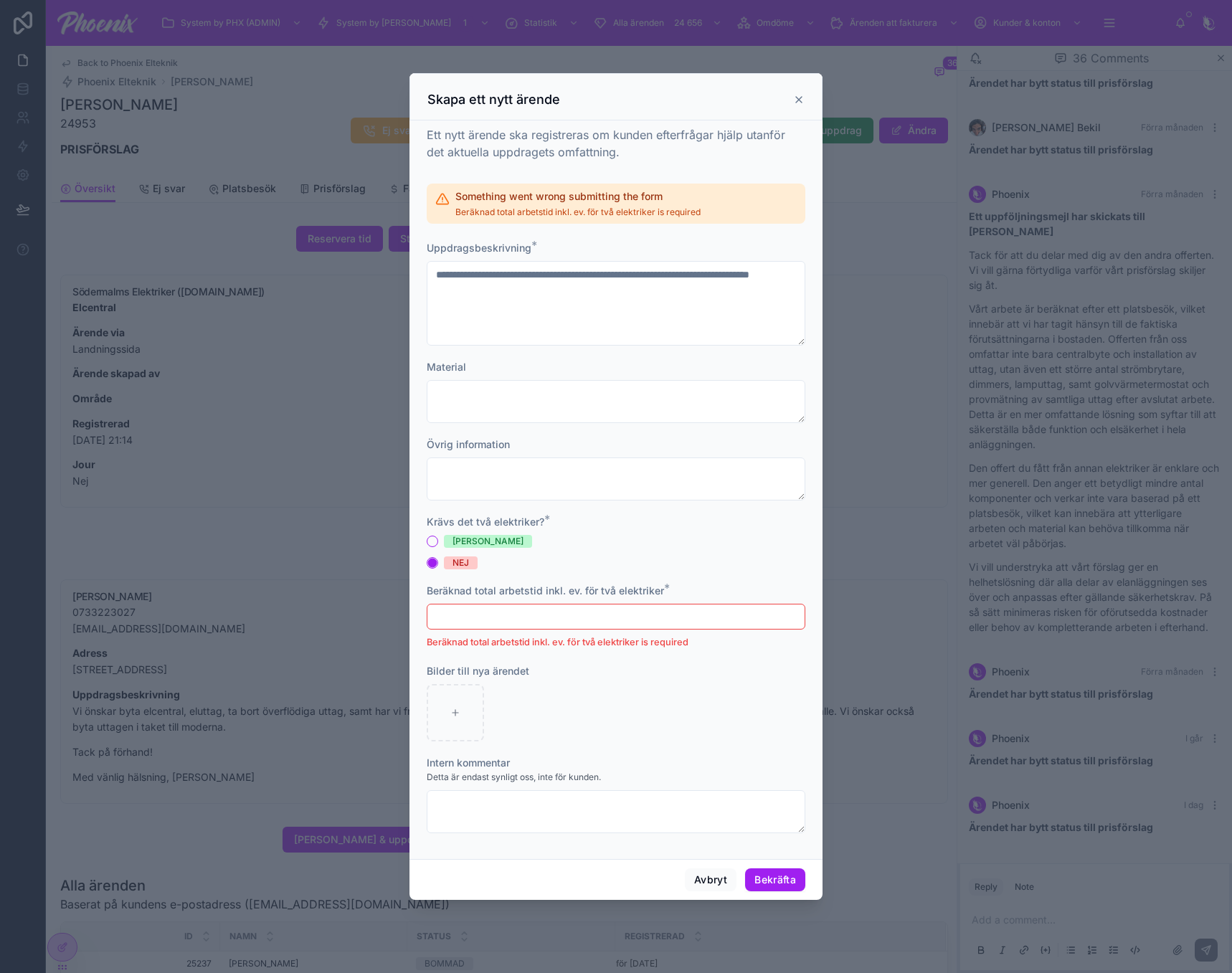
click at [488, 608] on input "text" at bounding box center [616, 616] width 377 height 20
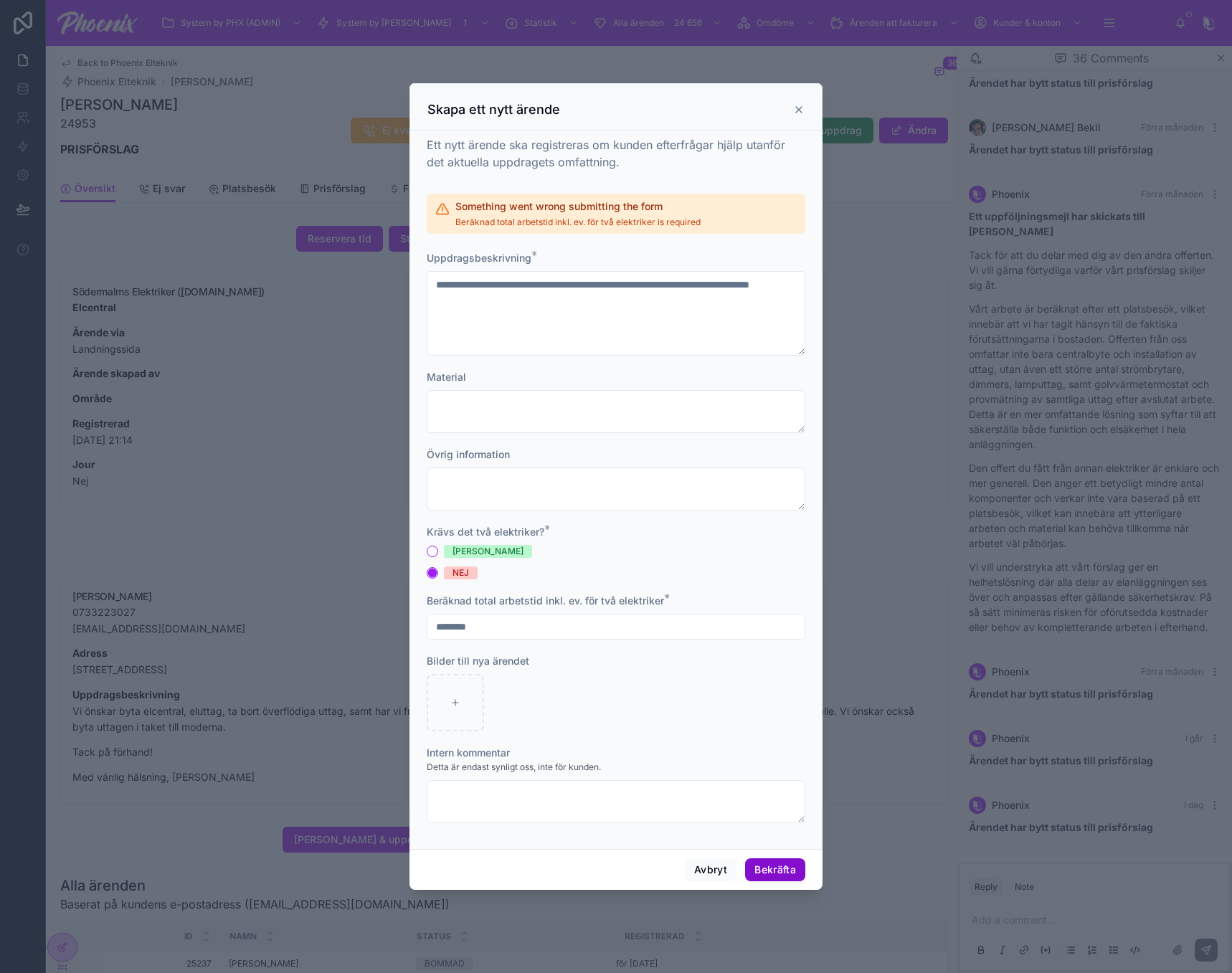
type input "********"
click at [781, 868] on button "Bekräfta" at bounding box center [776, 870] width 61 height 23
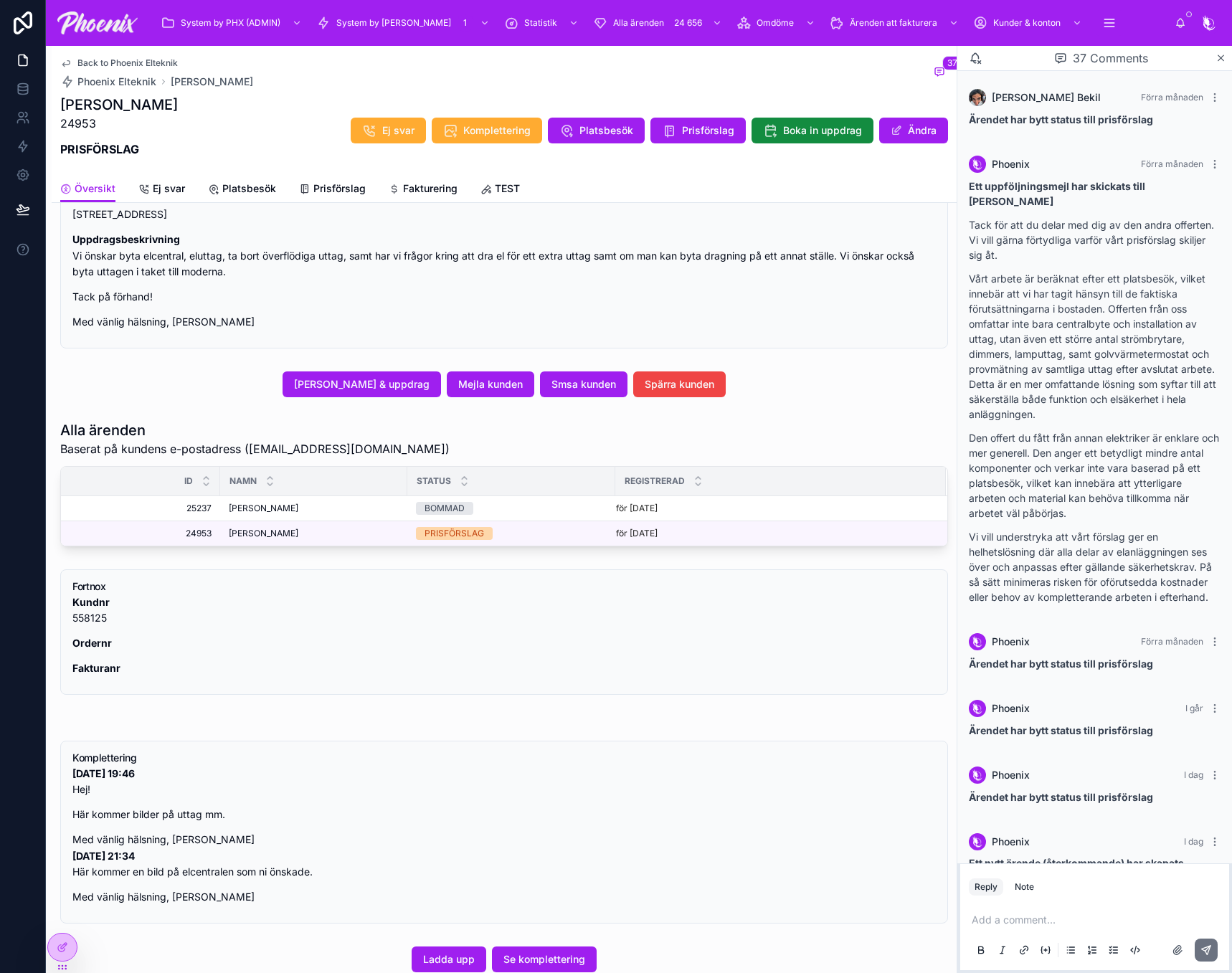
scroll to position [502, 0]
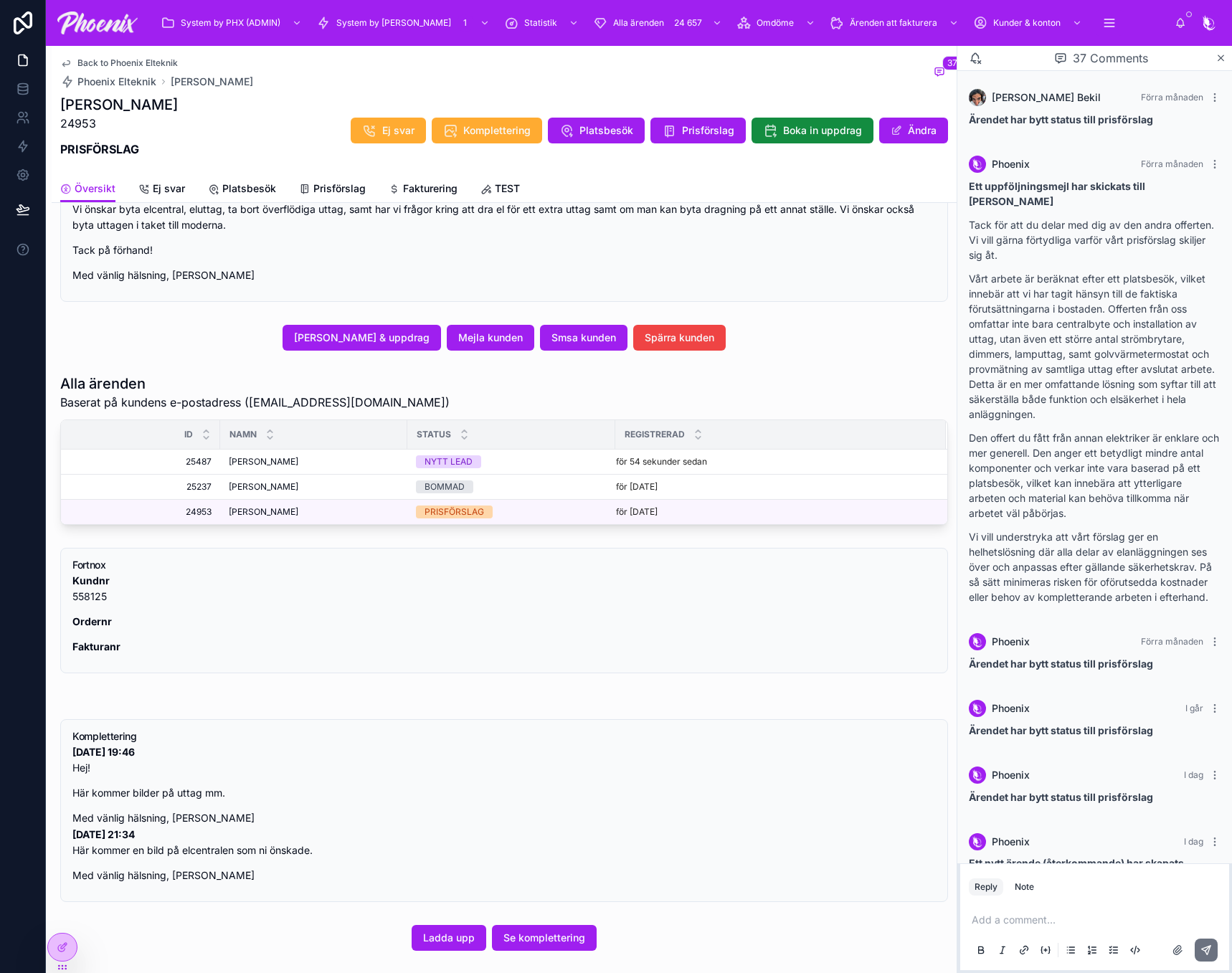
drag, startPoint x: 651, startPoint y: 251, endPoint x: 641, endPoint y: 267, distance: 18.9
click at [650, 255] on p "Tack på förhand!" at bounding box center [504, 250] width 864 height 17
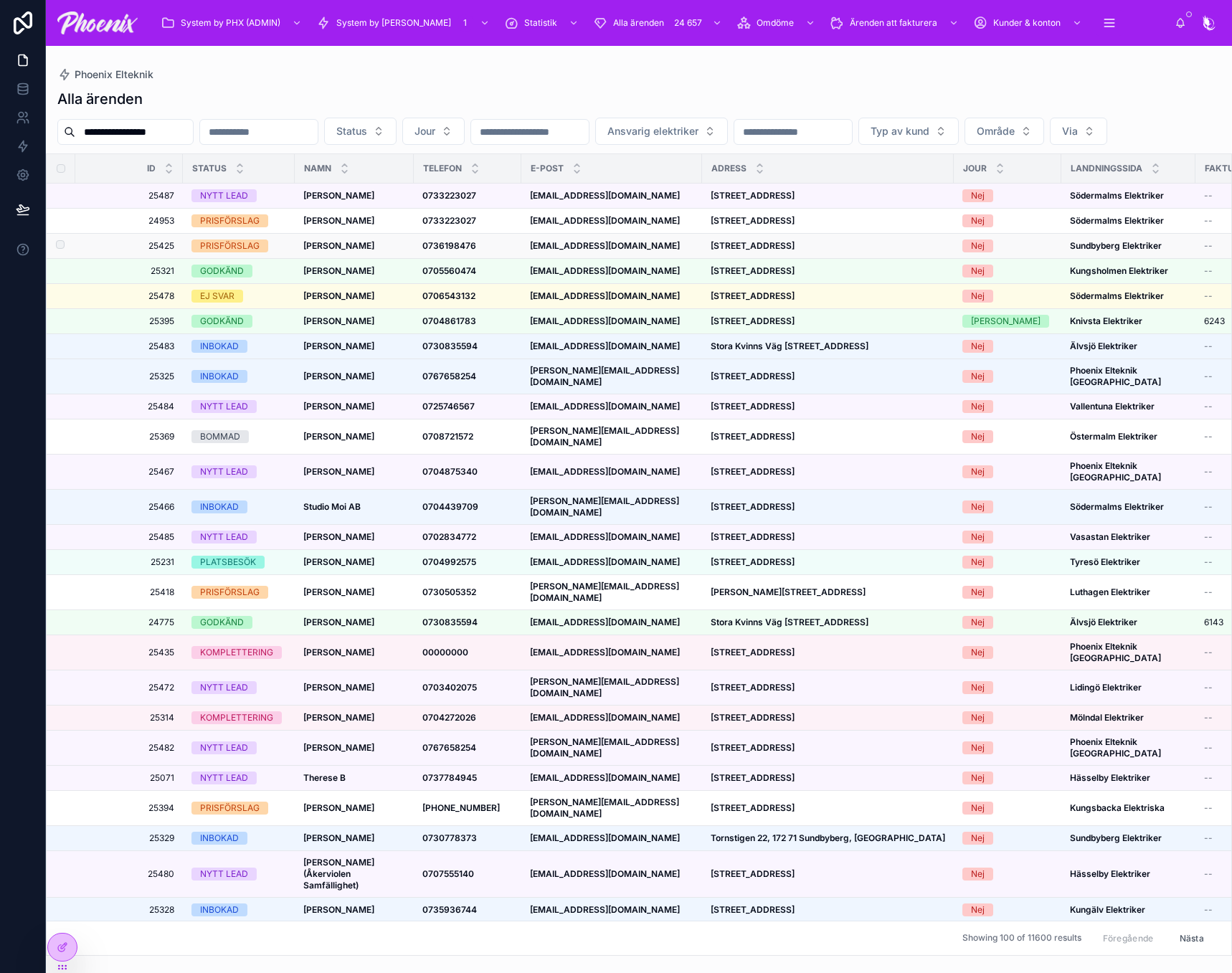
click at [363, 258] on td "[PERSON_NAME] [PERSON_NAME]" at bounding box center [355, 245] width 119 height 25
click at [363, 250] on strong "[PERSON_NAME]" at bounding box center [338, 245] width 71 height 11
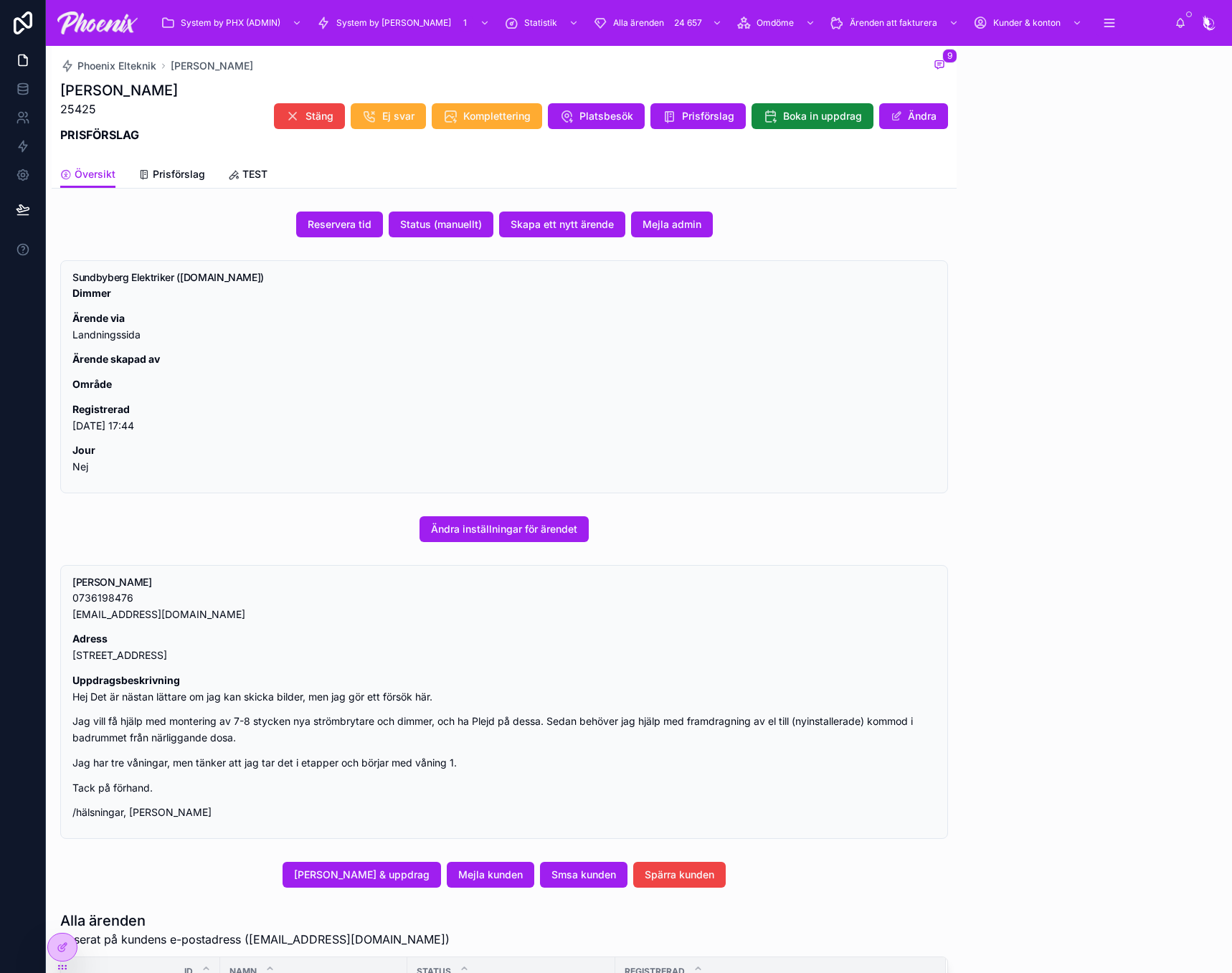
scroll to position [181, 0]
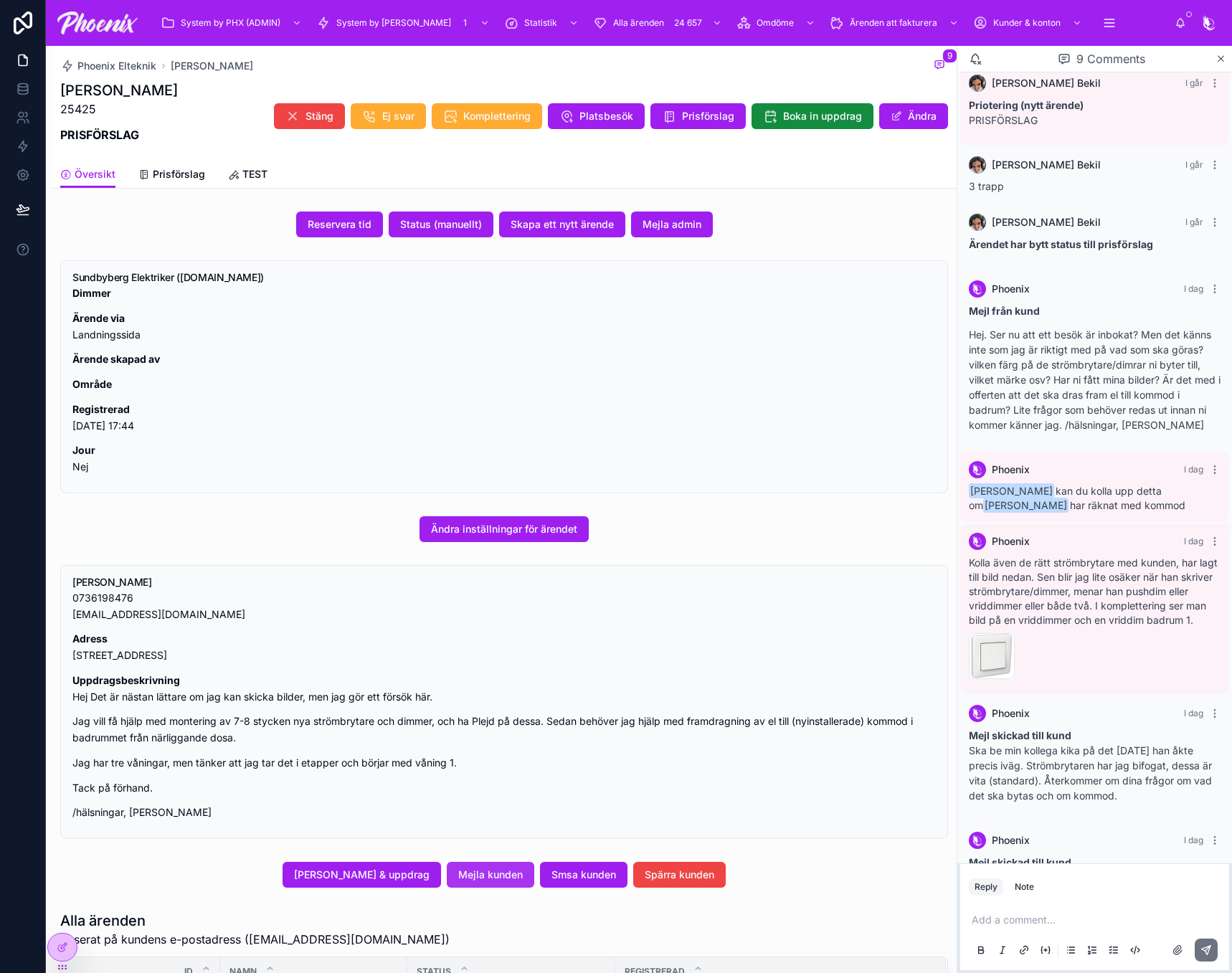
click at [513, 874] on span "Mejla kunden" at bounding box center [490, 875] width 65 height 14
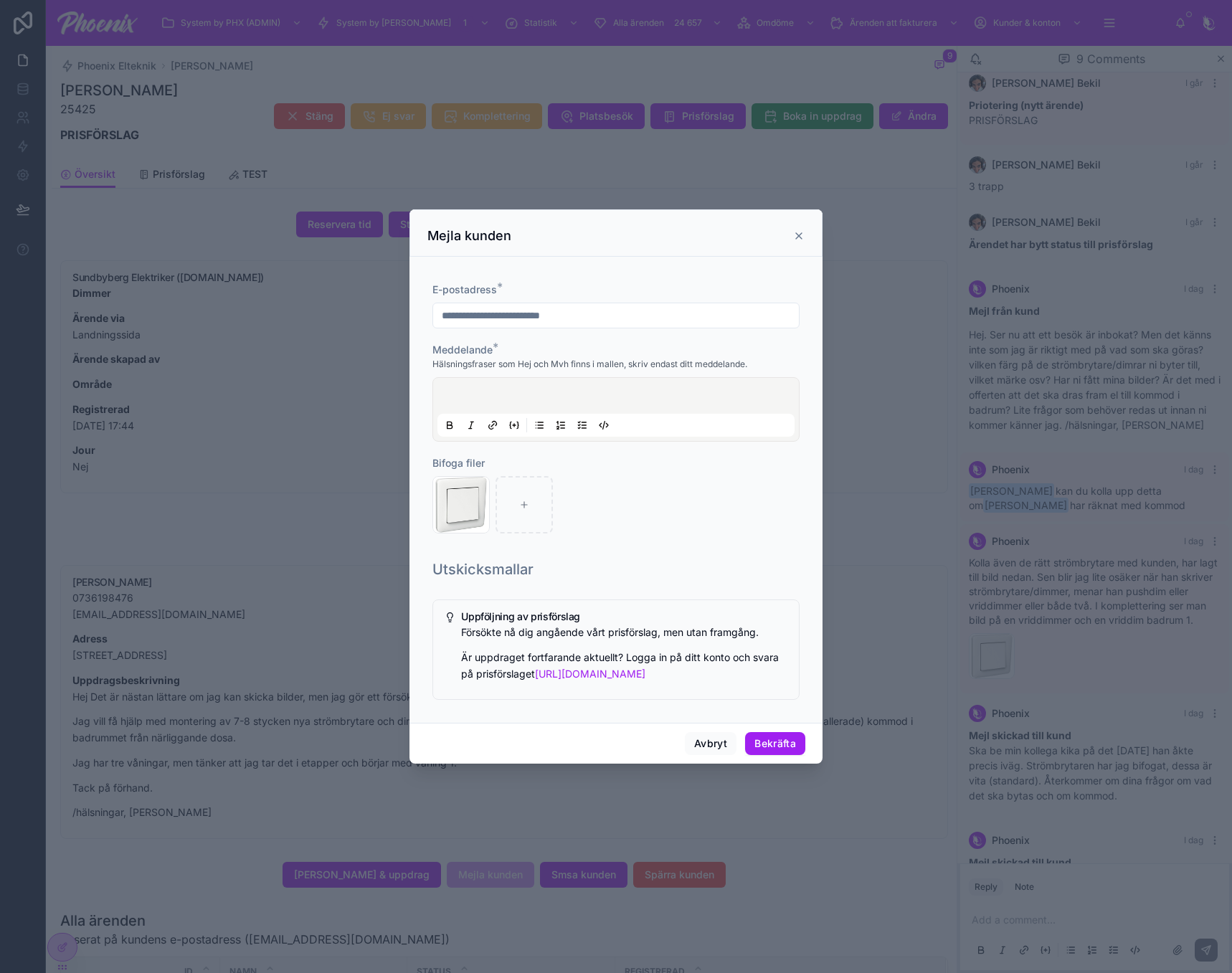
click at [511, 390] on div at bounding box center [616, 409] width 357 height 55
click at [463, 390] on div at bounding box center [616, 409] width 357 height 55
click at [467, 401] on div at bounding box center [616, 409] width 357 height 55
drag, startPoint x: 777, startPoint y: 749, endPoint x: 807, endPoint y: 742, distance: 30.8
click at [777, 748] on button "Bekräfta" at bounding box center [776, 743] width 61 height 23
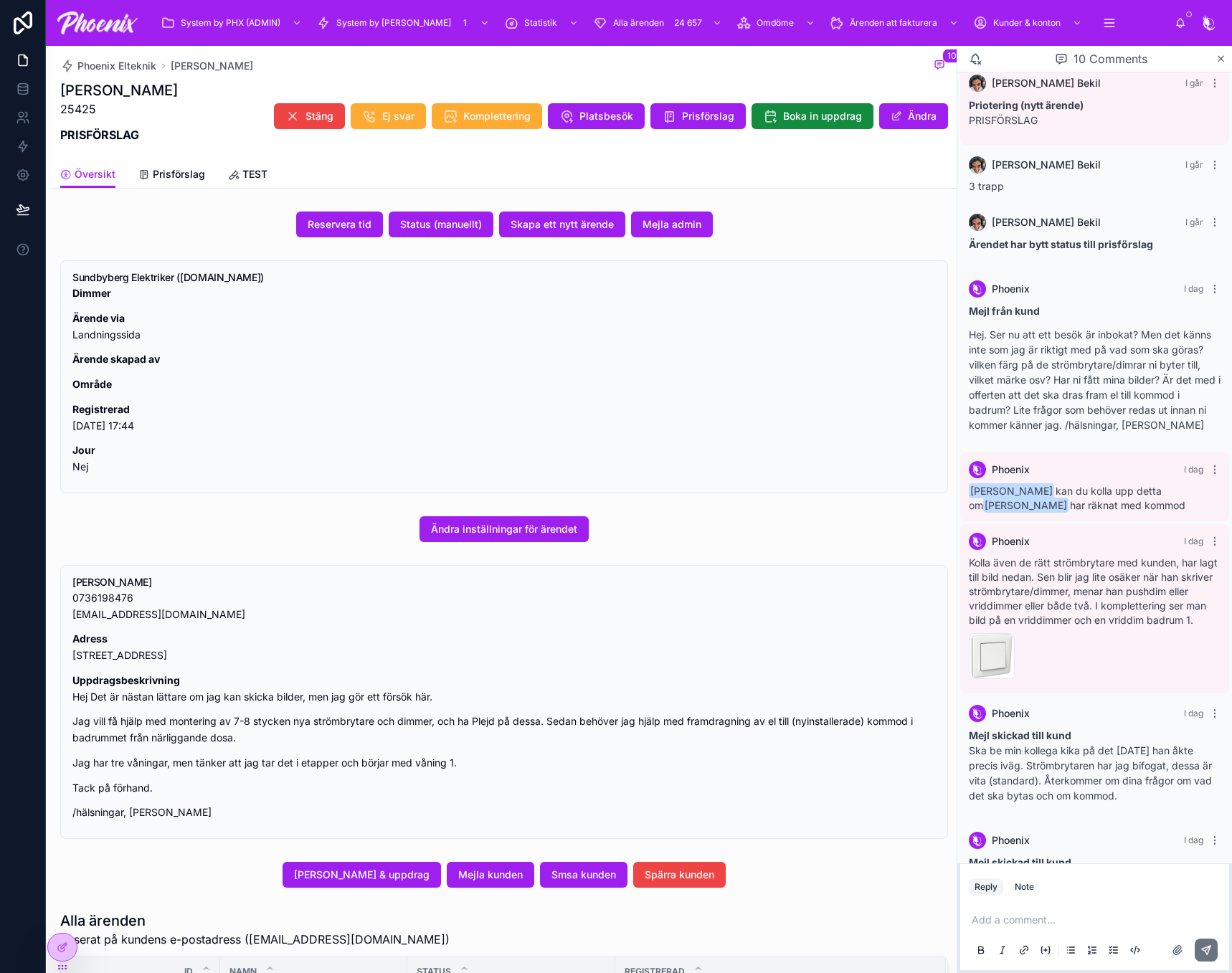
click at [572, 394] on div "Dimmer Ärende via Landningssida Ärende skapad av Område Registrerad [DATE] 17:4…" at bounding box center [504, 380] width 864 height 190
click at [74, 945] on div at bounding box center [62, 946] width 29 height 27
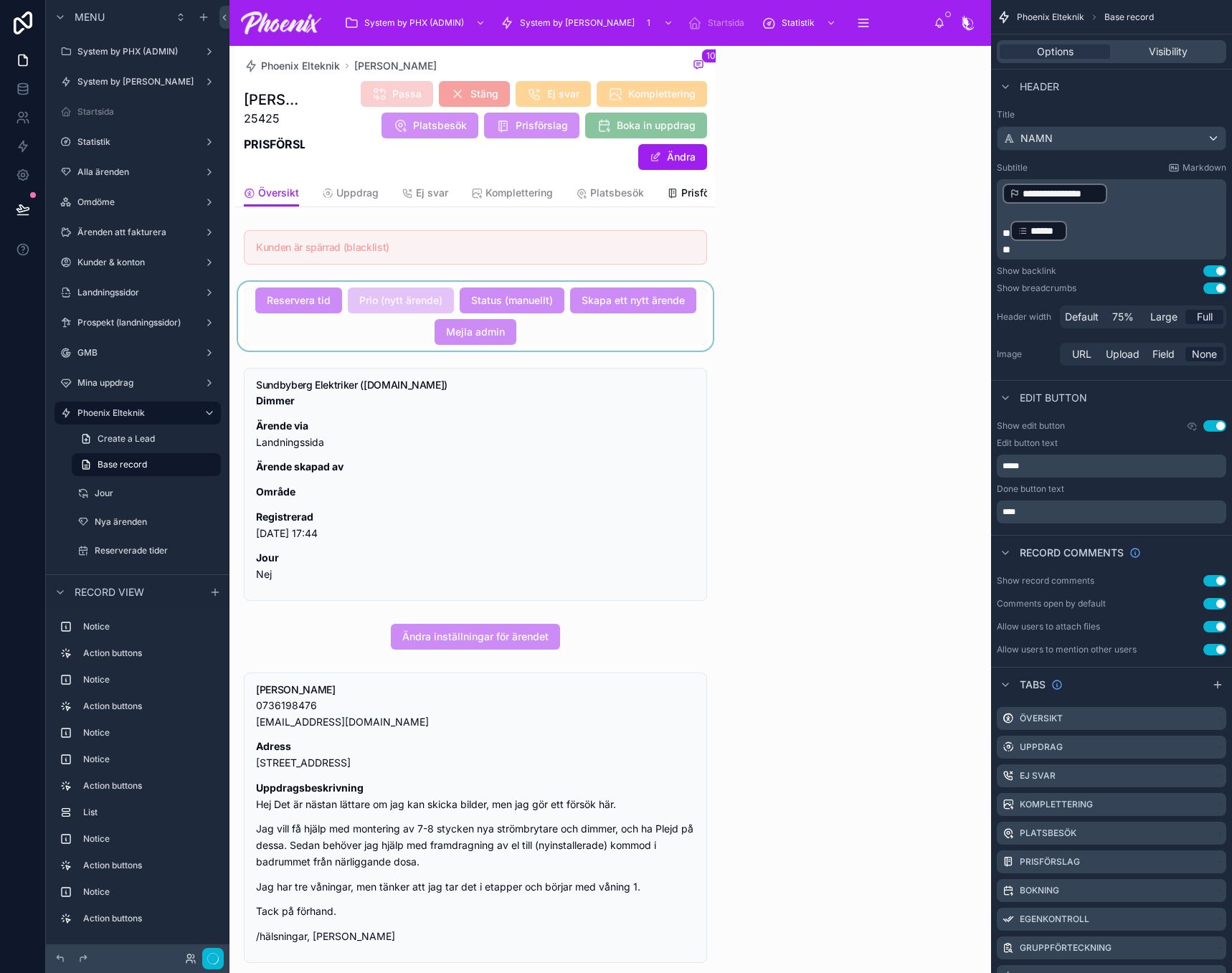
scroll to position [260, 0]
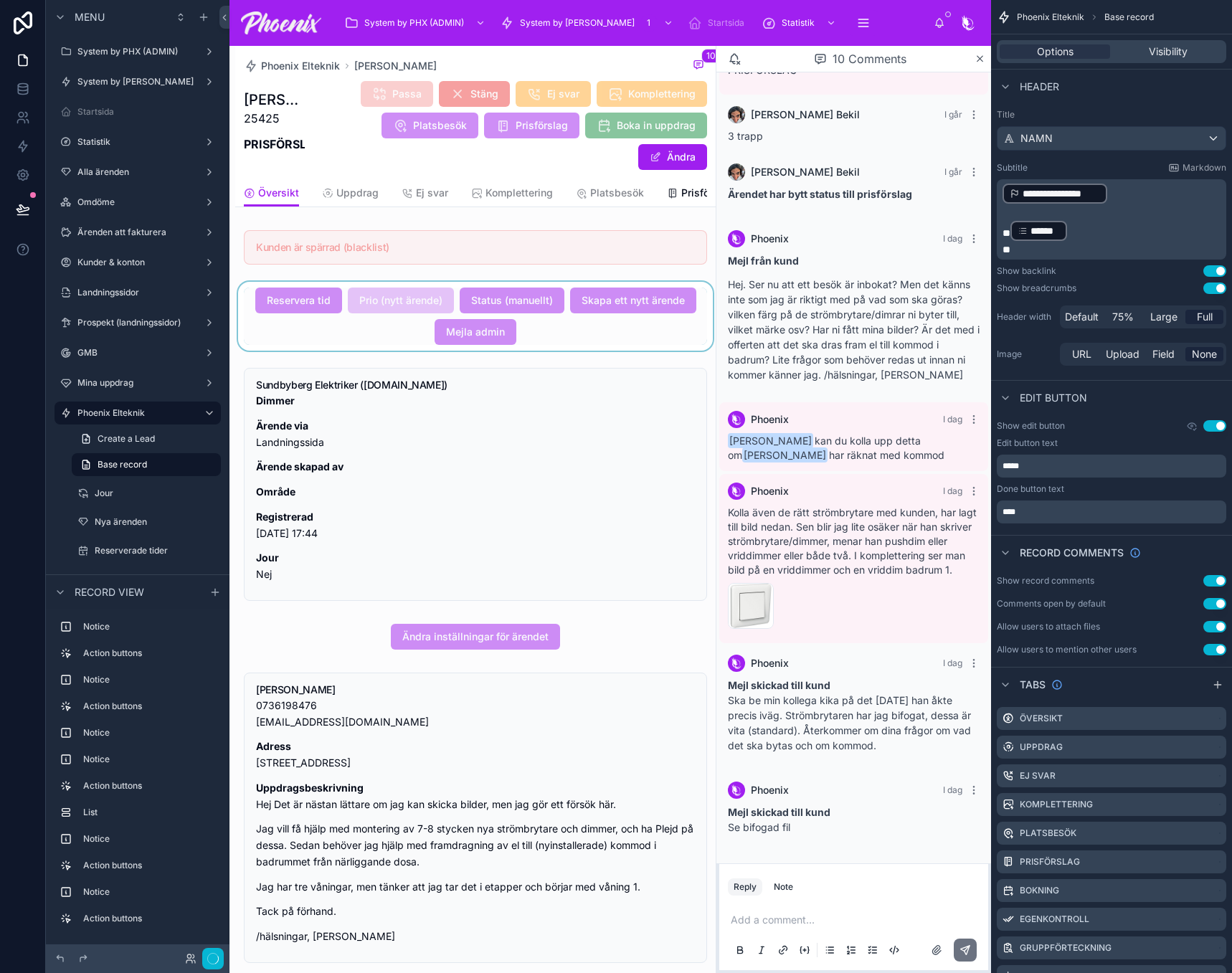
click at [469, 351] on div at bounding box center [475, 316] width 480 height 69
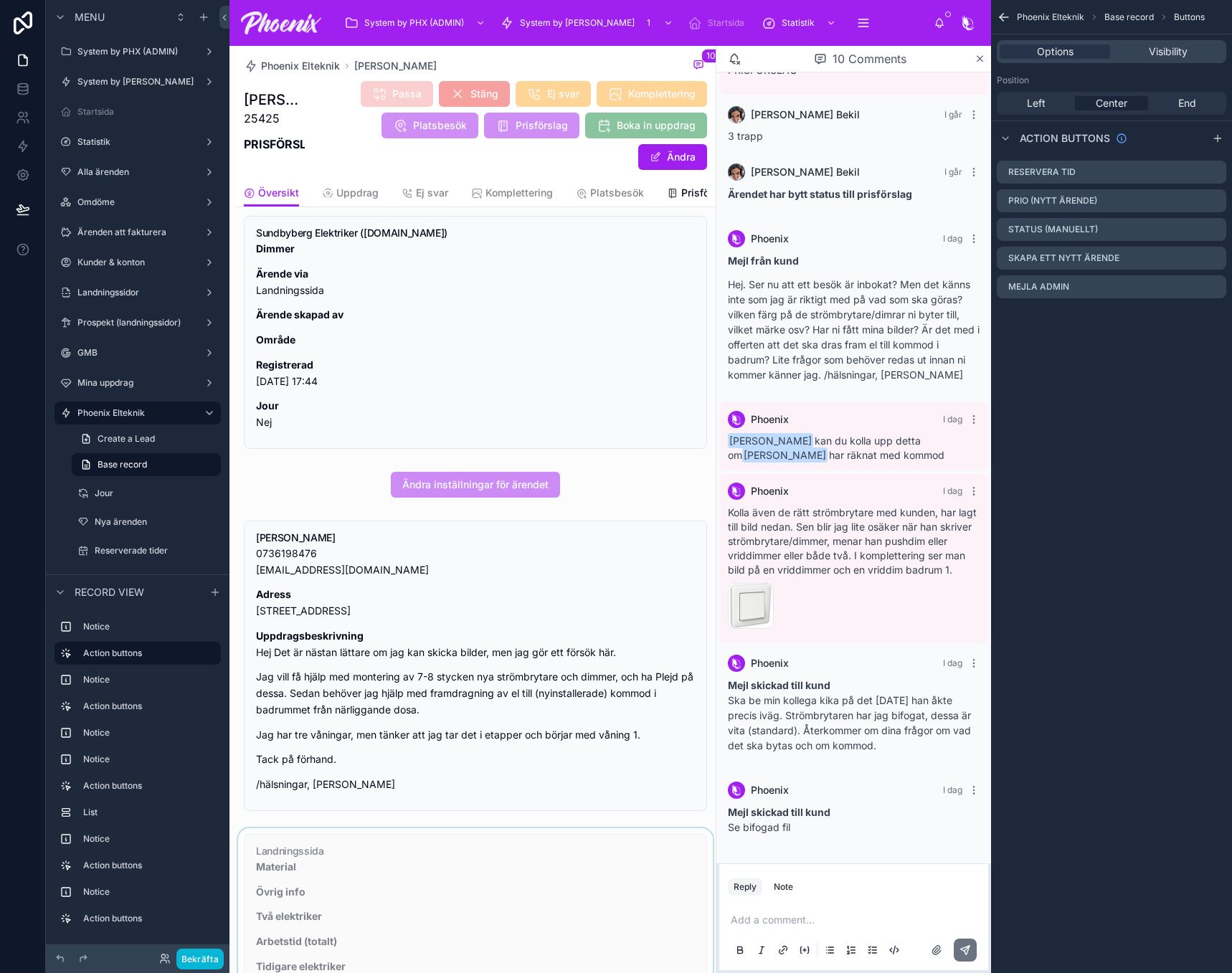
scroll to position [645, 0]
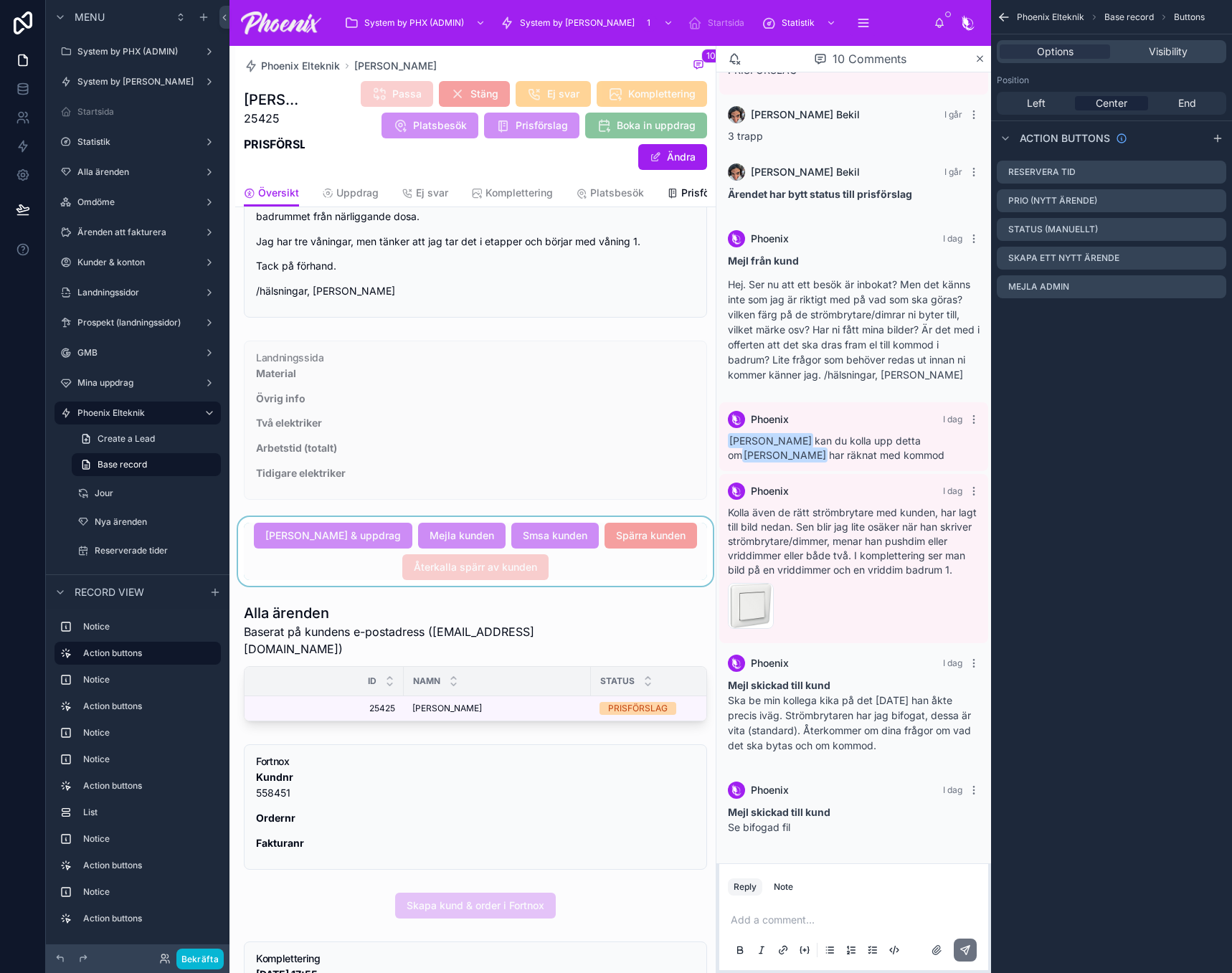
click at [577, 548] on div at bounding box center [475, 551] width 480 height 69
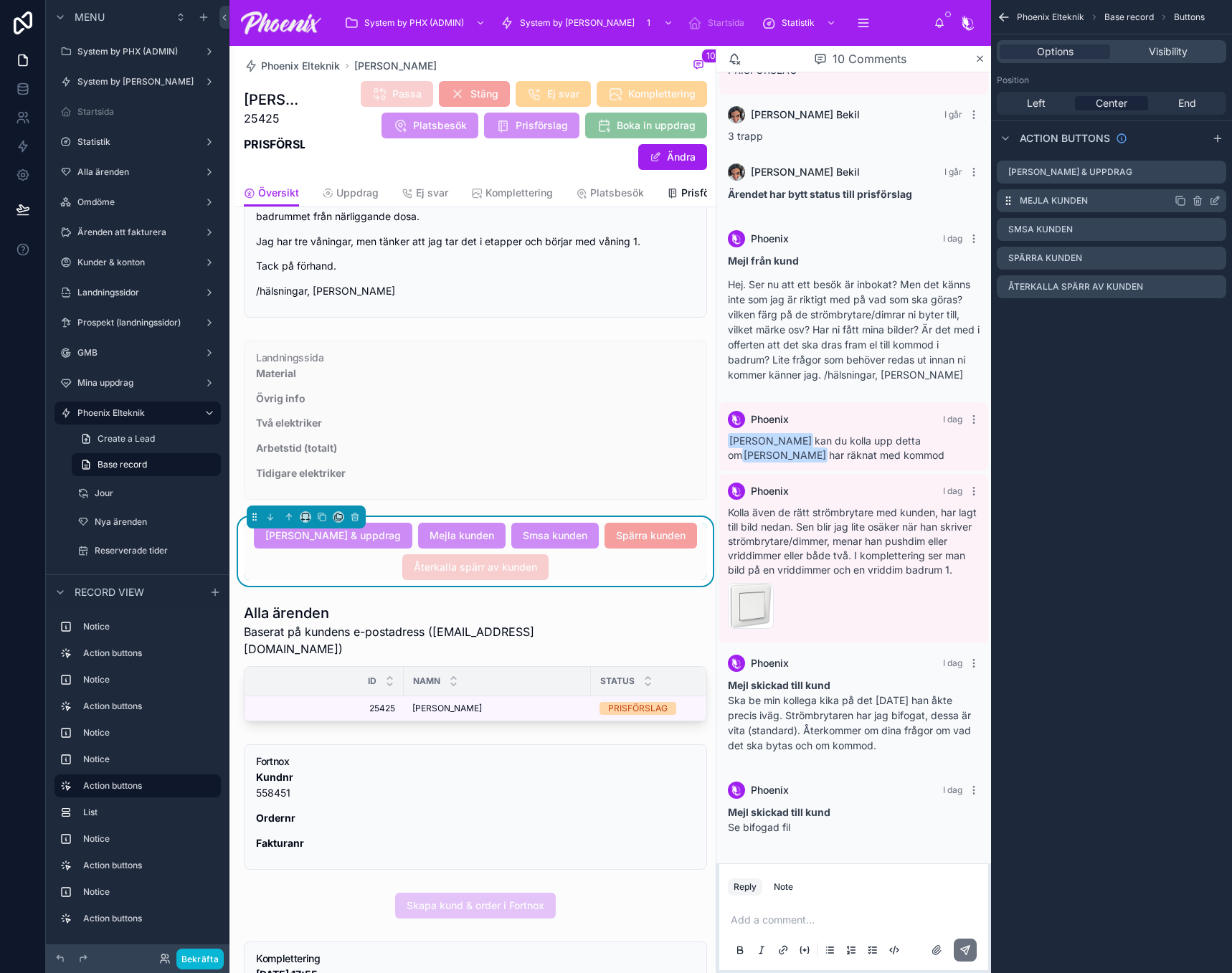
click at [1215, 201] on icon "scrollable content" at bounding box center [1215, 201] width 12 height 12
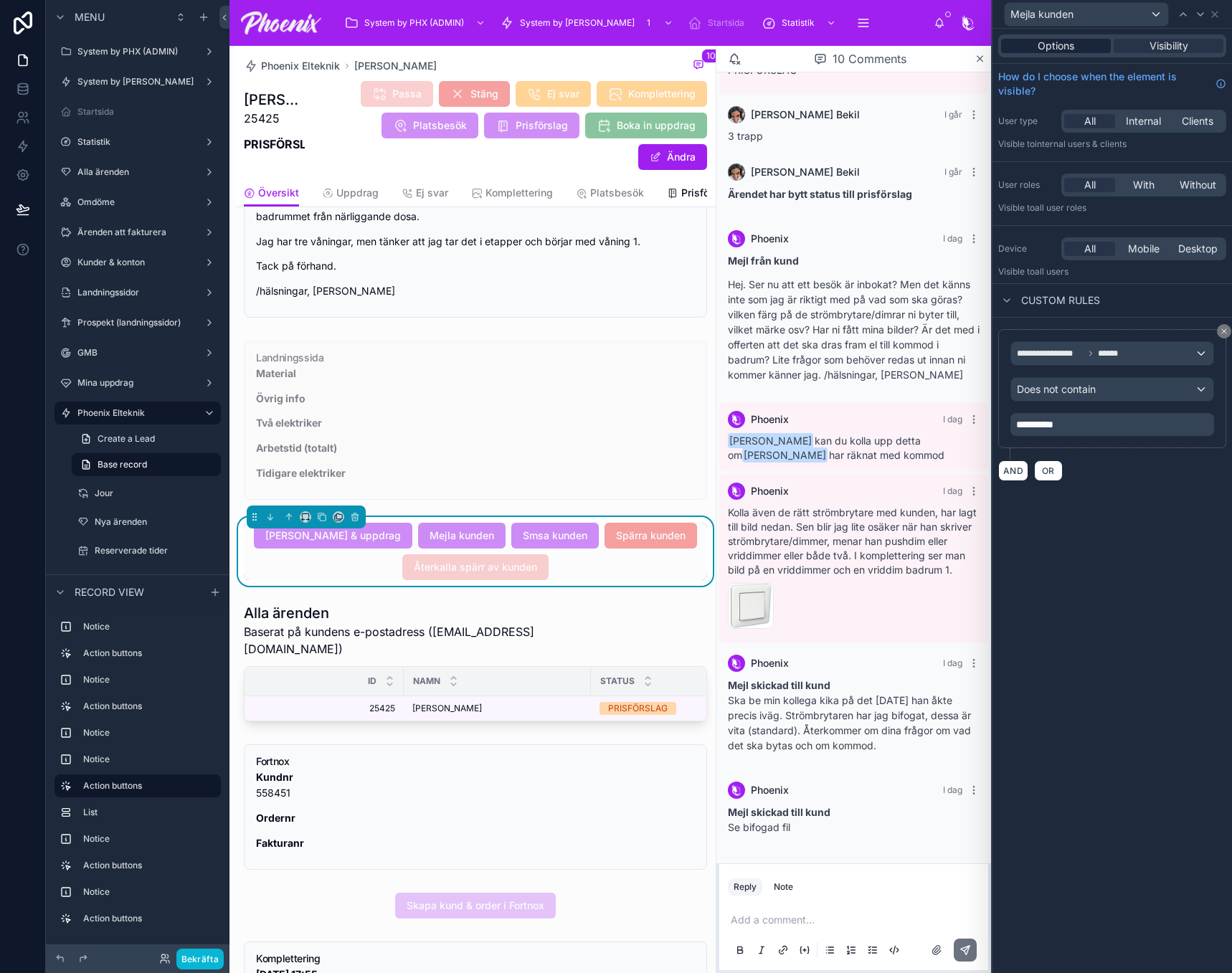
click at [1088, 49] on div "Options" at bounding box center [1056, 46] width 109 height 14
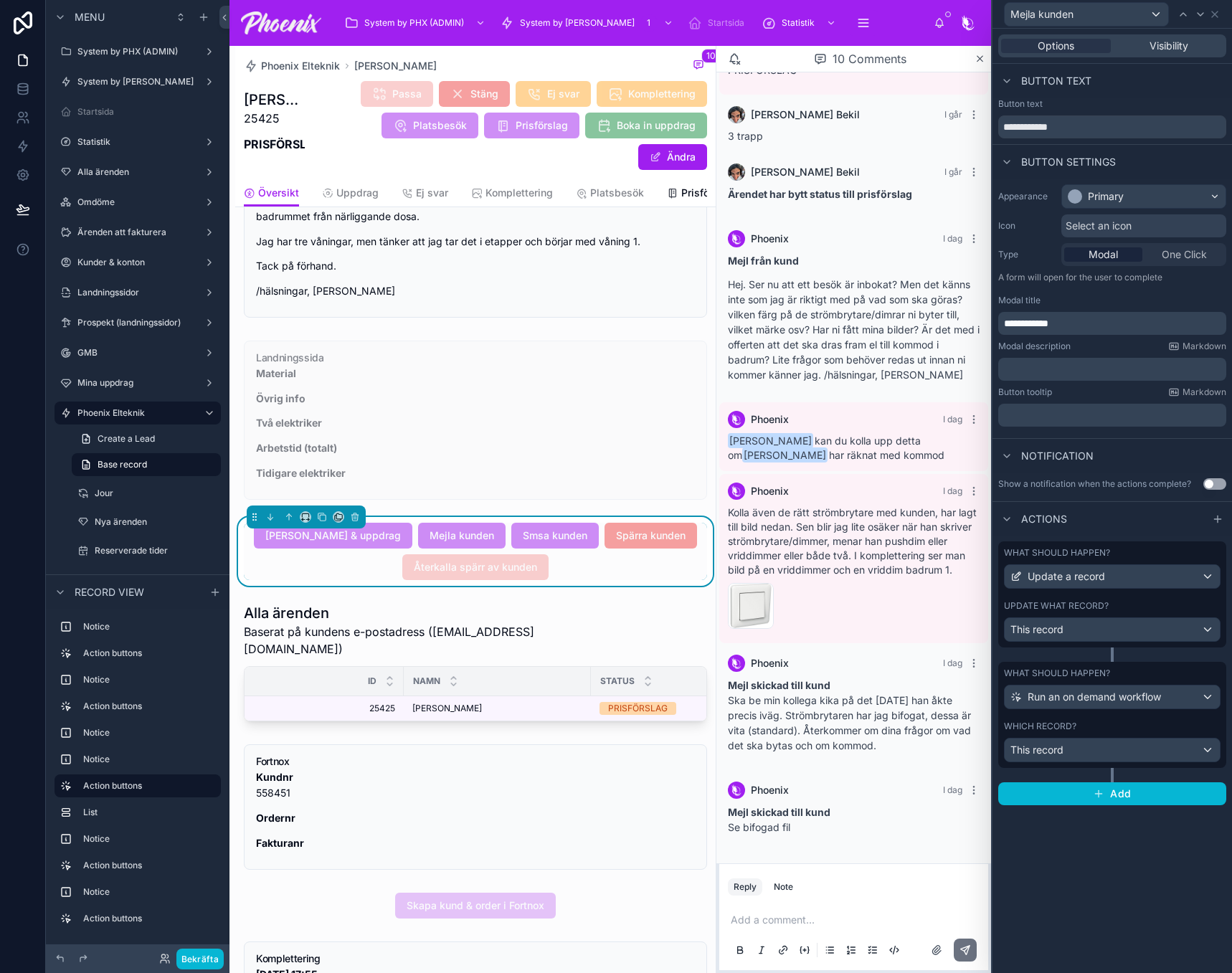
click at [1093, 606] on label "Update what record?" at bounding box center [1056, 606] width 104 height 12
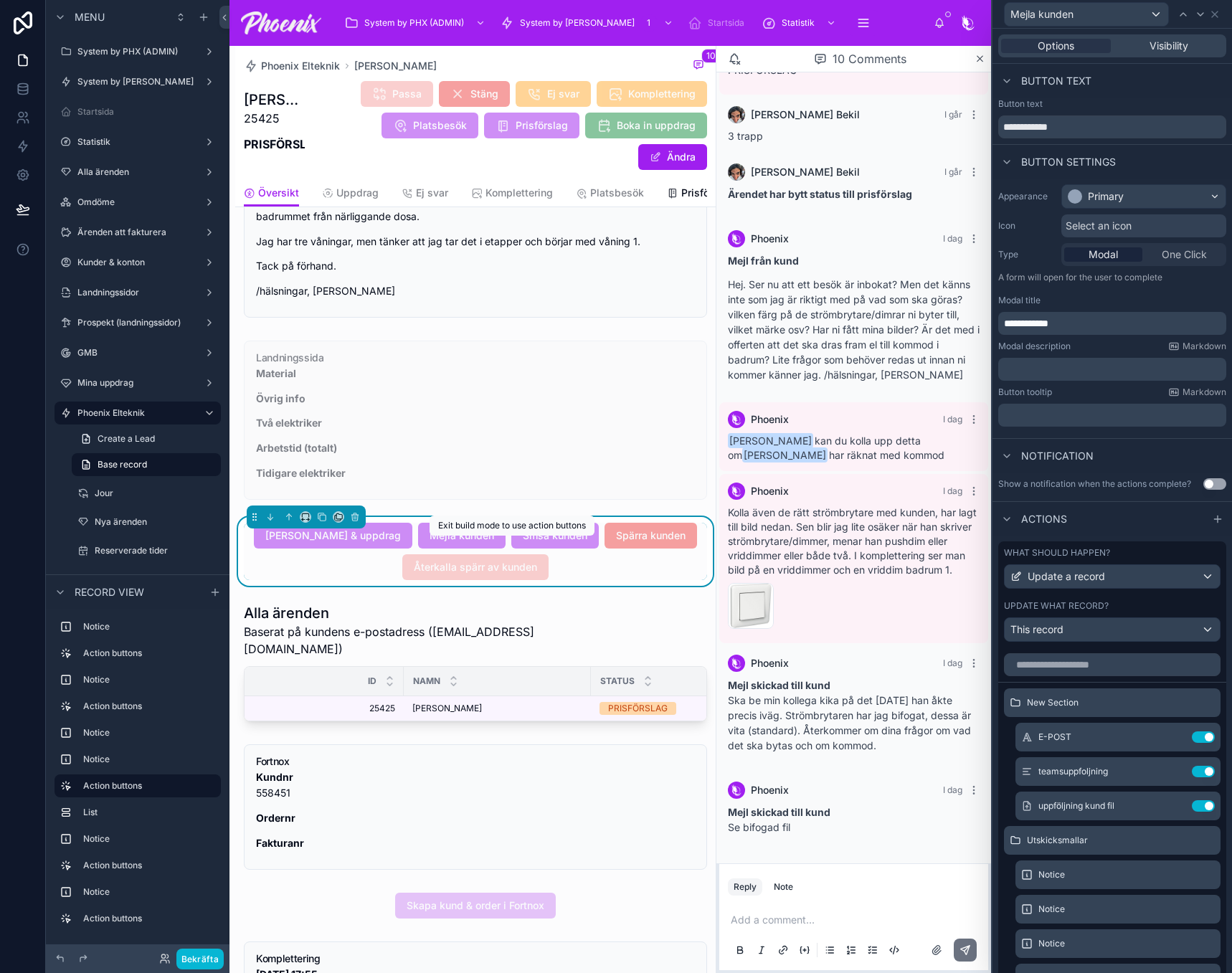
click at [473, 542] on span "Mejla kunden" at bounding box center [462, 535] width 88 height 14
click at [200, 961] on button "Bekräfta" at bounding box center [200, 958] width 48 height 21
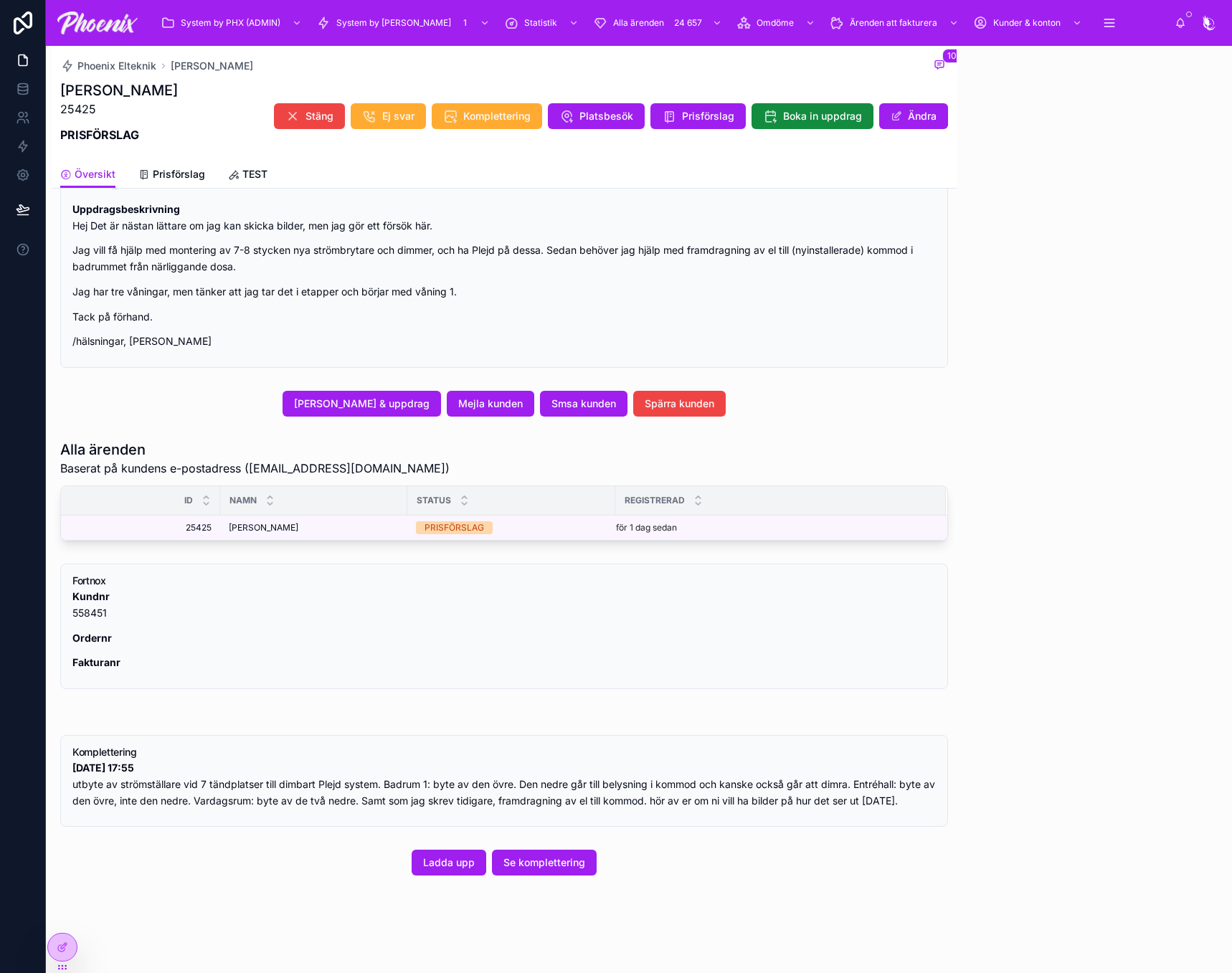
scroll to position [260, 0]
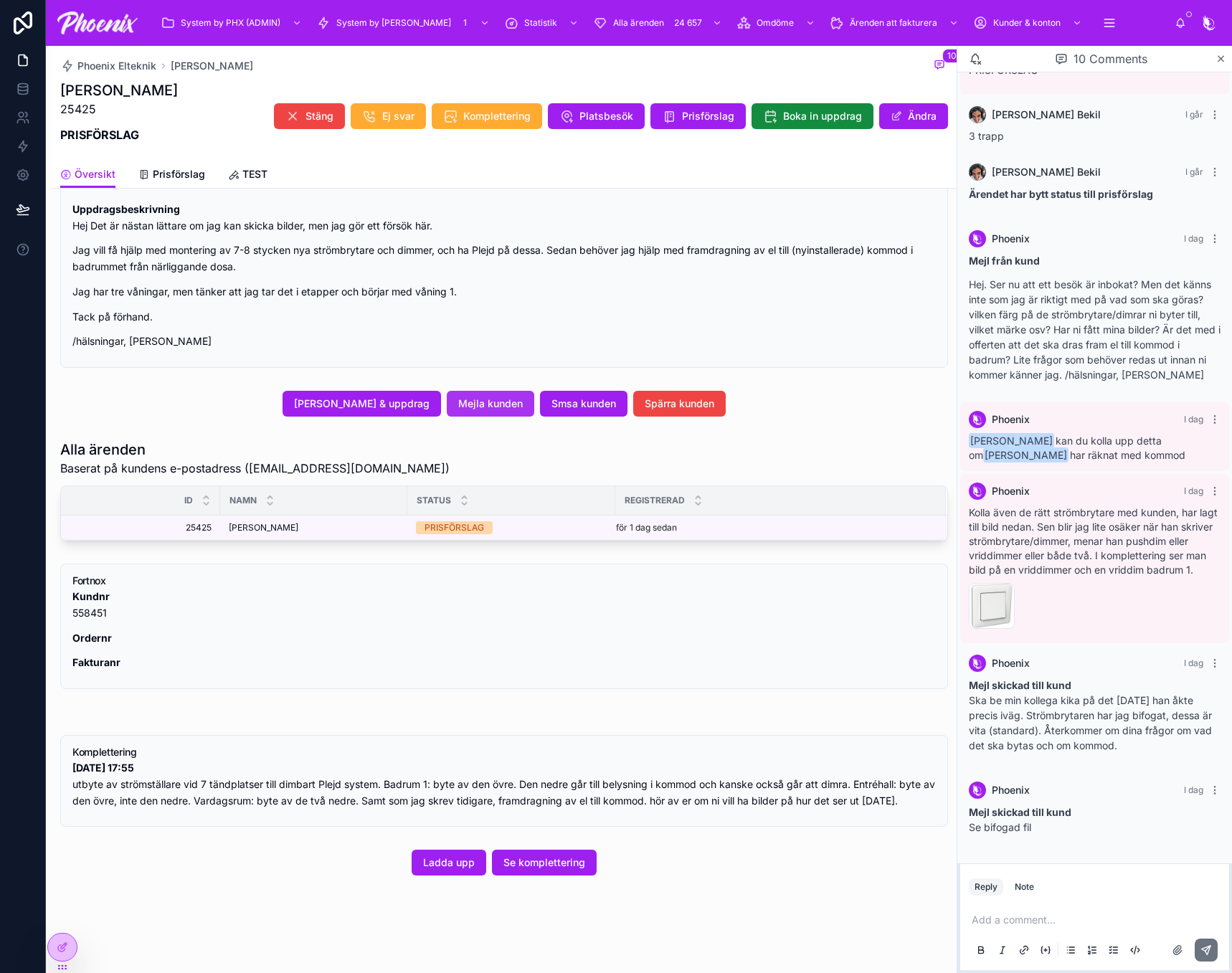
click at [511, 398] on span "Mejla kunden" at bounding box center [490, 404] width 65 height 14
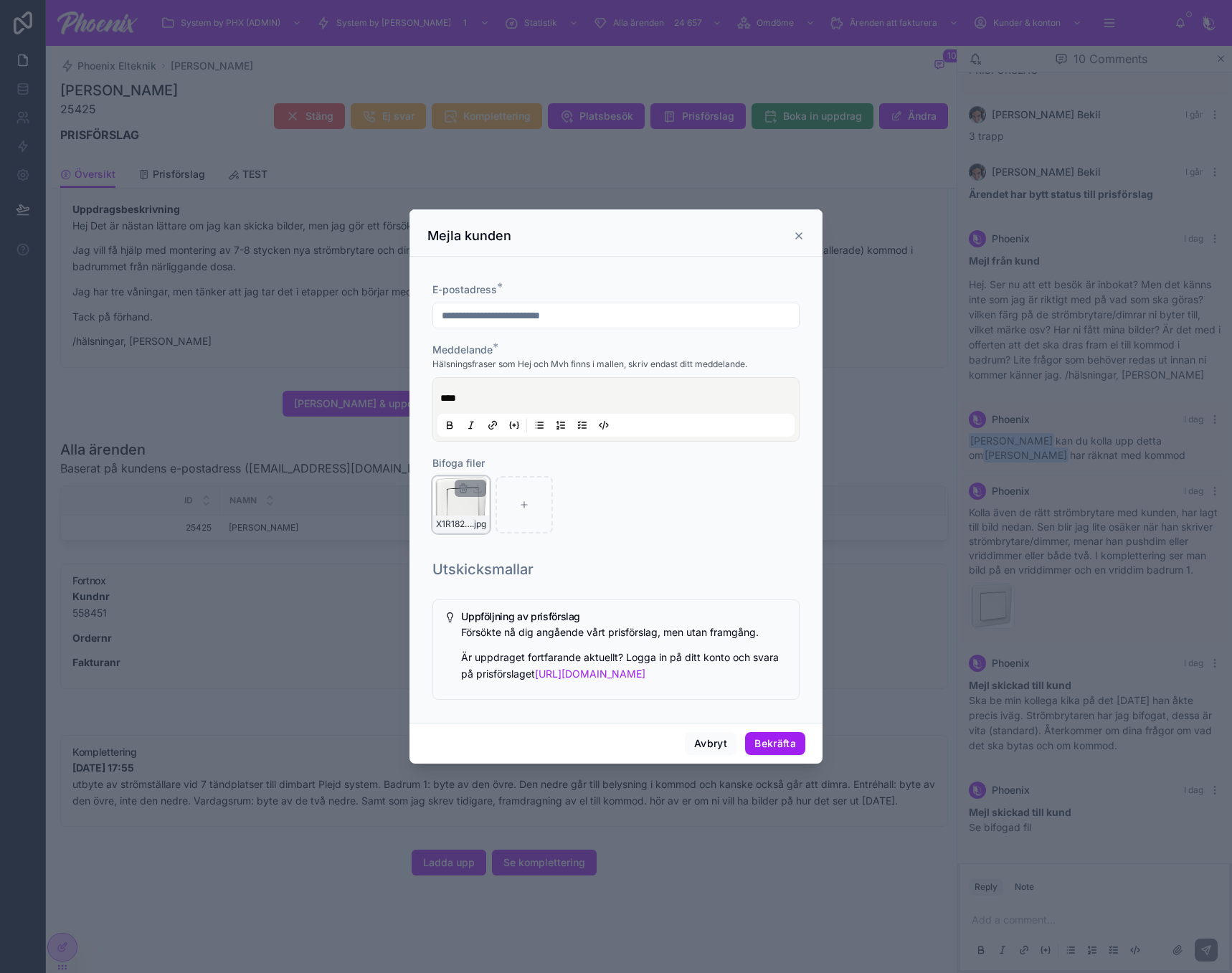
click at [443, 505] on div "X1R1822121 .jpg" at bounding box center [461, 505] width 58 height 58
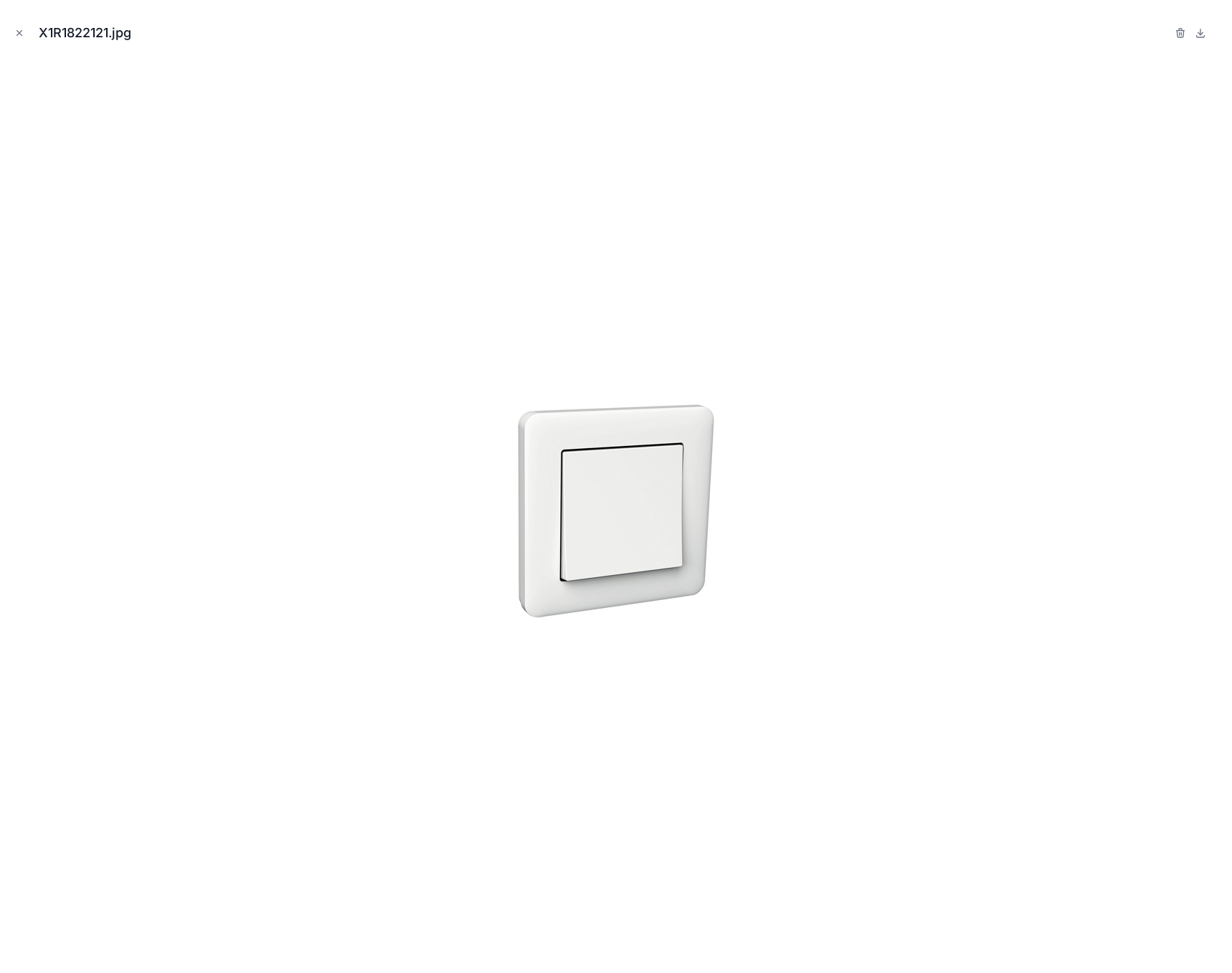
drag, startPoint x: 704, startPoint y: 371, endPoint x: 180, endPoint y: 61, distance: 608.8
click at [694, 364] on div at bounding box center [616, 511] width 1209 height 901
click at [18, 35] on icon "Close modal" at bounding box center [19, 33] width 10 height 10
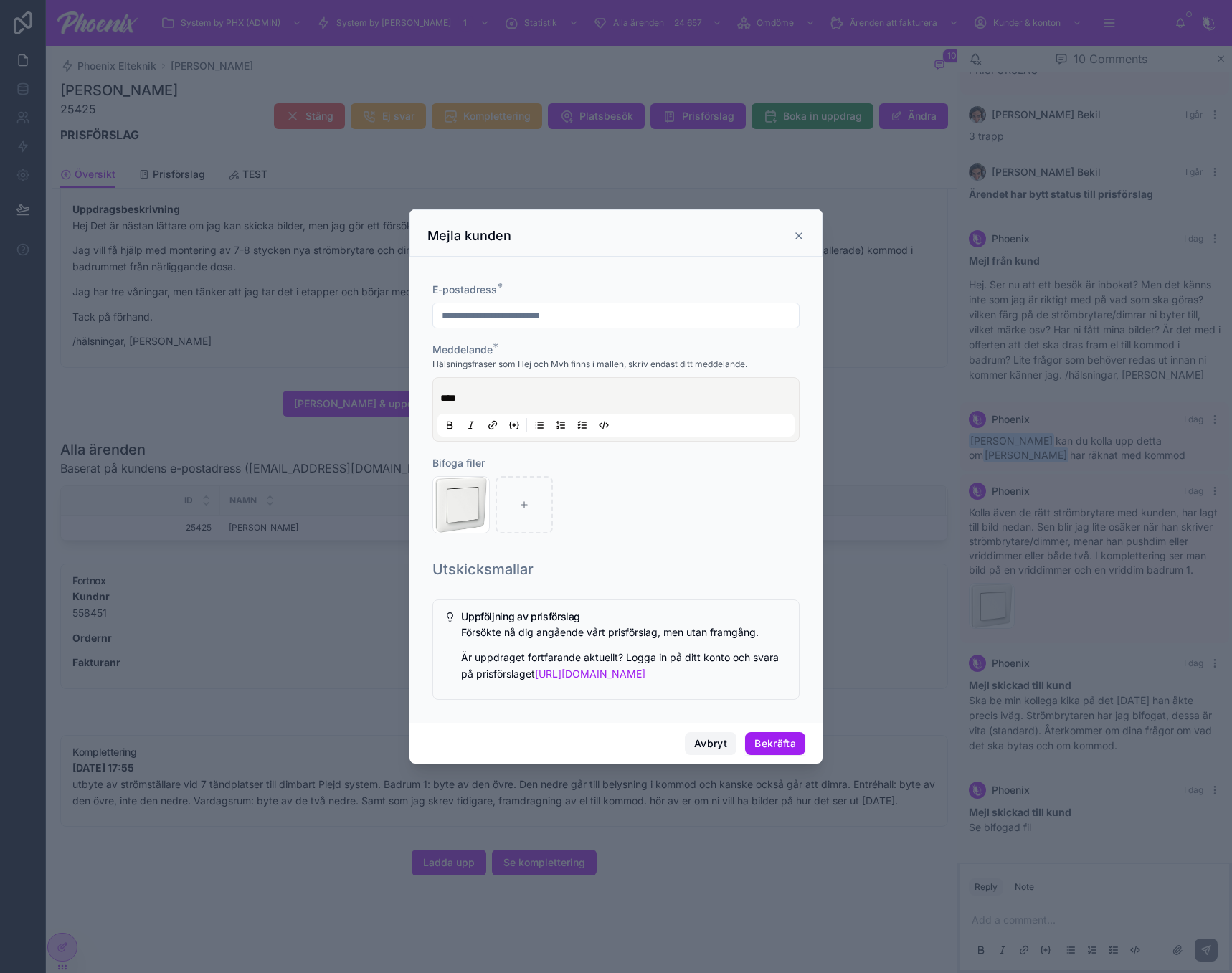
click at [717, 746] on button "Avbryt" at bounding box center [711, 743] width 52 height 23
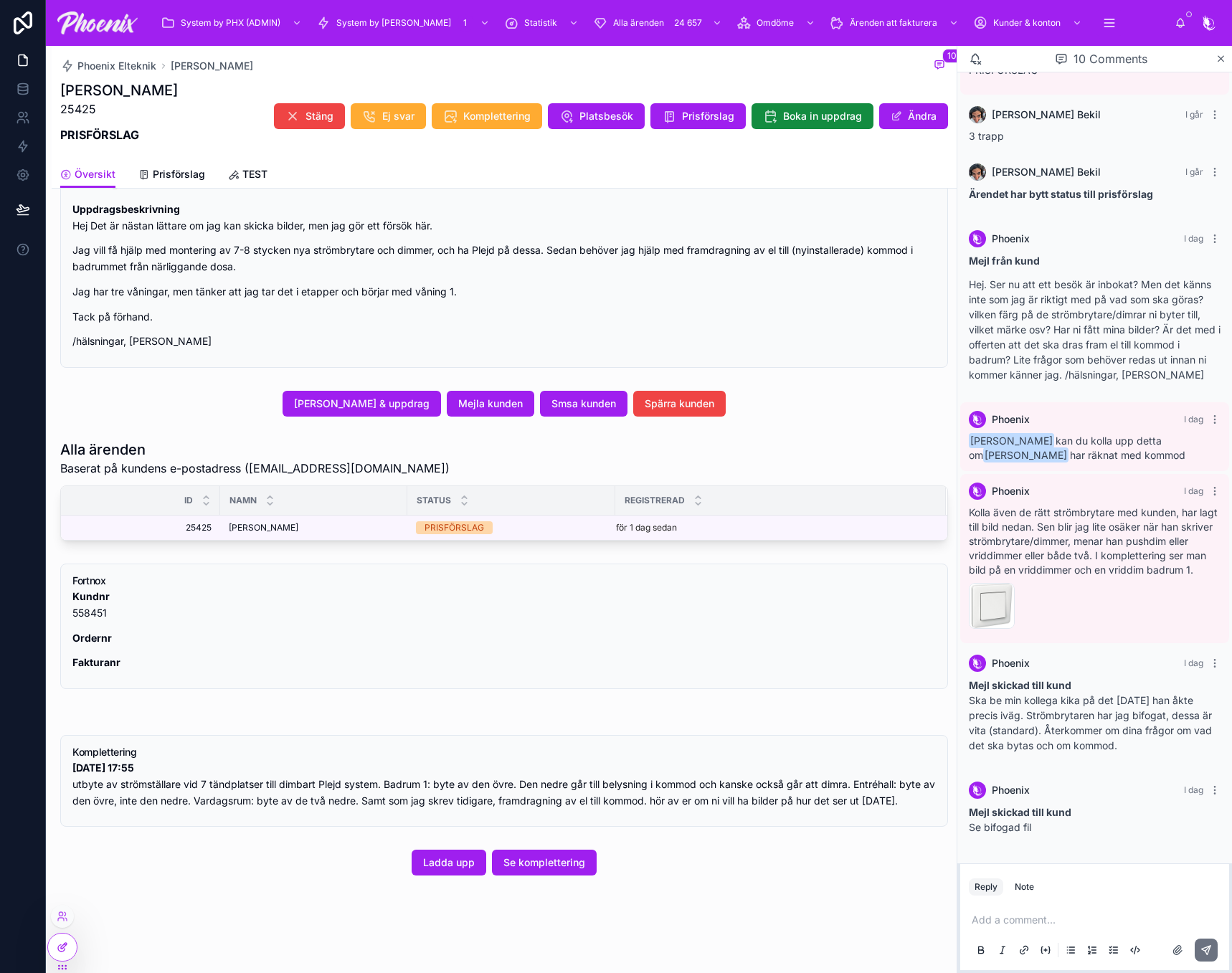
click at [62, 944] on icon at bounding box center [63, 947] width 12 height 12
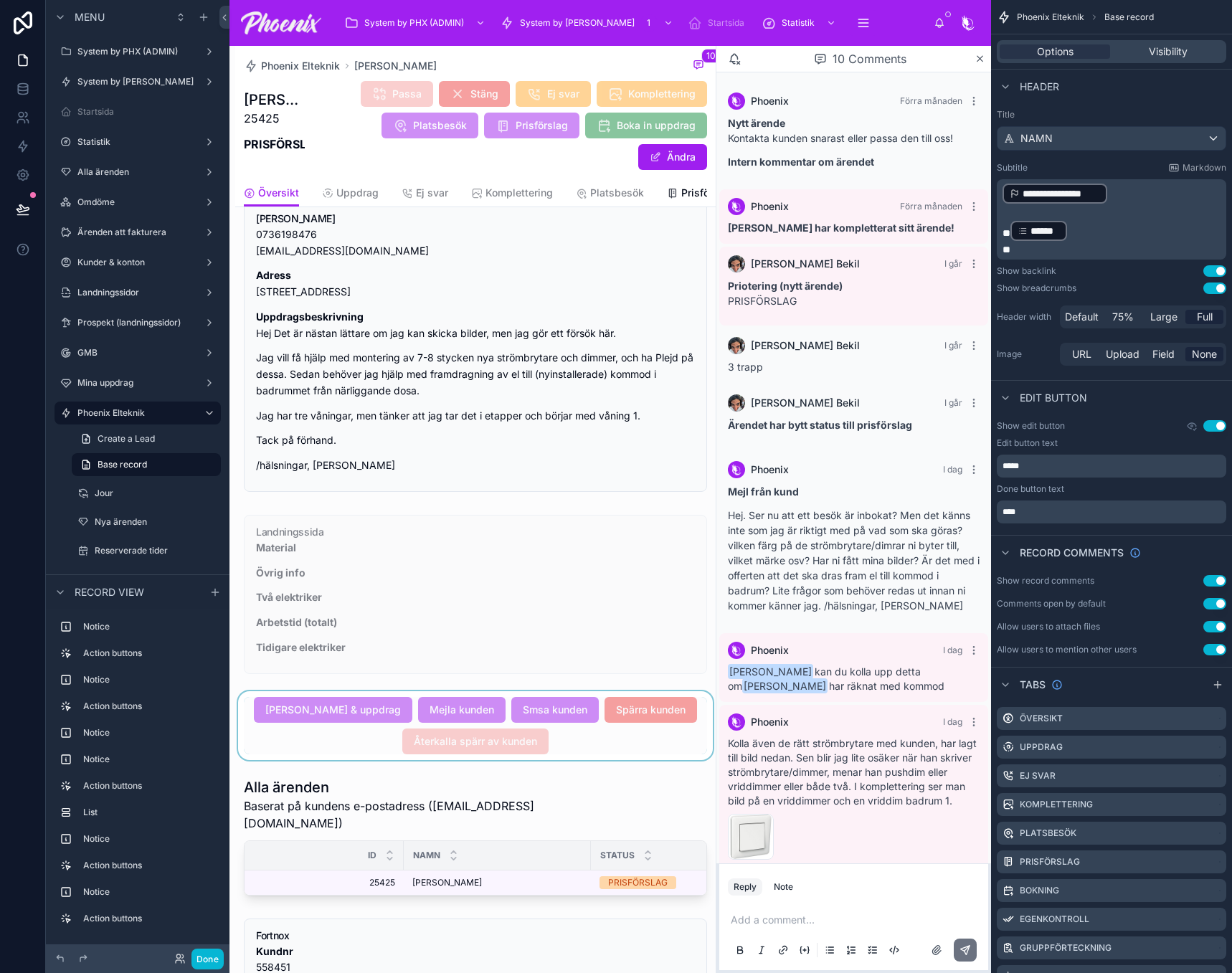
scroll to position [260, 0]
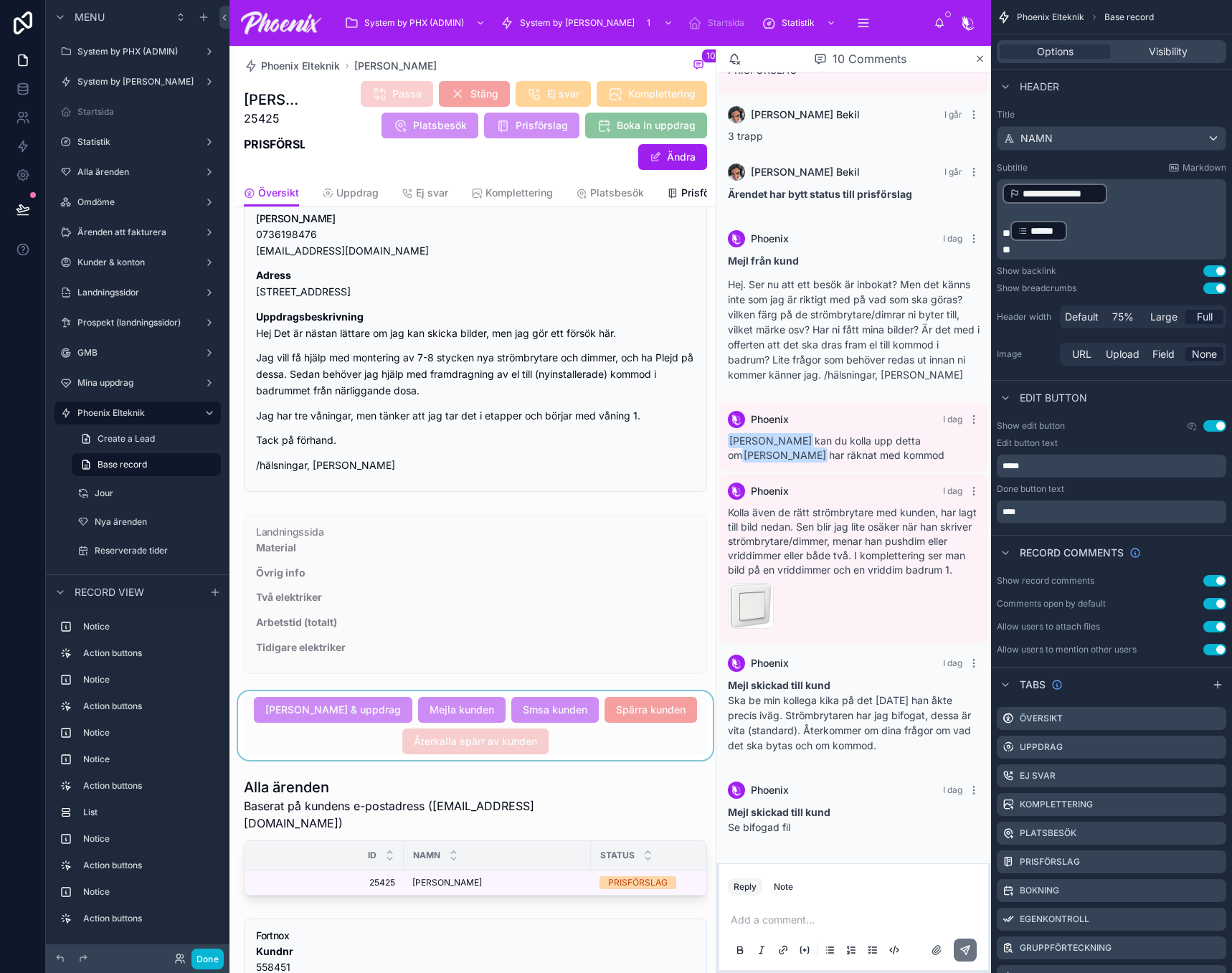
click at [504, 737] on div at bounding box center [475, 725] width 480 height 69
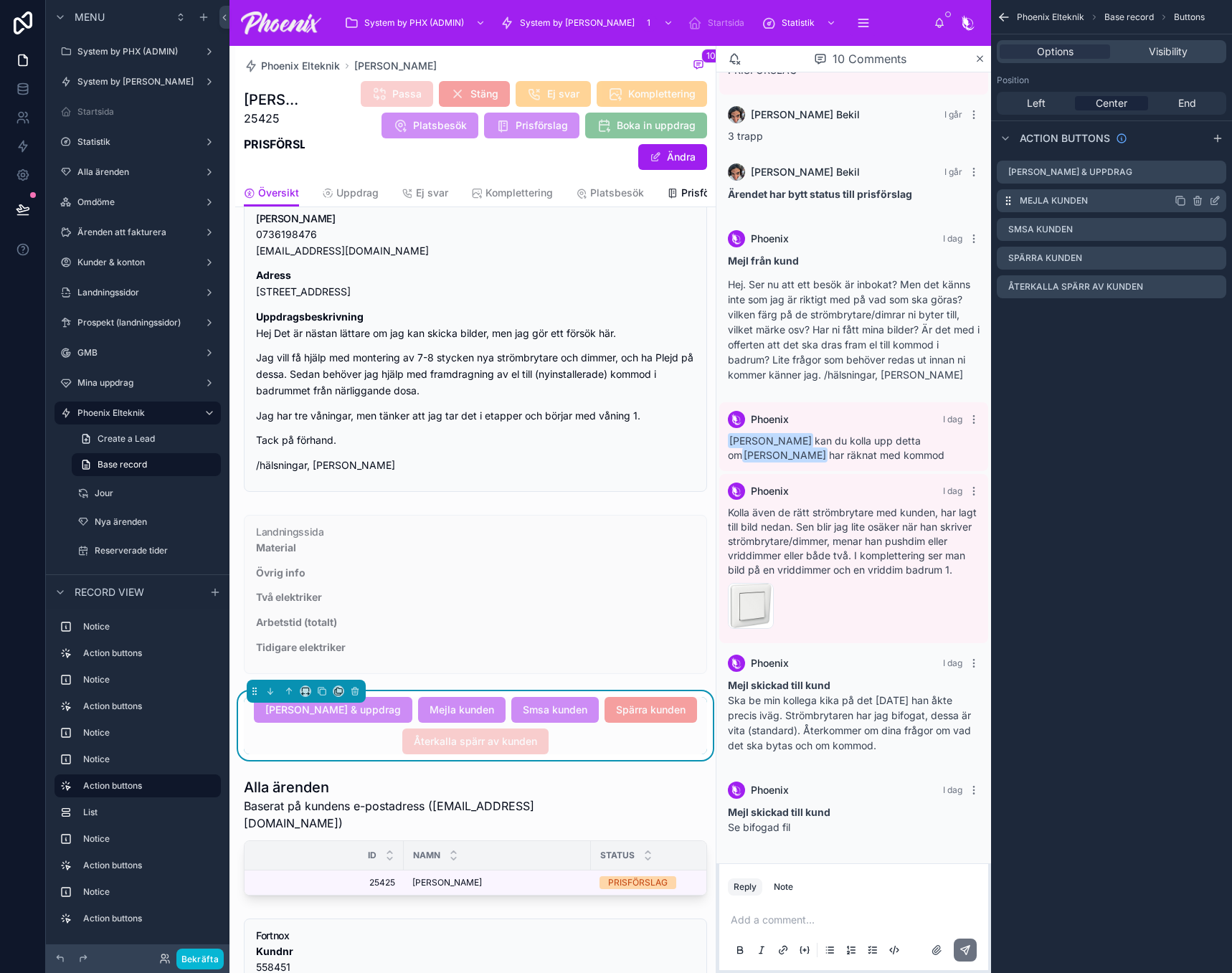
click at [1219, 199] on icon "scrollable content" at bounding box center [1217, 197] width 1 height 1
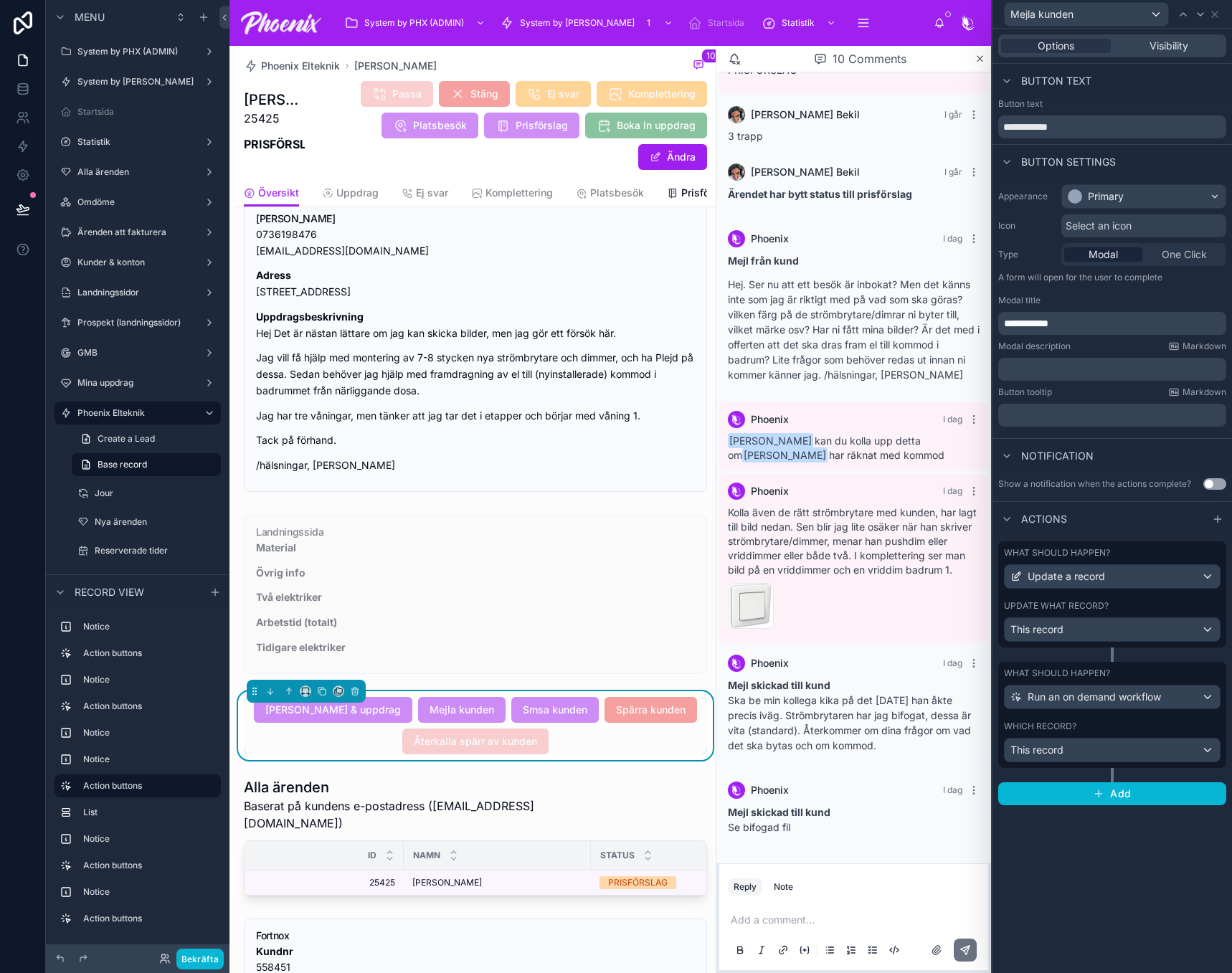
click at [1109, 614] on div "Update what record? This record" at bounding box center [1113, 621] width 217 height 42
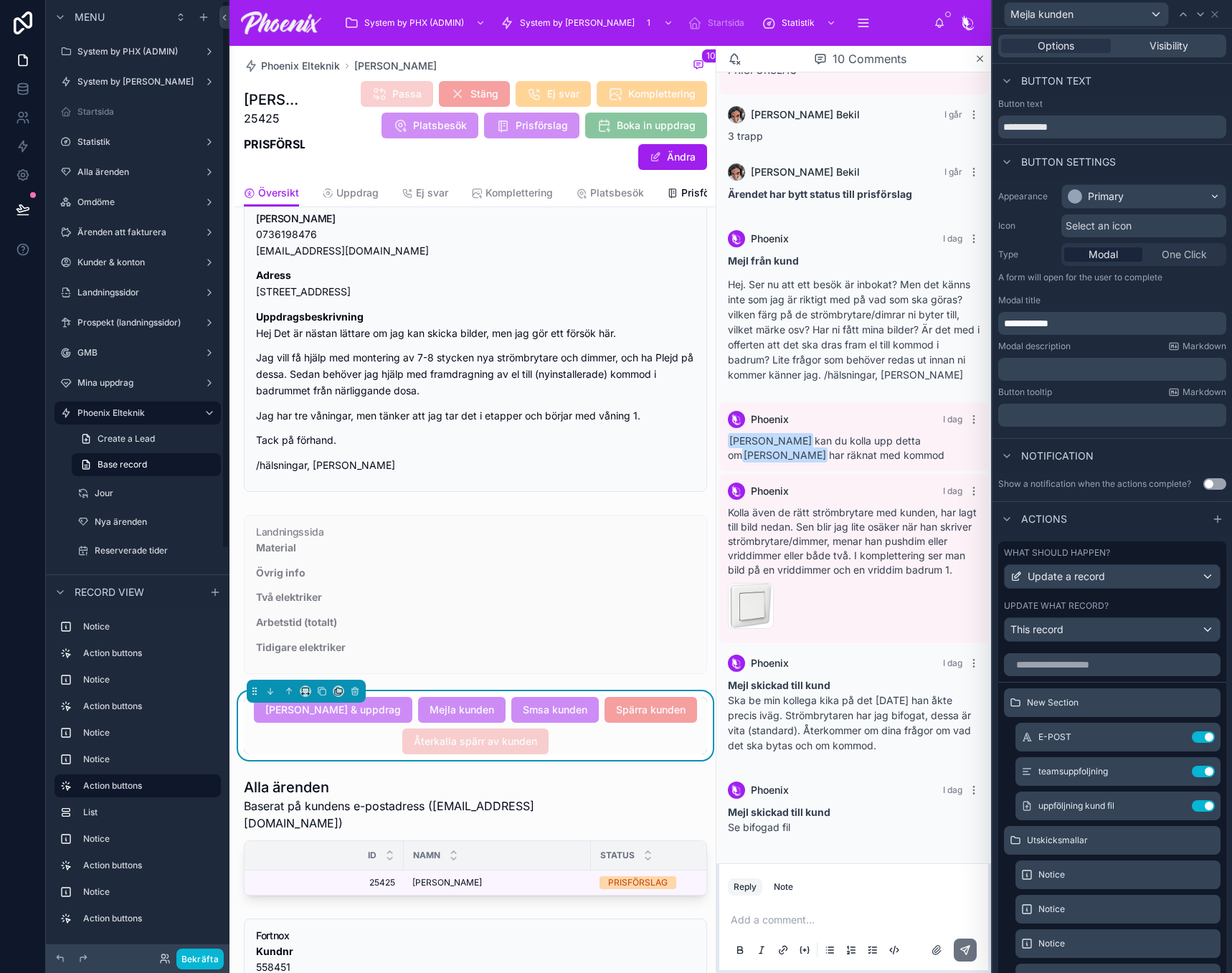
click at [213, 946] on div "Bekräfta" at bounding box center [137, 958] width 184 height 29
click at [199, 959] on button "Bekräfta" at bounding box center [200, 958] width 48 height 21
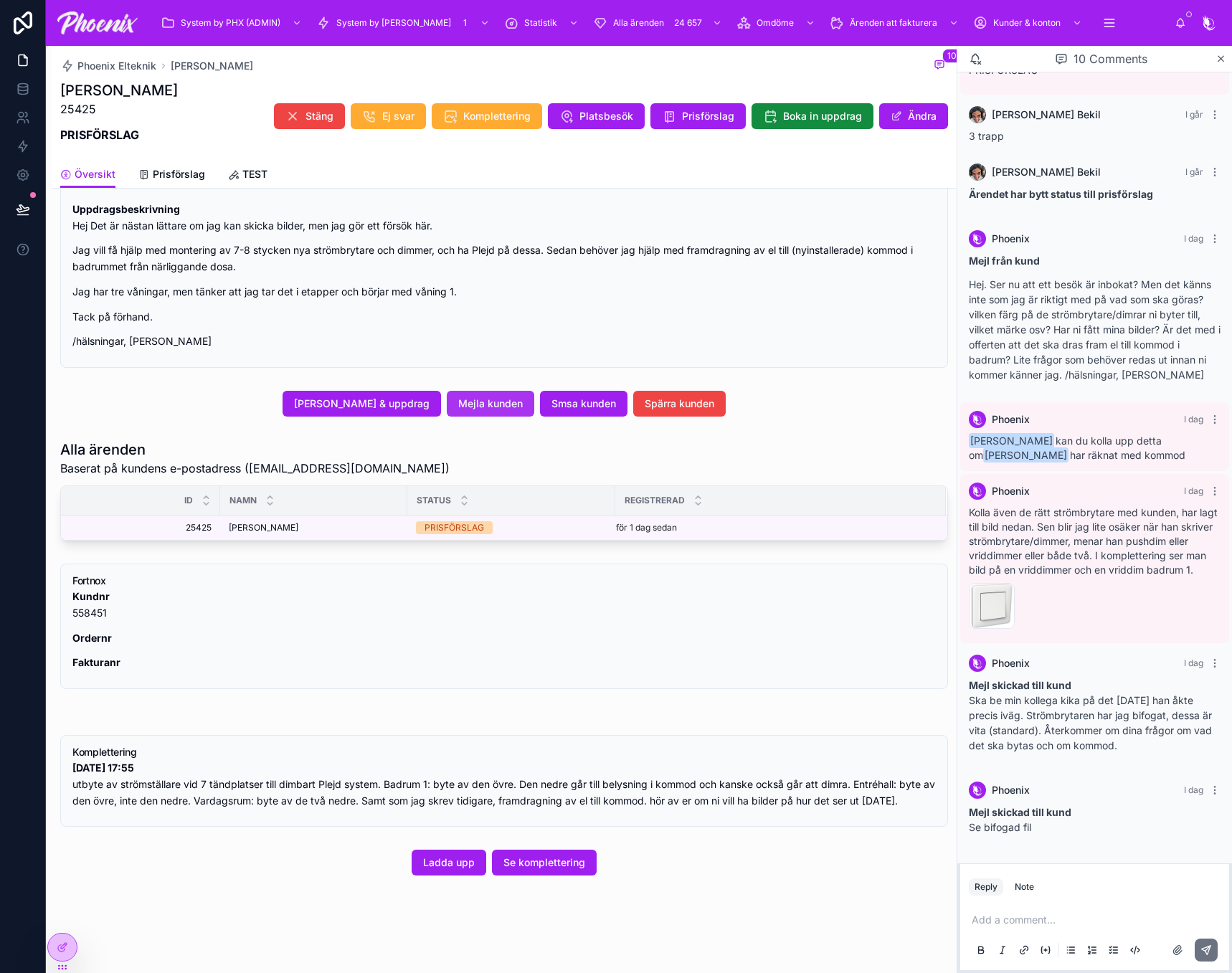
click at [511, 393] on button "Mejla kunden" at bounding box center [490, 404] width 88 height 26
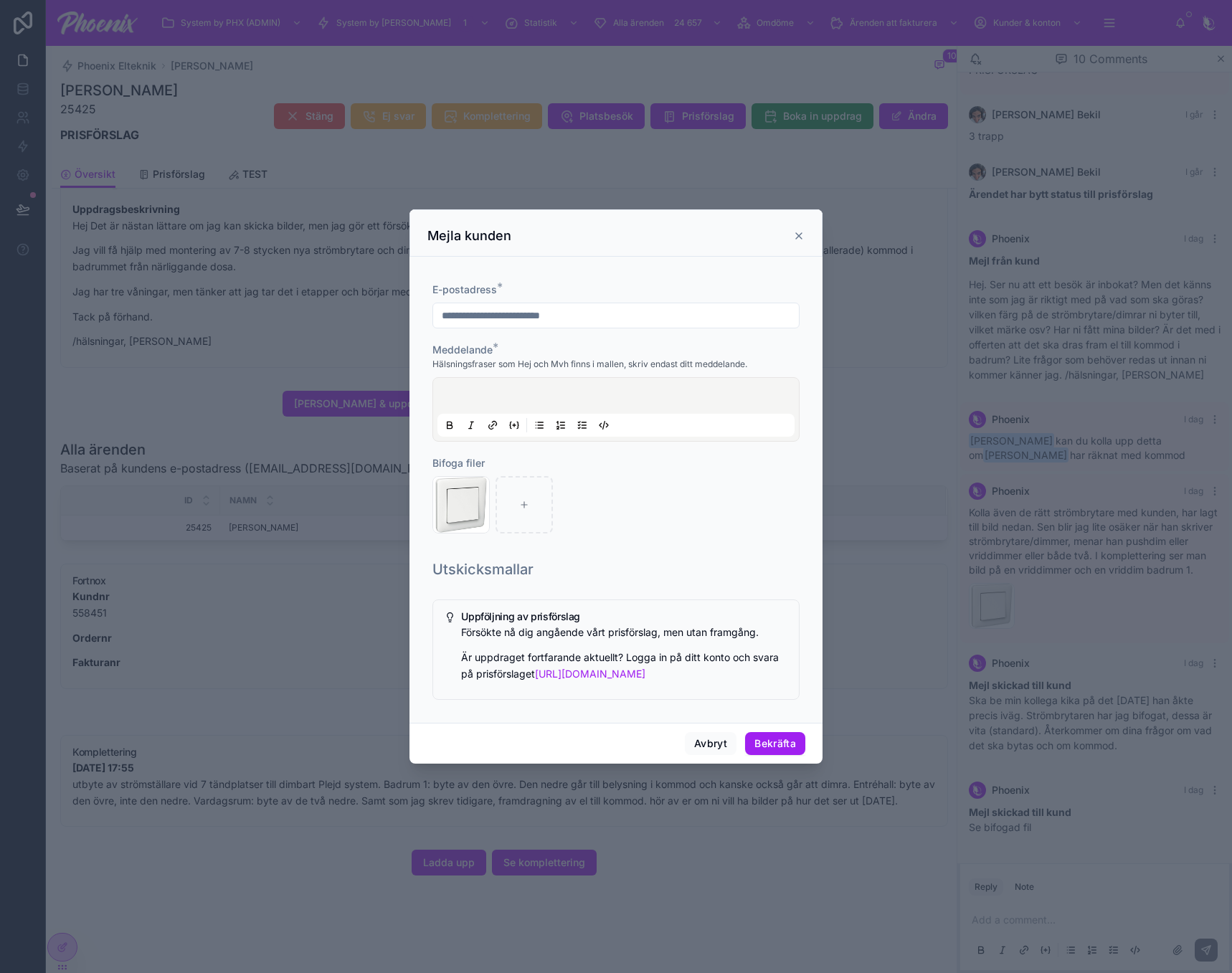
click at [513, 392] on div at bounding box center [616, 409] width 357 height 55
click at [782, 747] on button "Bekräfta" at bounding box center [776, 743] width 61 height 23
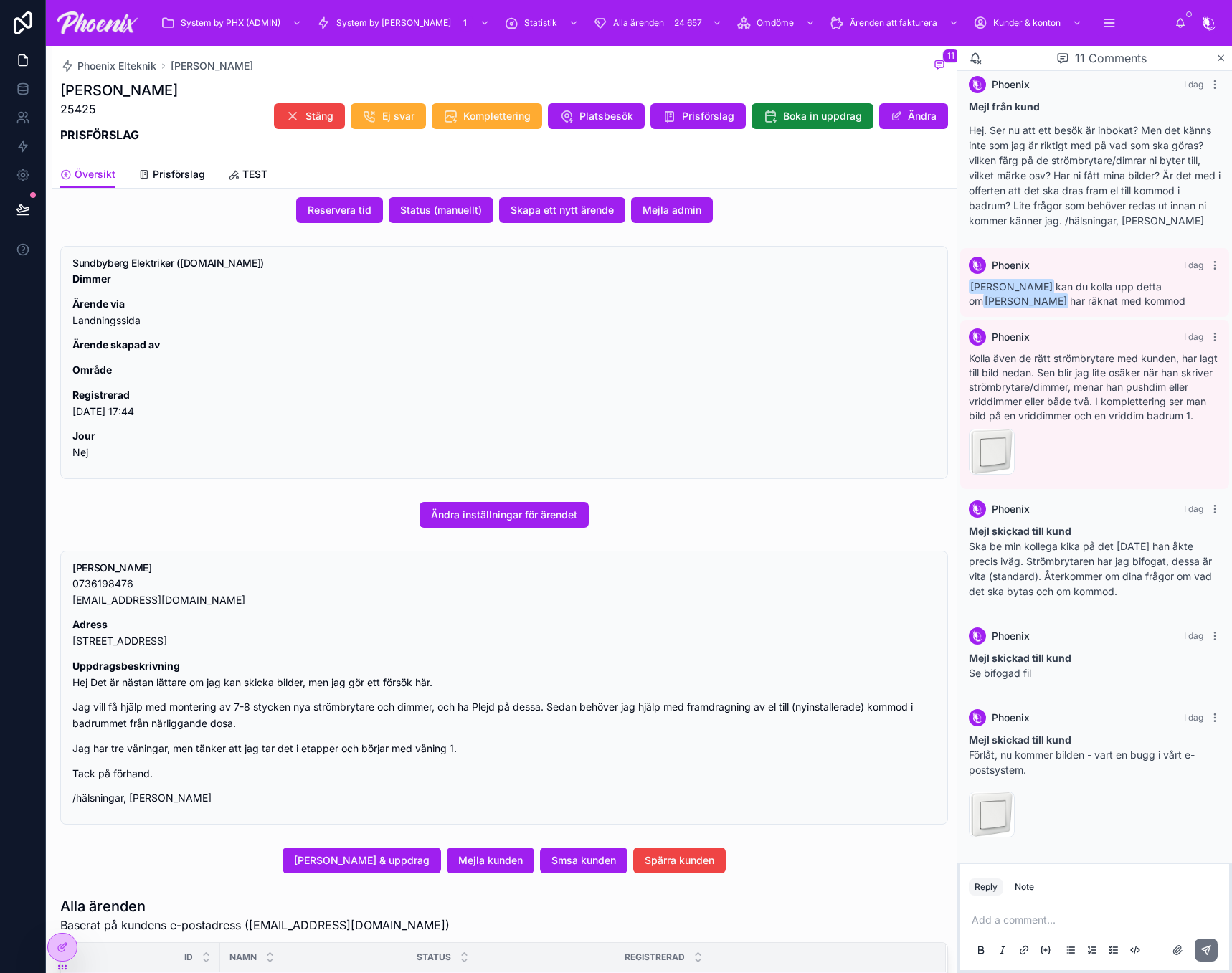
scroll to position [0, 0]
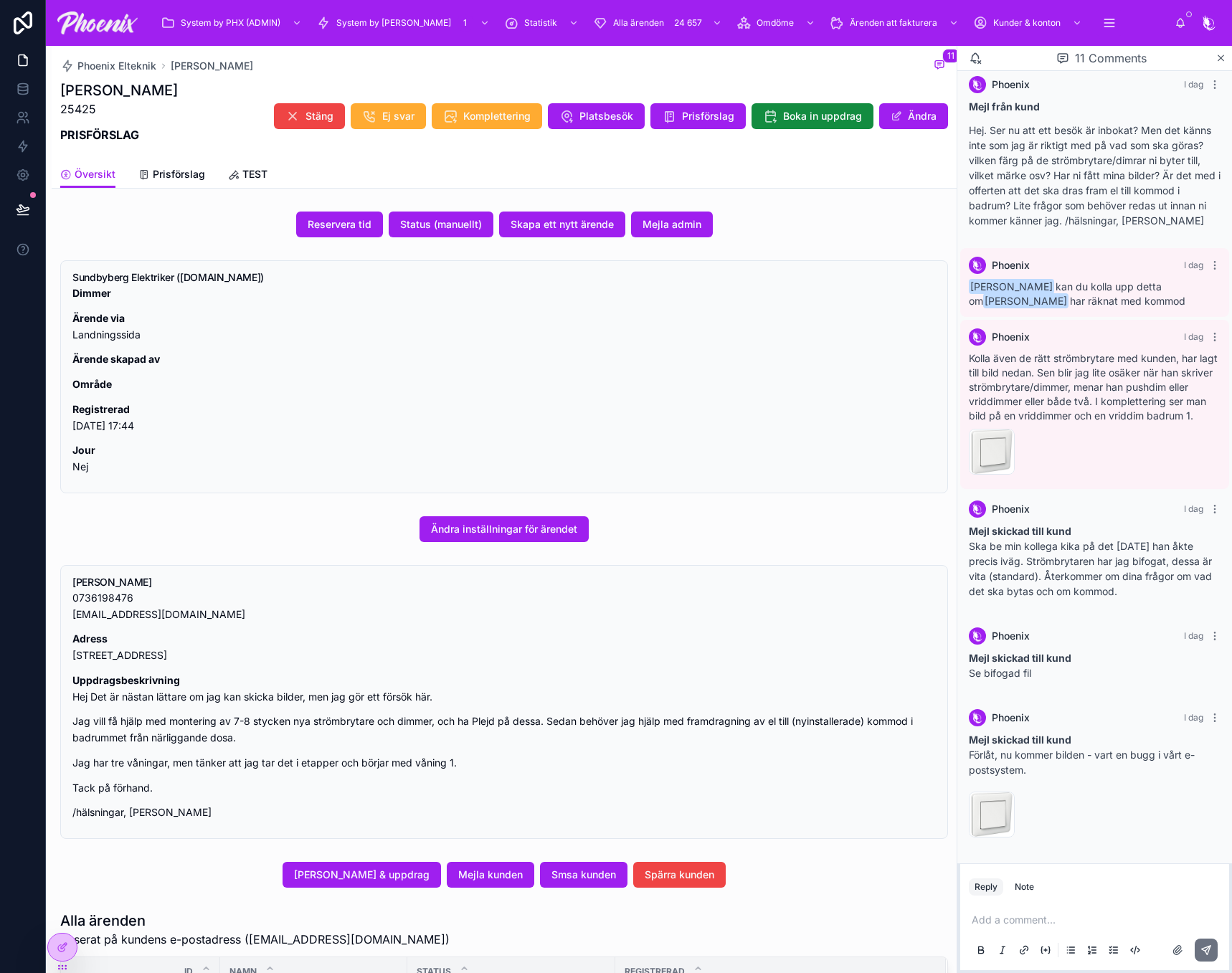
drag, startPoint x: 461, startPoint y: 227, endPoint x: 575, endPoint y: 250, distance: 116.3
click at [502, 269] on div "Reservera tid Status (manuellt) Skapa ett nytt ärende Mejla admin Sundbyberg El…" at bounding box center [504, 779] width 905 height 1147
click at [649, 220] on span "Mejla admin" at bounding box center [671, 225] width 59 height 14
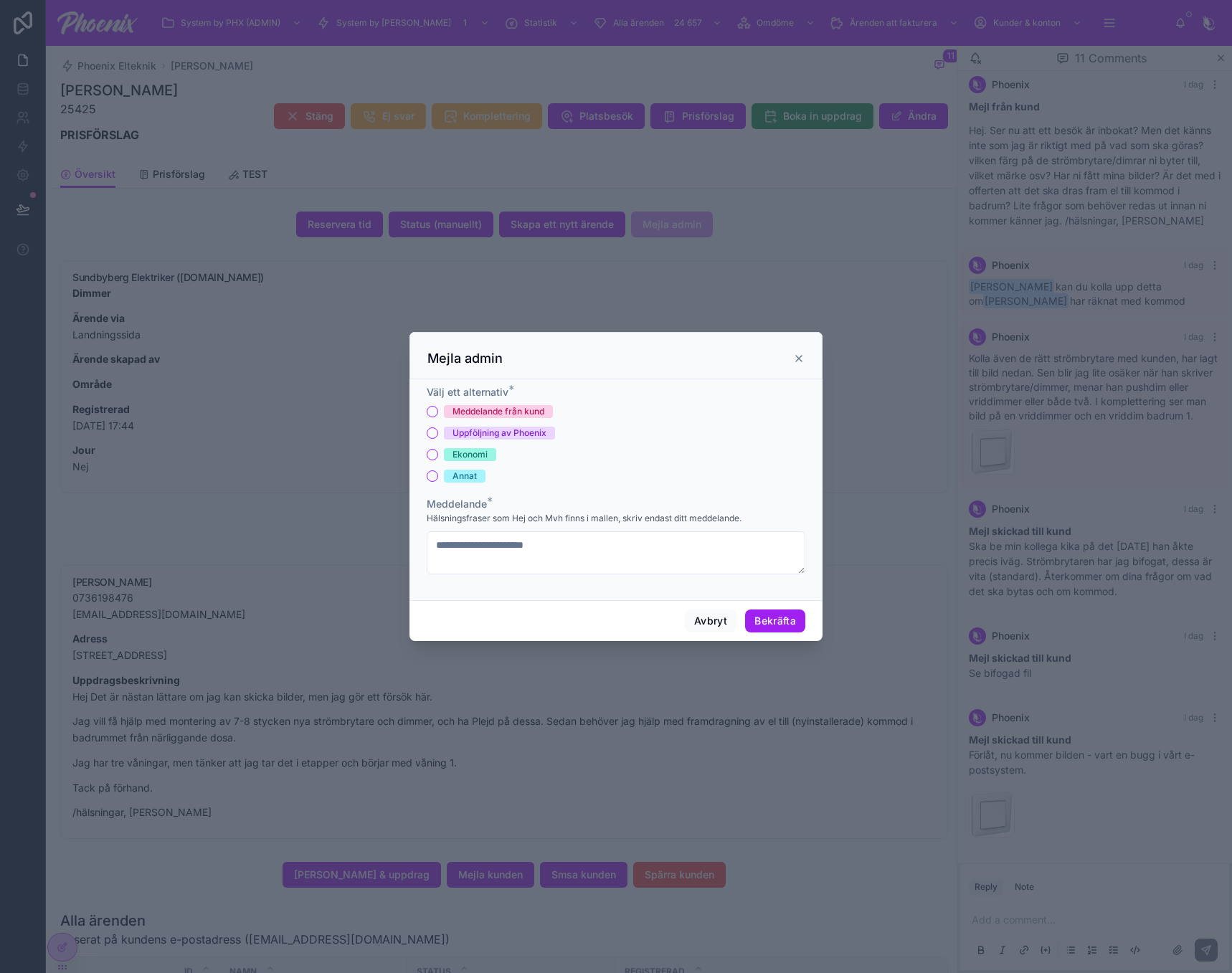
click at [796, 359] on icon at bounding box center [799, 359] width 12 height 12
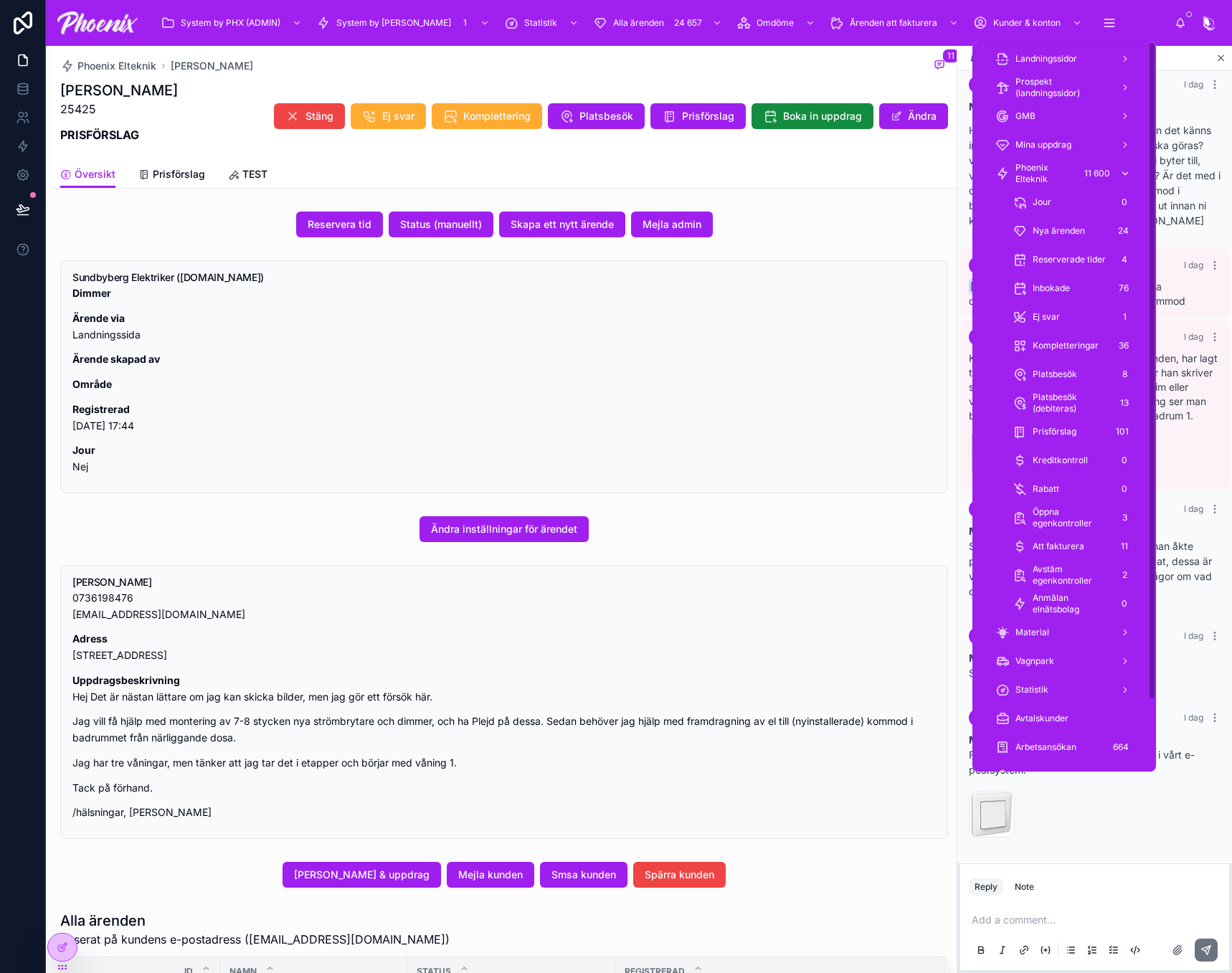
click at [1062, 162] on span "Phoenix Elteknik" at bounding box center [1045, 173] width 59 height 23
click at [1056, 172] on span "Phoenix Elteknik" at bounding box center [1045, 173] width 59 height 23
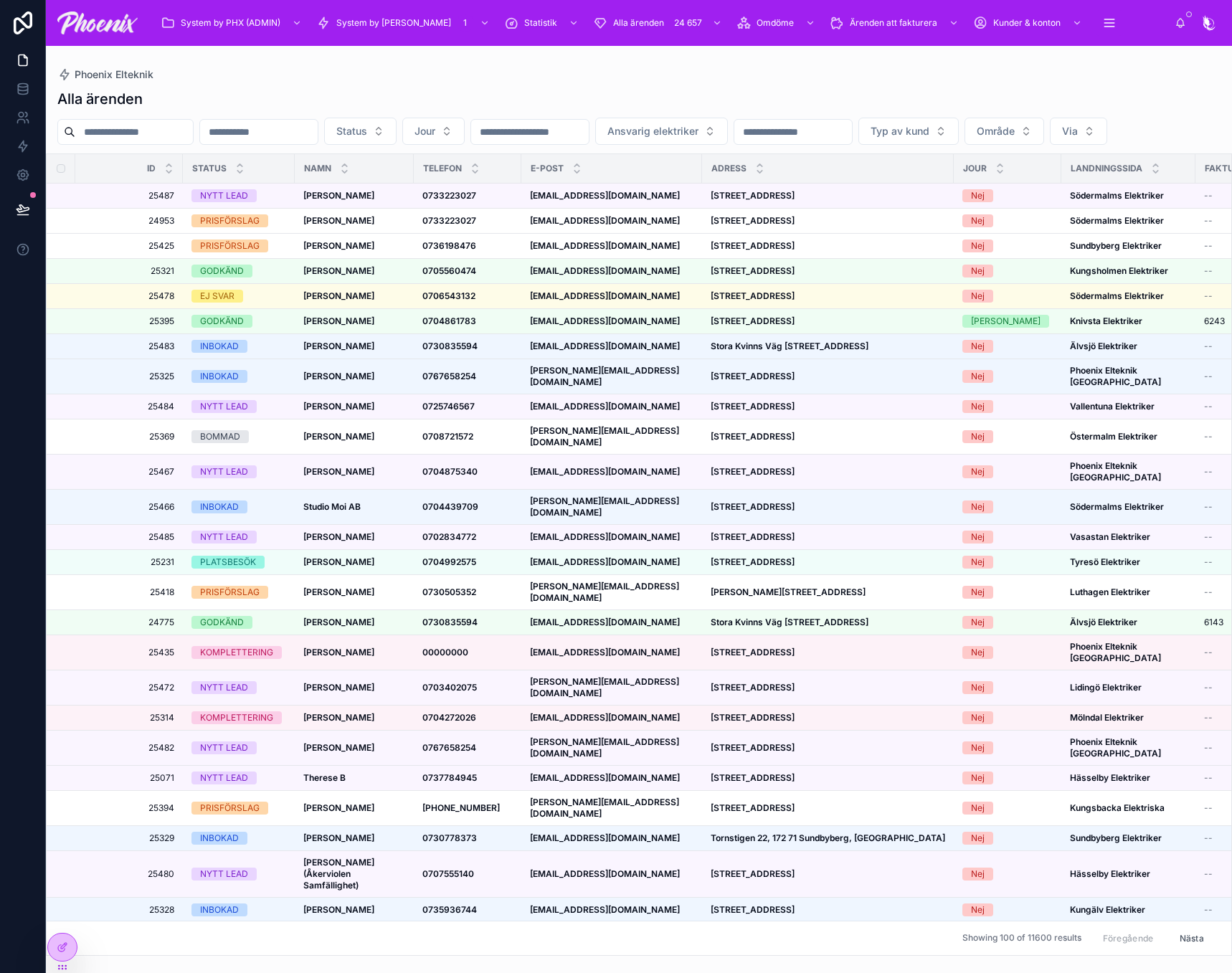
click at [163, 140] on input "text" at bounding box center [134, 132] width 117 height 20
paste input "**********"
type input "**********"
click at [276, 99] on div "Alla ärenden" at bounding box center [639, 98] width 1163 height 20
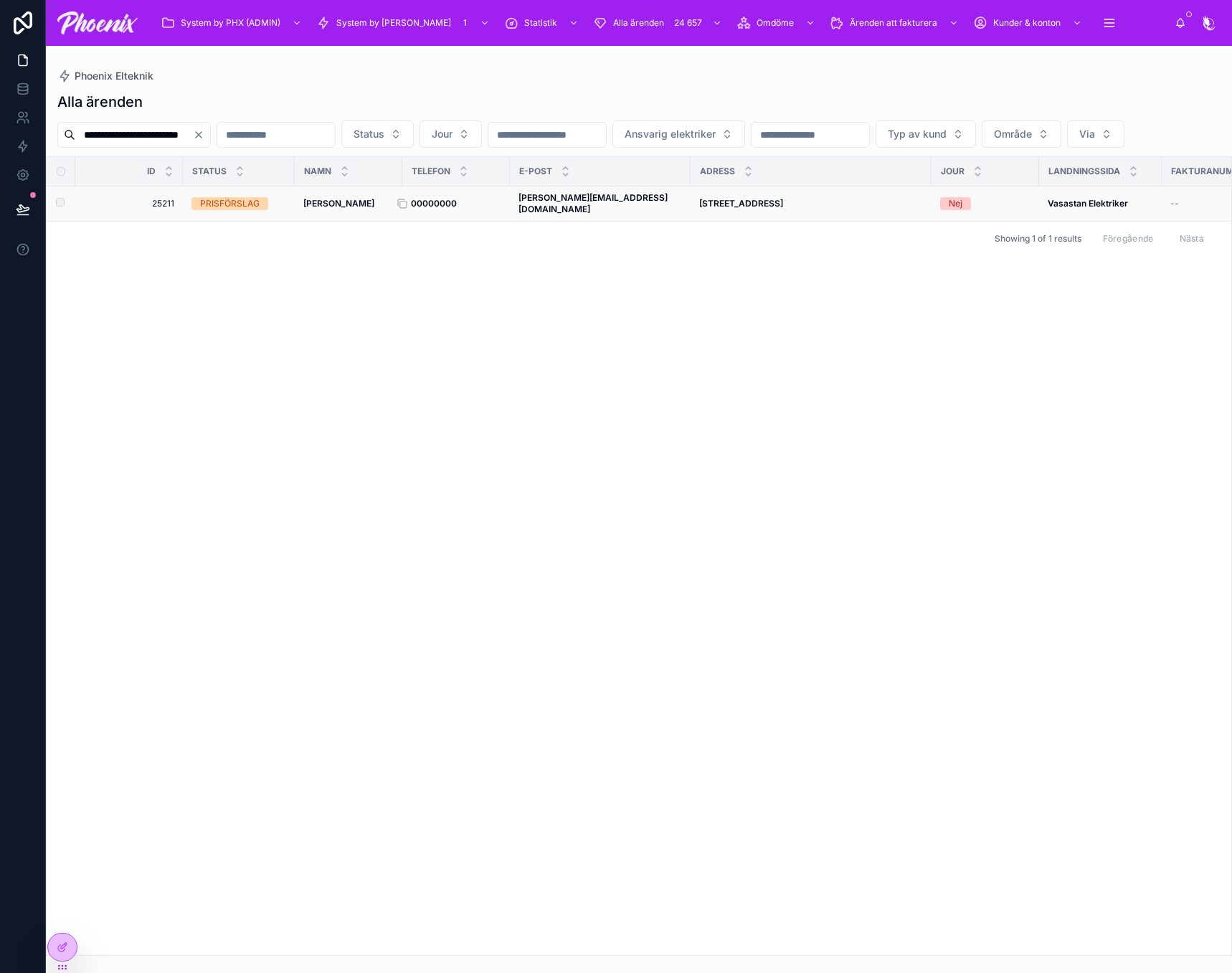
click at [448, 209] on strong "00000000" at bounding box center [434, 203] width 46 height 11
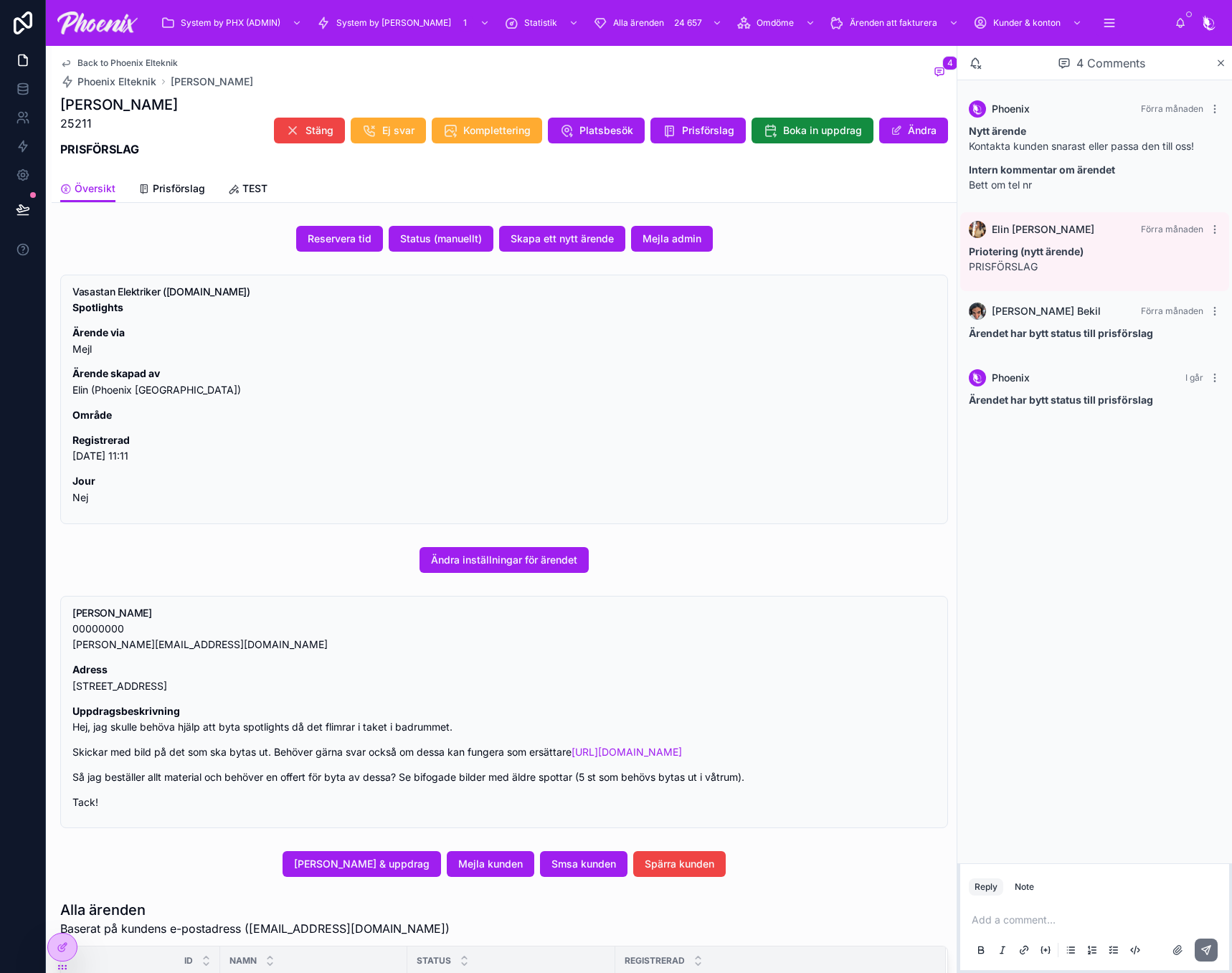
click at [93, 121] on p "25211" at bounding box center [119, 122] width 117 height 17
click at [78, 128] on p "25211" at bounding box center [119, 122] width 117 height 17
copy p "25211"
click at [165, 110] on h1 "[PERSON_NAME]" at bounding box center [119, 104] width 117 height 20
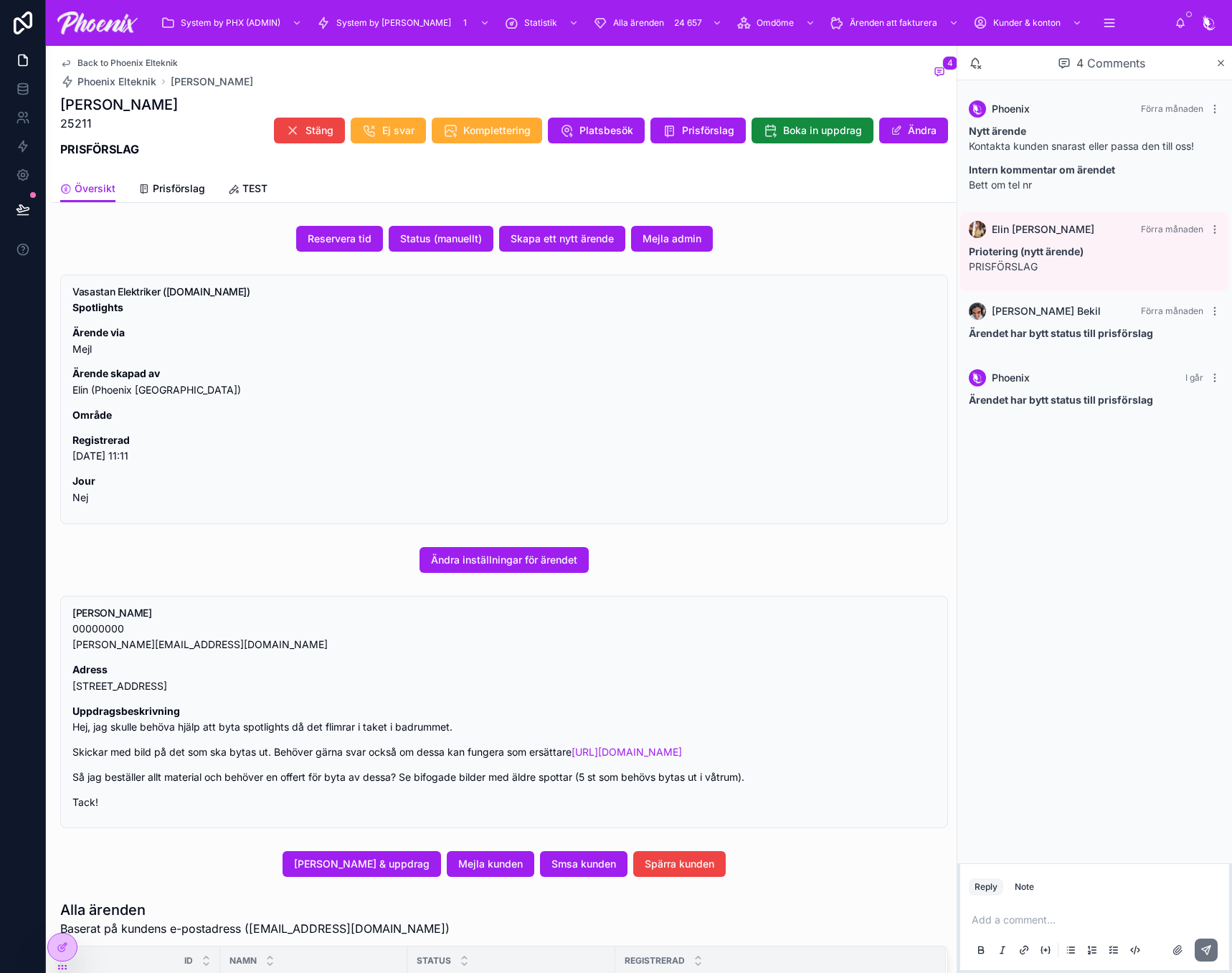
click at [165, 110] on h1 "[PERSON_NAME]" at bounding box center [119, 104] width 117 height 20
drag, startPoint x: 165, startPoint y: 110, endPoint x: 1075, endPoint y: 266, distance: 923.3
click at [176, 109] on h1 "[PERSON_NAME]" at bounding box center [119, 104] width 117 height 20
copy h1 "[PERSON_NAME]"
click at [124, 646] on p "00000000 [PERSON_NAME][EMAIL_ADDRESS][DOMAIN_NAME]" at bounding box center [504, 637] width 864 height 33
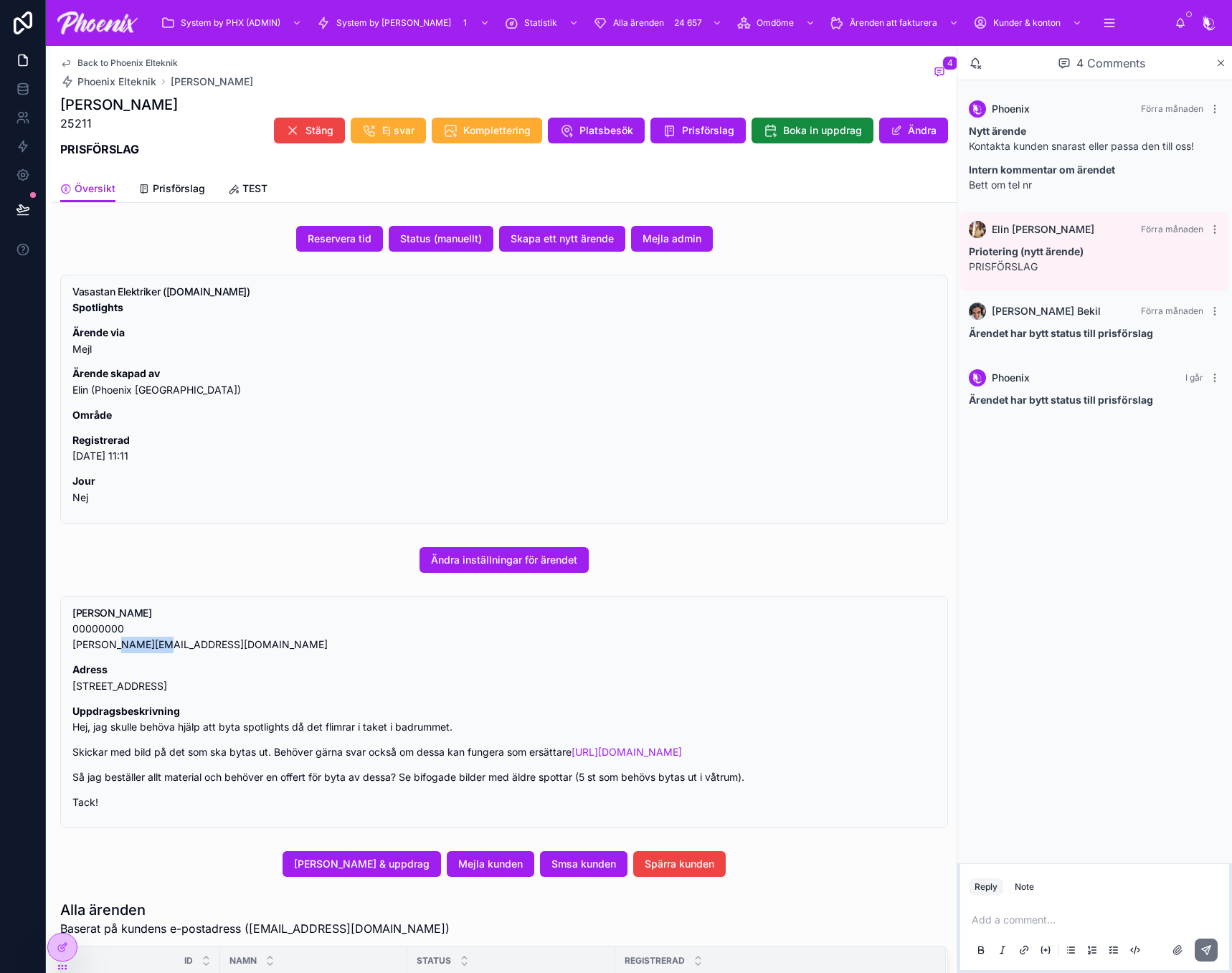
click at [124, 646] on p "00000000 [PERSON_NAME][EMAIL_ADDRESS][DOMAIN_NAME]" at bounding box center [504, 637] width 864 height 33
click at [125, 645] on p "00000000 [PERSON_NAME][EMAIL_ADDRESS][DOMAIN_NAME]" at bounding box center [504, 637] width 864 height 33
copy div "[PERSON_NAME][EMAIL_ADDRESS][DOMAIN_NAME]"
click at [856, 404] on div "Spotlights Ärende via Mejl Ärende skapad av Elin (Phoenix [GEOGRAPHIC_DATA]) Om…" at bounding box center [504, 404] width 864 height 207
click at [22, 207] on icon at bounding box center [23, 209] width 14 height 14
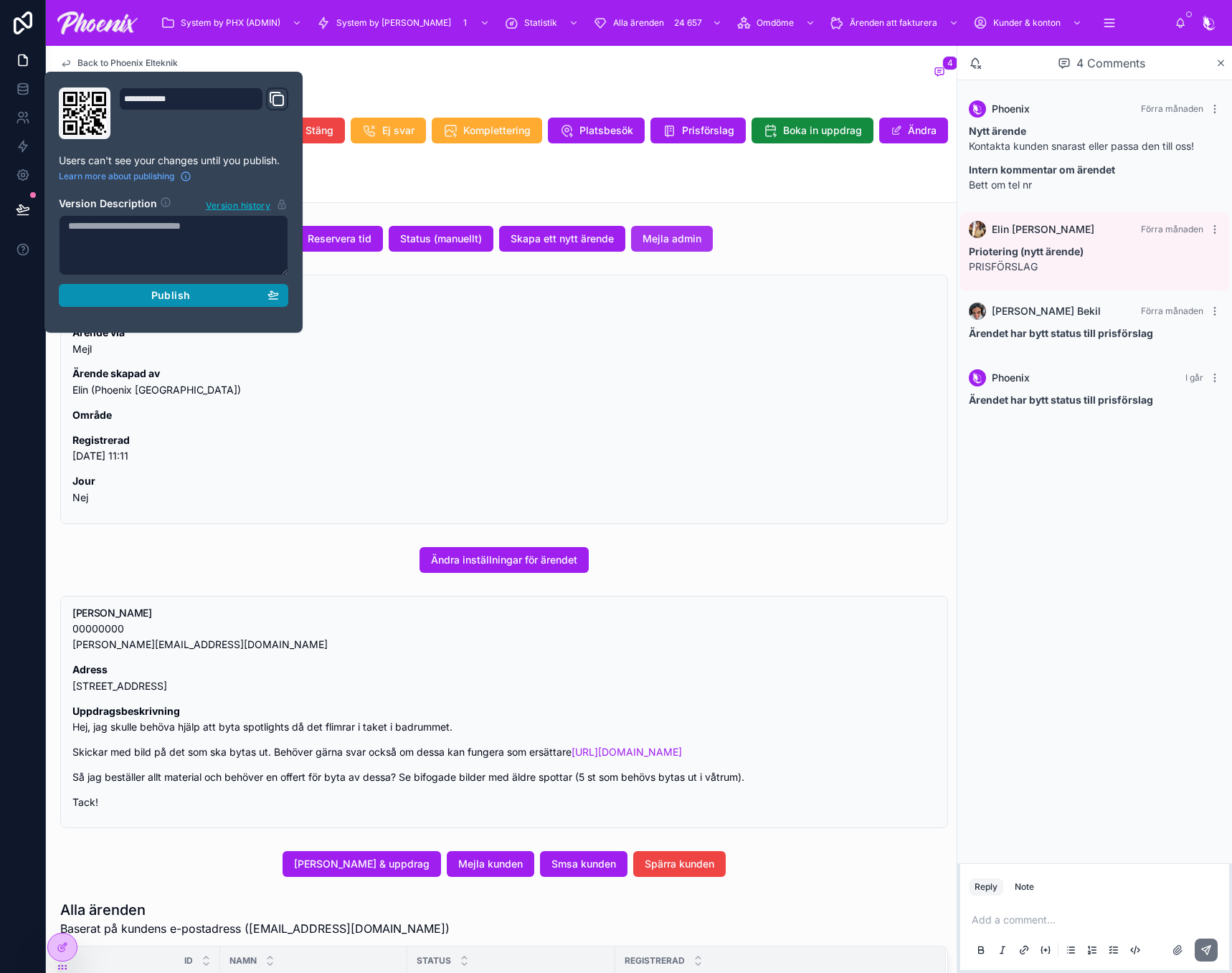
drag, startPoint x: 170, startPoint y: 296, endPoint x: 673, endPoint y: 245, distance: 505.6
click at [171, 296] on span "Publish" at bounding box center [170, 295] width 39 height 13
